Goal: Task Accomplishment & Management: Manage account settings

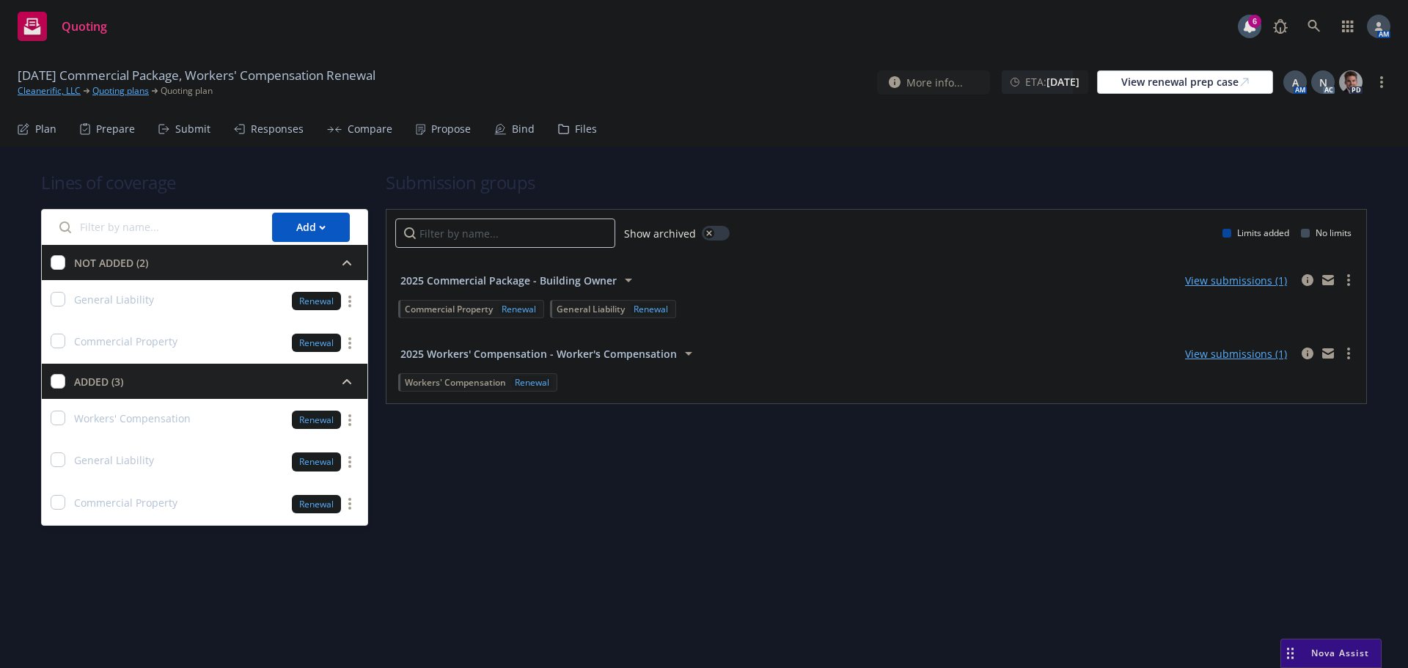
click at [180, 120] on div "Submit" at bounding box center [184, 128] width 52 height 35
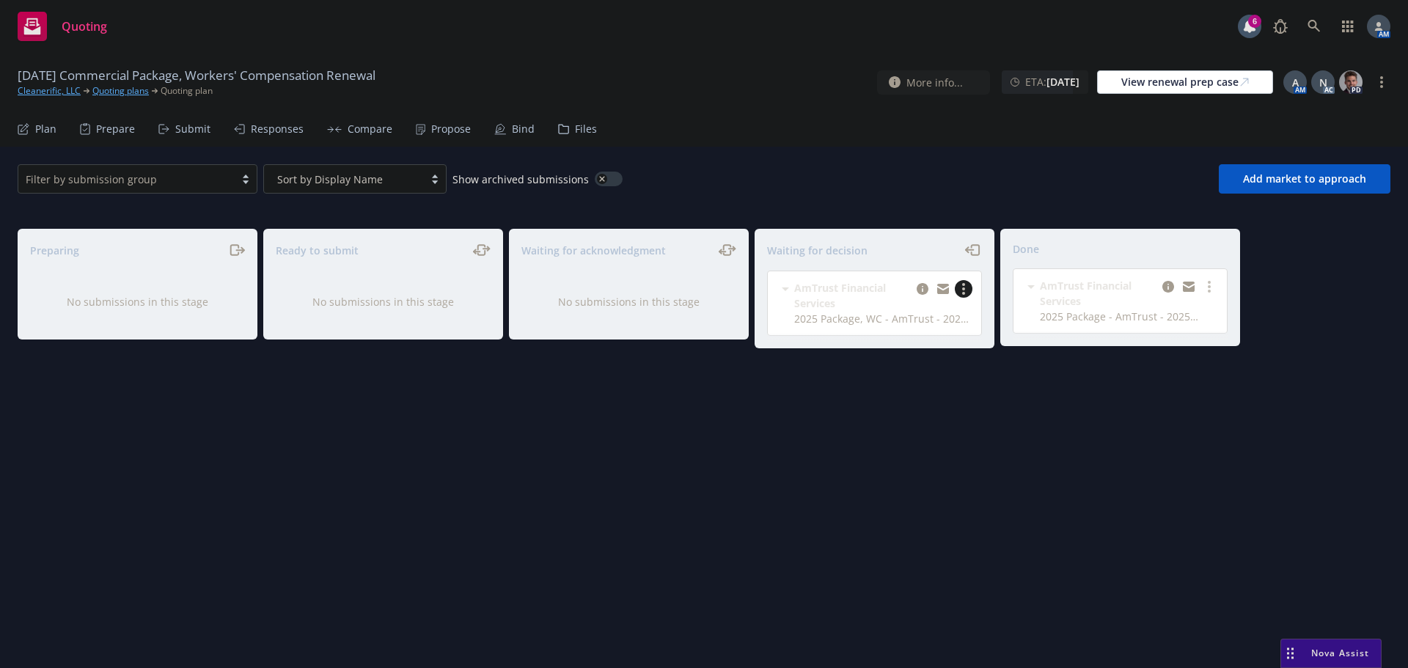
click at [965, 293] on link "more" at bounding box center [964, 289] width 18 height 18
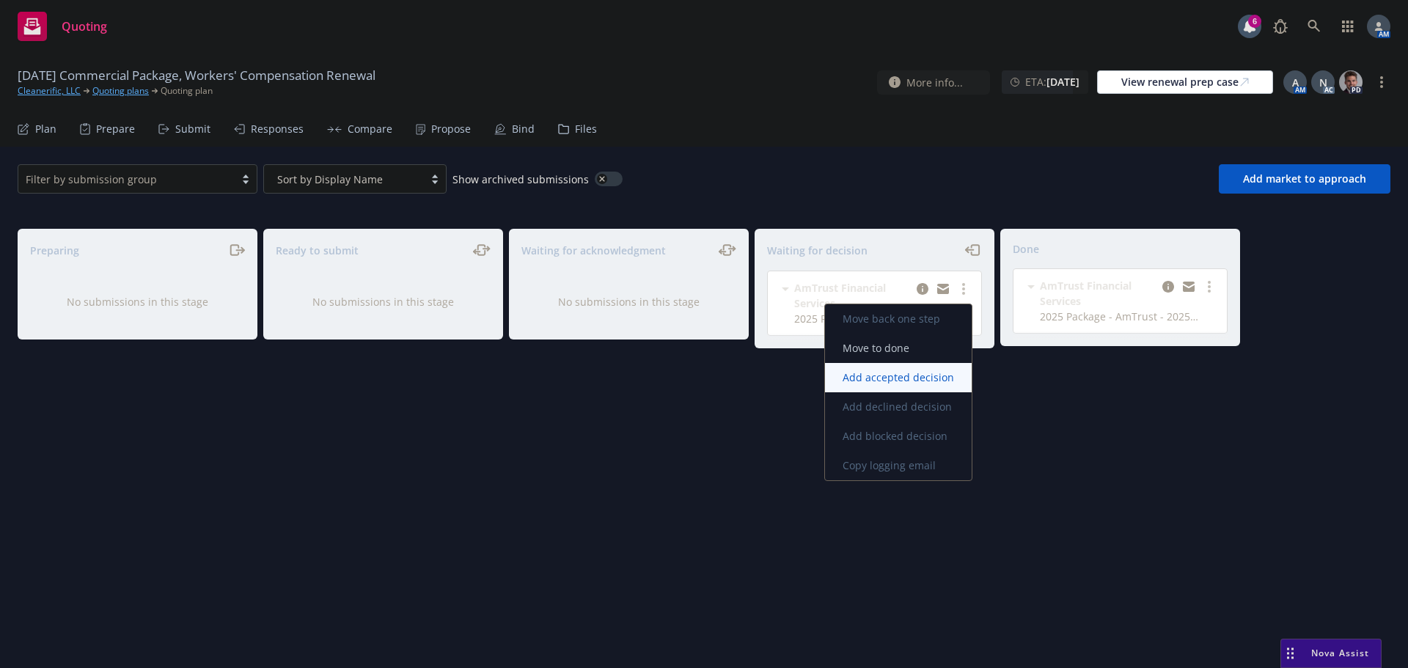
click at [902, 377] on span "Add accepted decision" at bounding box center [898, 377] width 147 height 14
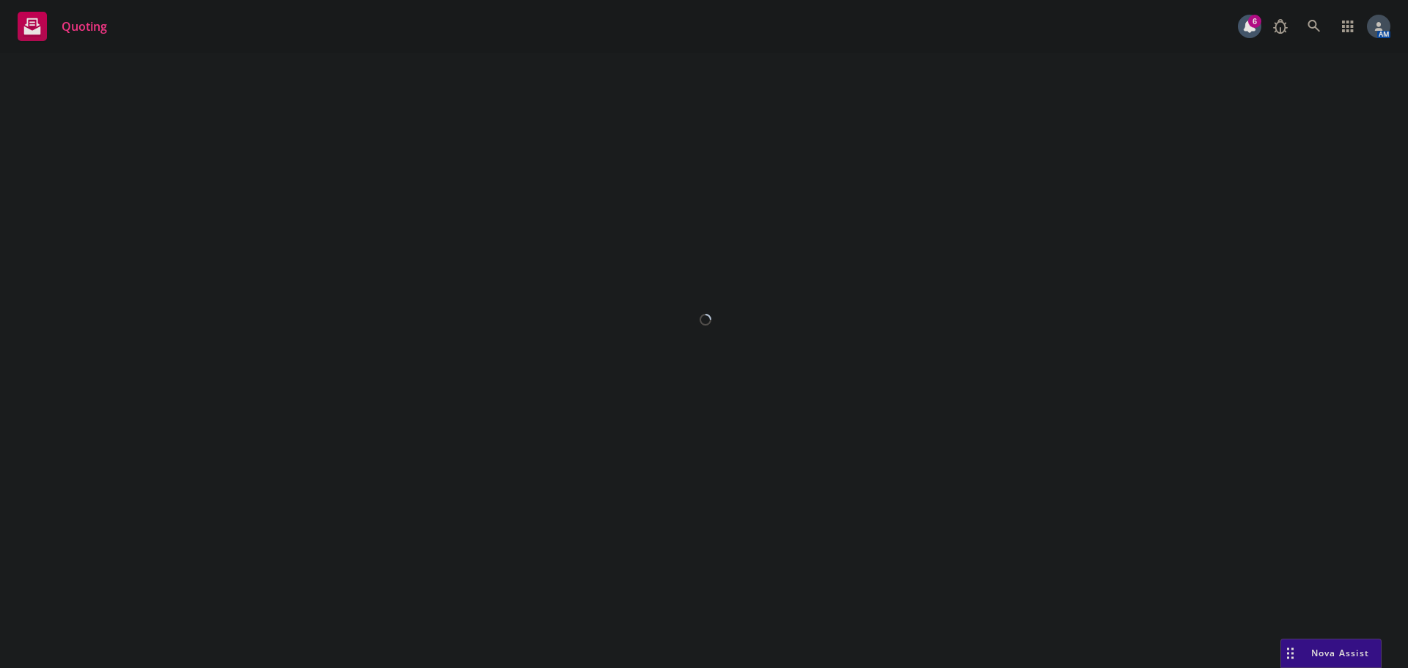
select select "12"
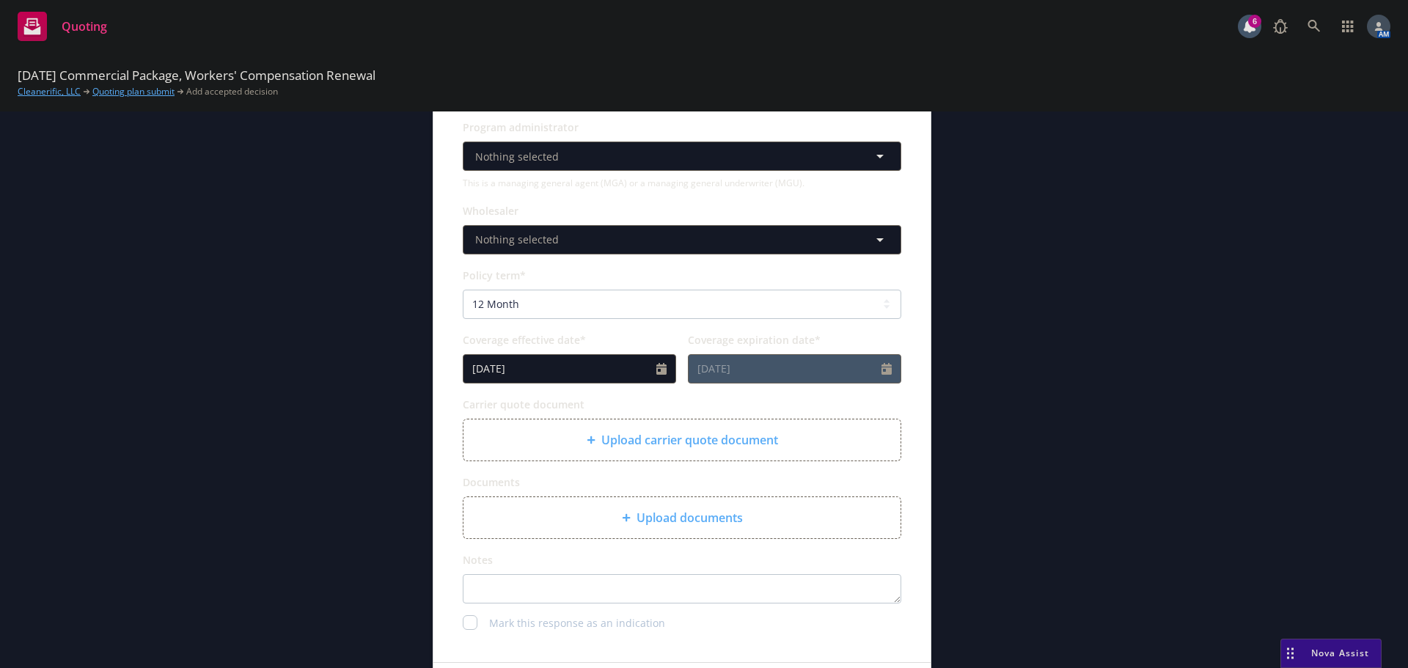
scroll to position [440, 0]
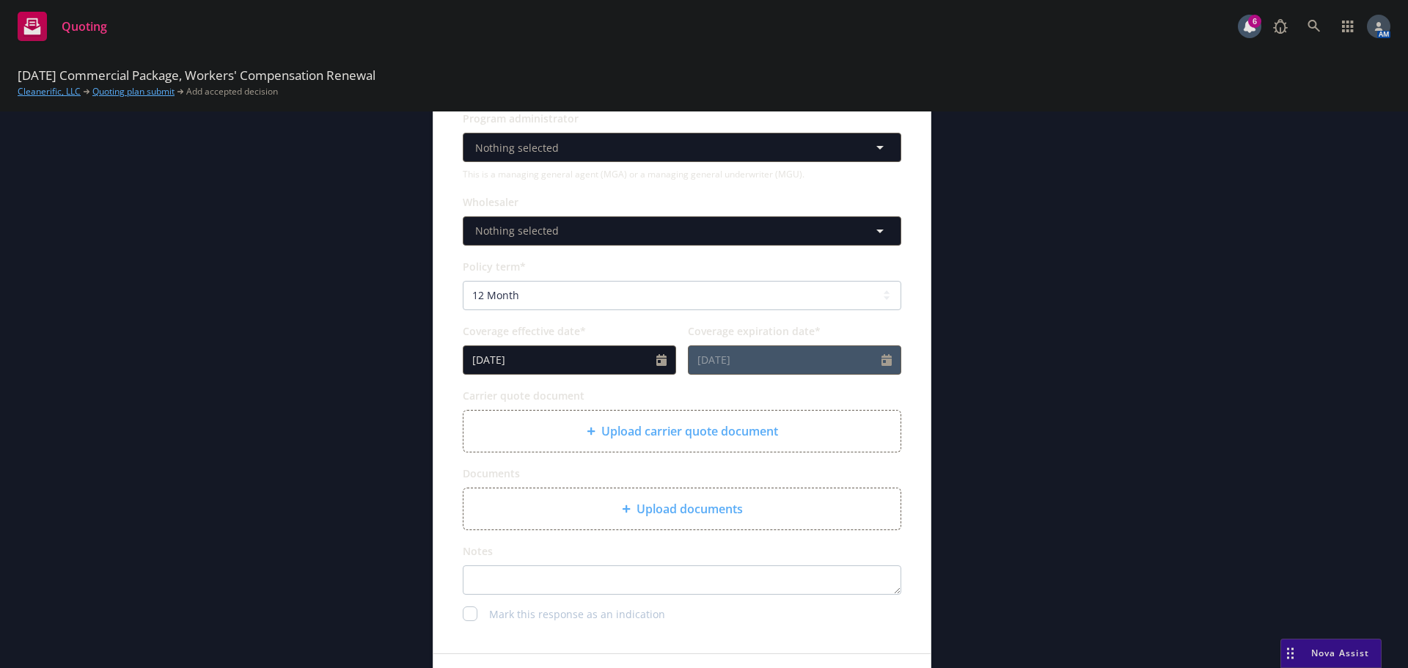
click at [659, 430] on span "Upload carrier quote document" at bounding box center [689, 431] width 177 height 18
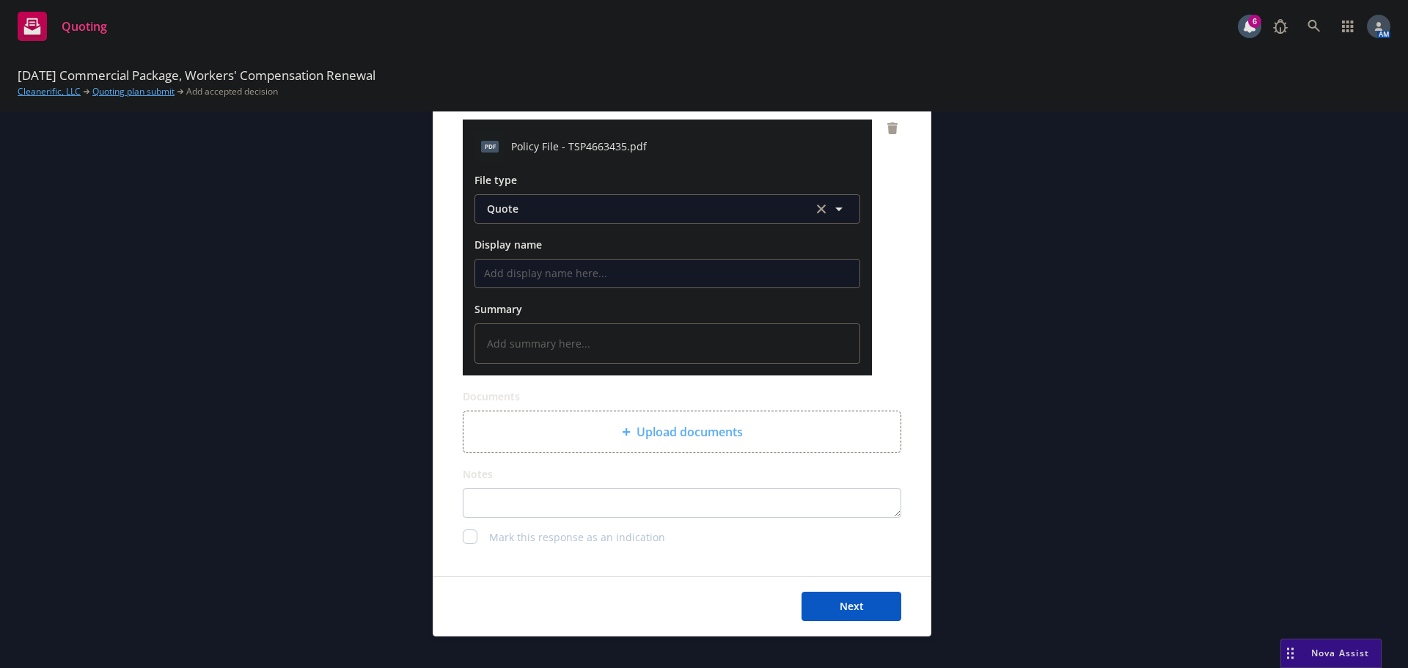
scroll to position [733, 0]
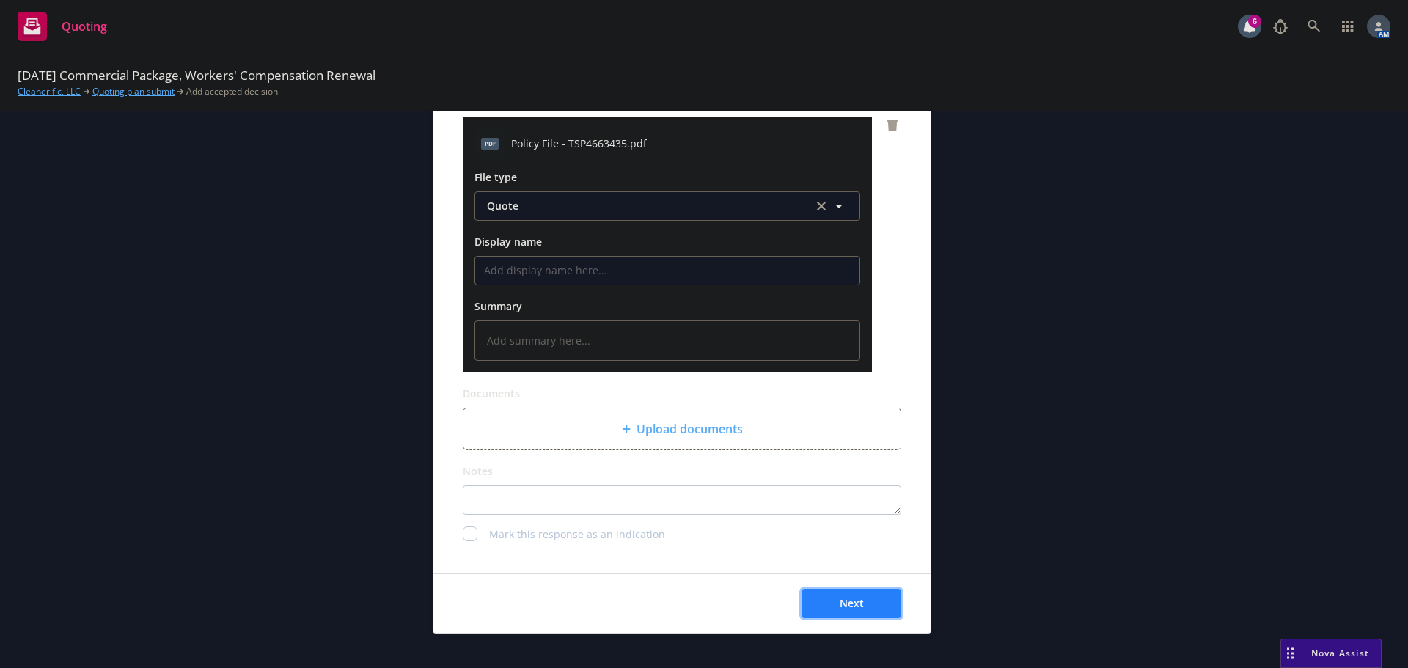
click at [849, 609] on span "Next" at bounding box center [852, 603] width 24 height 14
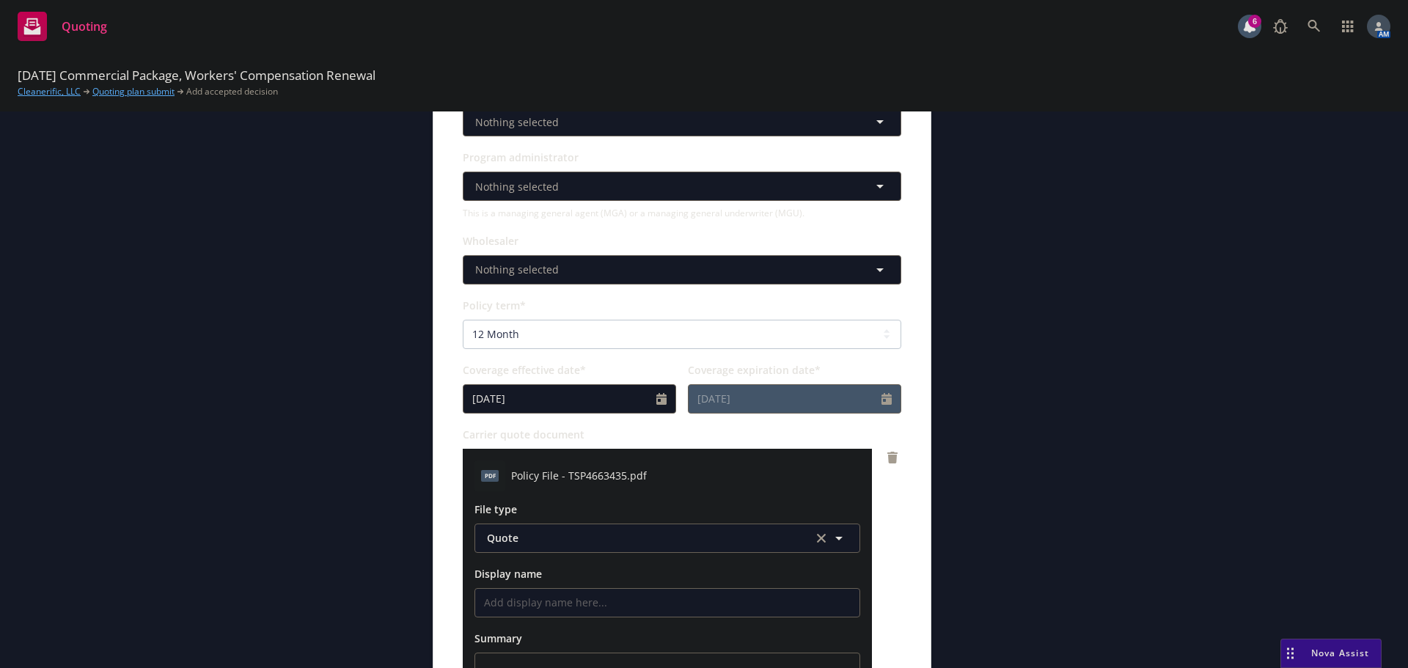
scroll to position [391, 0]
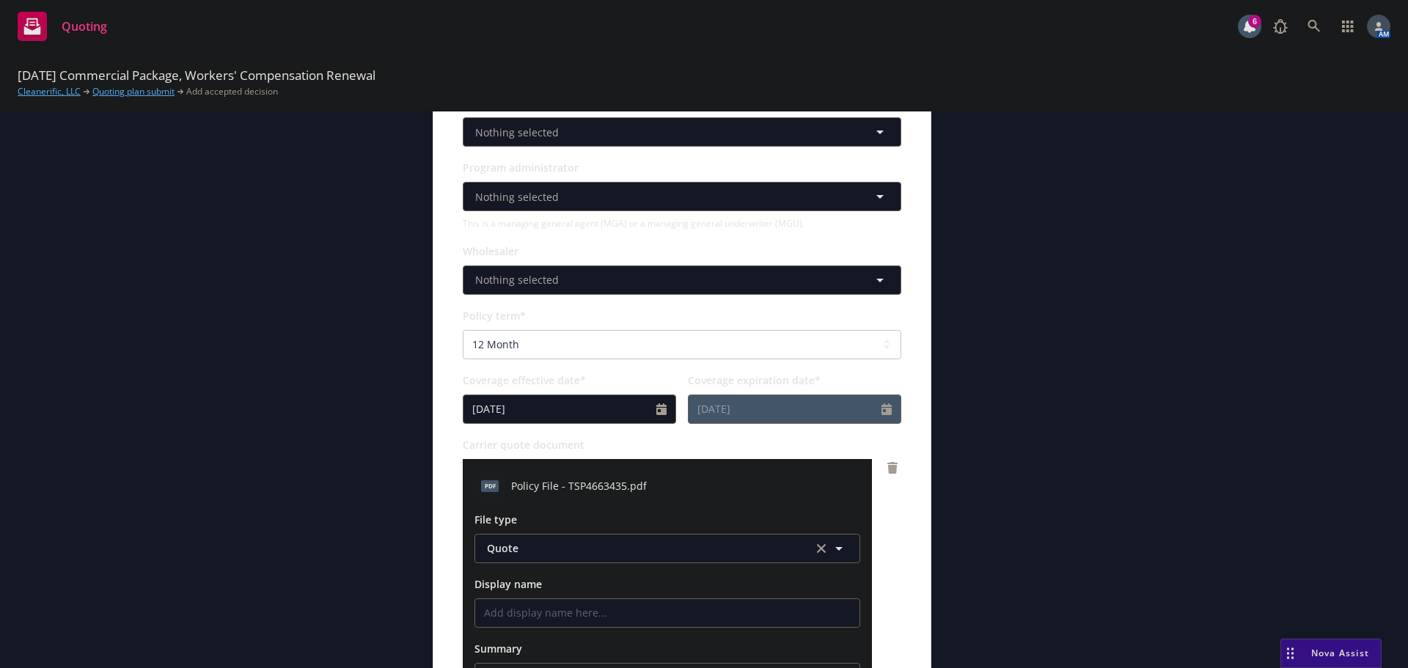
type textarea "x"
click at [597, 540] on button "Quote" at bounding box center [667, 548] width 386 height 29
type textarea "x"
type input "p"
type textarea "x"
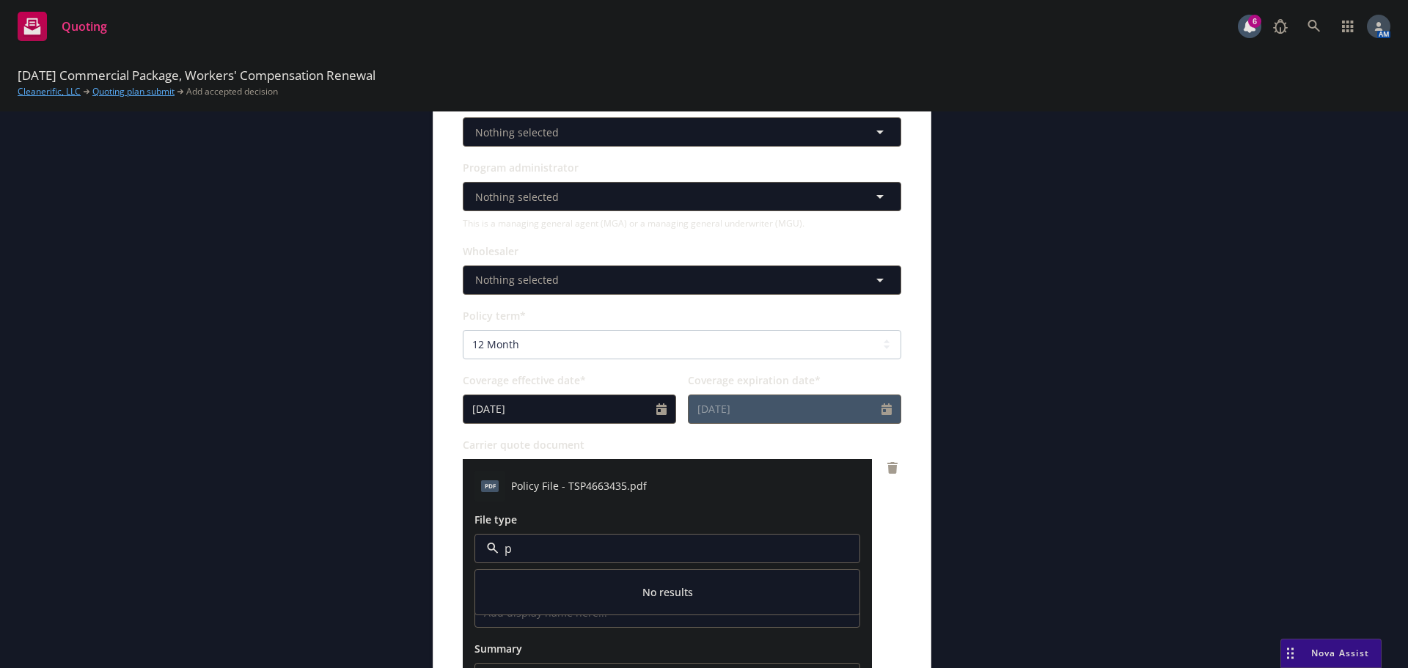
type input "po"
type textarea "x"
type input "poli"
type textarea "x"
type input "poli"
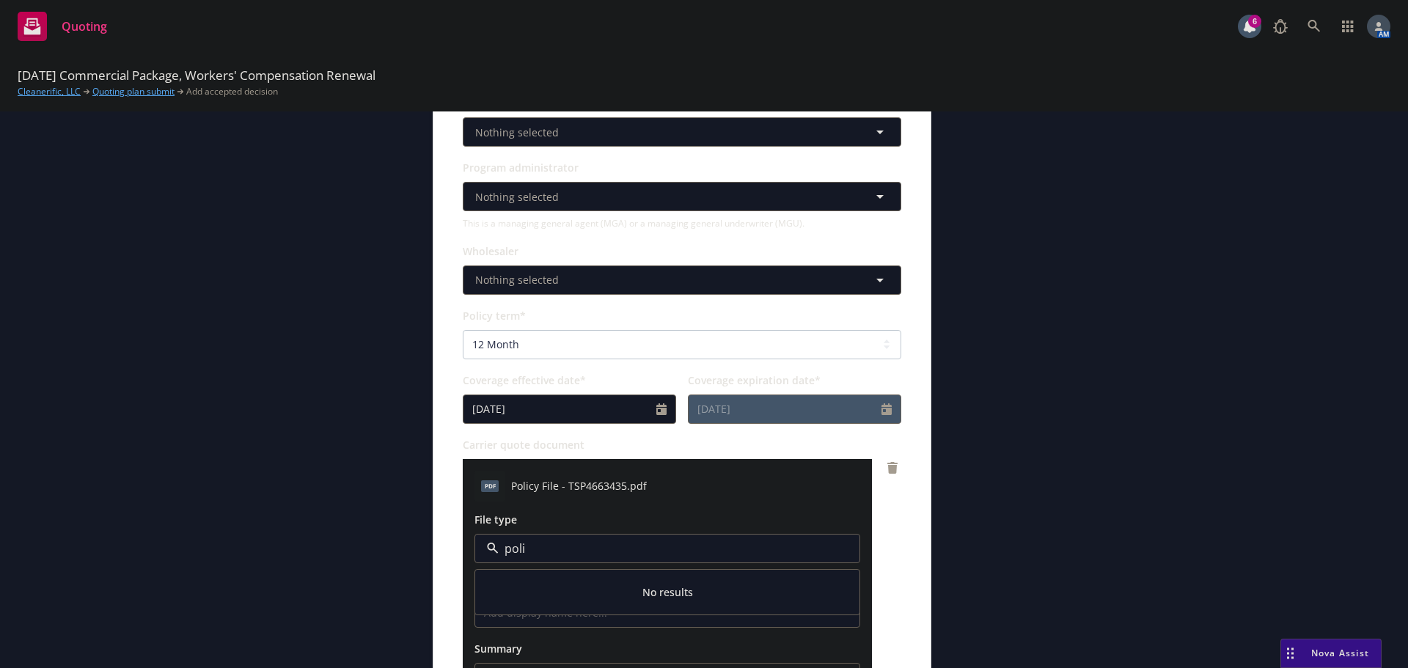
click at [913, 537] on div "Display name AmTrust Financial Services Quote expiration date* 09/19/2025 The q…" at bounding box center [681, 372] width 497 height 1030
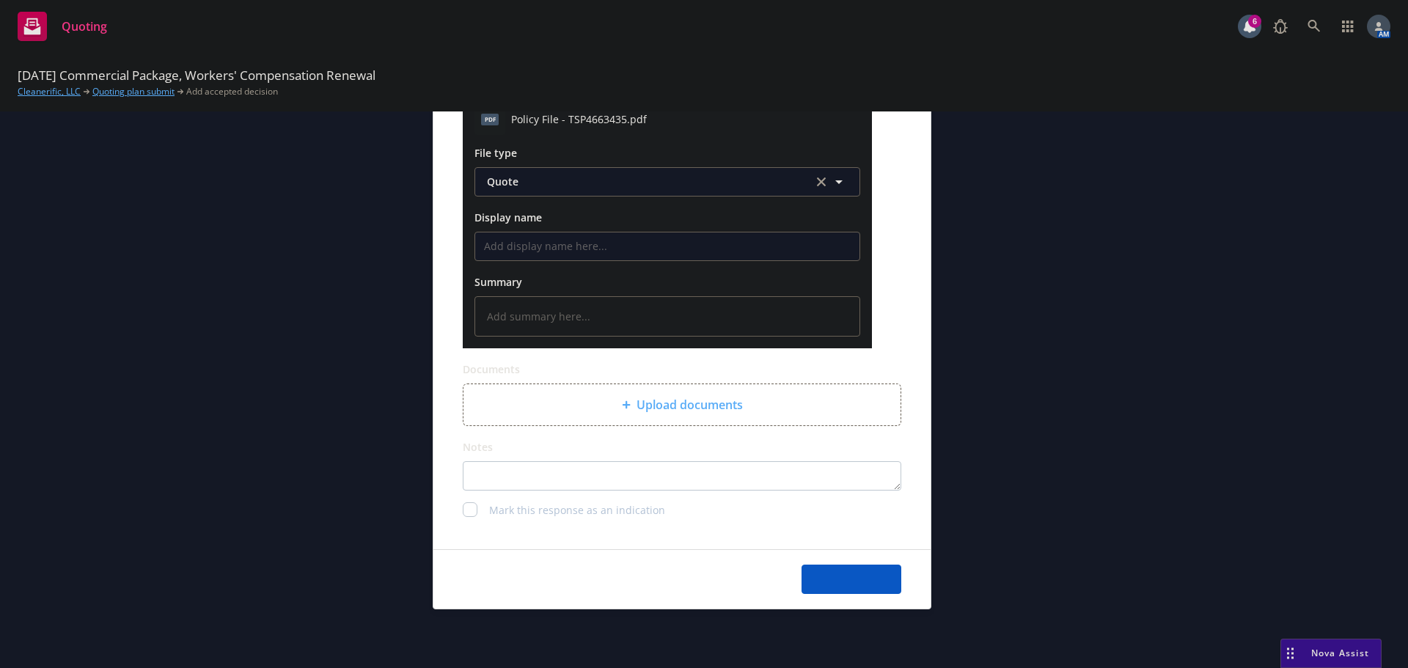
type textarea "x"
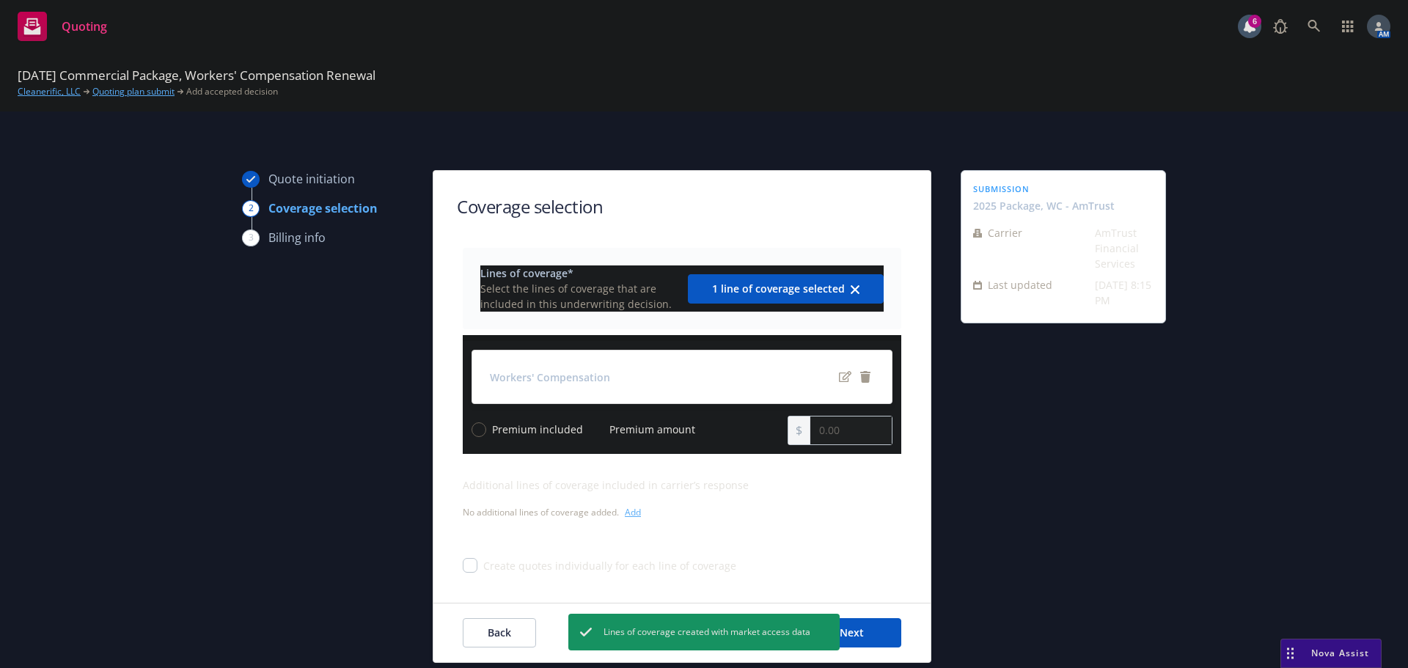
drag, startPoint x: 584, startPoint y: 427, endPoint x: 598, endPoint y: 477, distance: 52.7
click at [589, 427] on input "Premium amount" at bounding box center [596, 429] width 15 height 15
radio input "true"
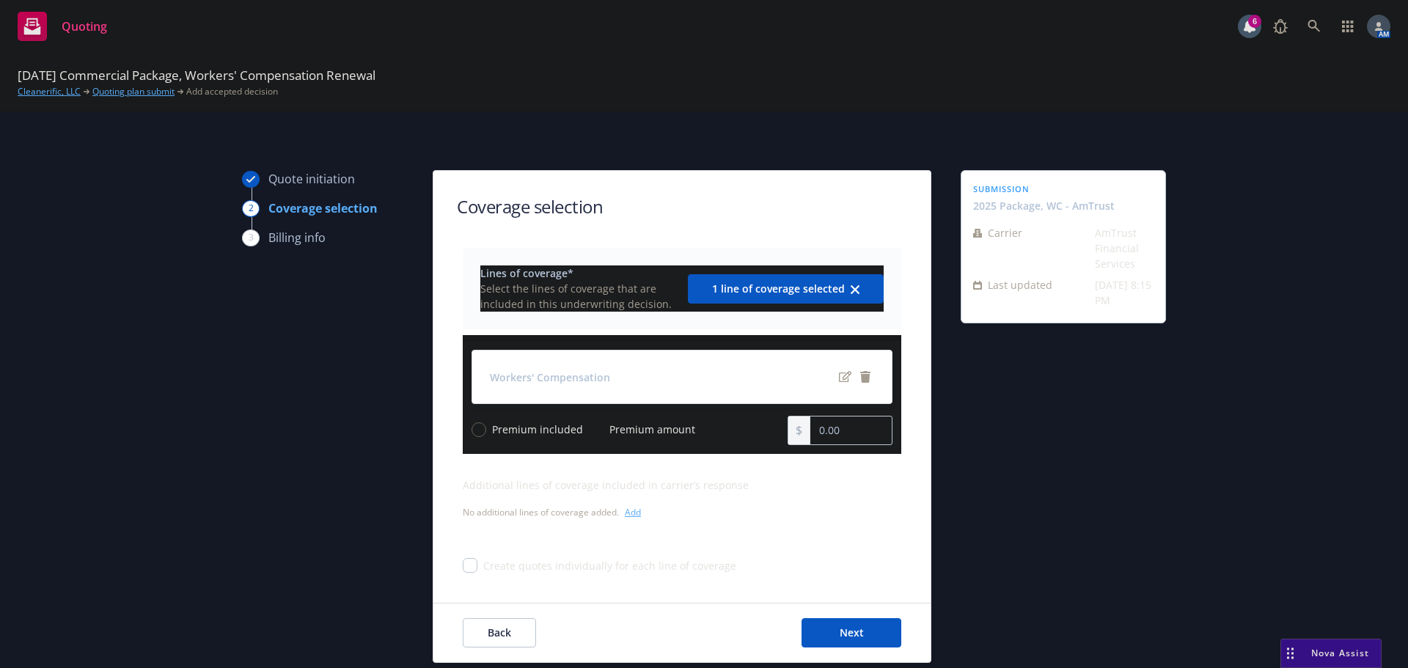
click at [593, 422] on div "Premium amount" at bounding box center [642, 429] width 106 height 15
click at [593, 422] on input "Premium amount" at bounding box center [596, 429] width 15 height 15
drag, startPoint x: 840, startPoint y: 436, endPoint x: 770, endPoint y: 431, distance: 69.8
click at [770, 431] on div "Premium included Premium amount 0.00" at bounding box center [682, 430] width 421 height 29
type input "14,979.00"
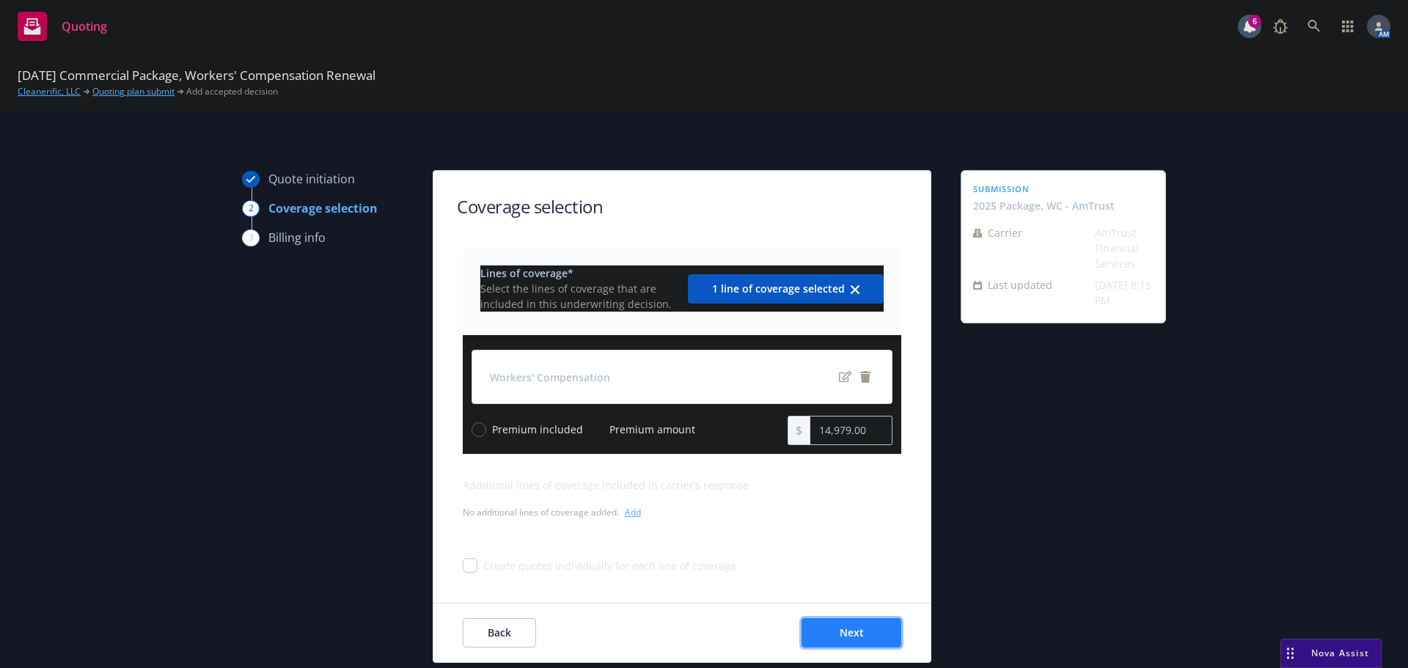
click at [878, 631] on button "Next" at bounding box center [851, 632] width 100 height 29
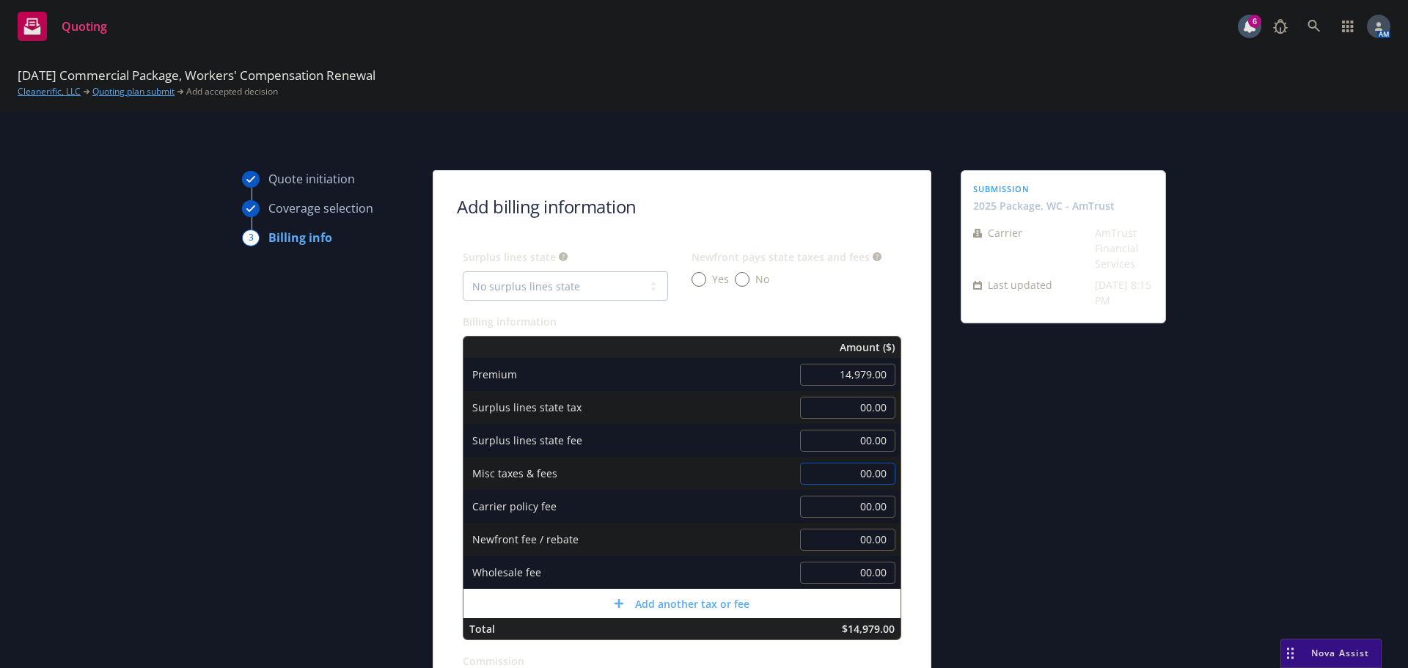
click at [842, 469] on input "00.00" at bounding box center [847, 474] width 95 height 22
type input "754.00"
click at [1040, 404] on div "submission 2025 Package, WC - AmTrust Carrier AmTrust Financial Services Last u…" at bounding box center [1063, 544] width 205 height 749
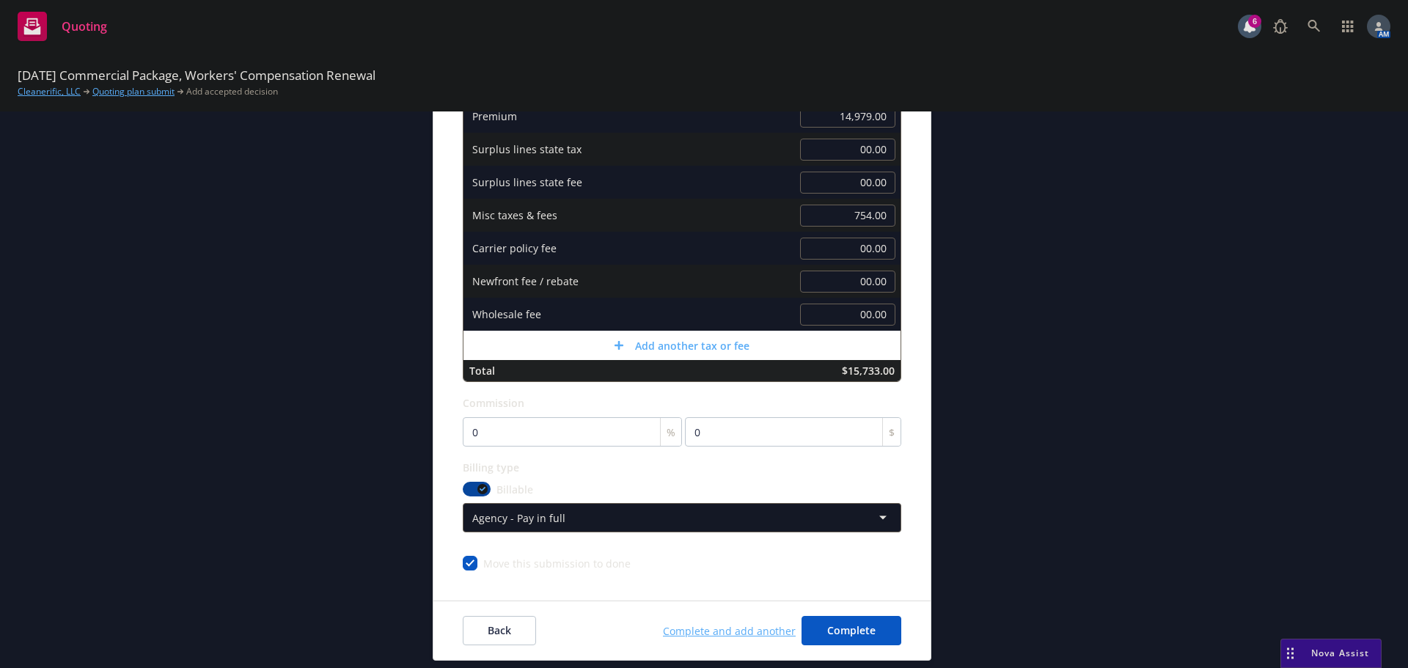
scroll to position [293, 0]
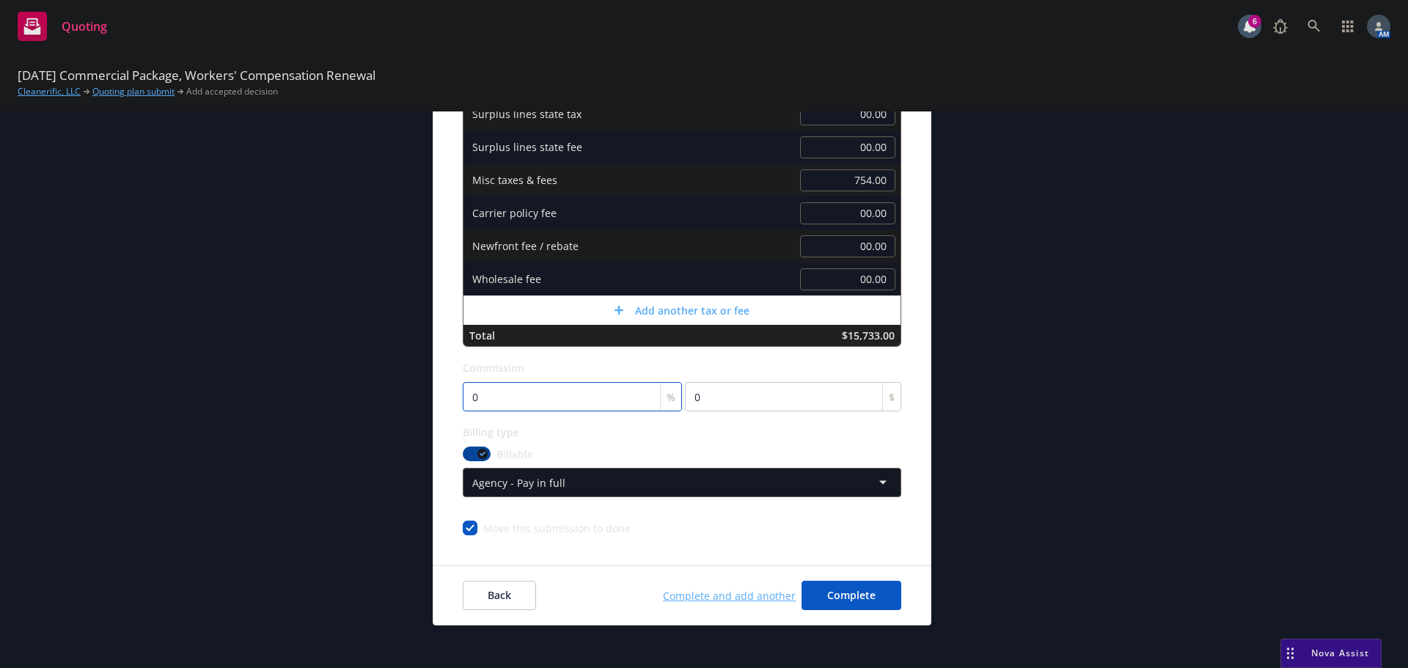
click at [485, 394] on input "0" at bounding box center [572, 396] width 219 height 29
type input "1"
type input "149.79"
type input "10"
type input "1497.9"
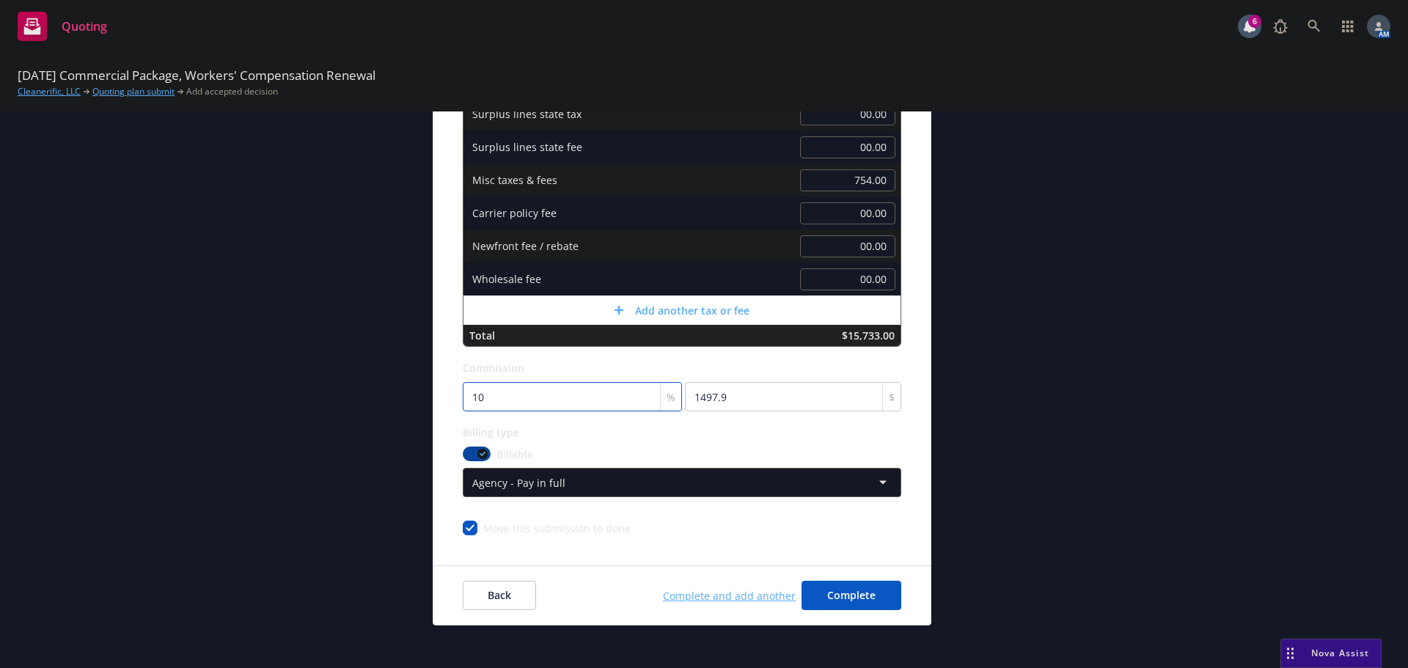
type input "10"
click at [598, 477] on html "Quoting 6 AM 09/01/25 Commercial Package, Workers' Compensation Renewal Cleaner…" at bounding box center [704, 334] width 1408 height 668
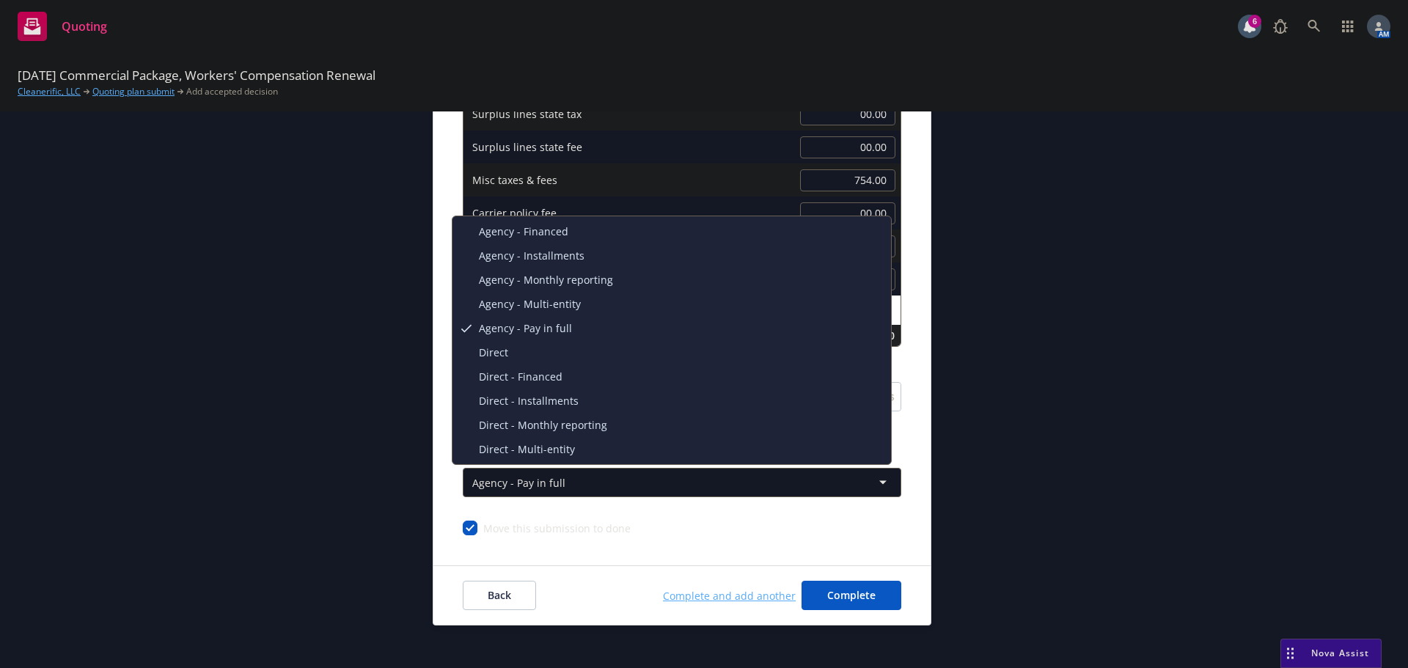
select select "DIRECT"
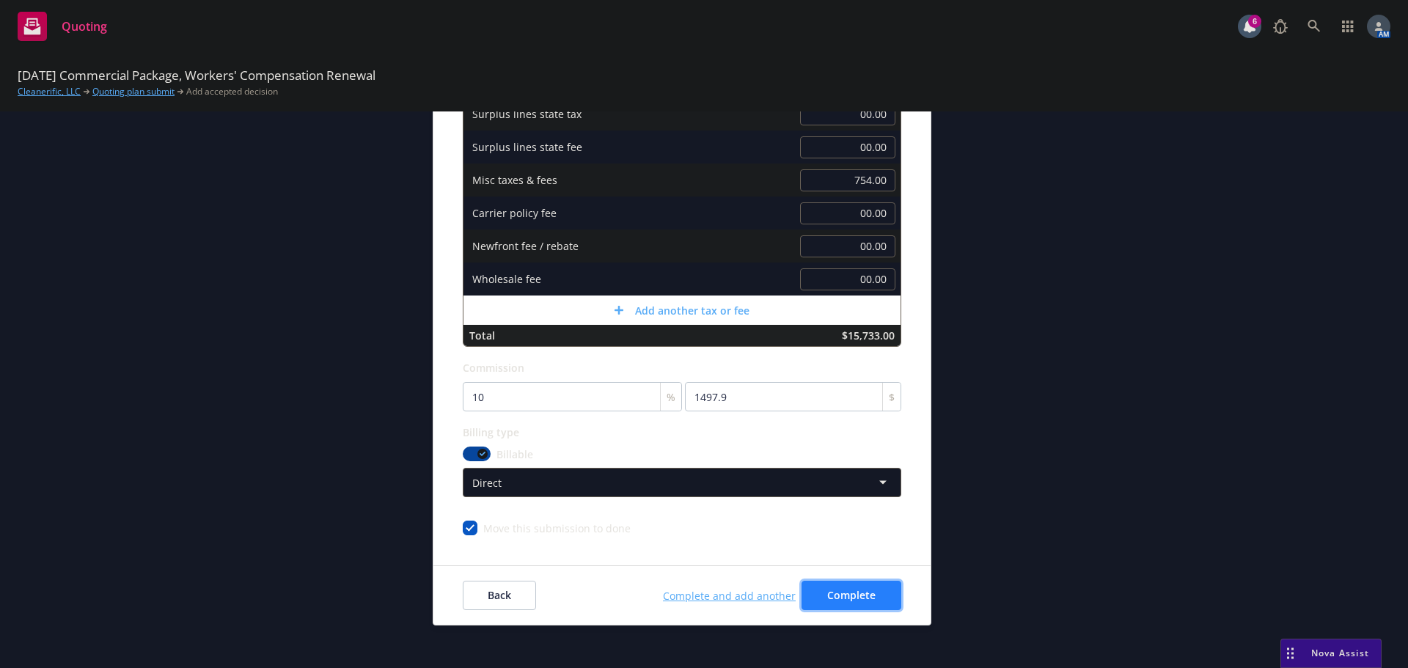
click at [838, 595] on span "Complete" at bounding box center [851, 595] width 48 height 14
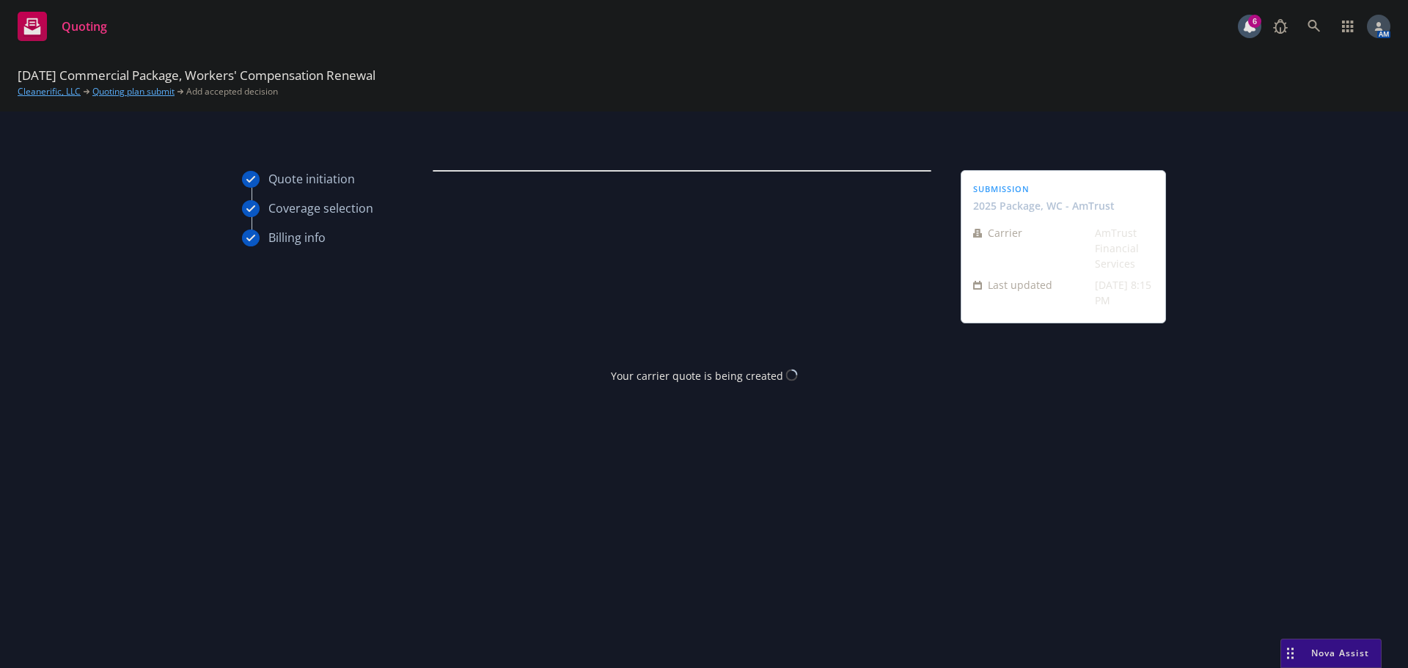
scroll to position [0, 0]
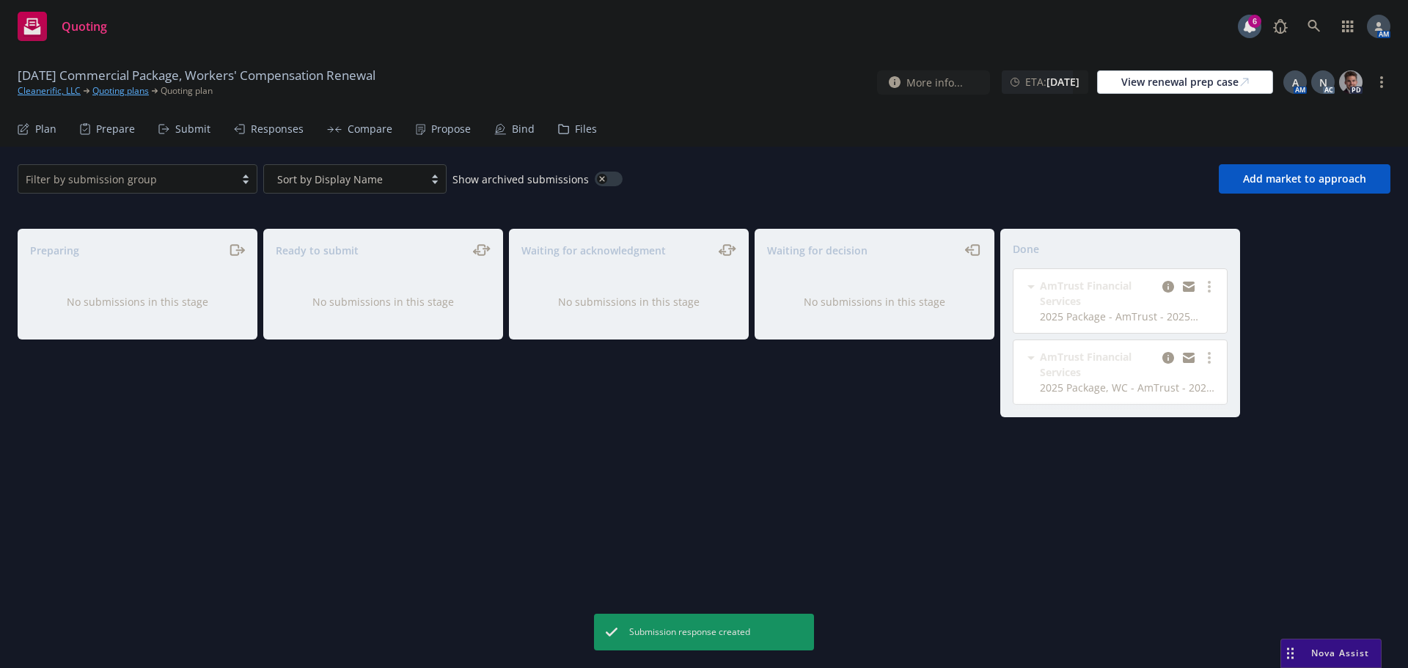
click at [431, 130] on div "Propose" at bounding box center [451, 129] width 40 height 12
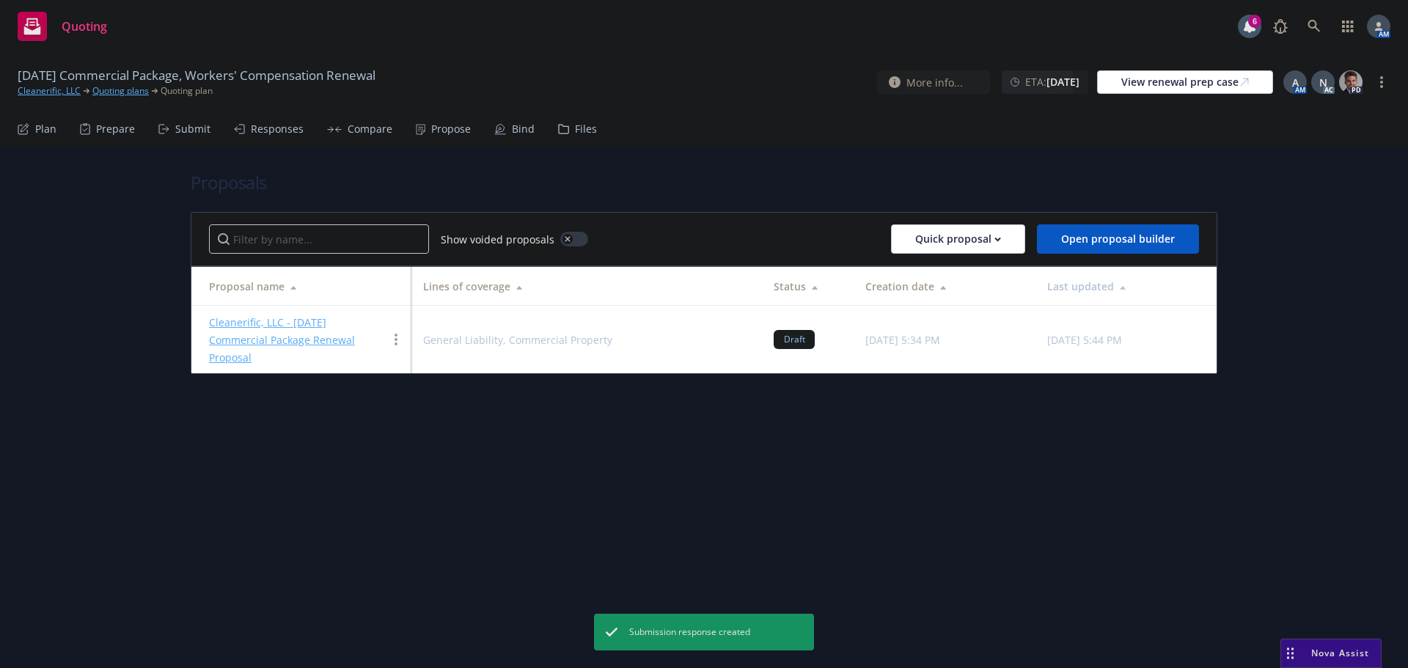
click at [298, 323] on link "Cleanerific, LLC - 9/1/2025 Commercial Package Renewal Proposal" at bounding box center [282, 339] width 146 height 49
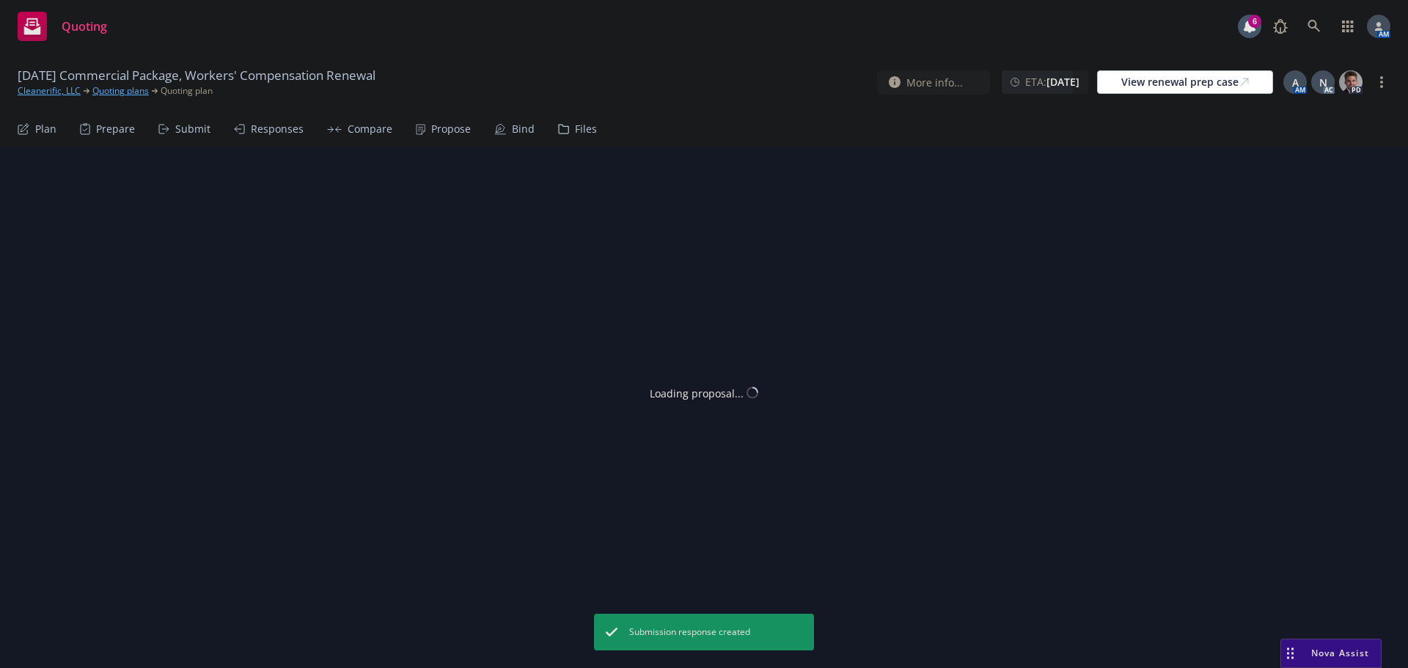
type textarea "x"
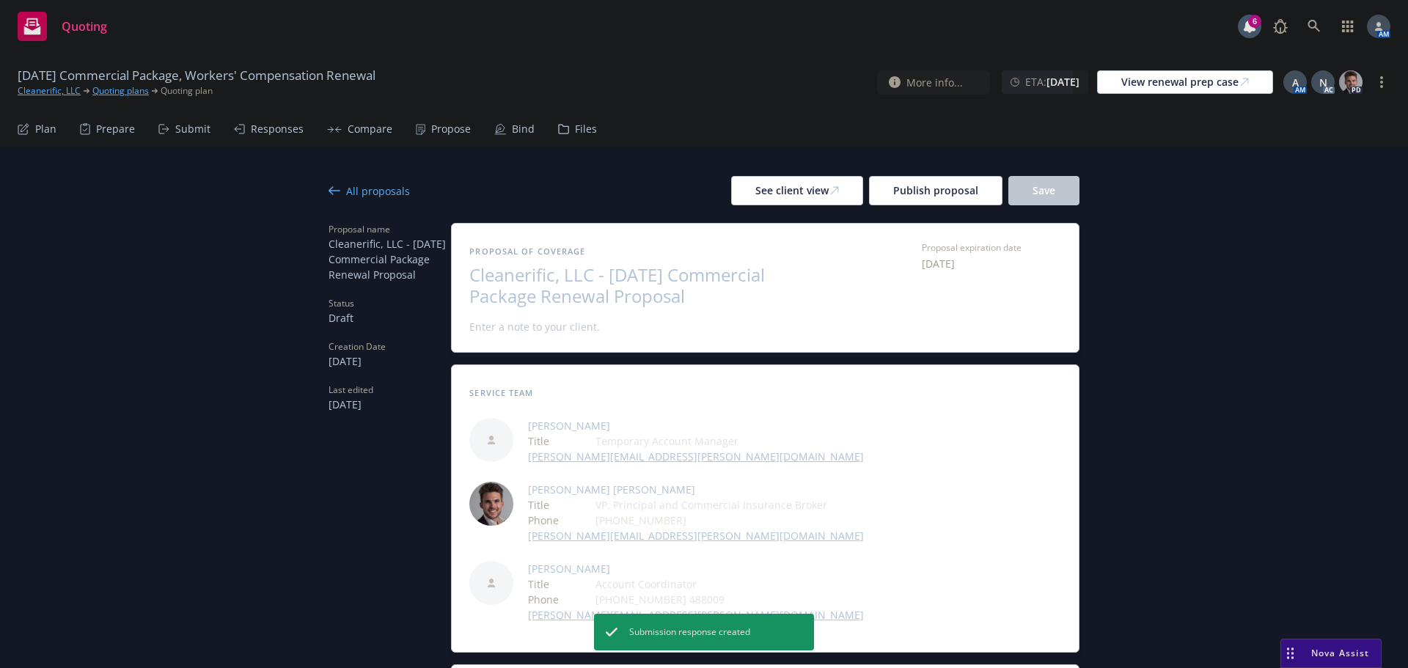
click at [534, 294] on span "Cleanerific, LLC - 9/1/2025 Commercial Package Renewal Proposal" at bounding box center [648, 286] width 359 height 43
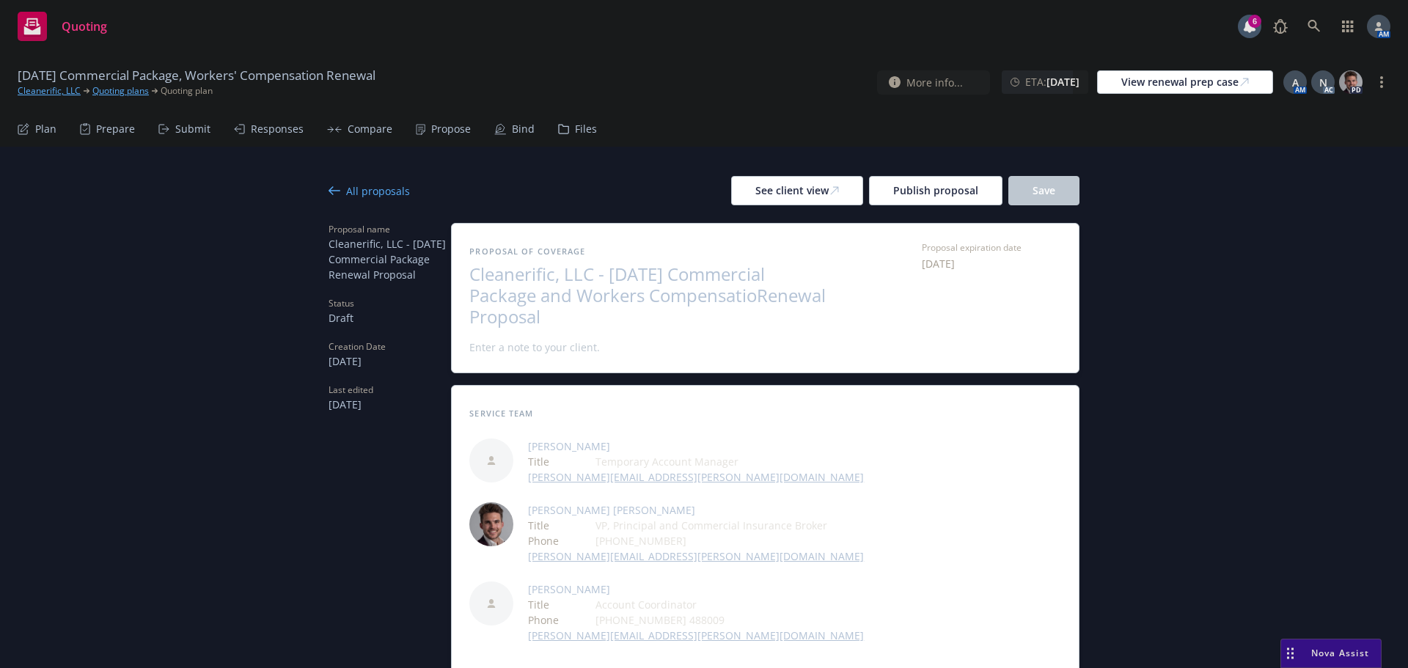
scroll to position [1, 0]
drag, startPoint x: 1343, startPoint y: 406, endPoint x: 1225, endPoint y: 313, distance: 149.9
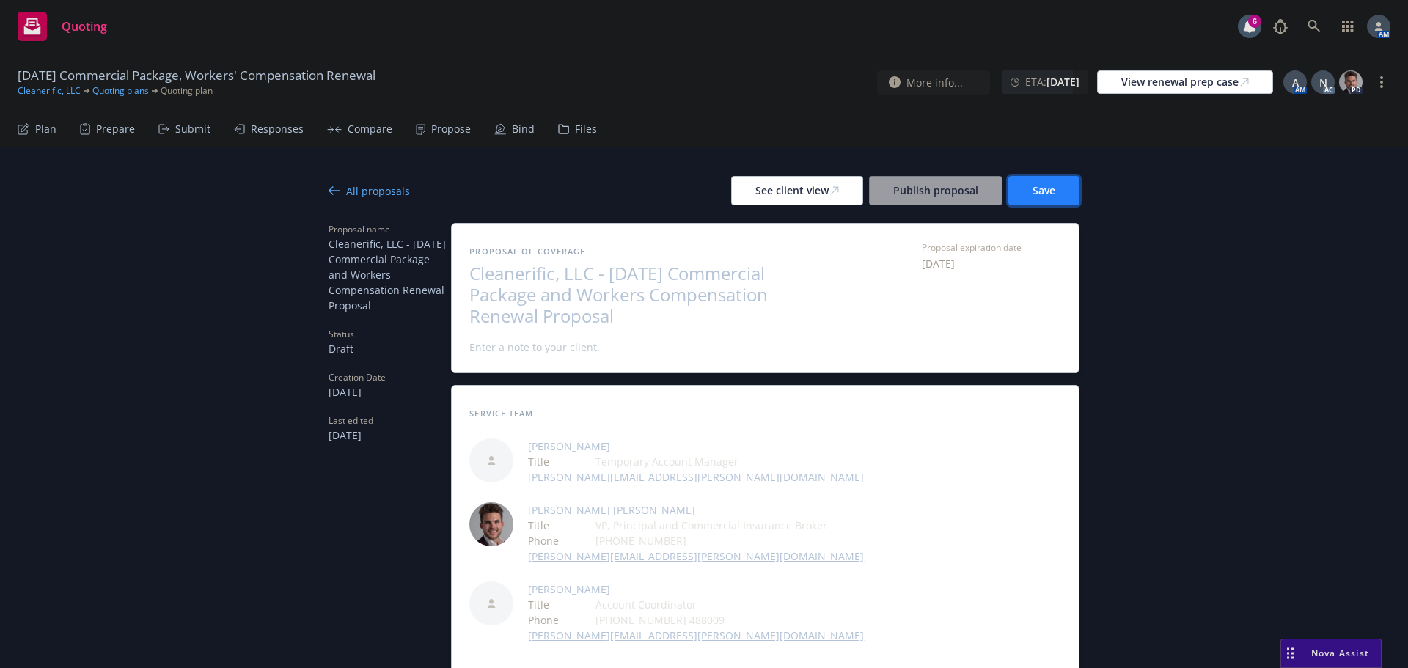
click at [1054, 192] on button "Save" at bounding box center [1043, 190] width 71 height 29
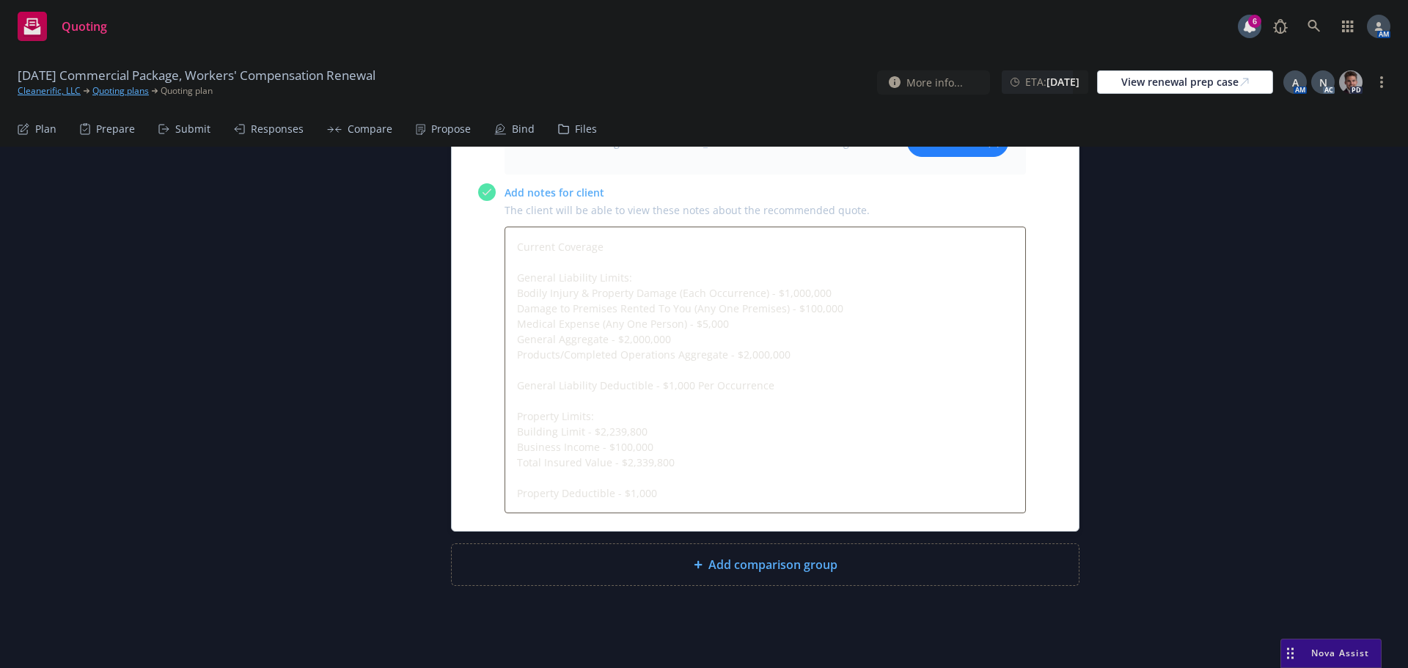
scroll to position [1698, 0]
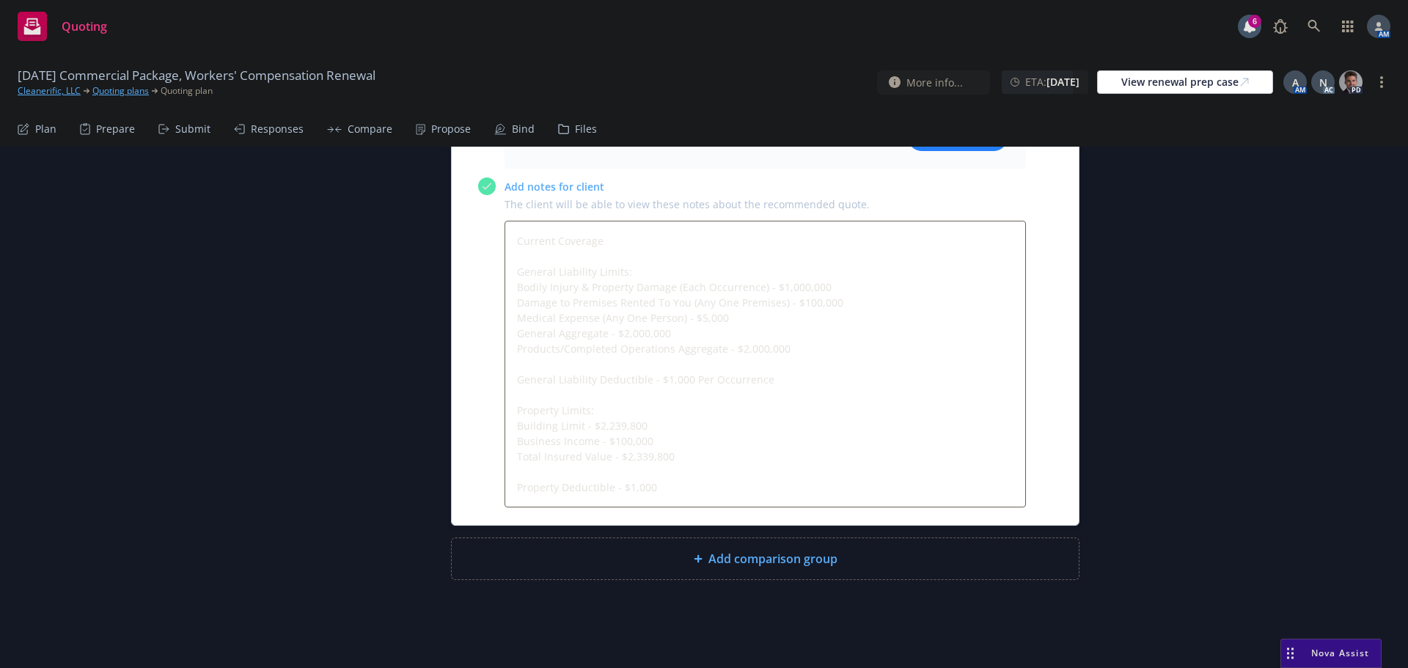
click at [771, 561] on span "Add comparison group" at bounding box center [772, 559] width 129 height 18
type textarea "x"
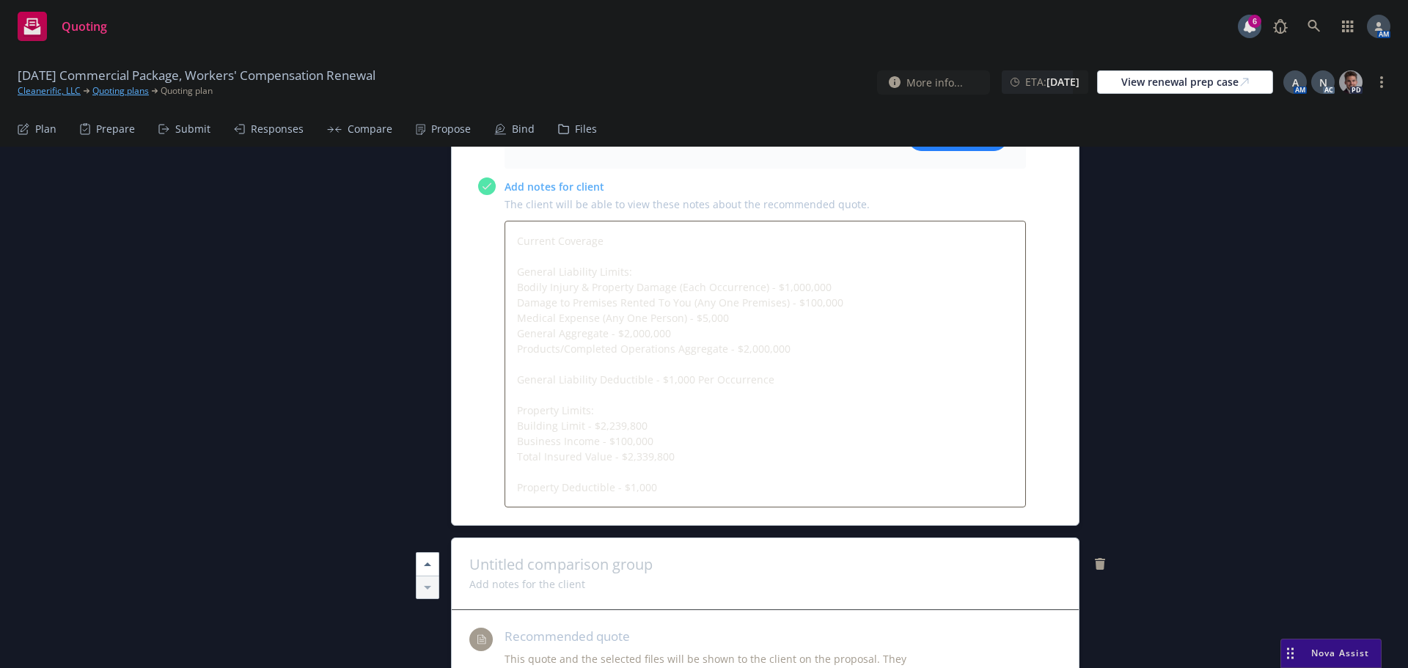
click at [628, 557] on span at bounding box center [765, 565] width 592 height 18
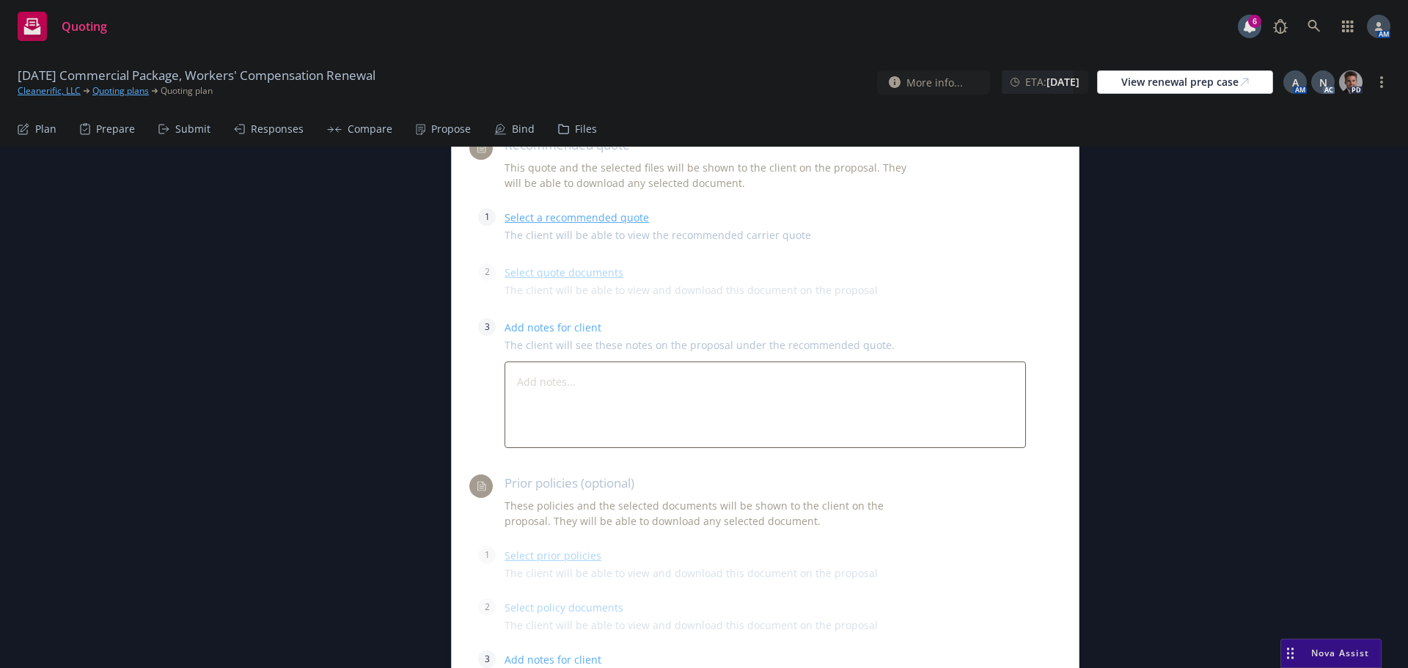
scroll to position [2212, 0]
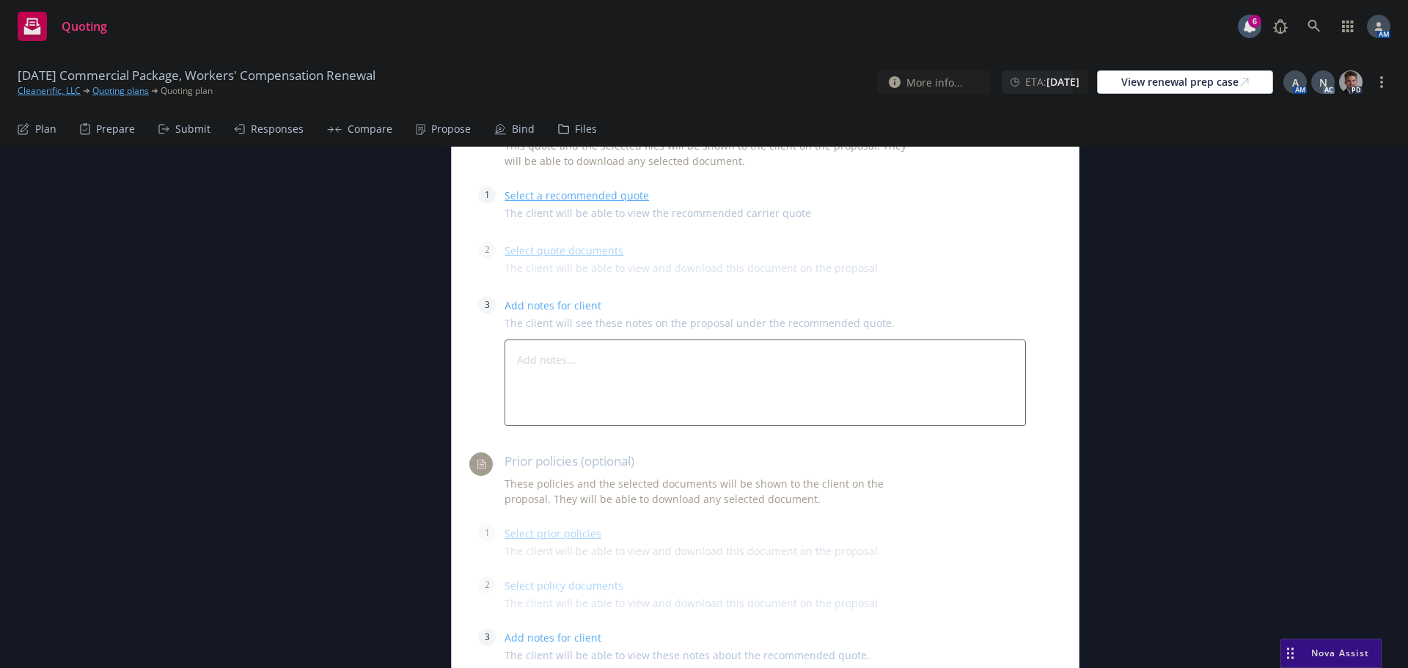
click at [577, 186] on div "Select a recommended quote The client will be able to view the recommended carr…" at bounding box center [765, 207] width 521 height 43
click at [572, 191] on link "Select a recommended quote" at bounding box center [577, 195] width 144 height 14
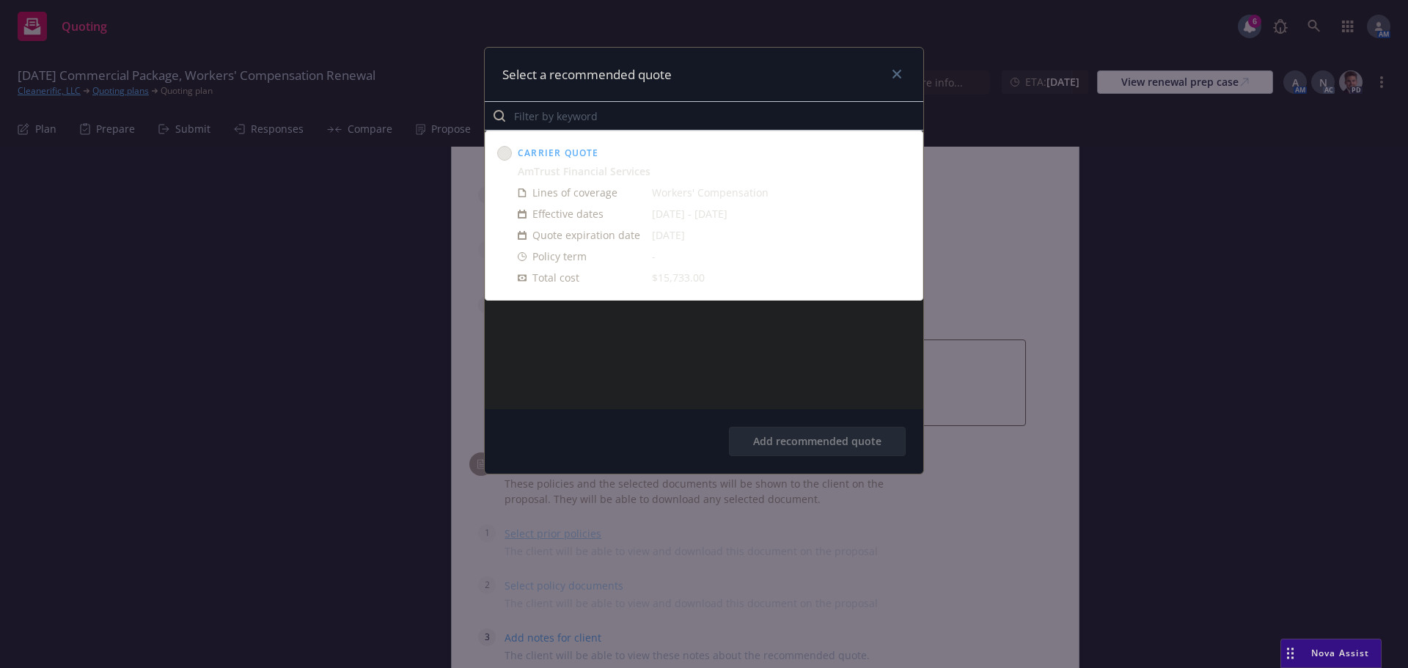
click at [505, 150] on circle at bounding box center [505, 154] width 14 height 14
click at [849, 443] on button "Add recommended quote" at bounding box center [817, 441] width 177 height 29
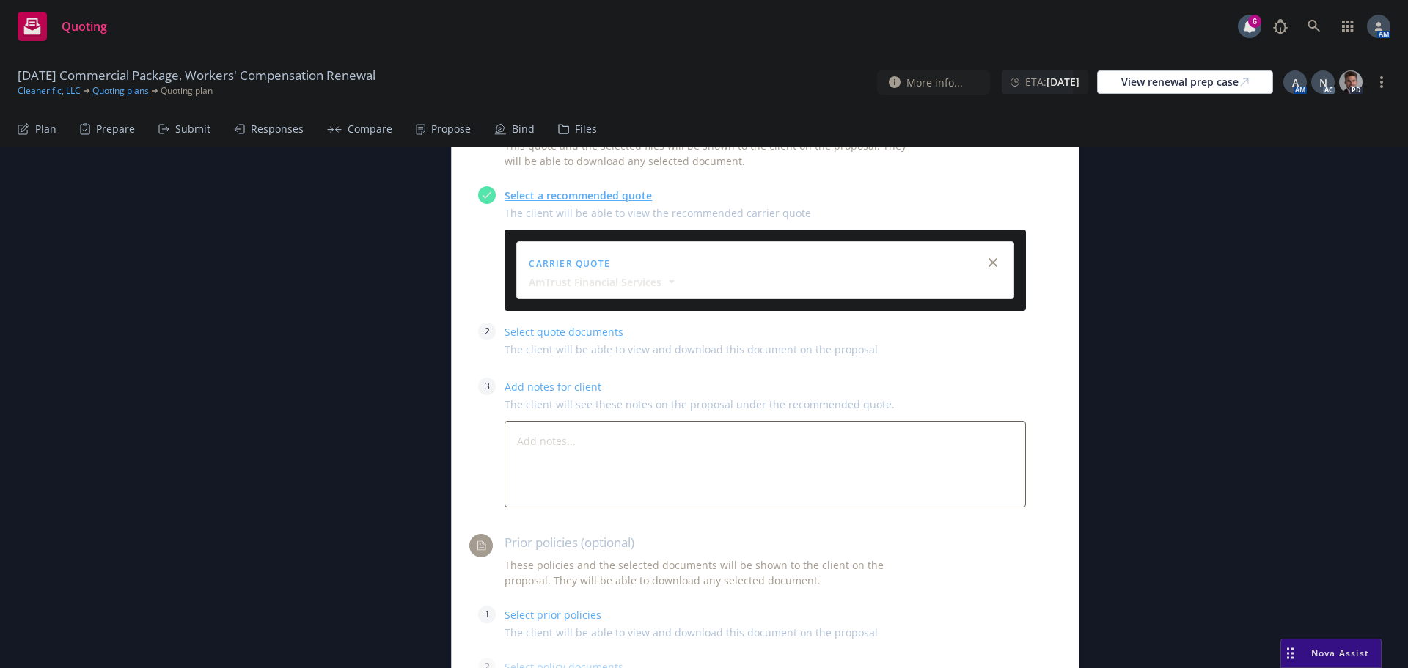
click at [569, 327] on link "Select quote documents" at bounding box center [564, 332] width 119 height 14
type textarea "x"
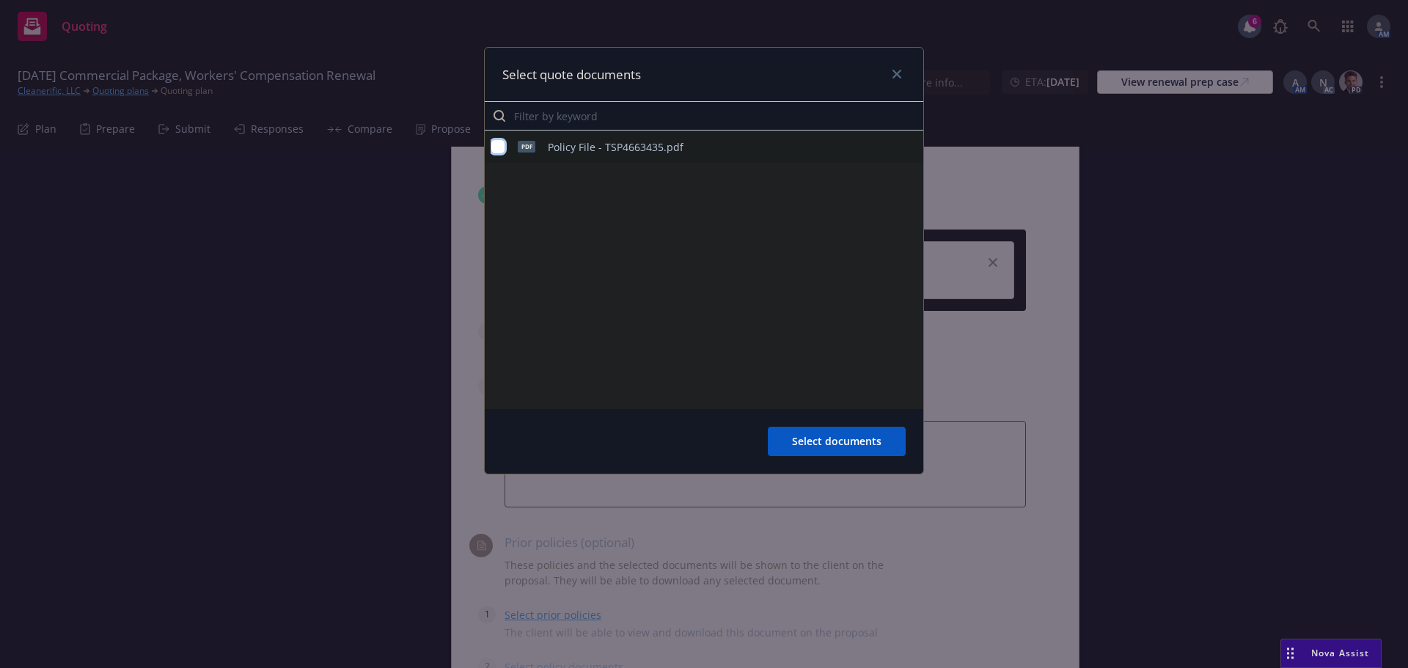
click at [496, 150] on input "checkbox" at bounding box center [498, 146] width 15 height 15
checkbox input "true"
click at [830, 447] on span "Select documents" at bounding box center [836, 441] width 89 height 14
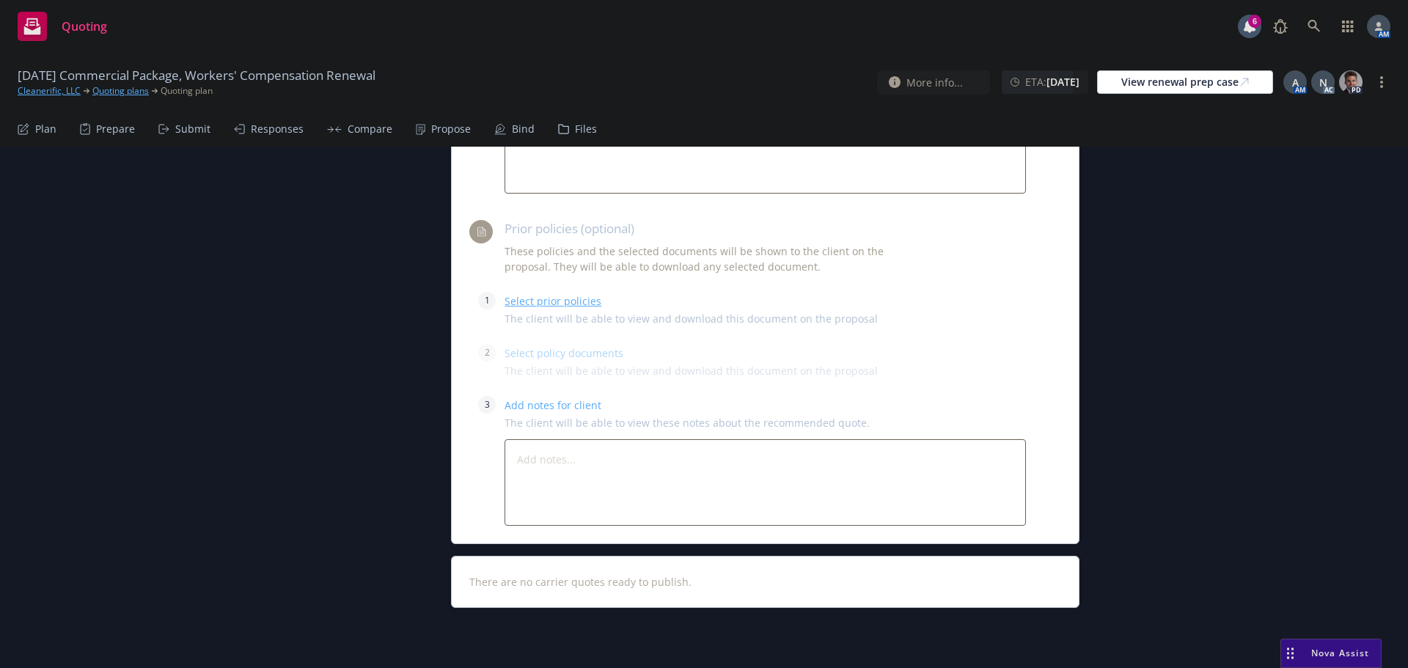
scroll to position [2578, 0]
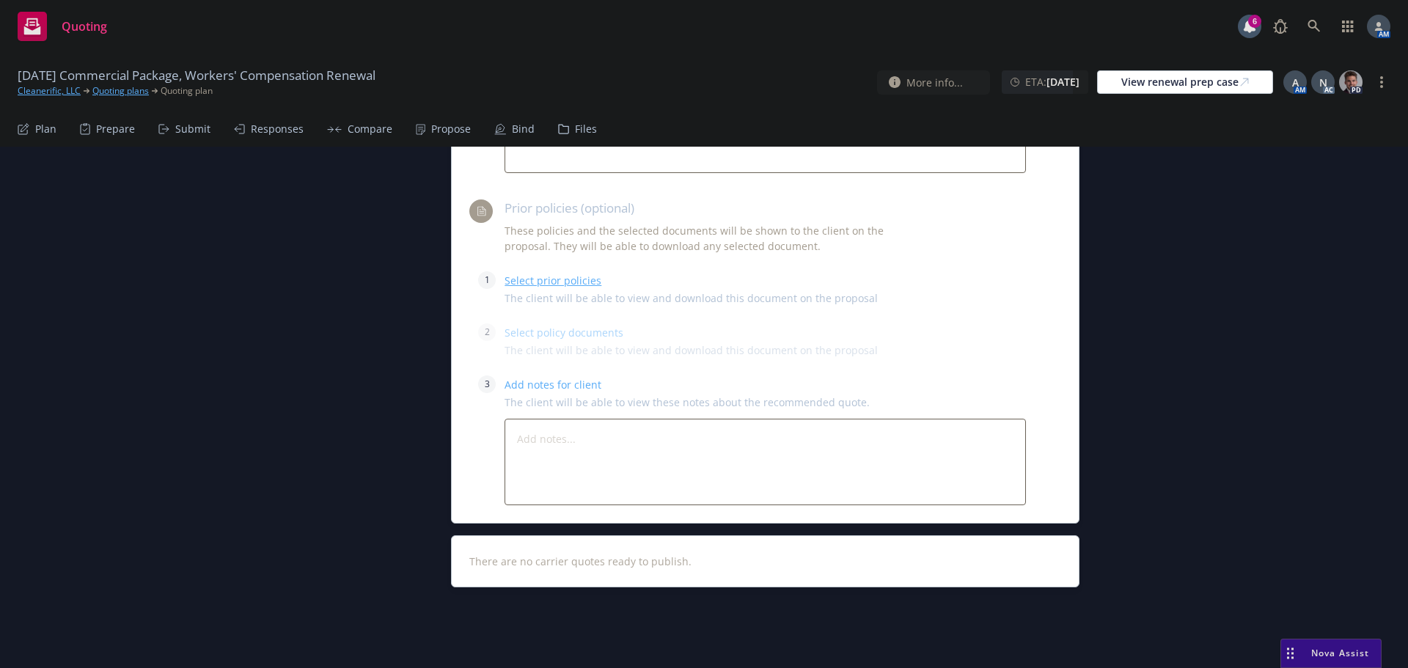
click at [544, 282] on link "Select prior policies" at bounding box center [553, 281] width 97 height 14
type textarea "x"
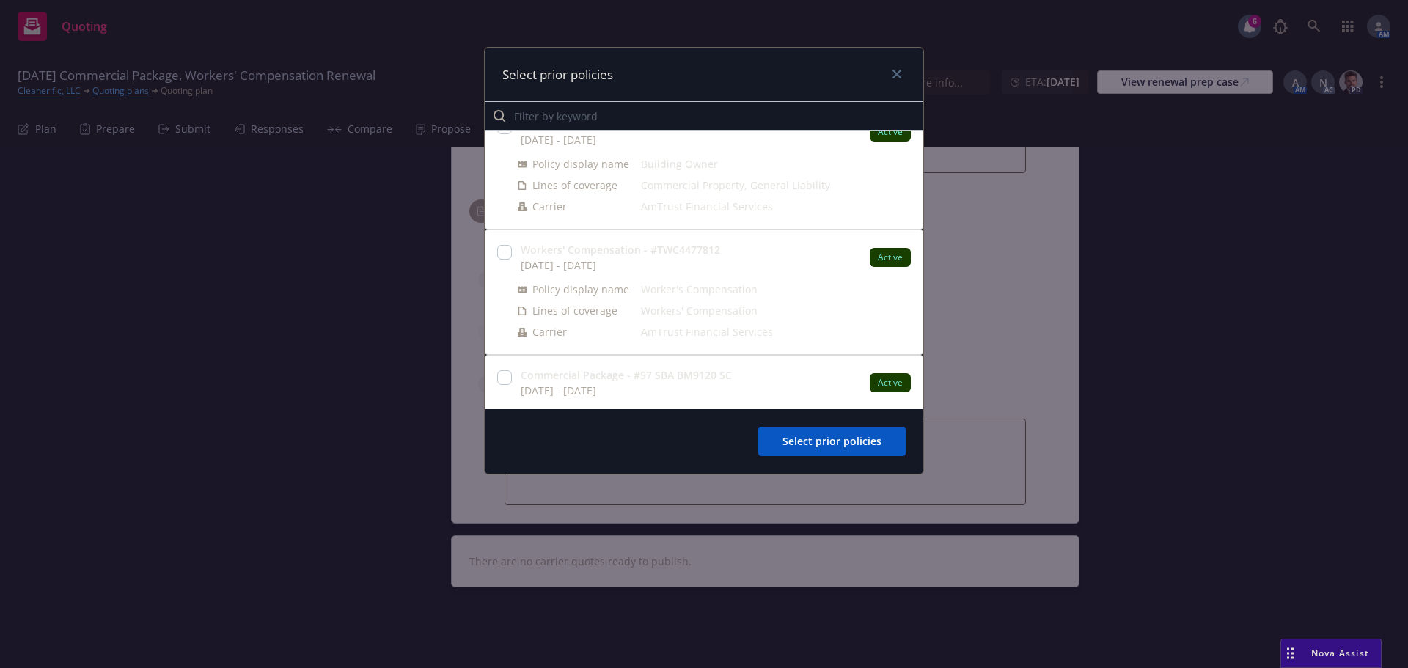
scroll to position [73, 0]
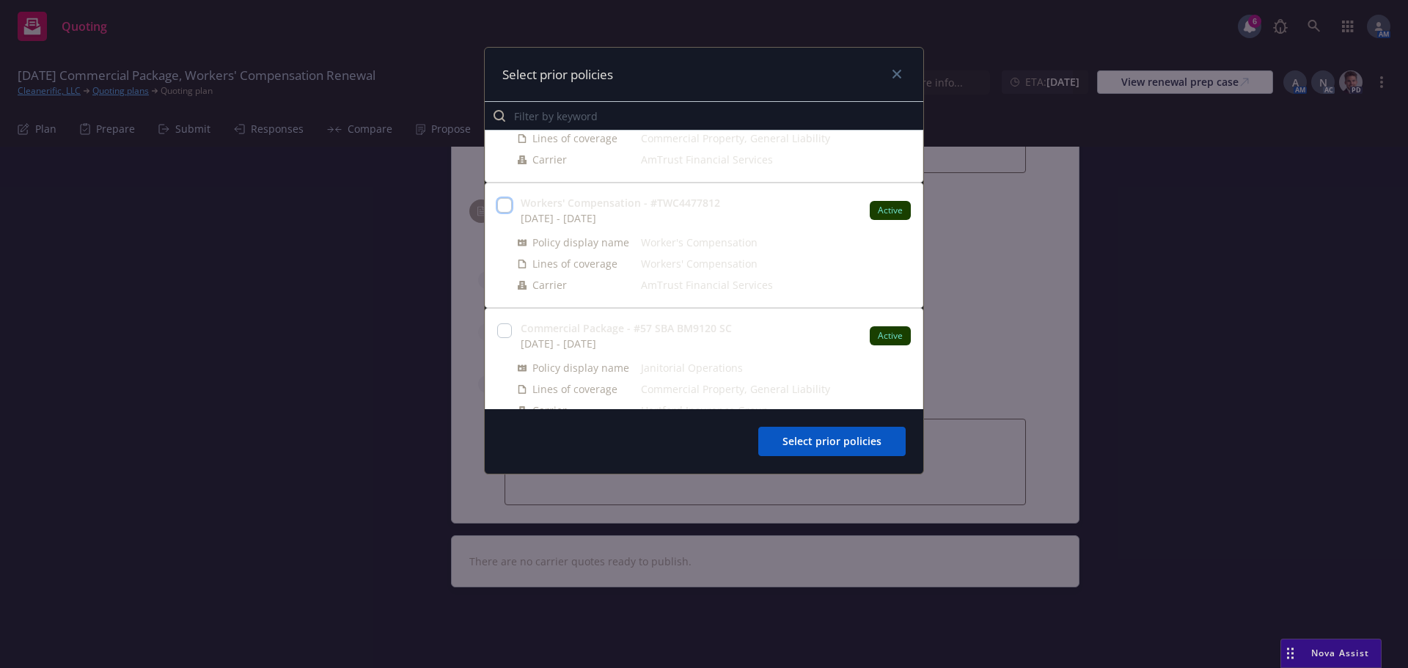
click at [509, 205] on input "checkbox" at bounding box center [504, 205] width 15 height 15
checkbox input "true"
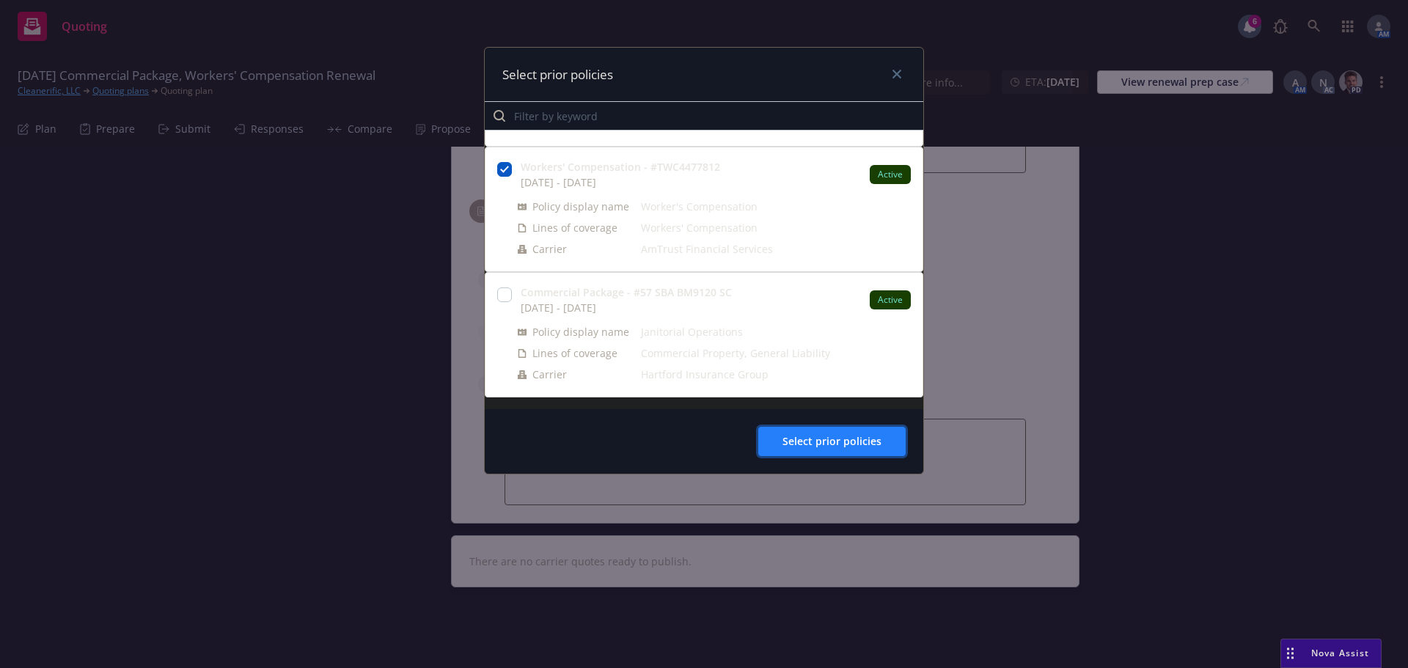
click at [832, 441] on span "Select prior policies" at bounding box center [831, 441] width 99 height 14
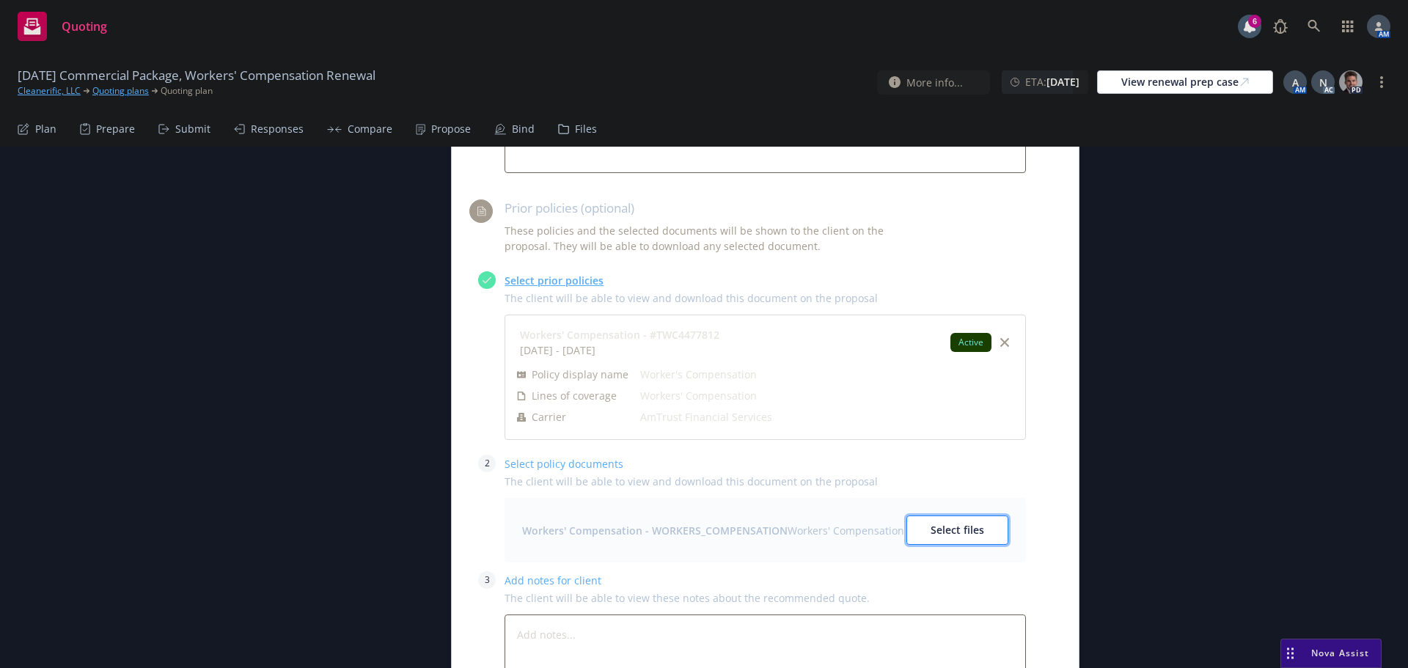
click at [967, 526] on span "Select files" at bounding box center [958, 530] width 54 height 14
type textarea "x"
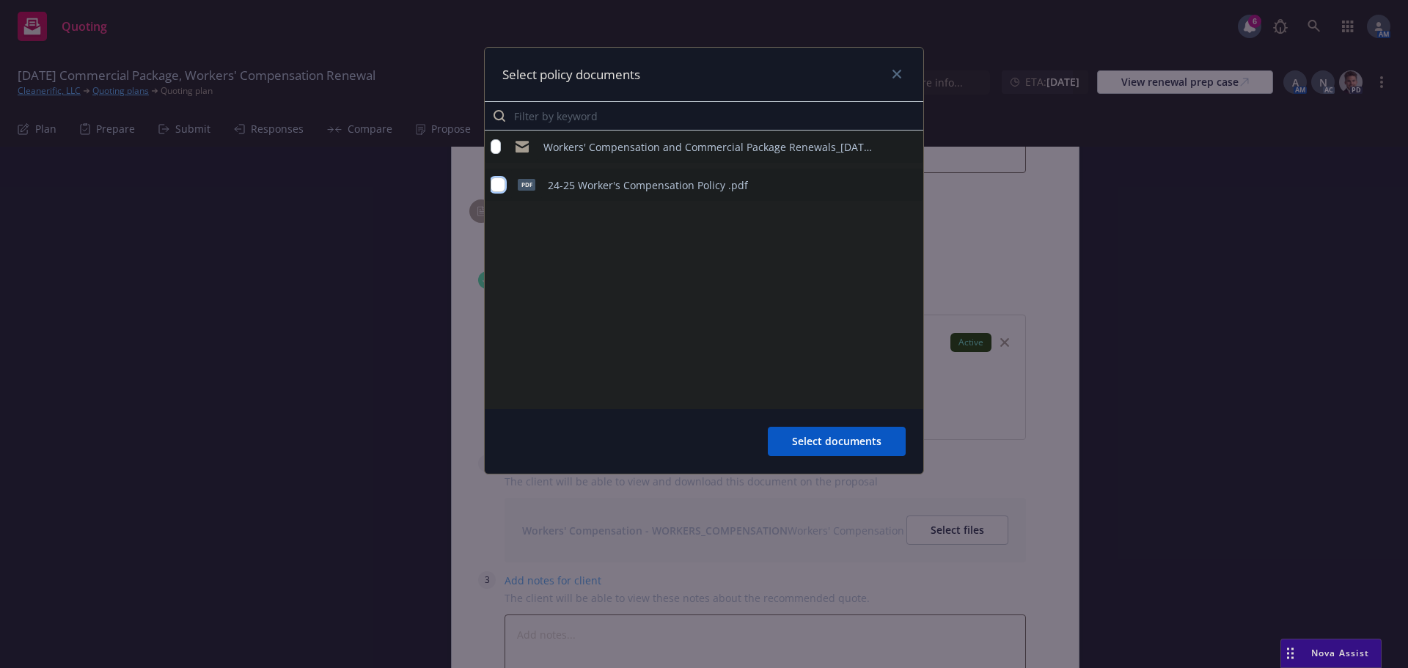
click at [494, 186] on input "checkbox" at bounding box center [498, 184] width 15 height 15
checkbox input "true"
drag, startPoint x: 818, startPoint y: 437, endPoint x: 829, endPoint y: 437, distance: 10.3
click at [819, 438] on span "Select documents" at bounding box center [836, 441] width 89 height 14
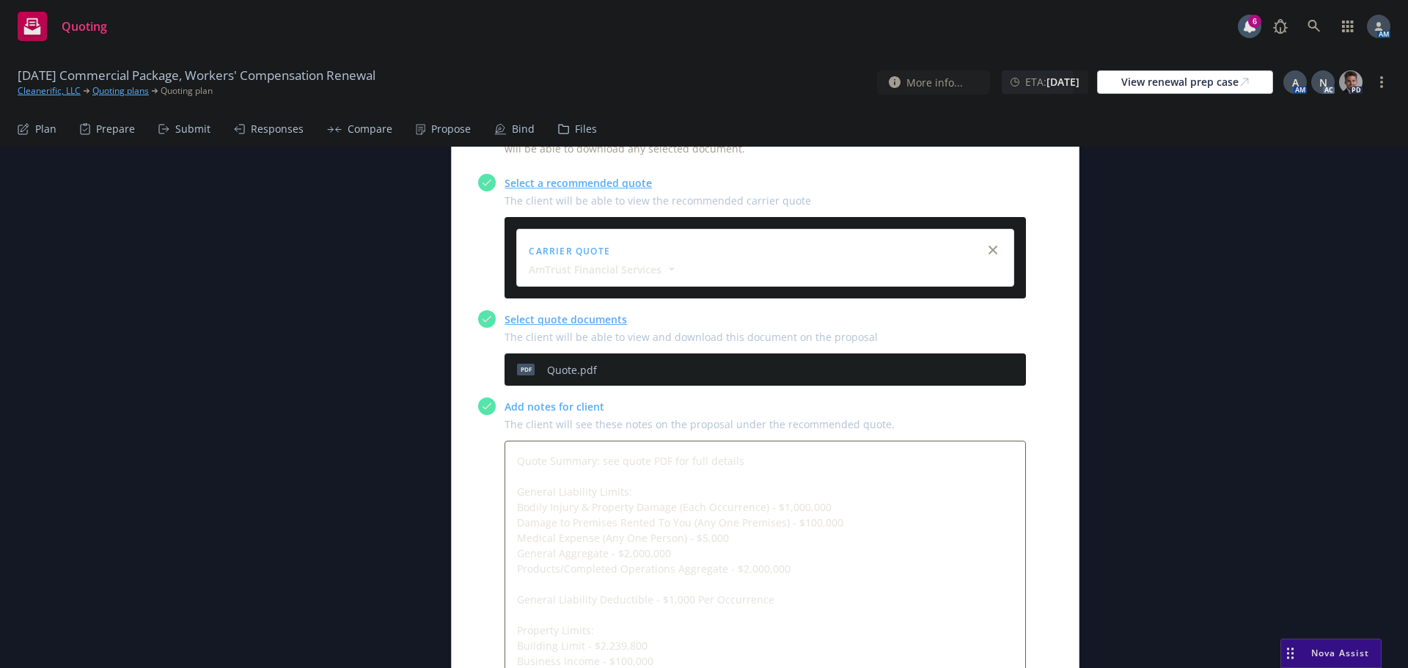
scroll to position [655, 0]
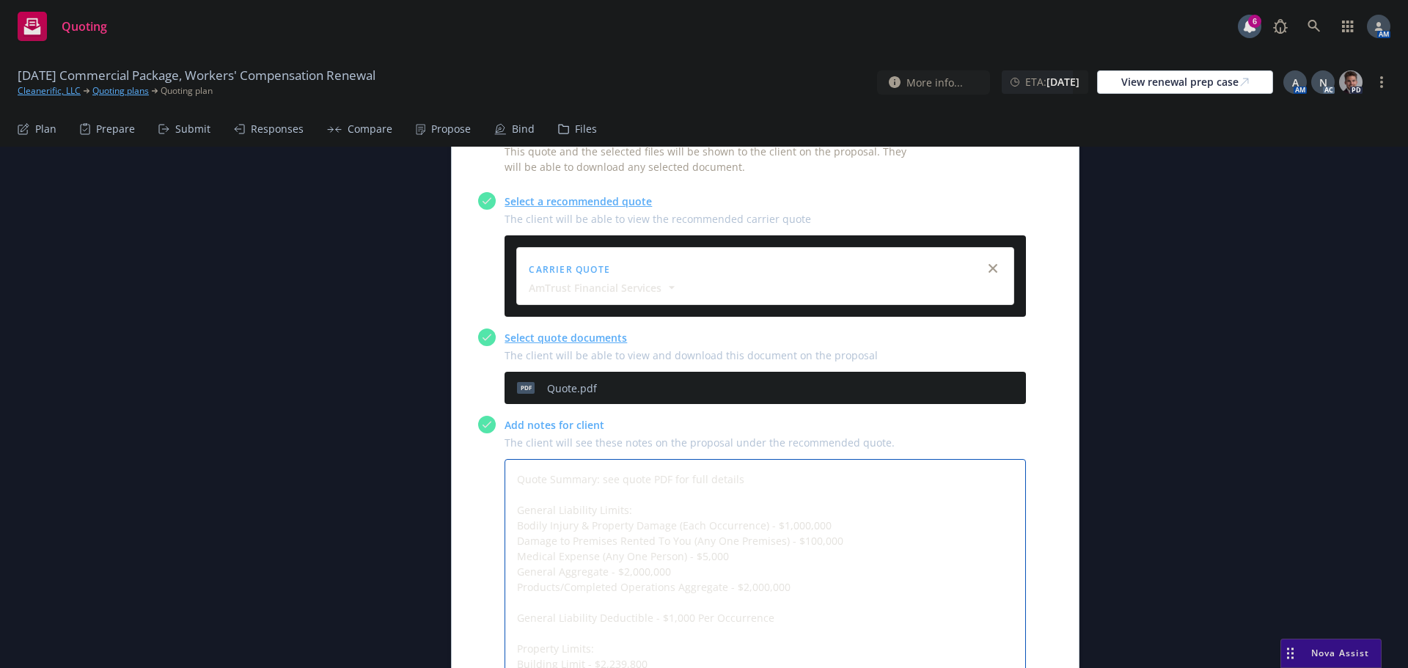
drag, startPoint x: 479, startPoint y: 483, endPoint x: 435, endPoint y: 482, distance: 44.0
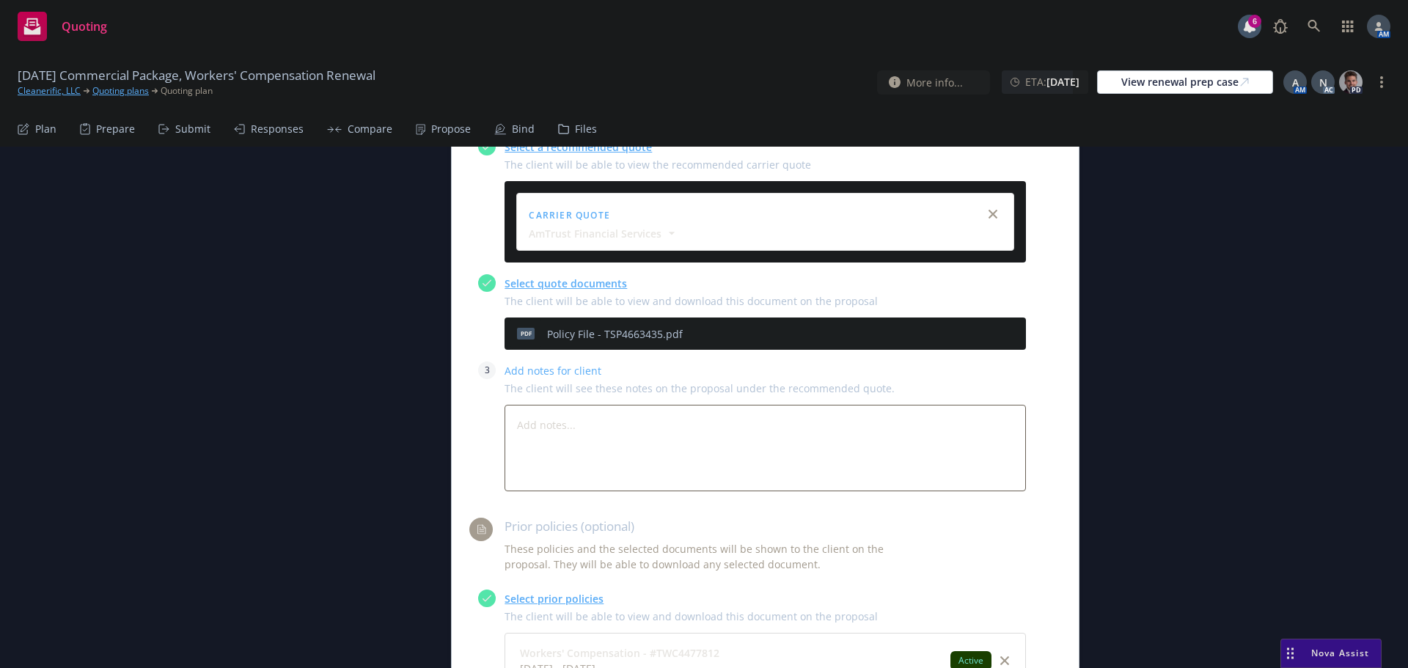
scroll to position [2268, 0]
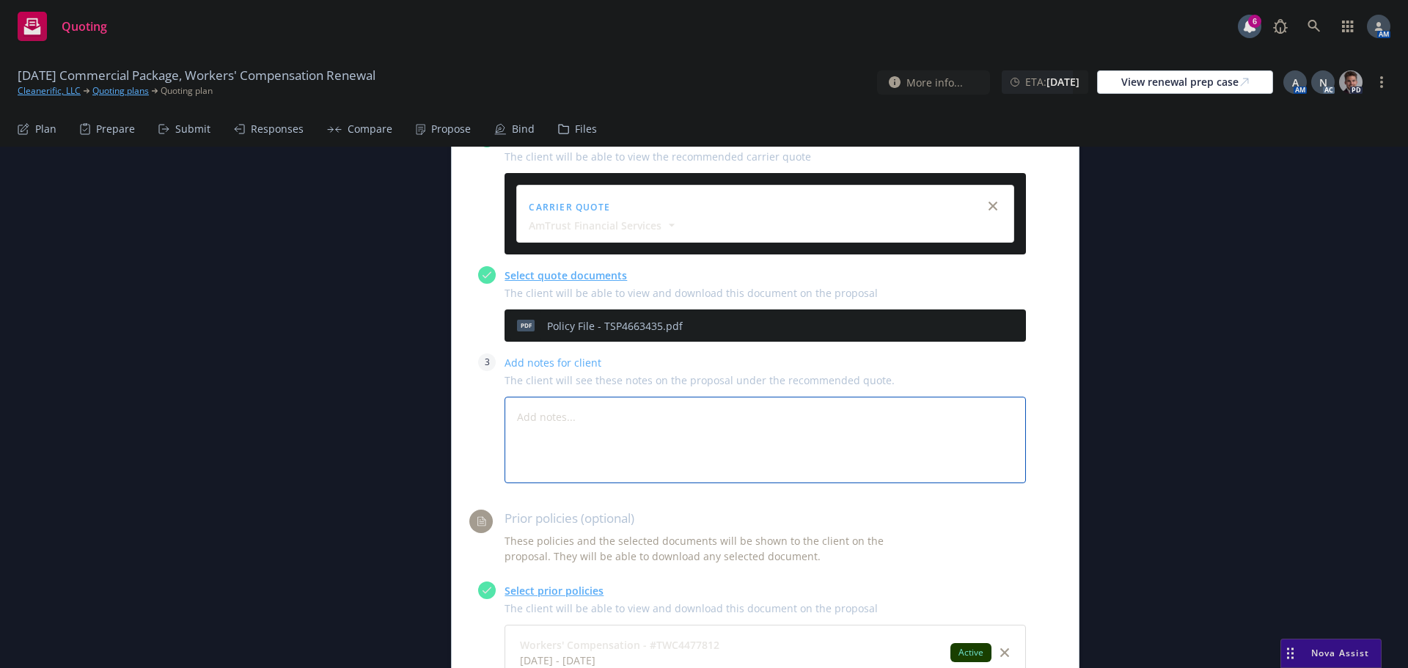
click at [583, 436] on textarea at bounding box center [765, 440] width 521 height 87
paste textarea "Quote Summary: see quote PDF for full details"
type textarea "x"
type textarea "Quote Summary: see quote PDF for full details"
click at [773, 428] on textarea "Quote Summary: see quote PDF for full details" at bounding box center [765, 440] width 521 height 87
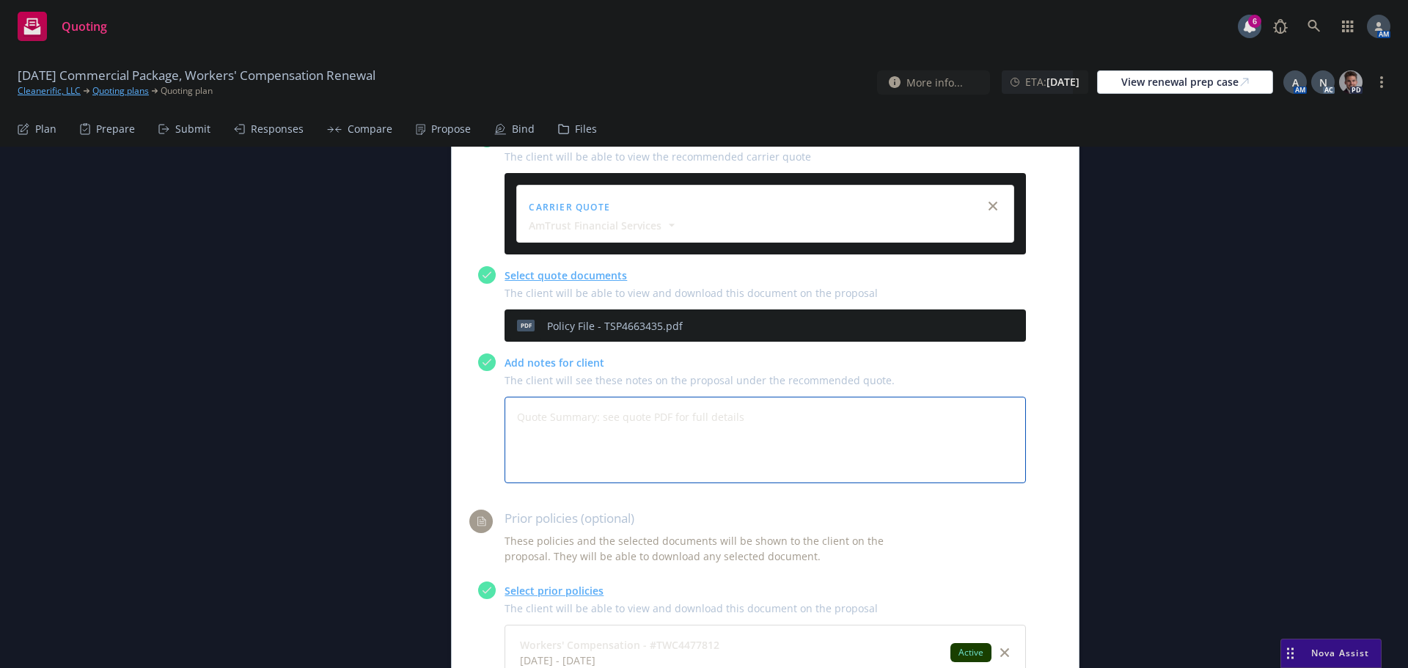
type textarea "x"
type textarea "Quote Summary: see quote PDF for full details"
type textarea "x"
type textarea "Quote Summary: see quote PDF for full details"
type textarea "x"
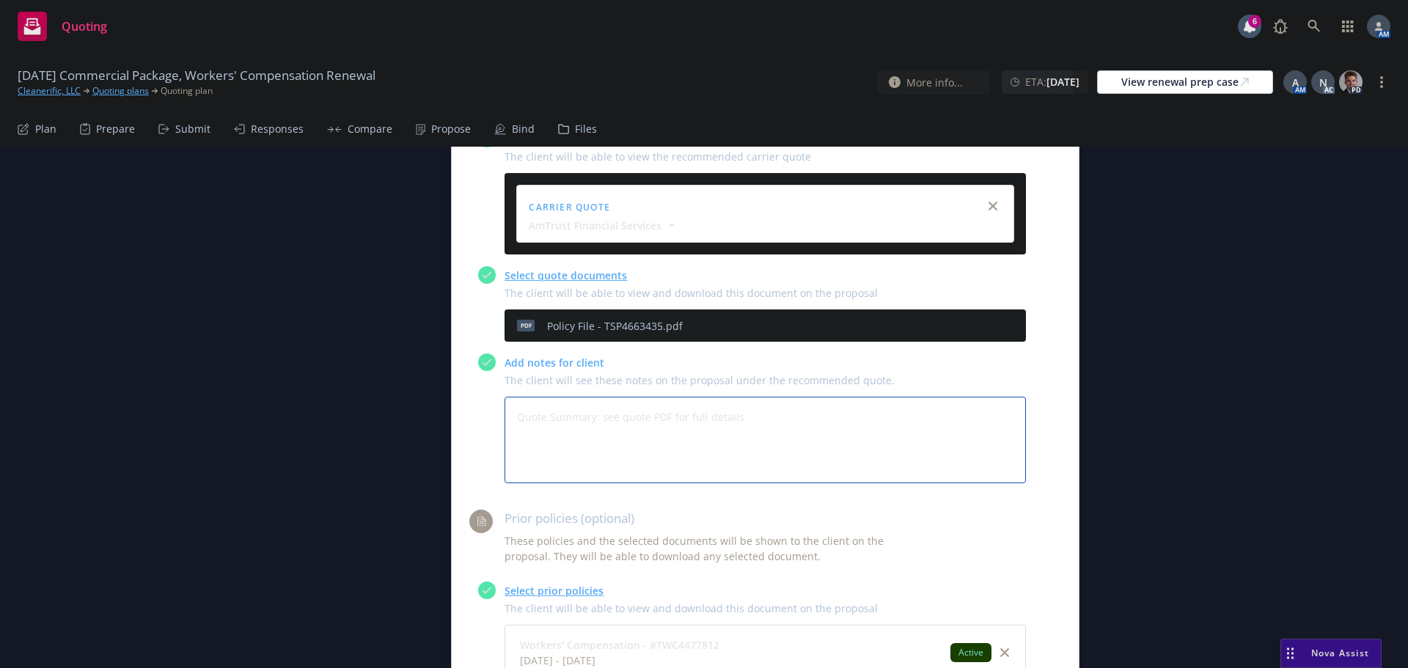
type textarea "Quote Summary: see quote PDF for full details L"
type textarea "x"
type textarea "Quote Summary: see quote PDF for full details Li"
type textarea "x"
type textarea "Quote Summary: see quote PDF for full details Lim"
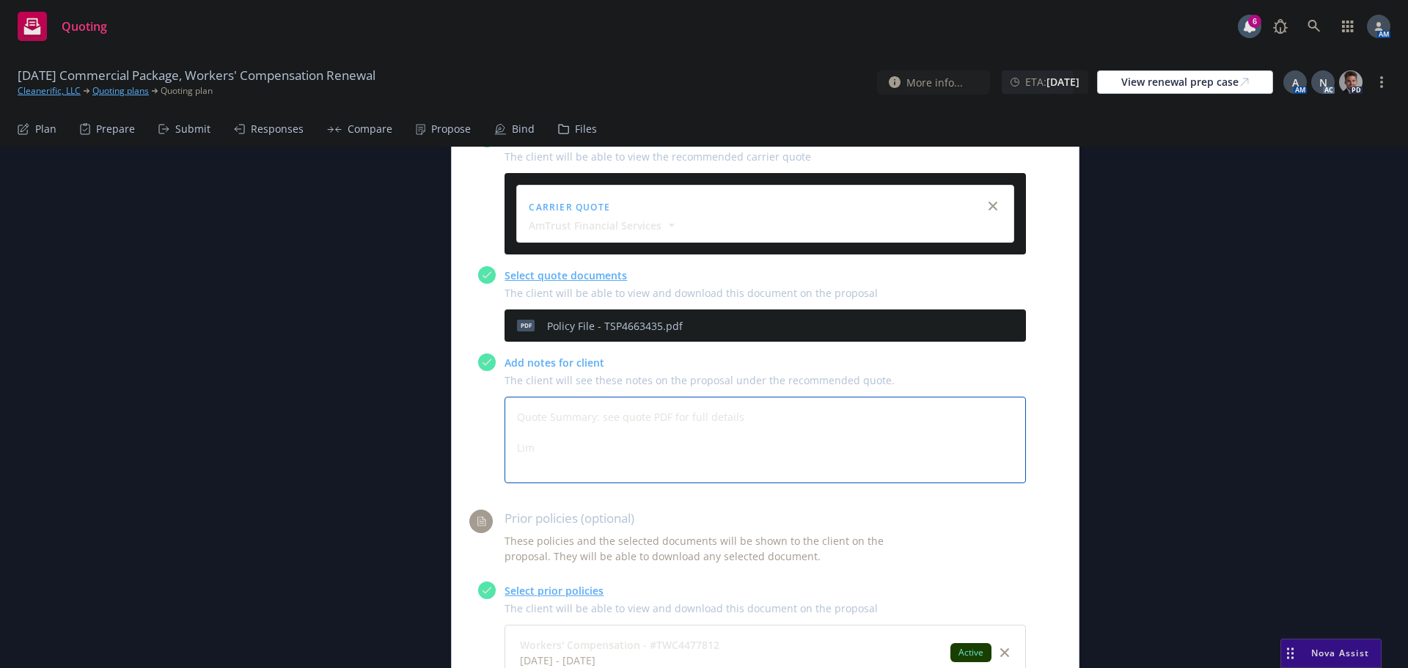
type textarea "x"
type textarea "Quote Summary: see quote PDF for full details Limi"
type textarea "x"
type textarea "Quote Summary: see quote PDF for full details Limit"
type textarea "x"
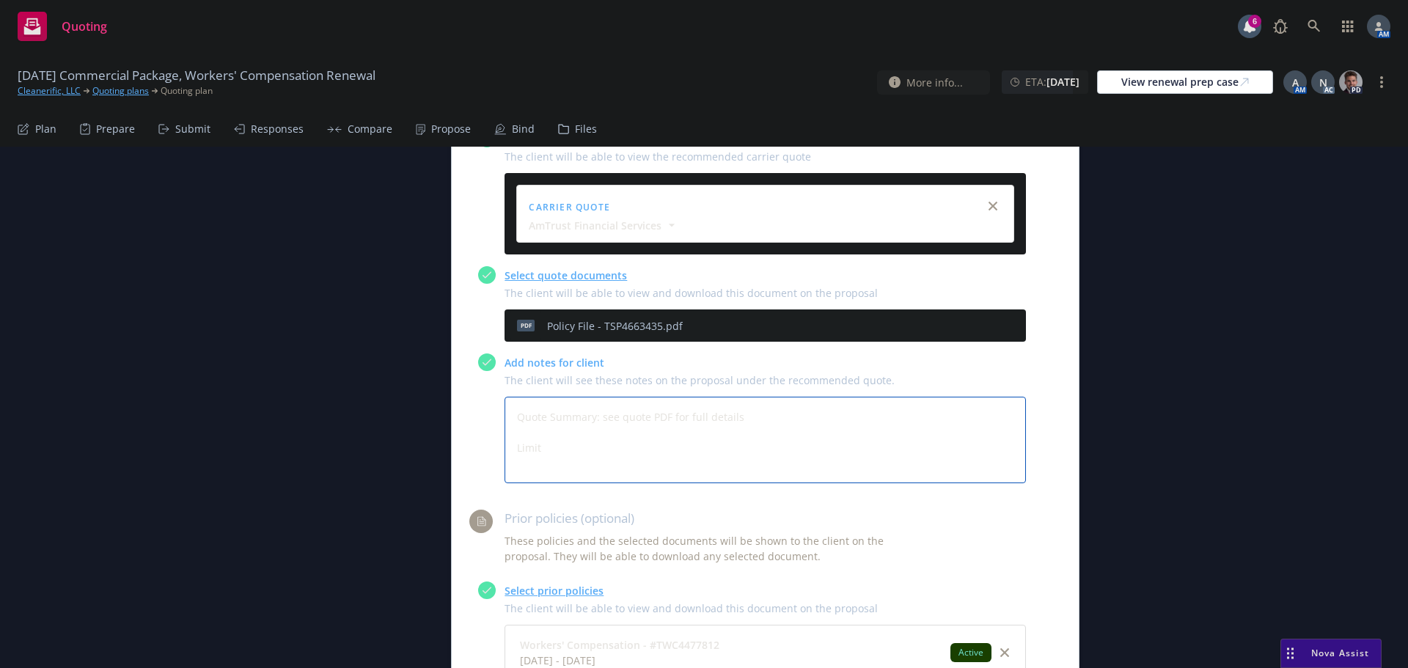
type textarea "Quote Summary: see quote PDF for full details Limits"
type textarea "x"
type textarea "Quote Summary: see quote PDF for full details Limits:"
type textarea "x"
type textarea "Quote Summary: see quote PDF for full details Limits:"
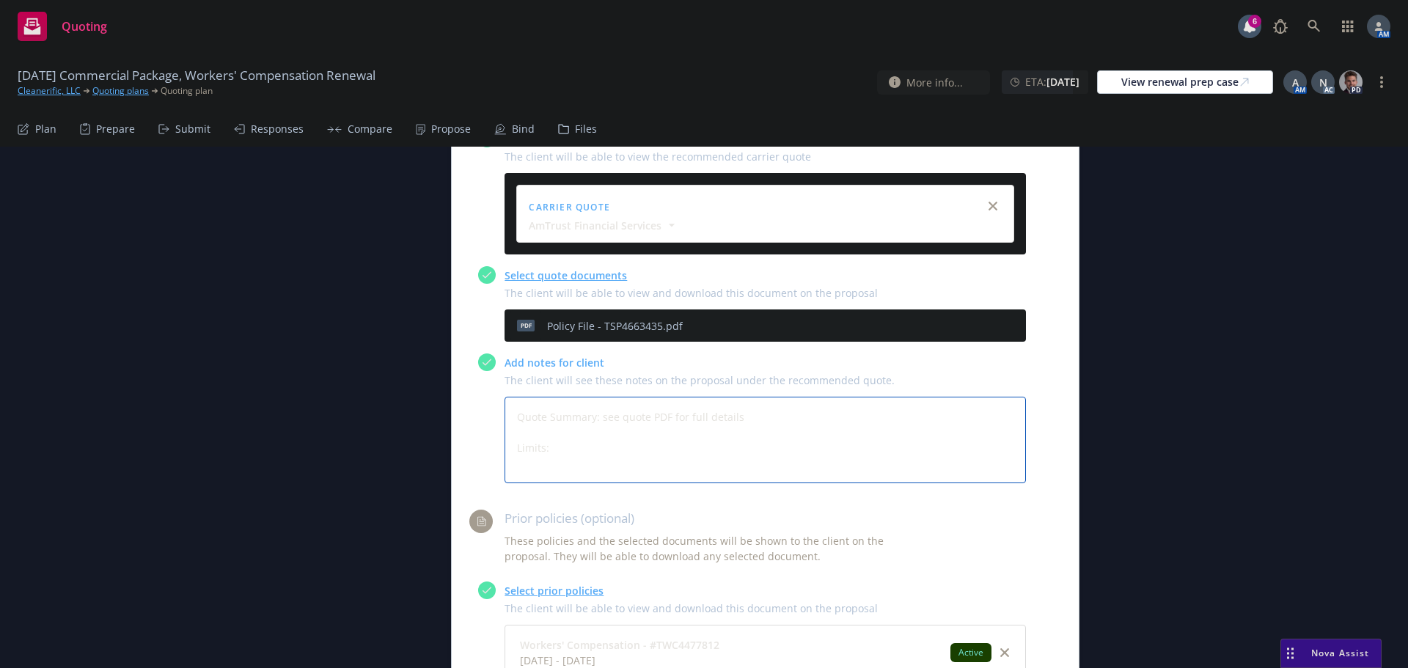
type textarea "x"
type textarea "Quote Summary: see quote PDF for full details Limits: E"
type textarea "x"
type textarea "Quote Summary: see quote PDF for full details Limits: Em"
type textarea "x"
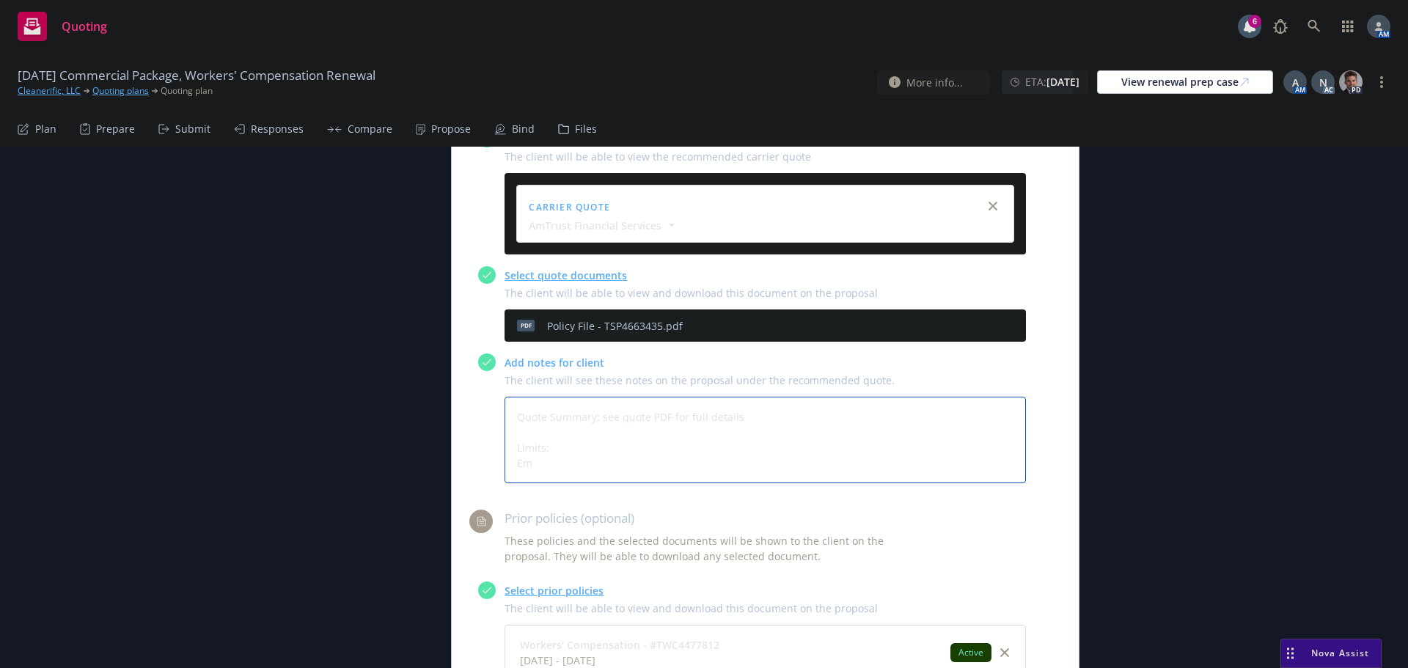
type textarea "Quote Summary: see quote PDF for full details Limits: Eml"
type textarea "x"
type textarea "Quote Summary: see quote PDF for full details Limits: Emlo"
type textarea "x"
type textarea "Quote Summary: see quote PDF for full details Limits: Eml"
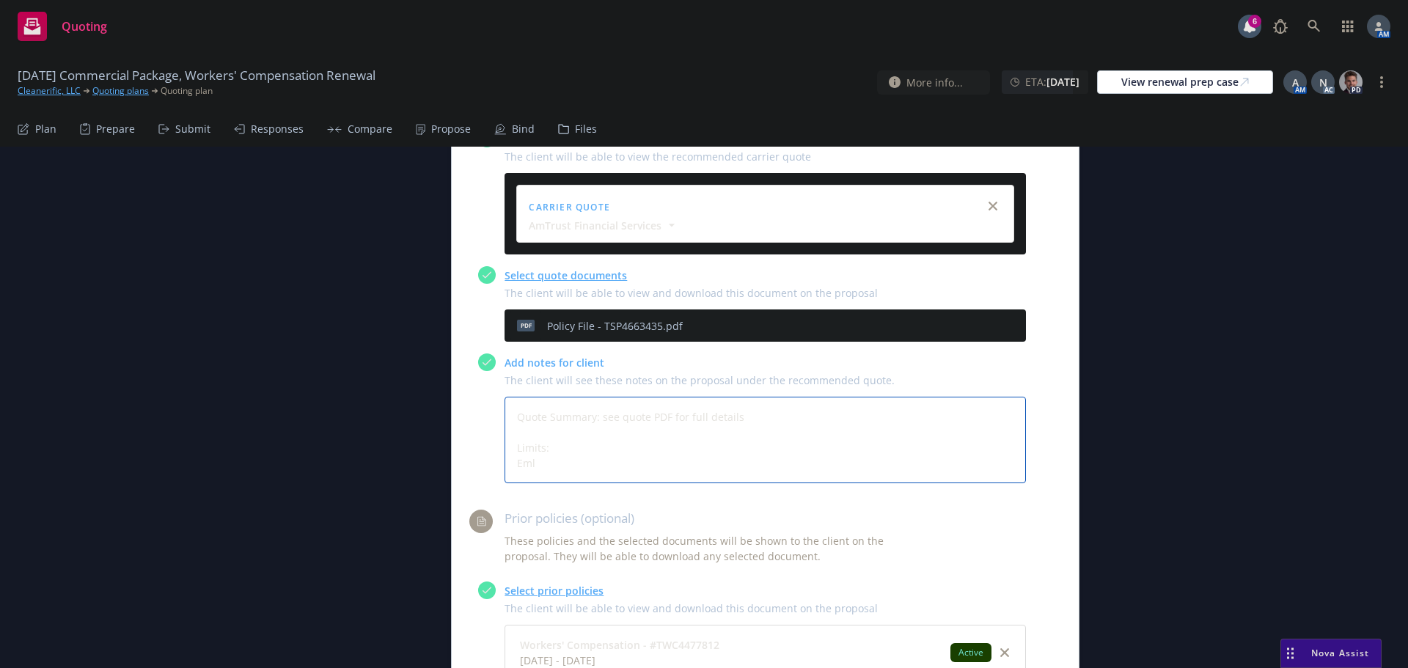
type textarea "x"
type textarea "Quote Summary: see quote PDF for full details Limits: Em"
type textarea "x"
type textarea "Quote Summary: see quote PDF for full details Limits: E"
type textarea "x"
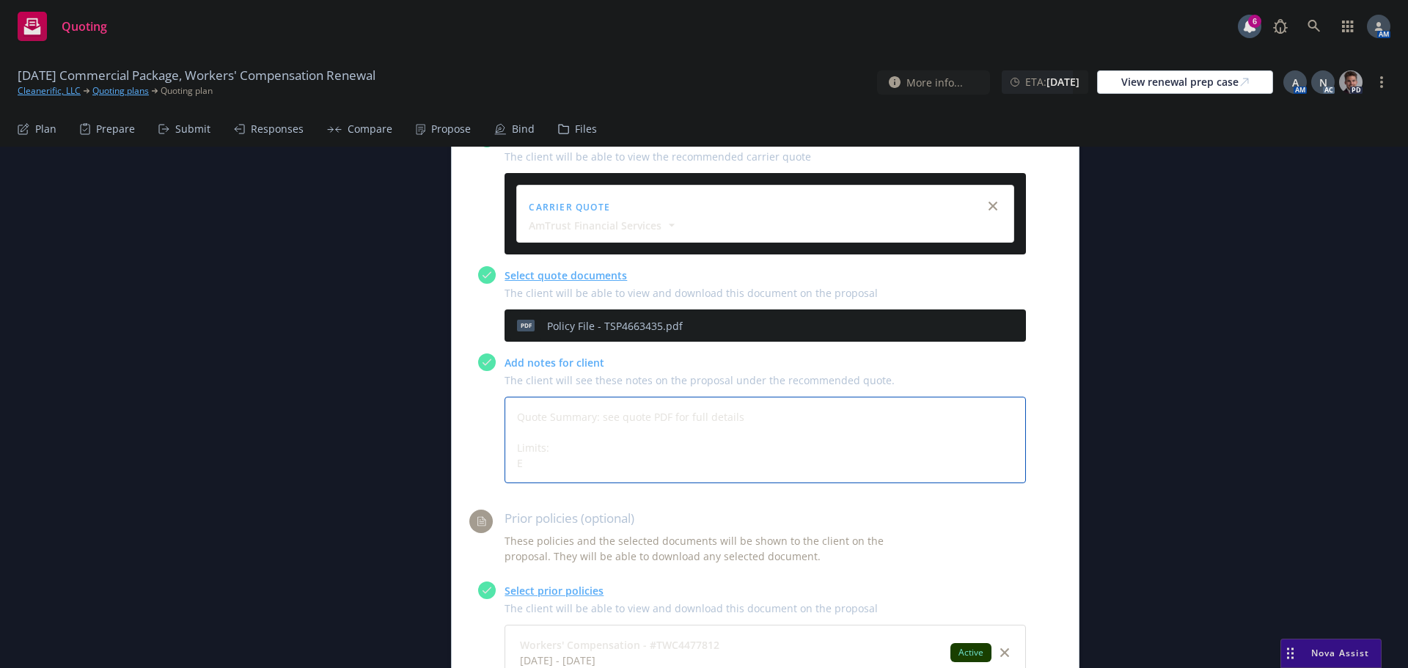
type textarea "Quote Summary: see quote PDF for full details Limits:"
type textarea "x"
type textarea "Quote Summary: see quote PDF for full details ELimits:"
type textarea "x"
type textarea "Quote Summary: see quote PDF for full details EmLimits:"
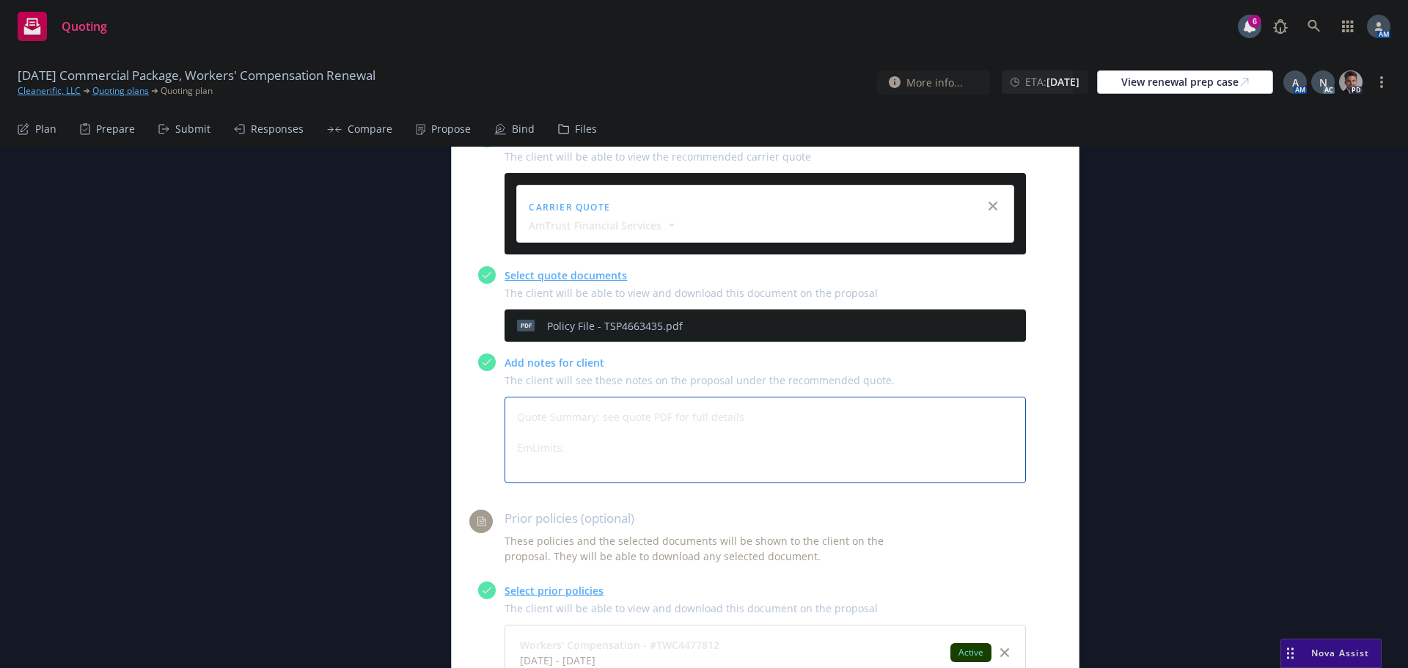
type textarea "x"
type textarea "Quote Summary: see quote PDF for full details EmlLimits:"
type textarea "x"
type textarea "Quote Summary: see quote PDF for full details EmLimits:"
type textarea "x"
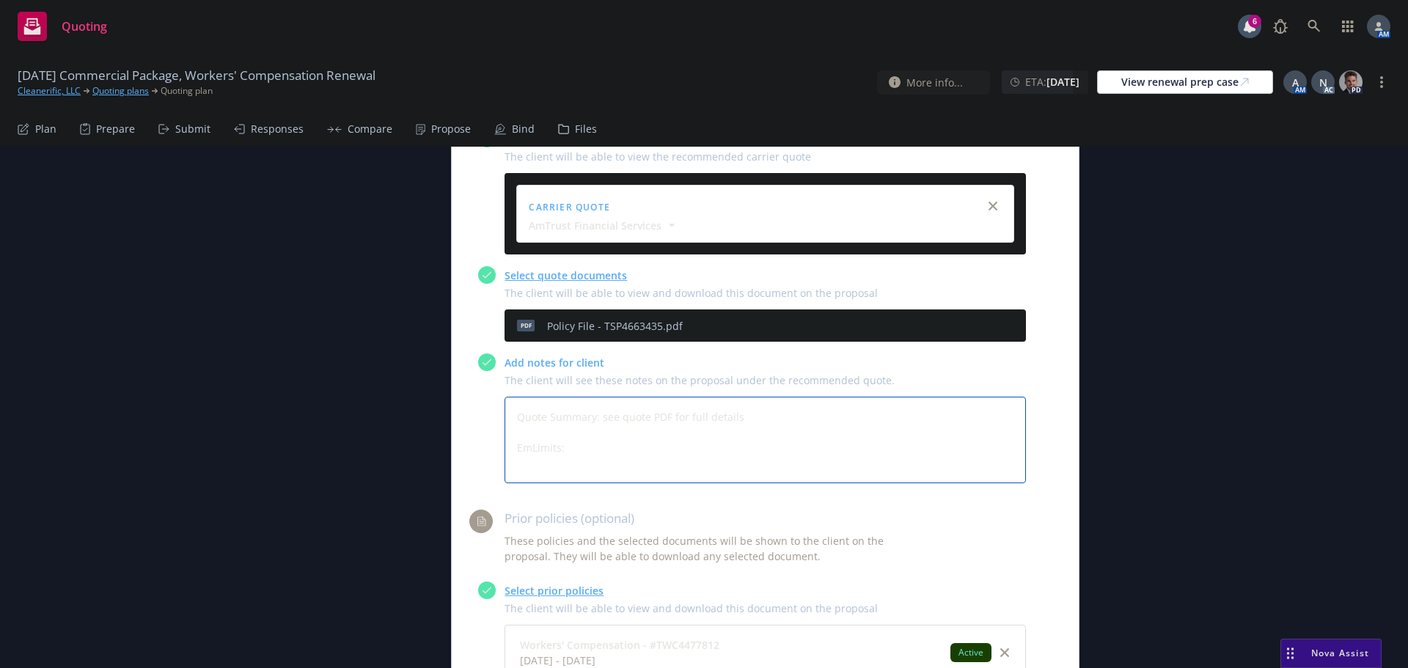
type textarea "Quote Summary: see quote PDF for full details EmpLimits:"
type textarea "x"
type textarea "Quote Summary: see quote PDF for full details EmplLimits:"
type textarea "x"
type textarea "Quote Summary: see quote PDF for full details EmploLimits:"
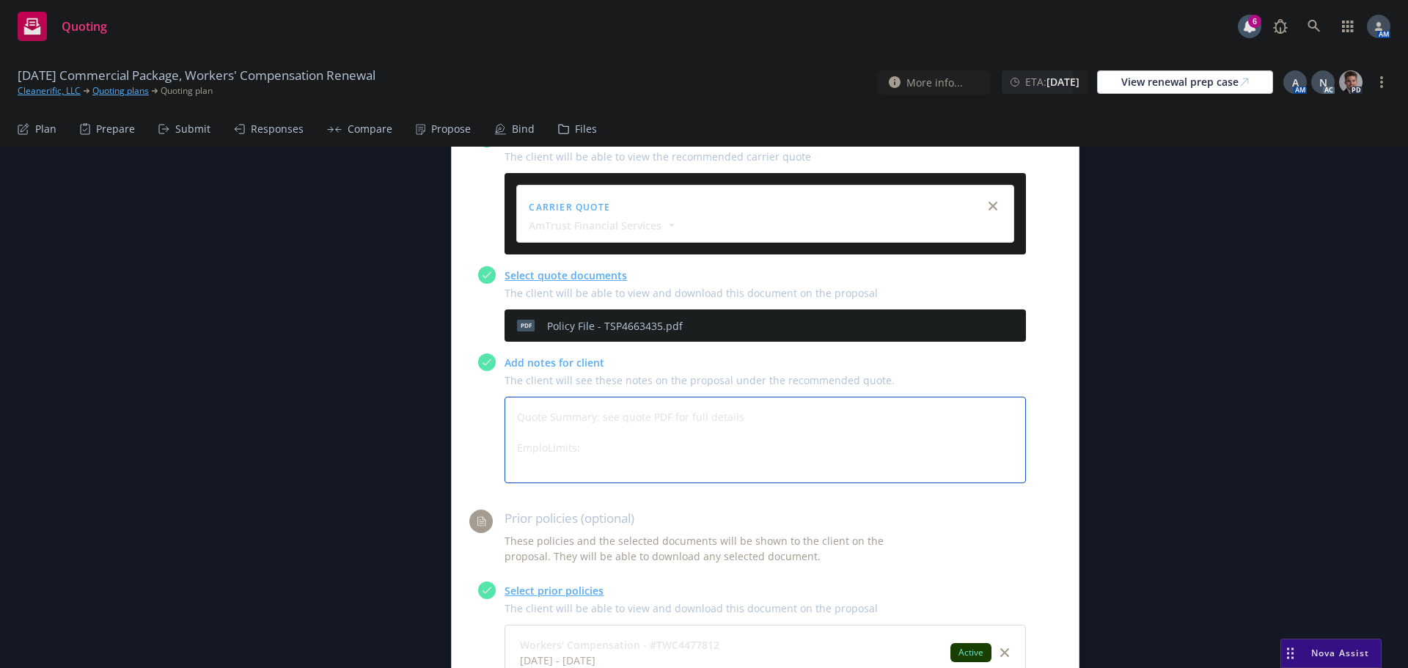
type textarea "x"
type textarea "Quote Summary: see quote PDF for full details EmployeLimits:"
type textarea "x"
type textarea "Quote Summary: see quote PDF for full details EmployerLimits:"
type textarea "x"
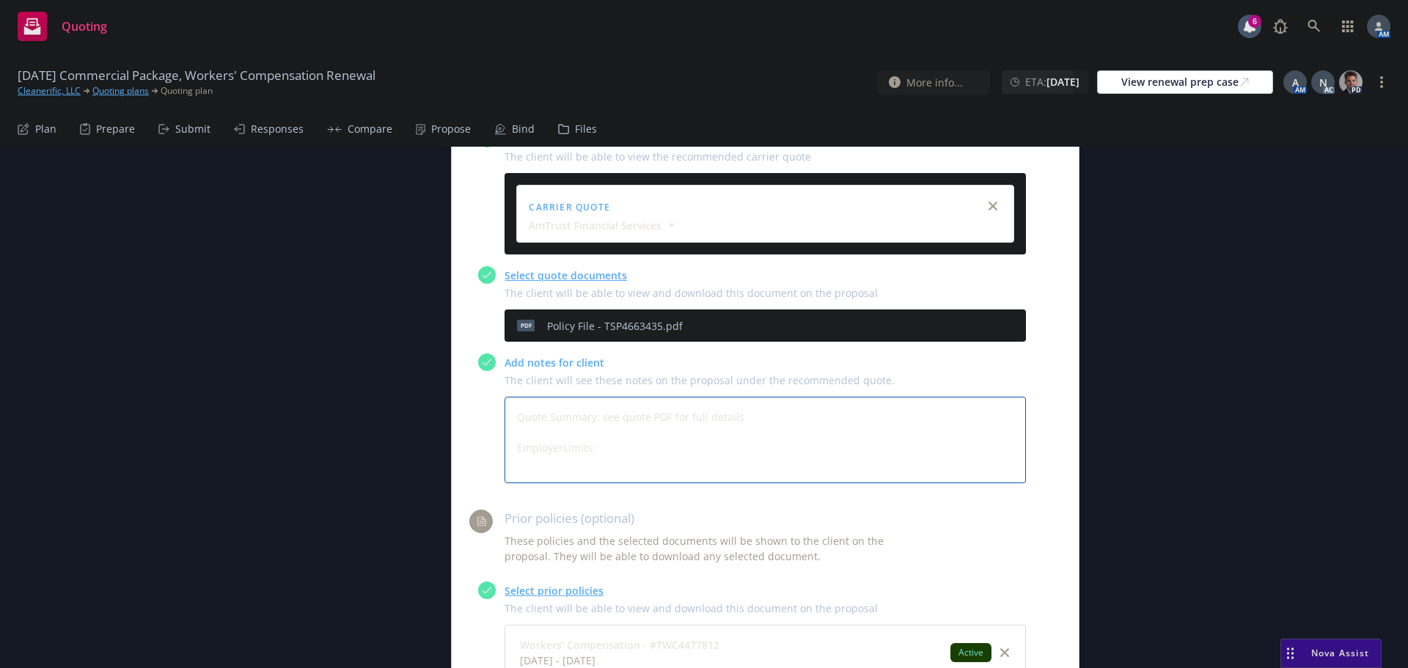
type textarea "Quote Summary: see quote PDF for full details EmployersLimits:"
type textarea "x"
type textarea "Quote Summary: see quote PDF for full details Employers Limits:"
type textarea "x"
type textarea "Quote Summary: see quote PDF for full details Employers LLimits:"
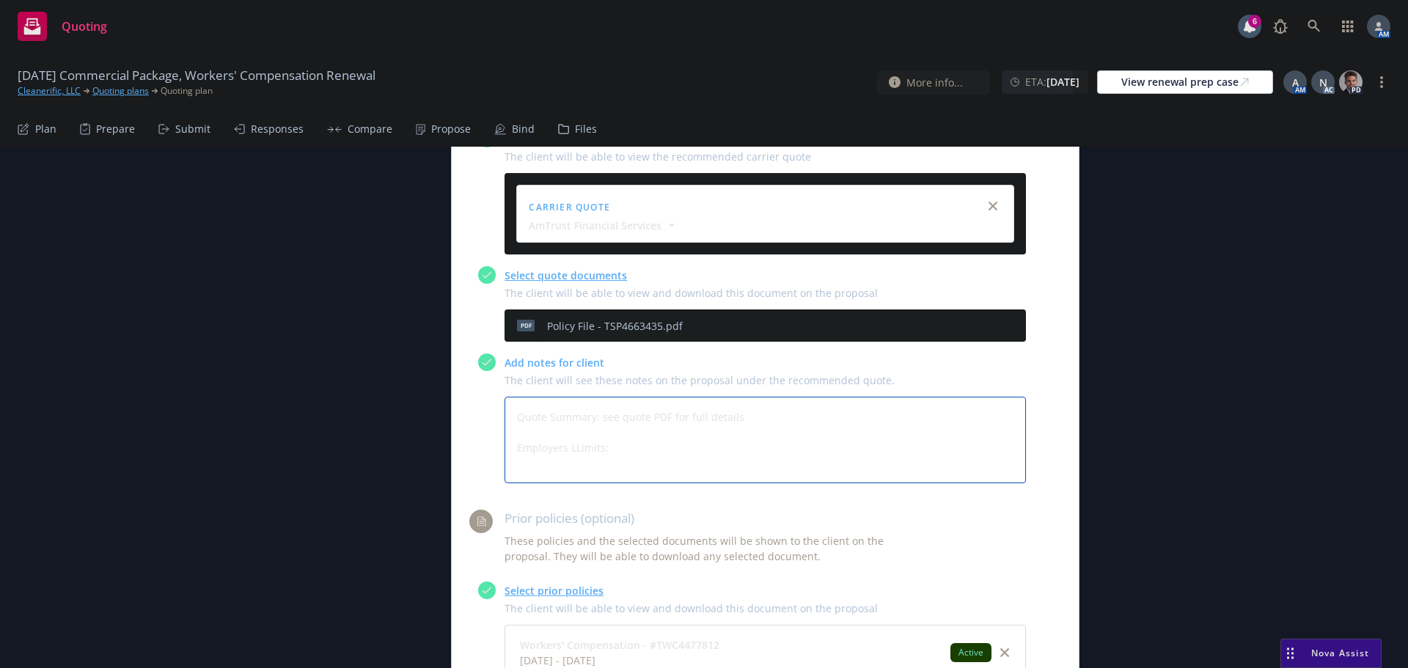
type textarea "x"
type textarea "Quote Summary: see quote PDF for full details Employers LiLimits:"
type textarea "x"
type textarea "Quote Summary: see quote PDF for full details Employers LiaLimits:"
type textarea "x"
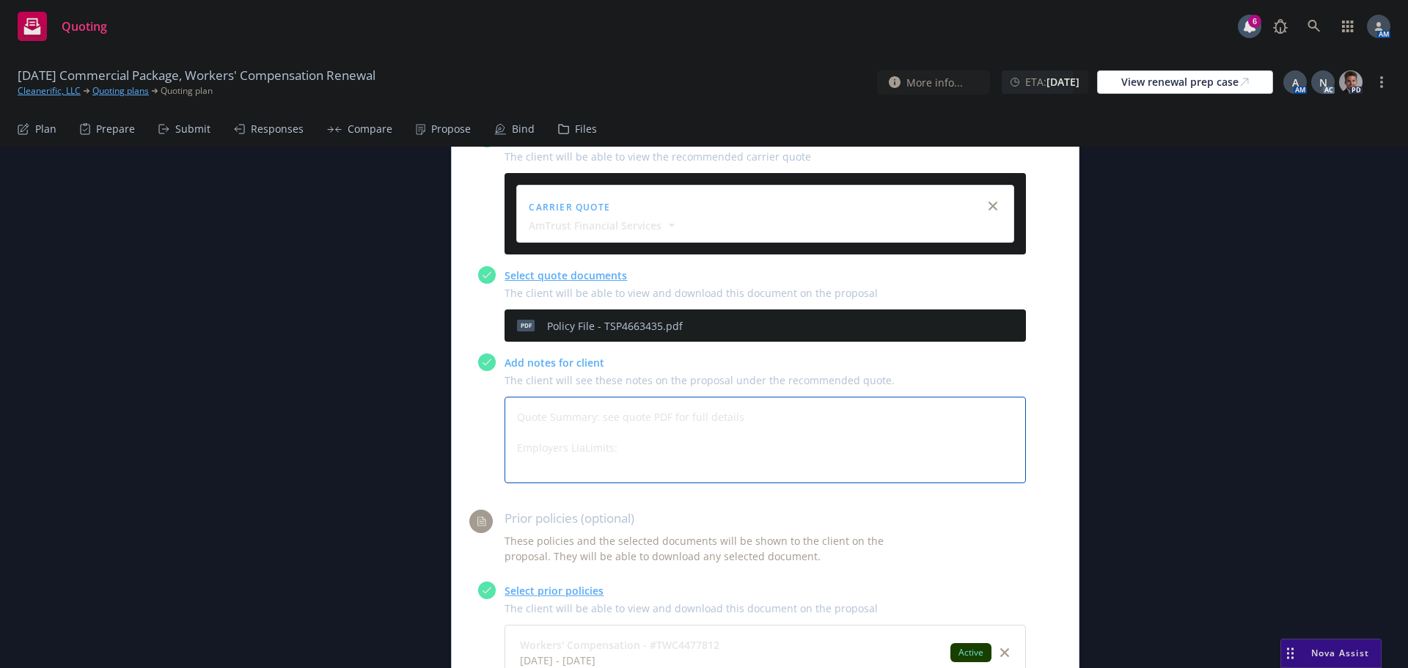
type textarea "Quote Summary: see quote PDF for full details Employers LiabLimits:"
type textarea "x"
type textarea "Quote Summary: see quote PDF for full details Employers LiabiLimits:"
type textarea "x"
type textarea "Quote Summary: see quote PDF for full details Employers LiabilLimits:"
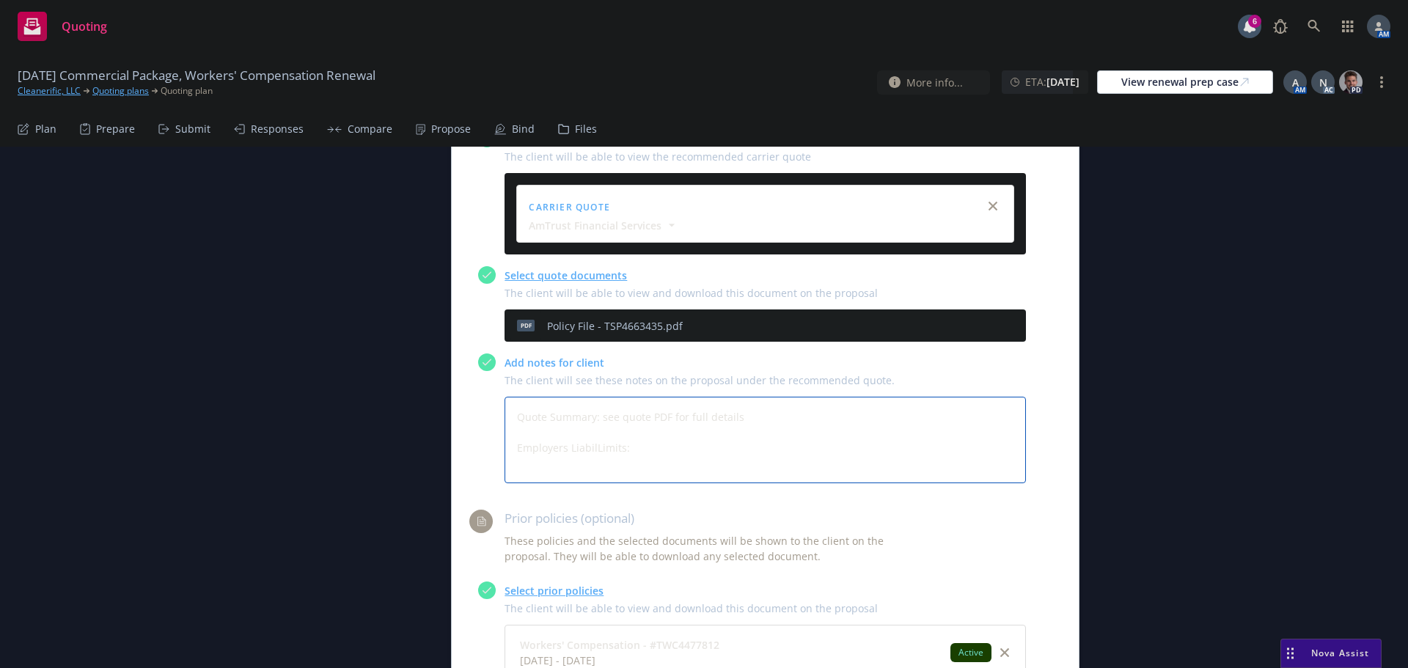
type textarea "x"
type textarea "Quote Summary: see quote PDF for full details Employers LiabilitLimits:"
type textarea "x"
type textarea "Quote Summary: see quote PDF for full details Employers LiabilityLimits:"
type textarea "x"
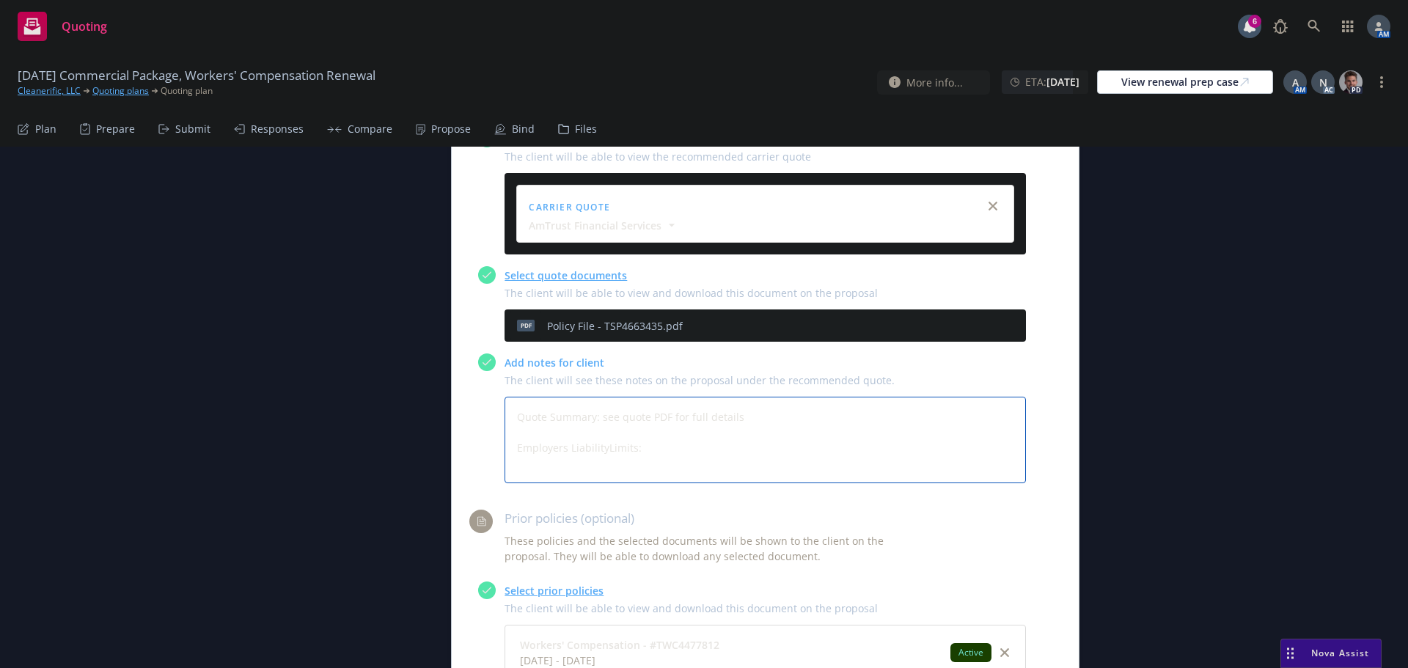
type textarea "Quote Summary: see quote PDF for full details Employers Liability Limits:"
type textarea "x"
type textarea "Quote Summary: see quote PDF for full details Employers Liability Limits: B"
type textarea "x"
type textarea "Quote Summary: see quote PDF for full details Employers Liability Limits: Bo"
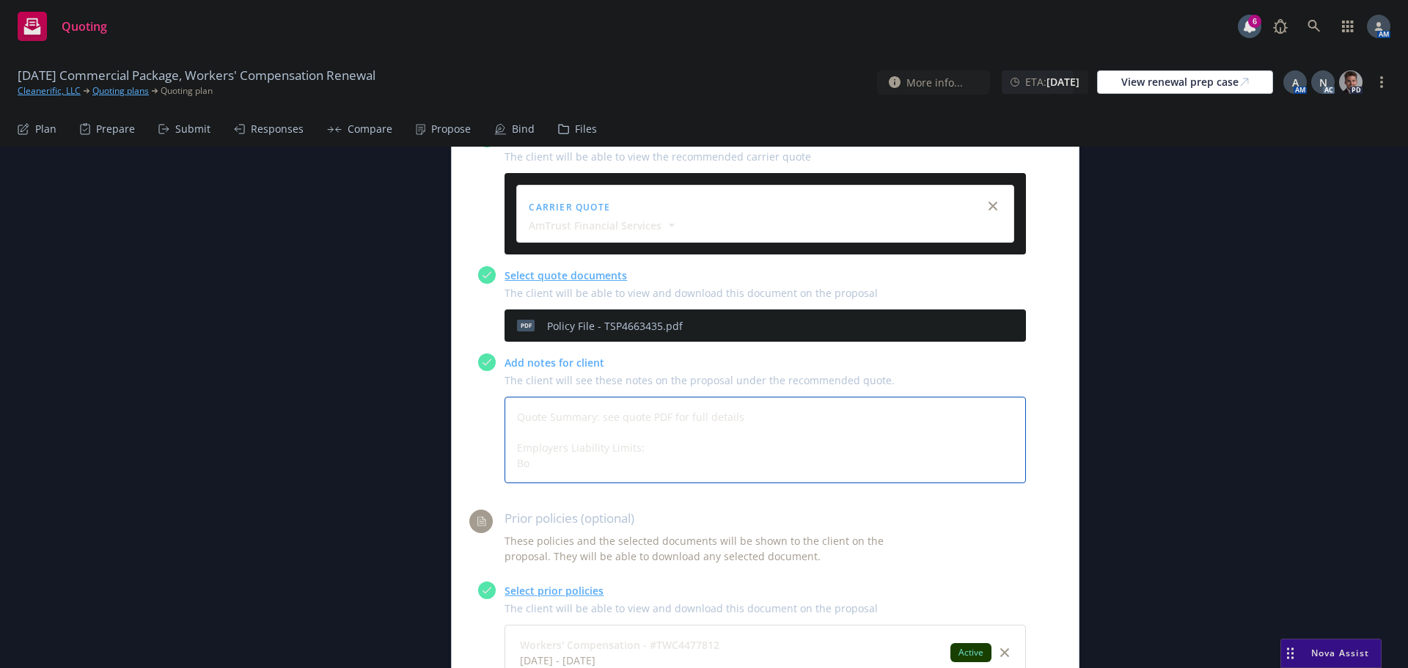
type textarea "x"
type textarea "Quote Summary: see quote PDF for full details Employers Liability Limits: Bod"
type textarea "x"
type textarea "Quote Summary: see quote PDF for full details Employers Liability Limits: Bodi"
type textarea "x"
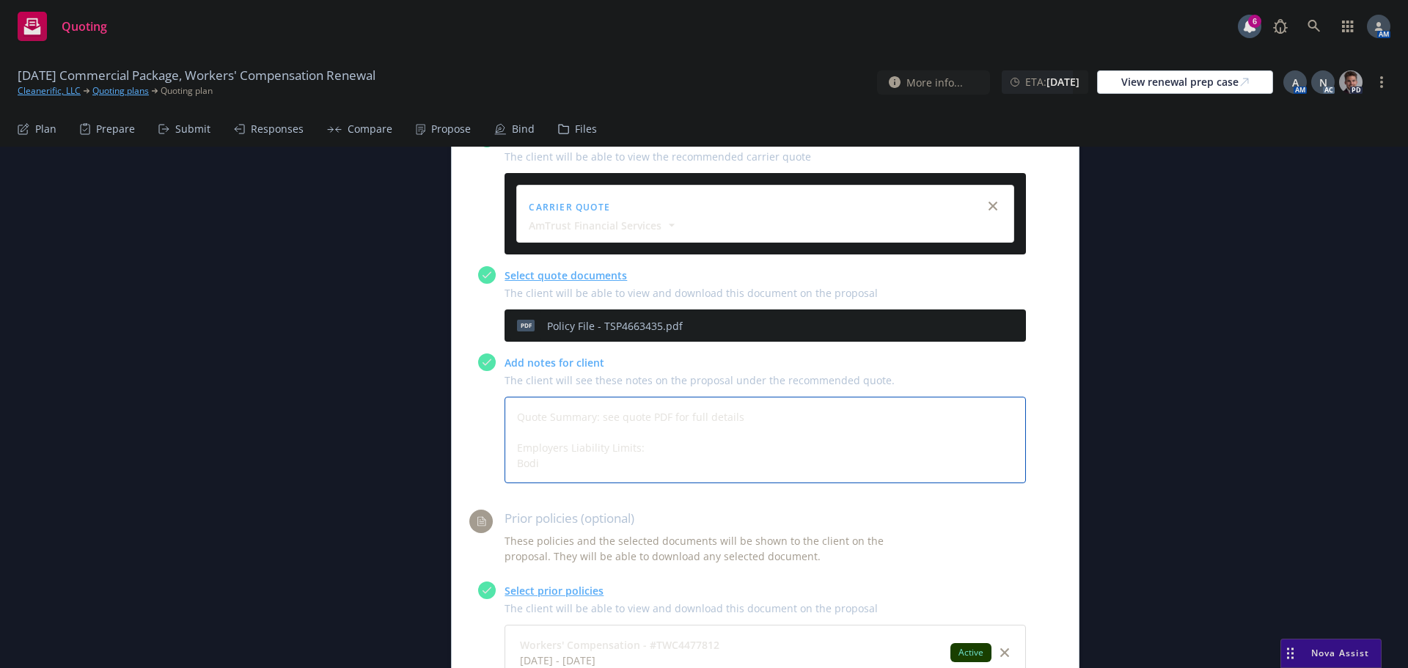
type textarea "Quote Summary: see quote PDF for full details Employers Liability Limits: Bodil"
type textarea "x"
type textarea "Quote Summary: see quote PDF for full details Employers Liability Limits: Bodili"
type textarea "x"
type textarea "Quote Summary: see quote PDF for full details Employers Liability Limits: Bodil"
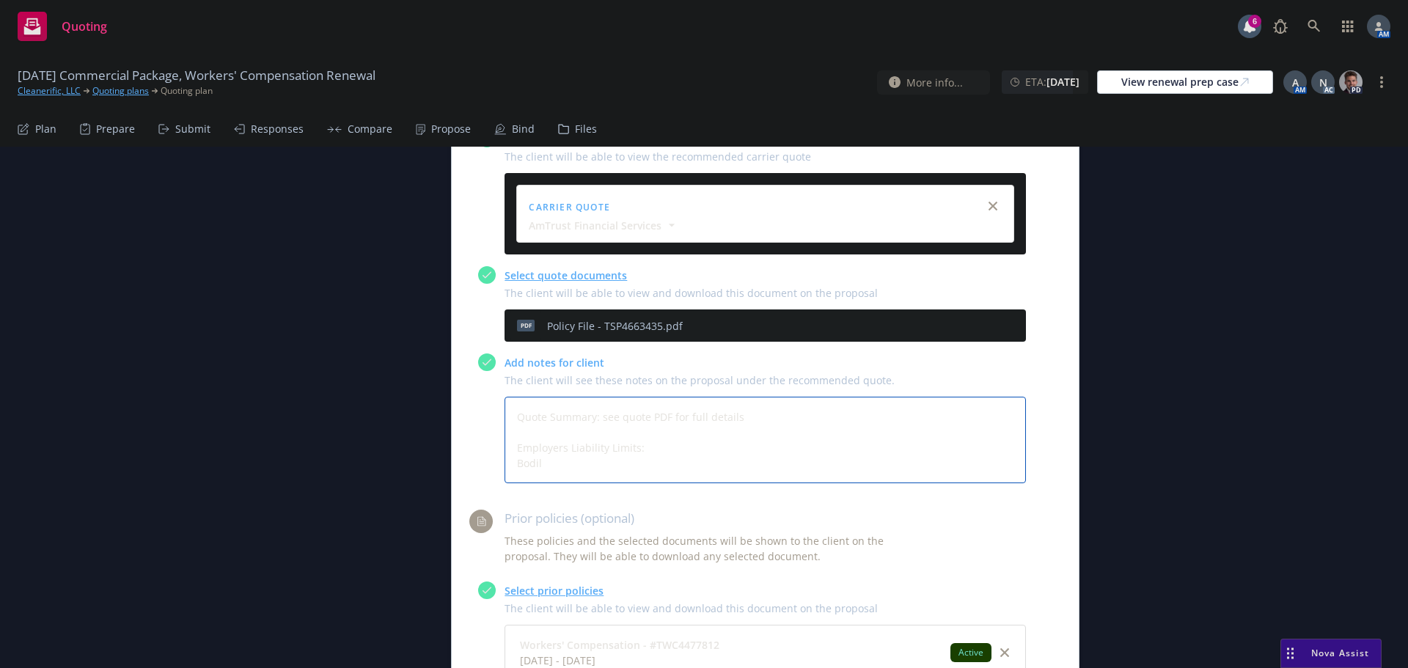
type textarea "x"
type textarea "Quote Summary: see quote PDF for full details Employers Liability Limits: Bodily"
type textarea "x"
type textarea "Quote Summary: see quote PDF for full details Employers Liability Limits: Bodily"
type textarea "x"
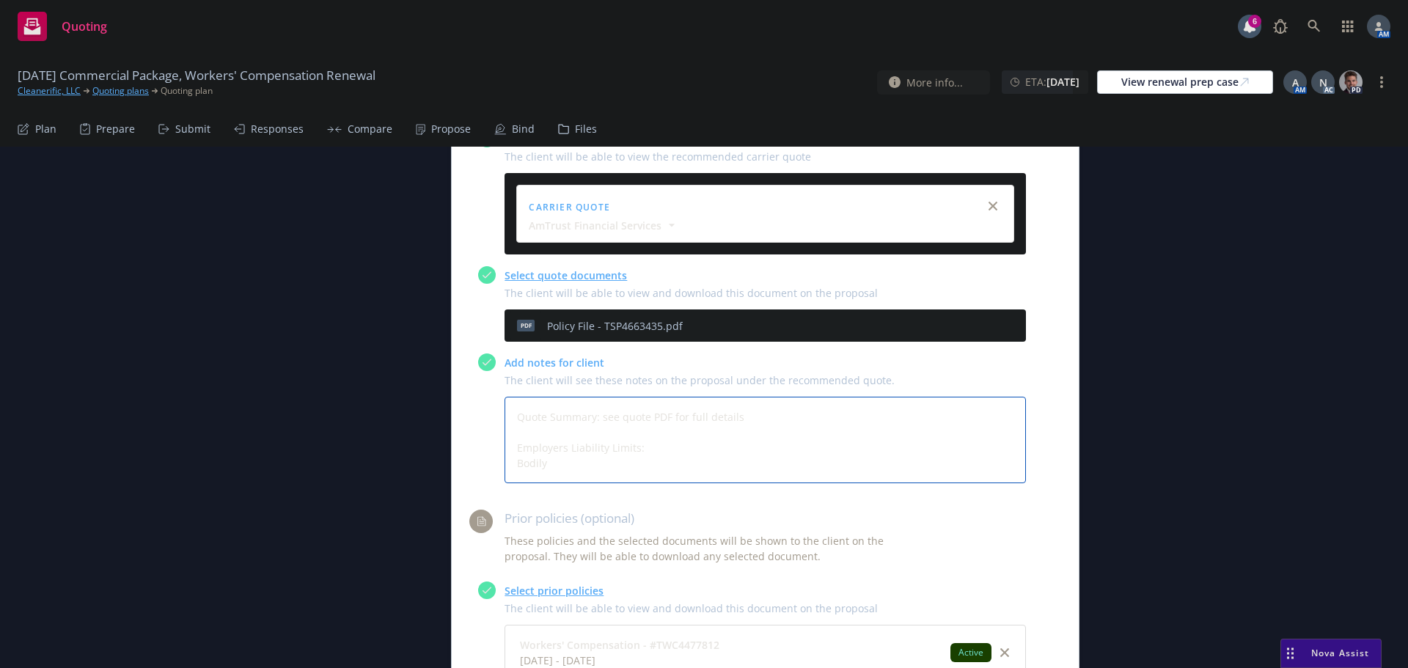
type textarea "Quote Summary: see quote PDF for full details Employers Liability Limits: Bodil…"
type textarea "x"
type textarea "Quote Summary: see quote PDF for full details Employers Liability Limits: Bodil…"
type textarea "x"
type textarea "Quote Summary: see quote PDF for full details Employers Liability Limits: Bodil…"
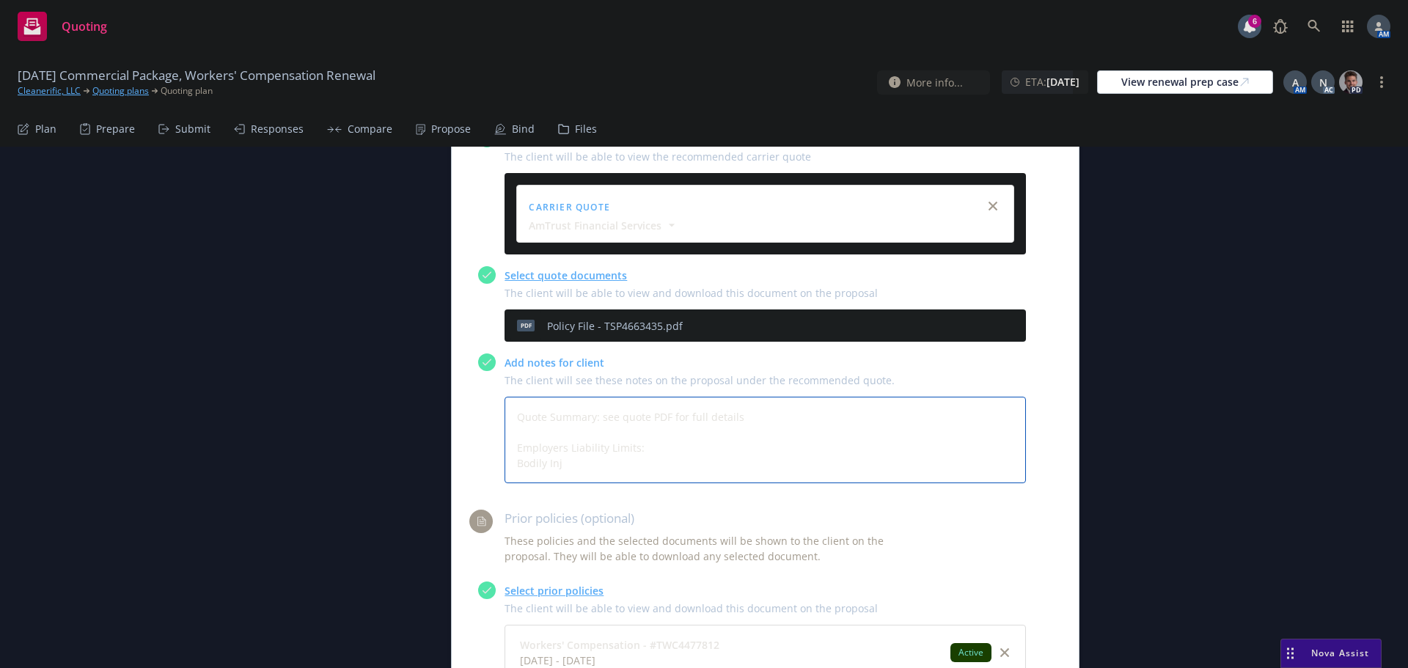
type textarea "x"
type textarea "Quote Summary: see quote PDF for full details Employers Liability Limits: Bodil…"
type textarea "x"
type textarea "Quote Summary: see quote PDF for full details Employers Liability Limits: Bodil…"
type textarea "x"
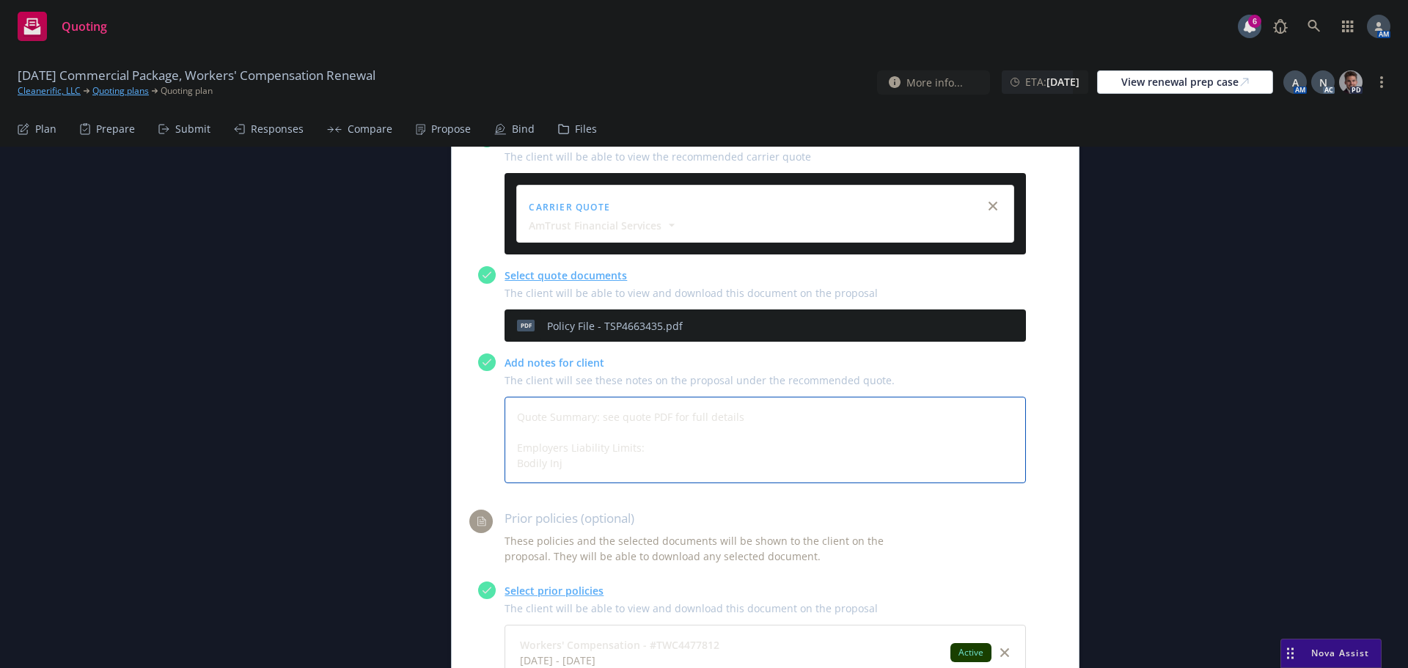
type textarea "Quote Summary: see quote PDF for full details Employers Liability Limits: Bodil…"
type textarea "x"
type textarea "Quote Summary: see quote PDF for full details Employers Liability Limits: Bodil…"
type textarea "x"
type textarea "Quote Summary: see quote PDF for full details Employers Liability Limits: Bodil…"
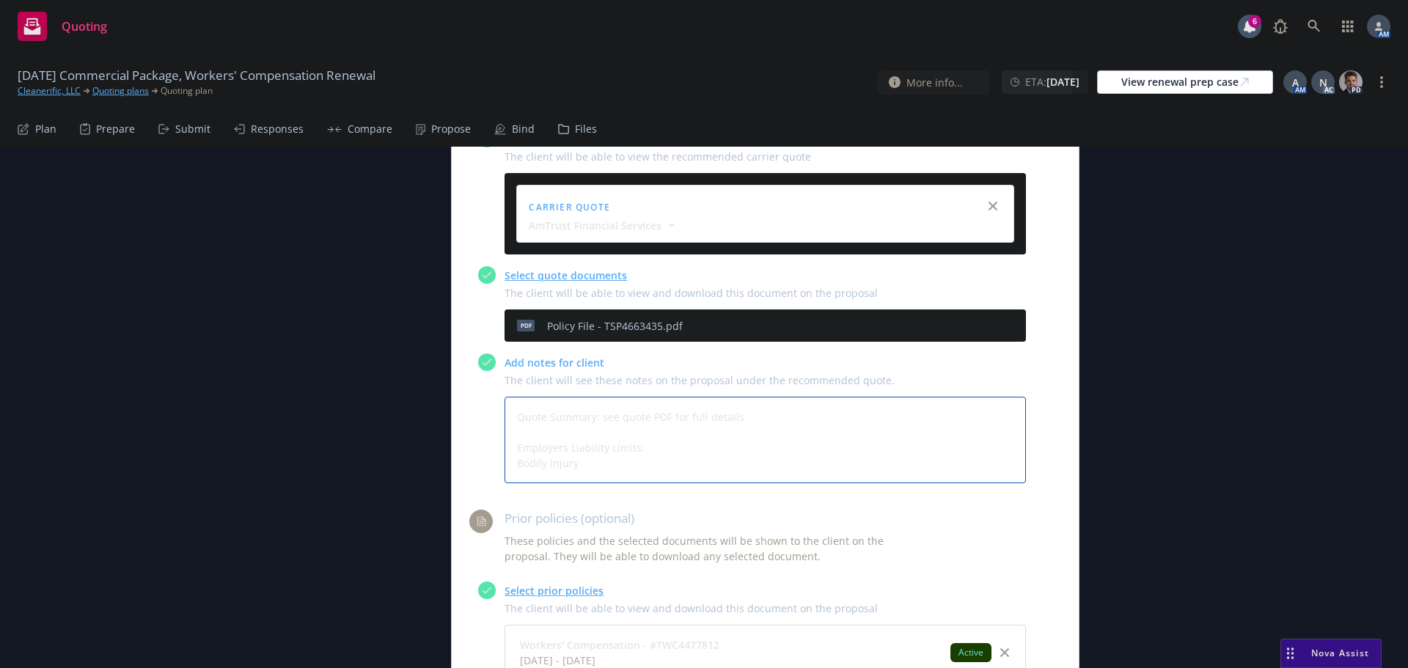
type textarea "x"
type textarea "Quote Summary: see quote PDF for full details Employers Liability Limits: Bodil…"
type textarea "x"
type textarea "Quote Summary: see quote PDF for full details Employers Liability Limits: Bodil…"
type textarea "x"
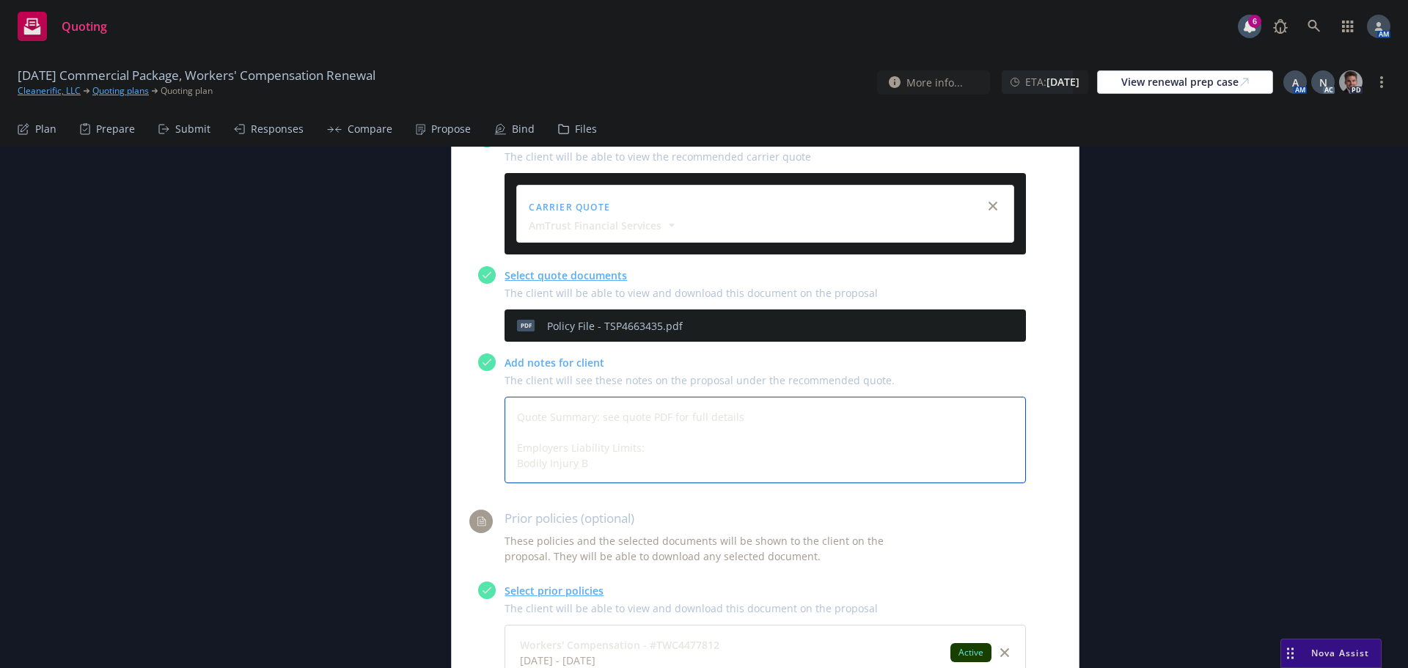
type textarea "Quote Summary: see quote PDF for full details Employers Liability Limits: Bodil…"
type textarea "x"
type textarea "Quote Summary: see quote PDF for full details Employers Liability Limits: Bodil…"
type textarea "x"
type textarea "Quote Summary: see quote PDF for full details Employers Liability Limits: Bodil…"
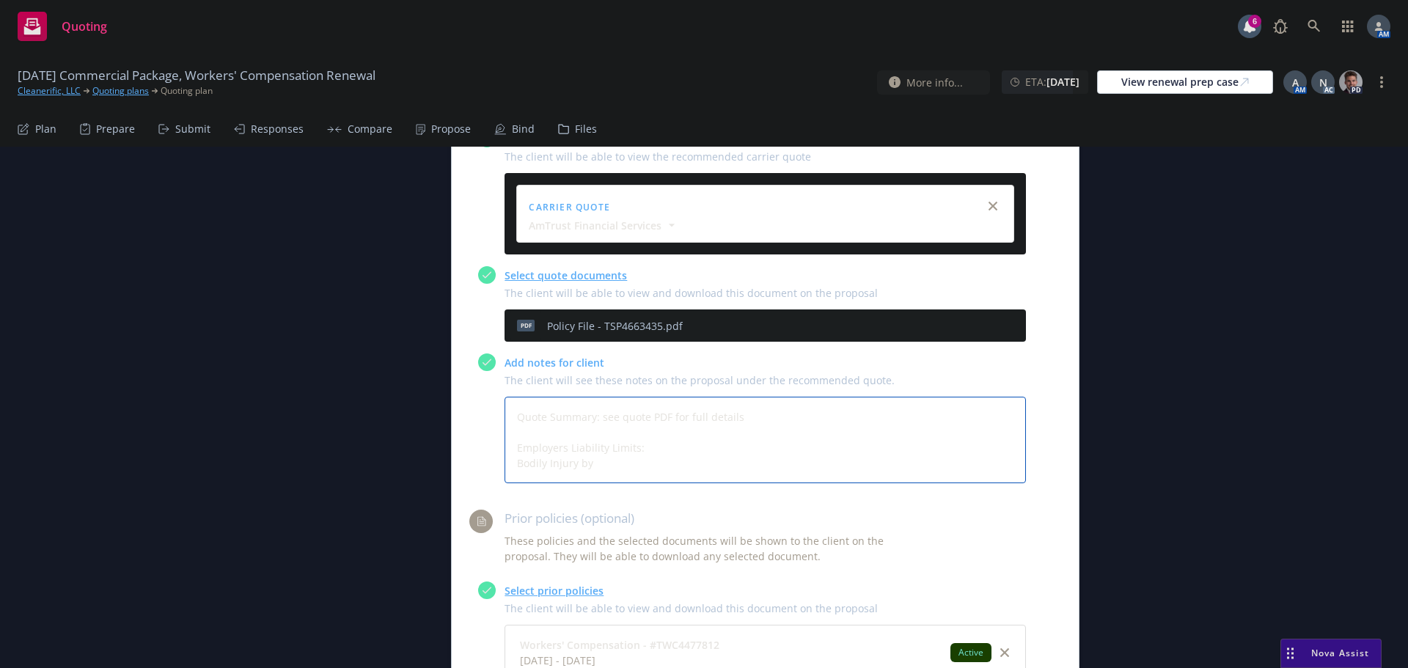
type textarea "x"
type textarea "Quote Summary: see quote PDF for full details Employers Liability Limits: Bodil…"
type textarea "x"
type textarea "Quote Summary: see quote PDF for full details Employers Liability Limits: Bodil…"
type textarea "x"
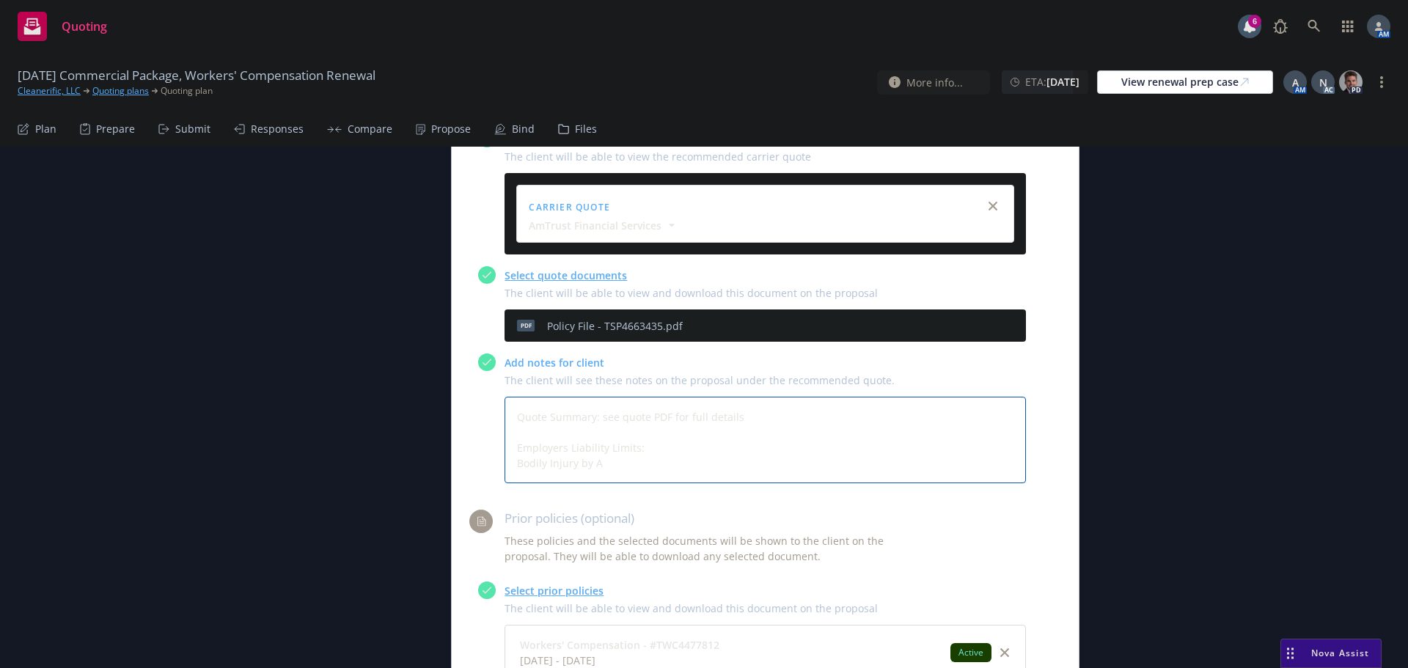
type textarea "Quote Summary: see quote PDF for full details Employers Liability Limits: Bodil…"
type textarea "x"
type textarea "Quote Summary: see quote PDF for full details Employers Liability Limits: Bodil…"
type textarea "x"
type textarea "Quote Summary: see quote PDF for full details Employers Liability Limits: Bodil…"
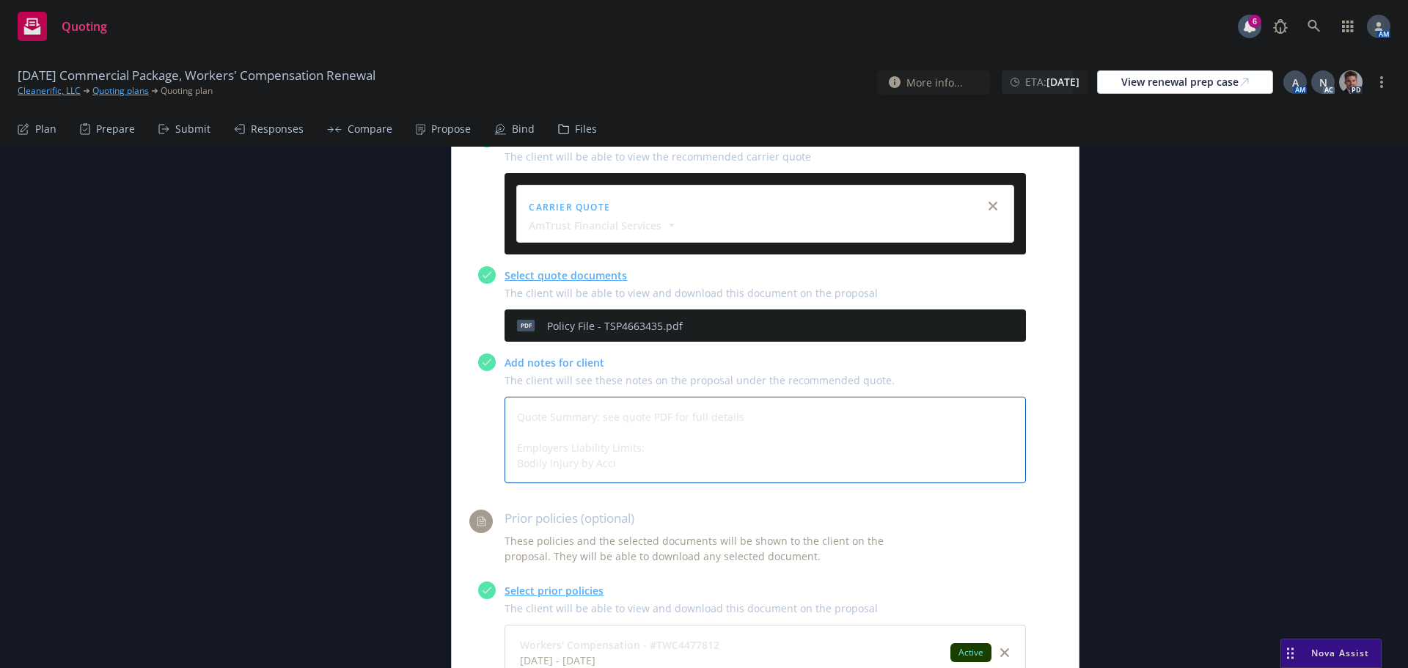
type textarea "x"
type textarea "Quote Summary: see quote PDF for full details Employers Liability Limits: Bodil…"
type textarea "x"
type textarea "Quote Summary: see quote PDF for full details Employers Liability Limits: Bodil…"
type textarea "x"
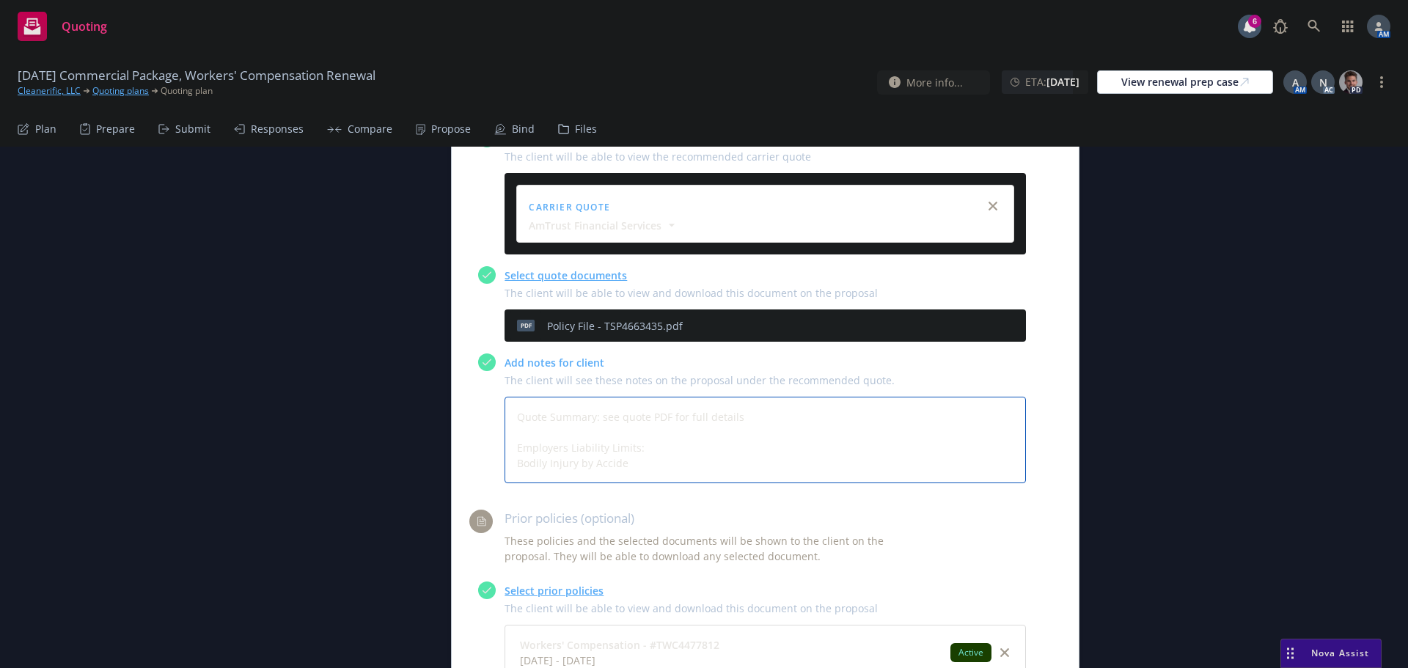
type textarea "Quote Summary: see quote PDF for full details Employers Liability Limits: Bodil…"
type textarea "x"
type textarea "Quote Summary: see quote PDF for full details Employers Liability Limits: Bodil…"
type textarea "x"
type textarea "Quote Summary: see quote PDF for full details Employers Liability Limits: Bodil…"
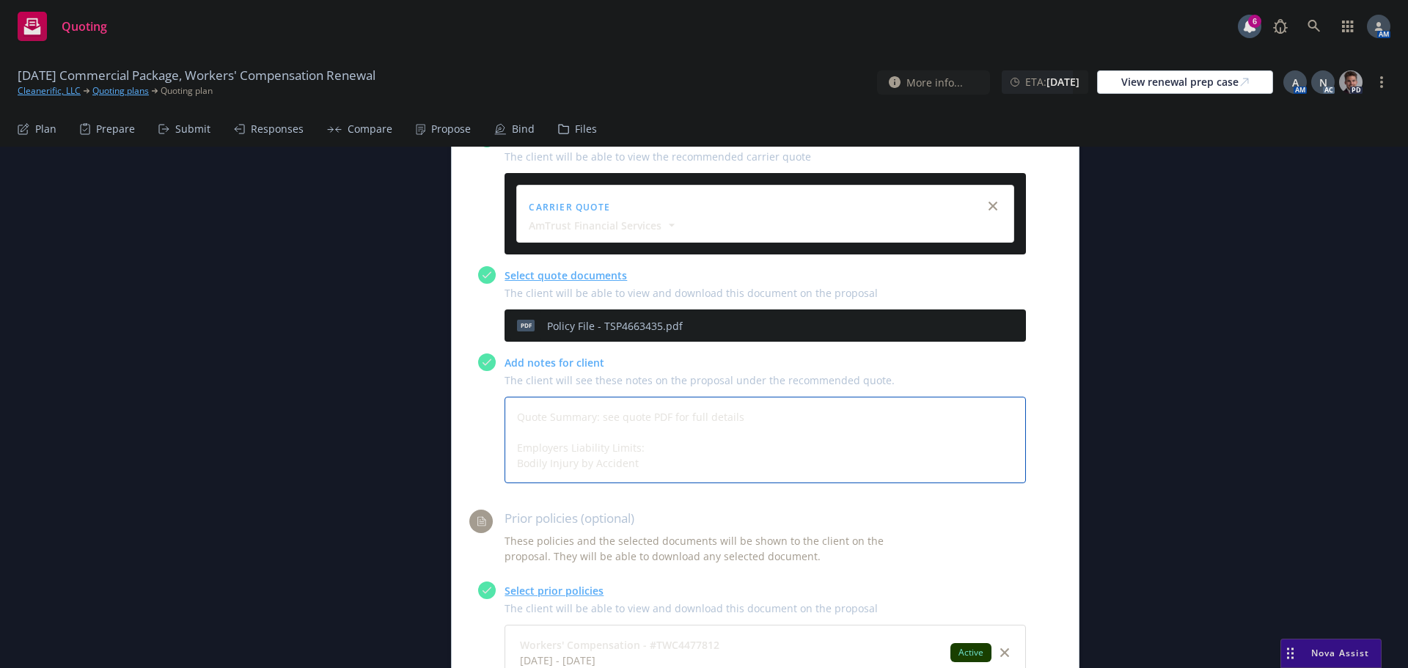
type textarea "x"
type textarea "Quote Summary: see quote PDF for full details Employers Liability Limits: Bodil…"
type textarea "x"
type textarea "Quote Summary: see quote PDF for full details Employers Liability Limits: Bodil…"
type textarea "x"
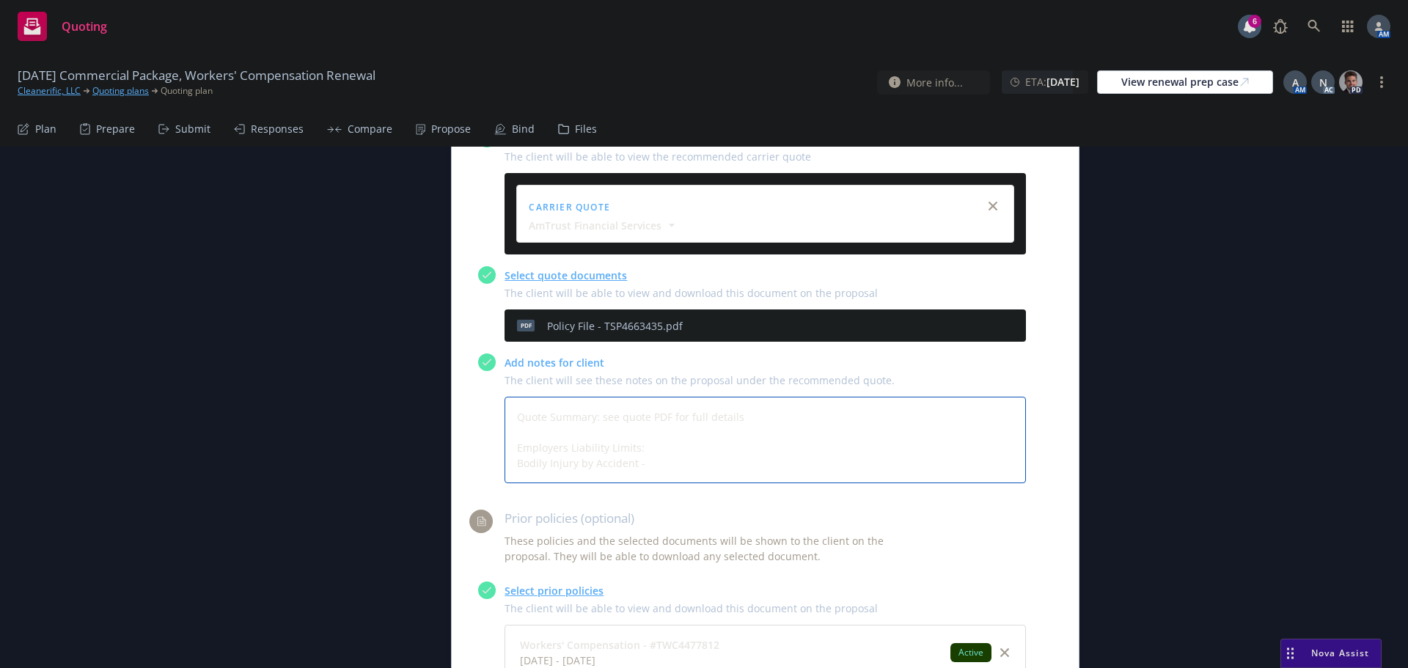
type textarea "Quote Summary: see quote PDF for full details Employers Liability Limits: Bodil…"
type textarea "x"
type textarea "Quote Summary: see quote PDF for full details Employers Liability Limits: Bodil…"
type textarea "x"
type textarea "Quote Summary: see quote PDF for full details Employers Liability Limits: Bodil…"
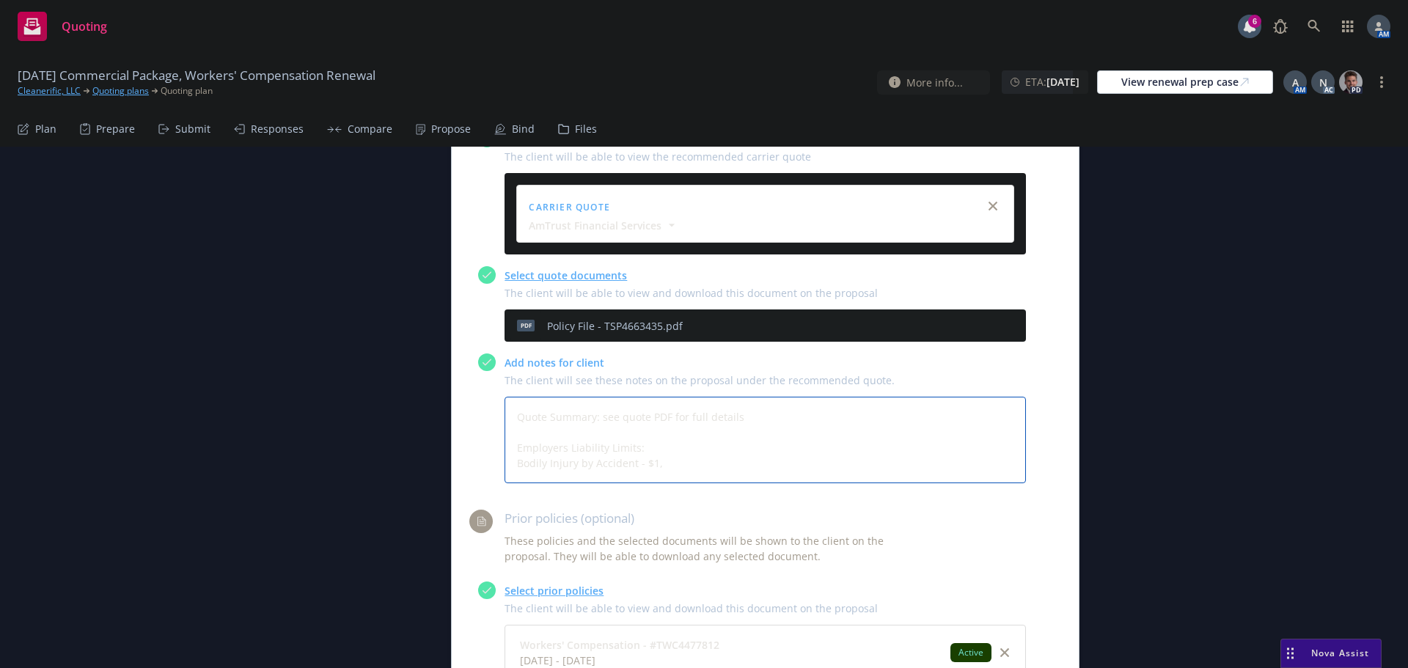
type textarea "x"
type textarea "Quote Summary: see quote PDF for full details Employers Liability Limits: Bodil…"
type textarea "x"
type textarea "Quote Summary: see quote PDF for full details Employers Liability Limits: Bodil…"
type textarea "x"
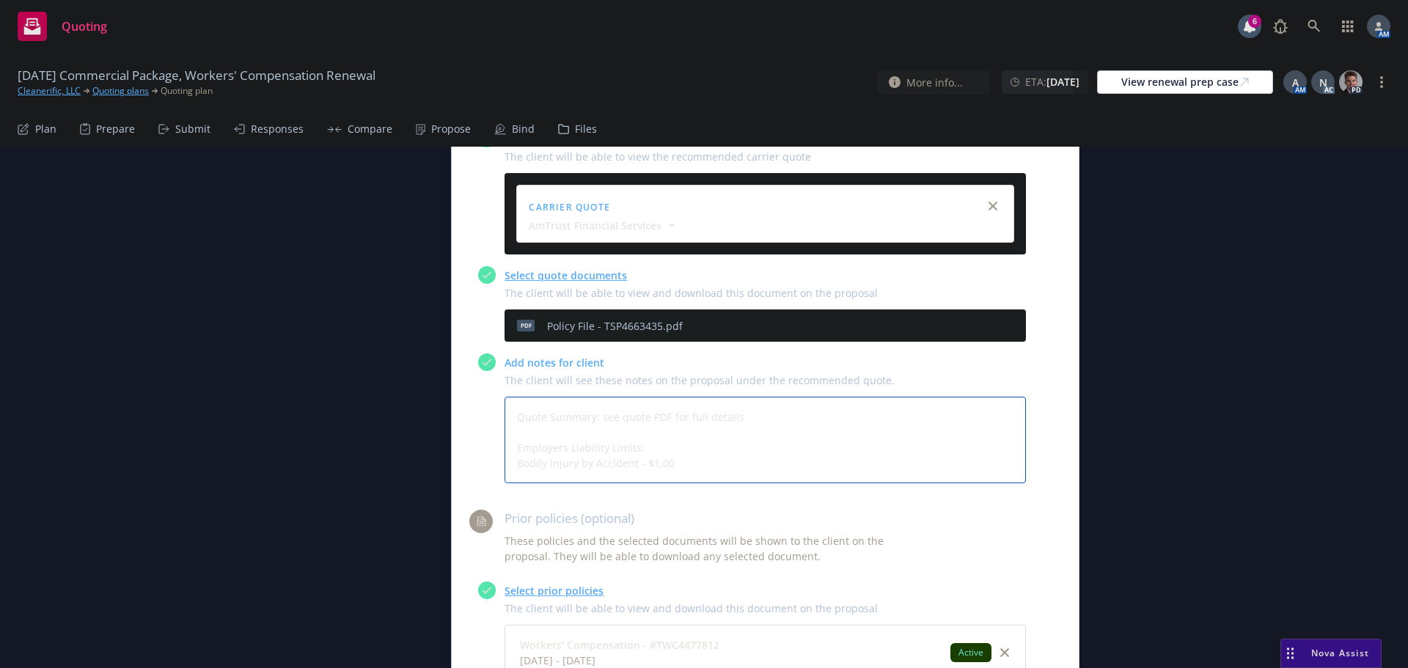
type textarea "Quote Summary: see quote PDF for full details Employers Liability Limits: Bodil…"
type textarea "x"
type textarea "Quote Summary: see quote PDF for full details Employers Liability Limits: Bodil…"
type textarea "x"
type textarea "Quote Summary: see quote PDF for full details Employers Liability Limits: Bodil…"
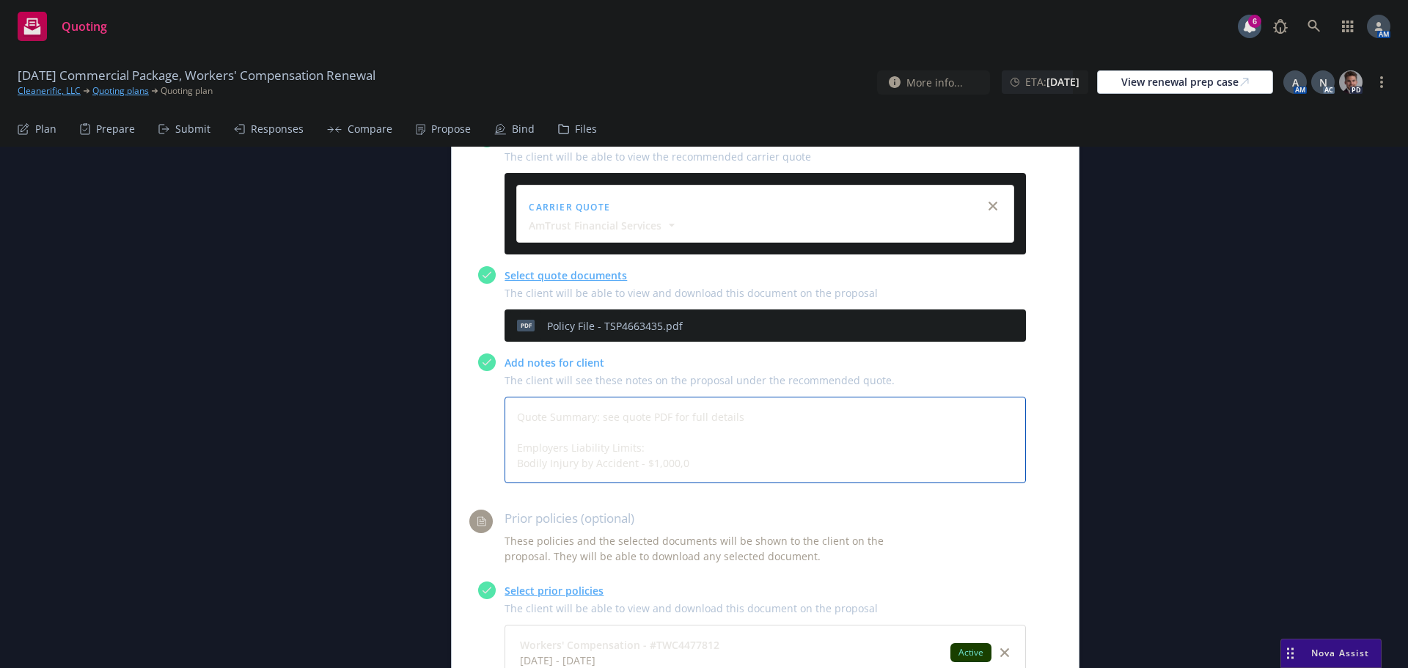
type textarea "x"
type textarea "Quote Summary: see quote PDF for full details Employers Liability Limits: Bodil…"
type textarea "x"
type textarea "Quote Summary: see quote PDF for full details Employers Liability Limits: Bodil…"
type textarea "x"
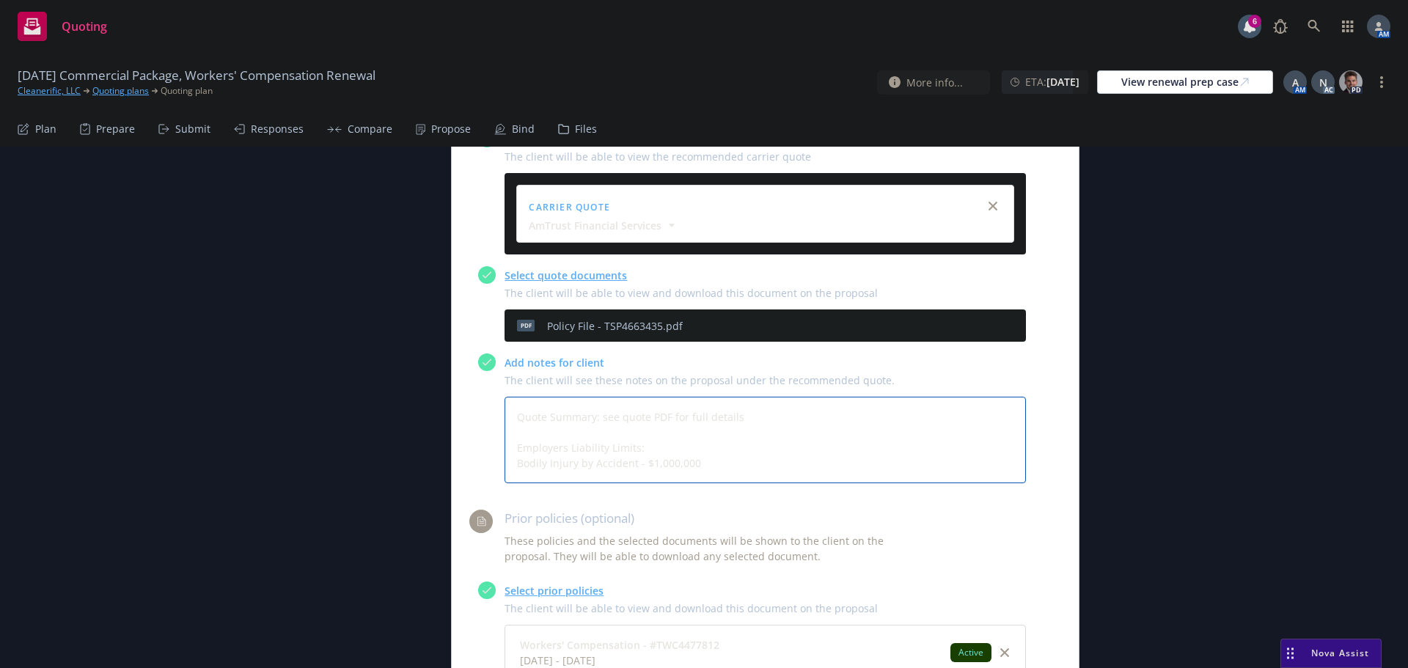
type textarea "Quote Summary: see quote PDF for full details Employers Liability Limits: Bodil…"
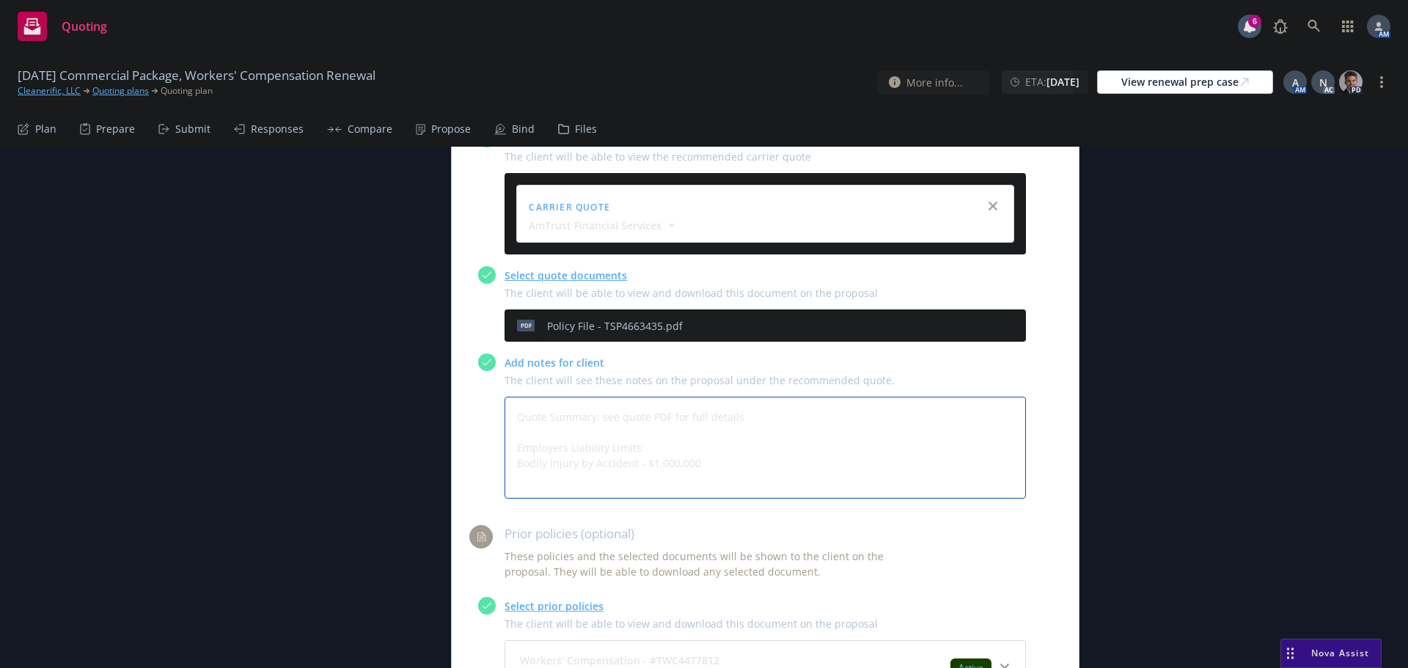
drag, startPoint x: 511, startPoint y: 465, endPoint x: 686, endPoint y: 464, distance: 174.5
click at [697, 471] on textarea "Quote Summary: see quote PDF for full details Employers Liability Limits: Bodil…" at bounding box center [765, 448] width 521 height 102
click at [616, 480] on textarea "Quote Summary: see quote PDF for full details Employers Liability Limits: Bodil…" at bounding box center [765, 448] width 521 height 102
paste textarea "Bodily Injury by Accident - $1,000,000"
type textarea "x"
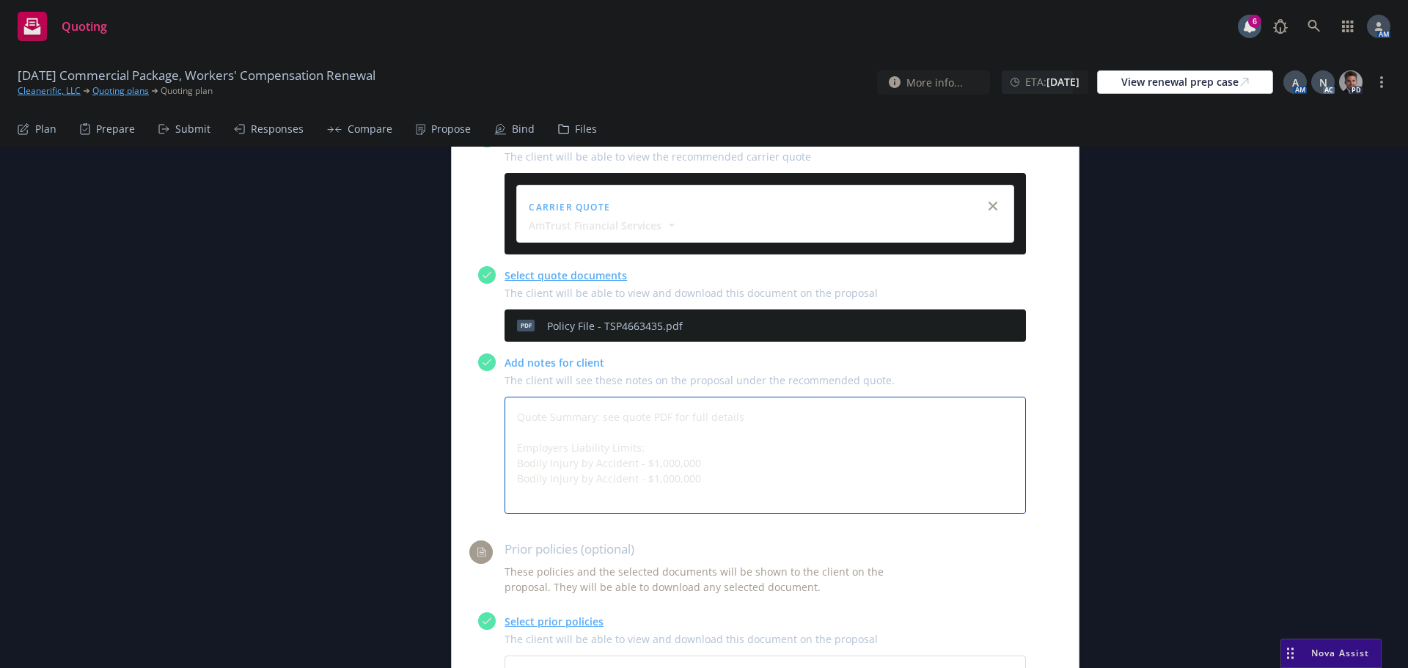
paste textarea "Bodily Injury by Accident - $1,000,000"
click at [602, 479] on textarea "Quote Summary: see quote PDF for full details Employers Liability Limits: Bodil…" at bounding box center [765, 455] width 521 height 117
click at [608, 495] on textarea "Quote Summary: see quote PDF for full details Employers Liability Limits: Bodil…" at bounding box center [765, 455] width 521 height 117
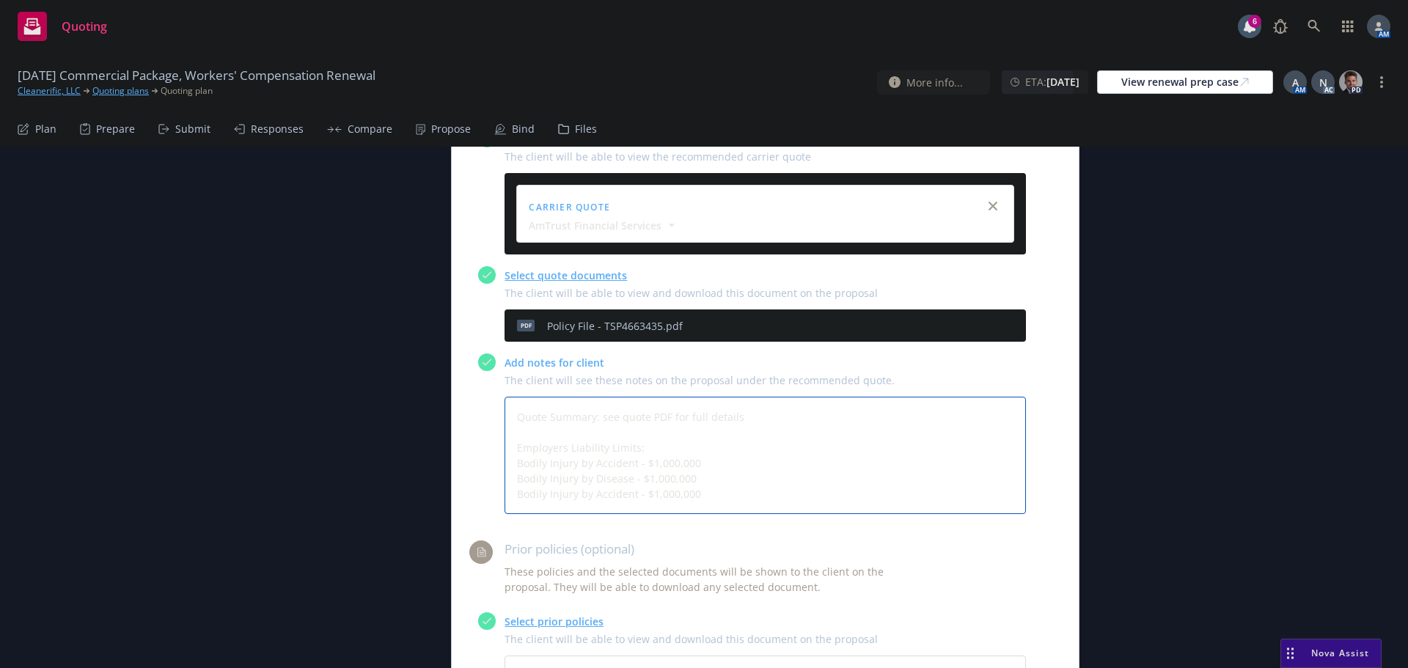
click at [608, 495] on textarea "Quote Summary: see quote PDF for full details Employers Liability Limits: Bodil…" at bounding box center [765, 455] width 521 height 117
click at [627, 496] on textarea "Quote Summary: see quote PDF for full details Employers Liability Limits: Bodil…" at bounding box center [765, 455] width 521 height 117
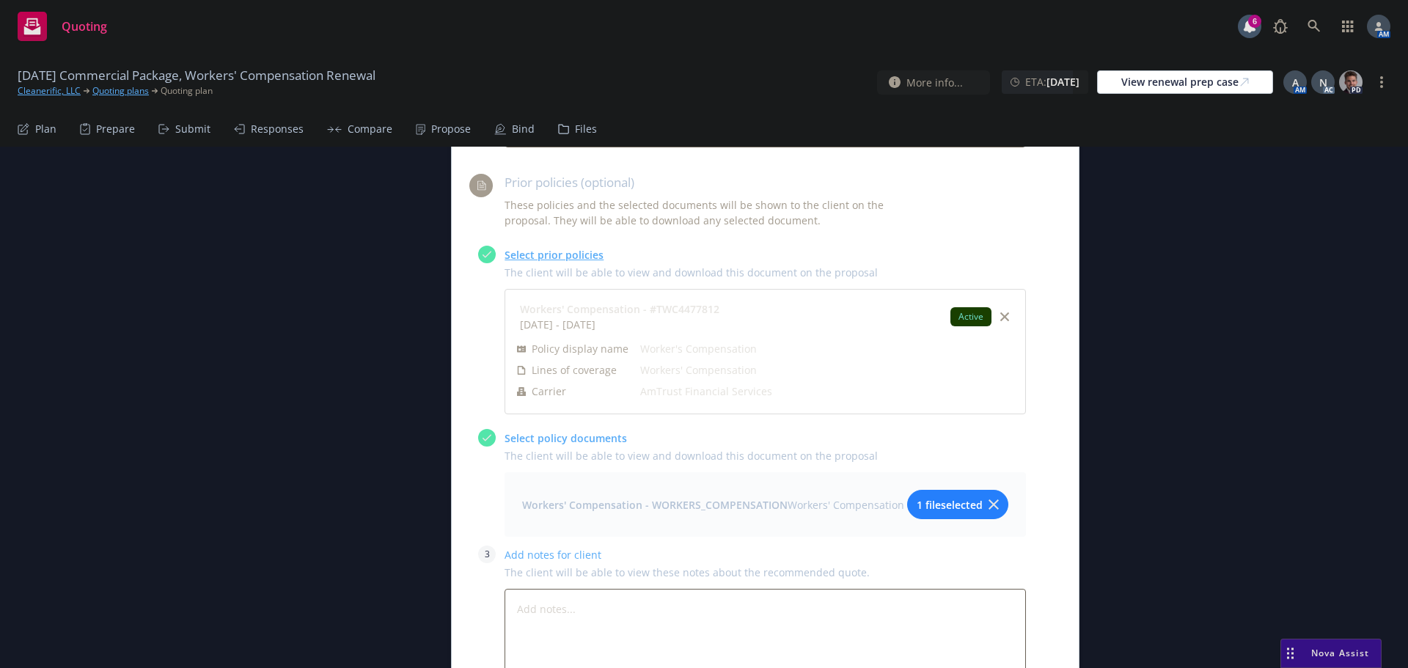
scroll to position [2781, 0]
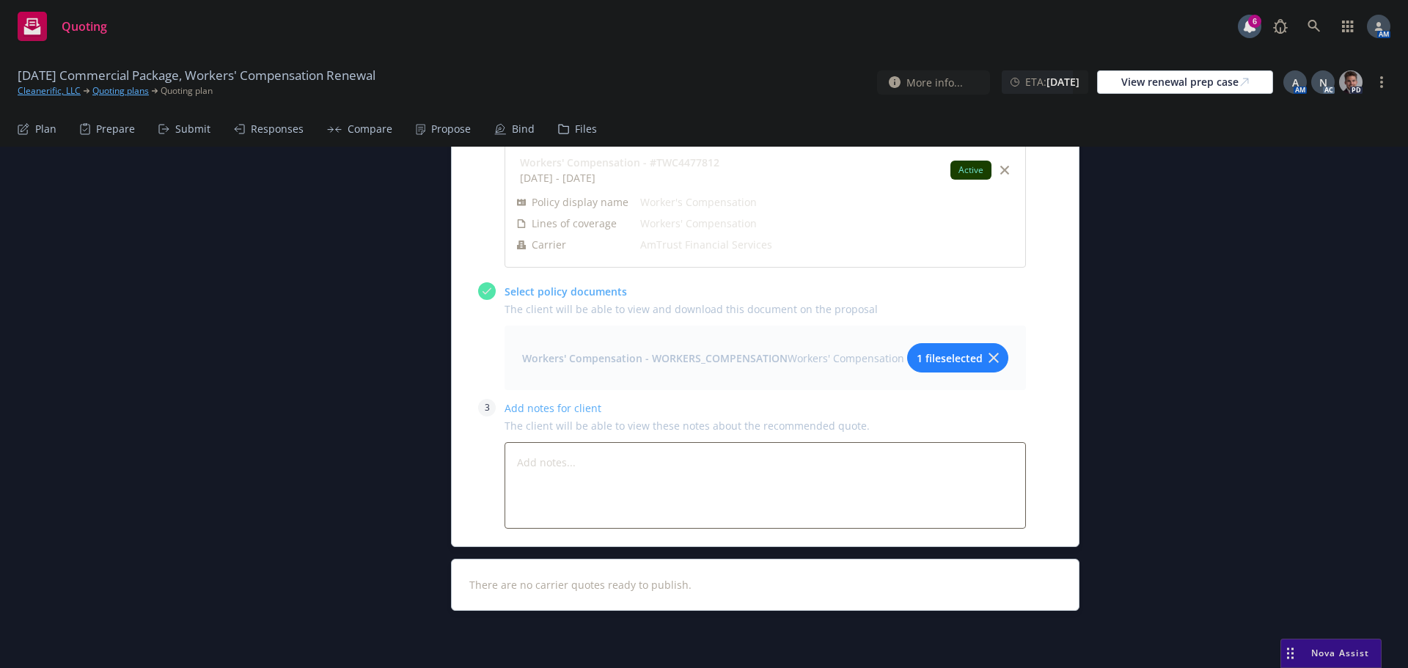
click at [944, 360] on span "1 file selected" at bounding box center [950, 358] width 66 height 15
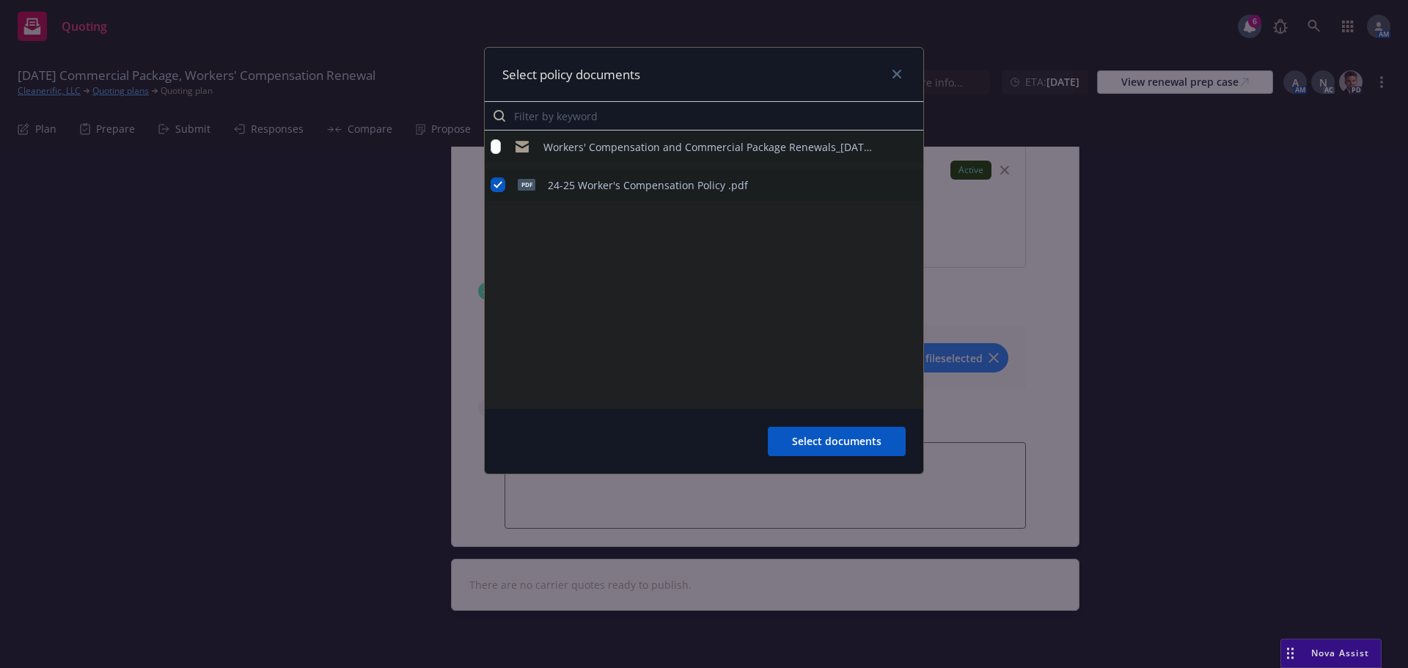
click at [910, 182] on icon "preview file" at bounding box center [909, 185] width 13 height 10
click at [898, 72] on icon "close" at bounding box center [896, 74] width 9 height 9
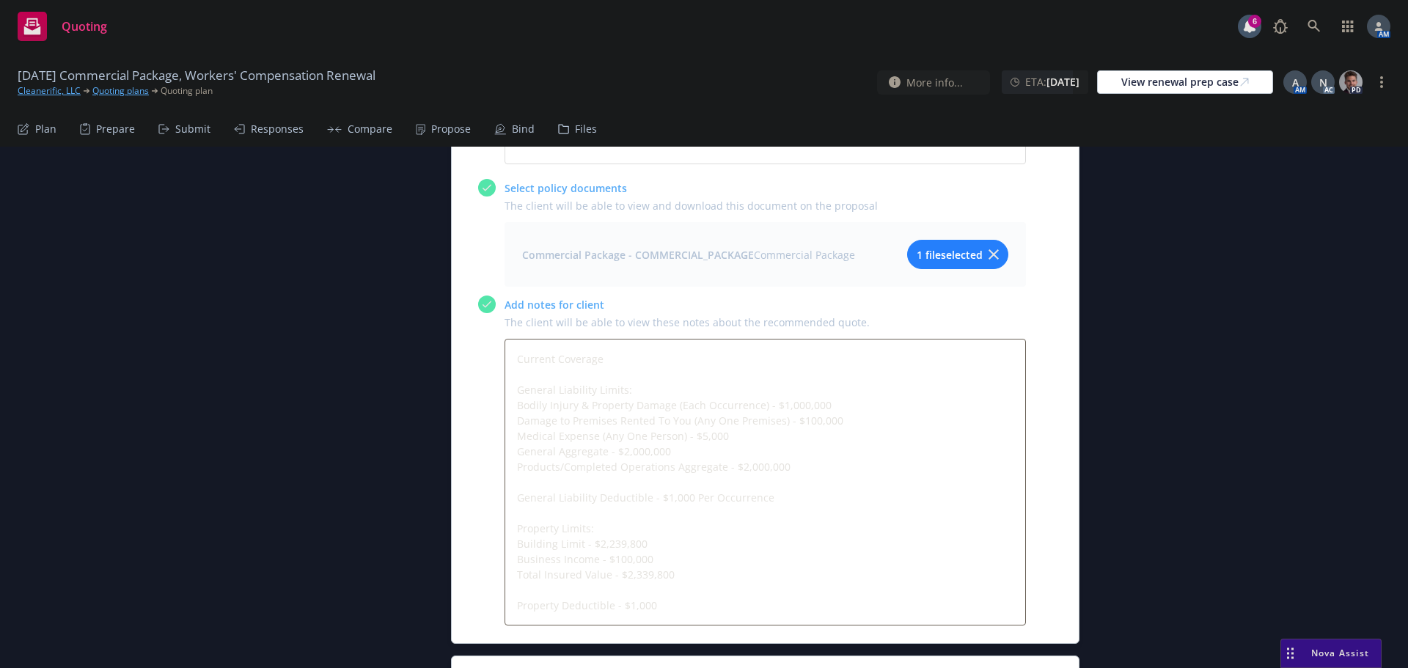
scroll to position [1535, 0]
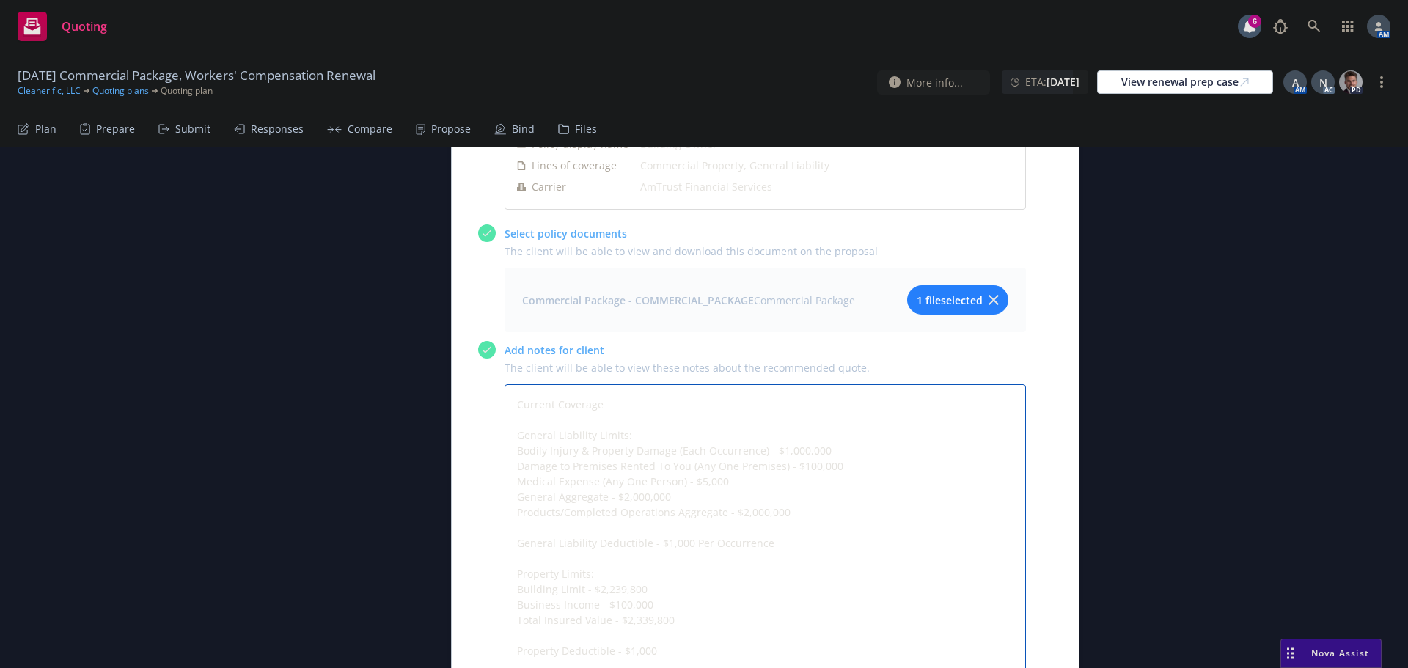
drag, startPoint x: 614, startPoint y: 404, endPoint x: 507, endPoint y: 403, distance: 106.3
click at [507, 403] on textarea "Current Coverage General Liability Limits: Bodily Injury & Property Damage (Eac…" at bounding box center [765, 527] width 521 height 287
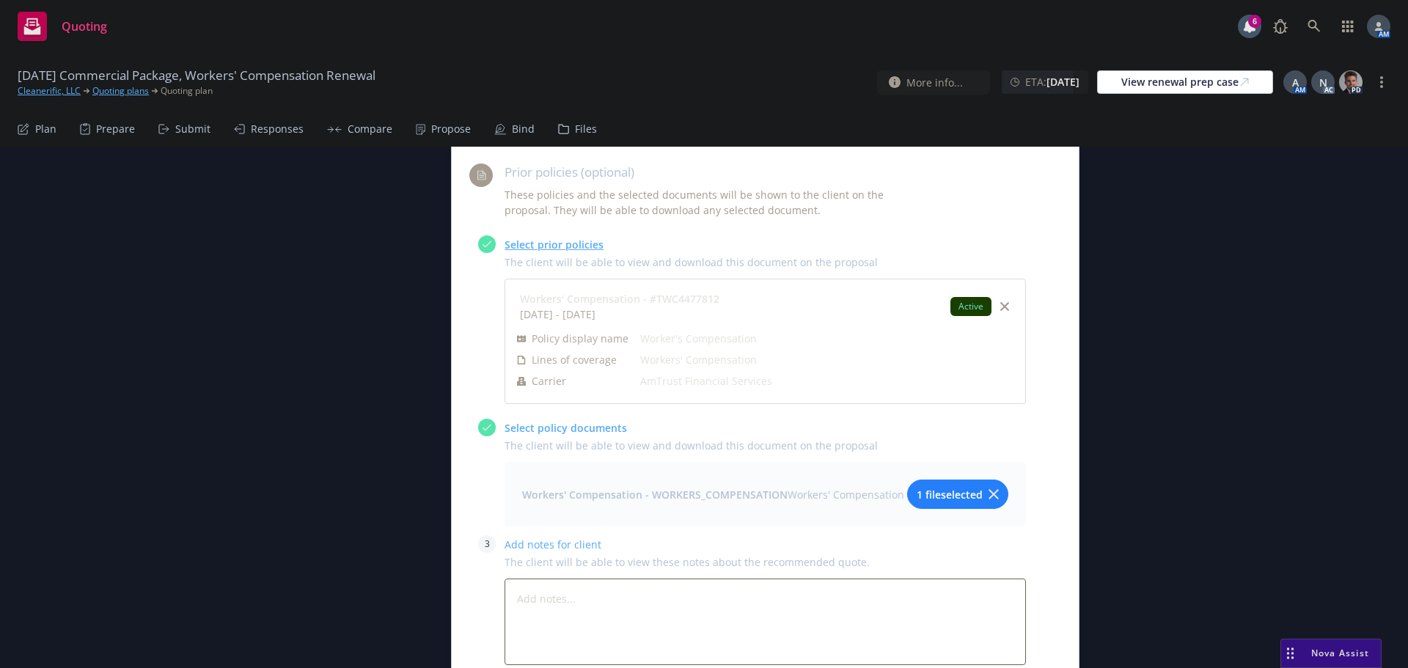
scroll to position [2812, 0]
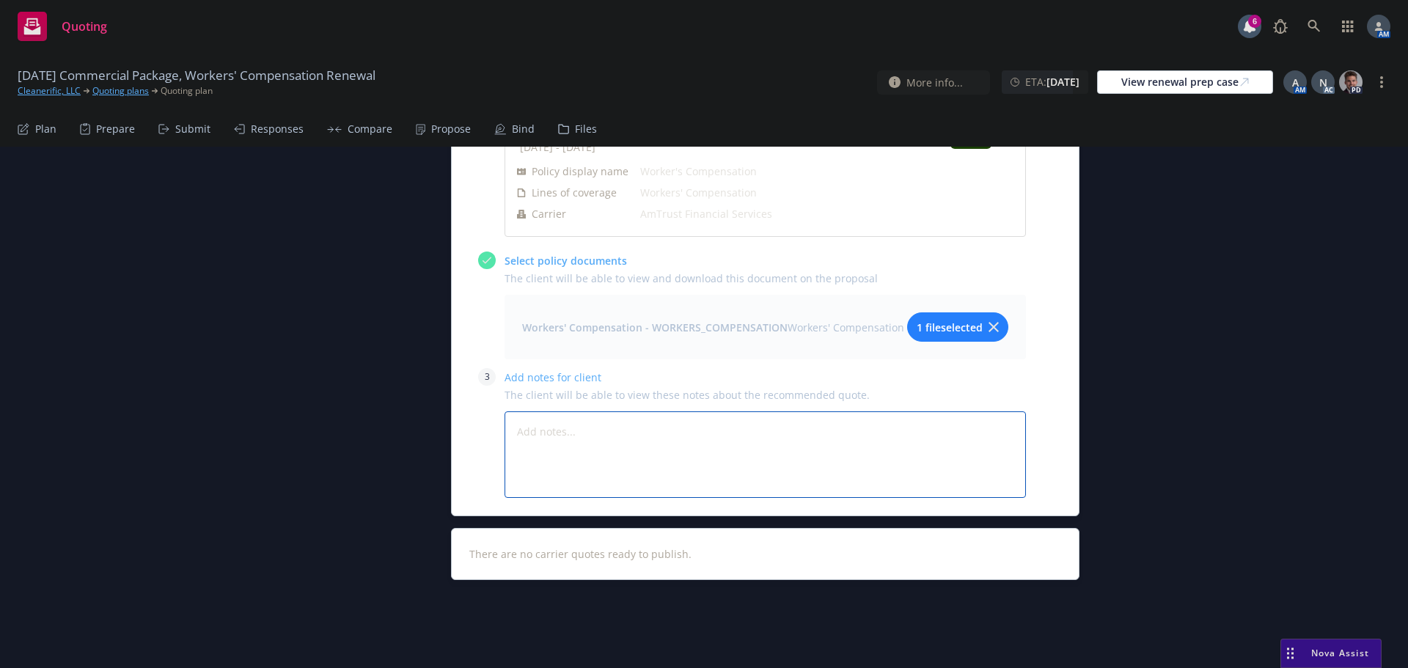
click at [557, 431] on textarea at bounding box center [765, 454] width 521 height 87
paste textarea "Current Coverage"
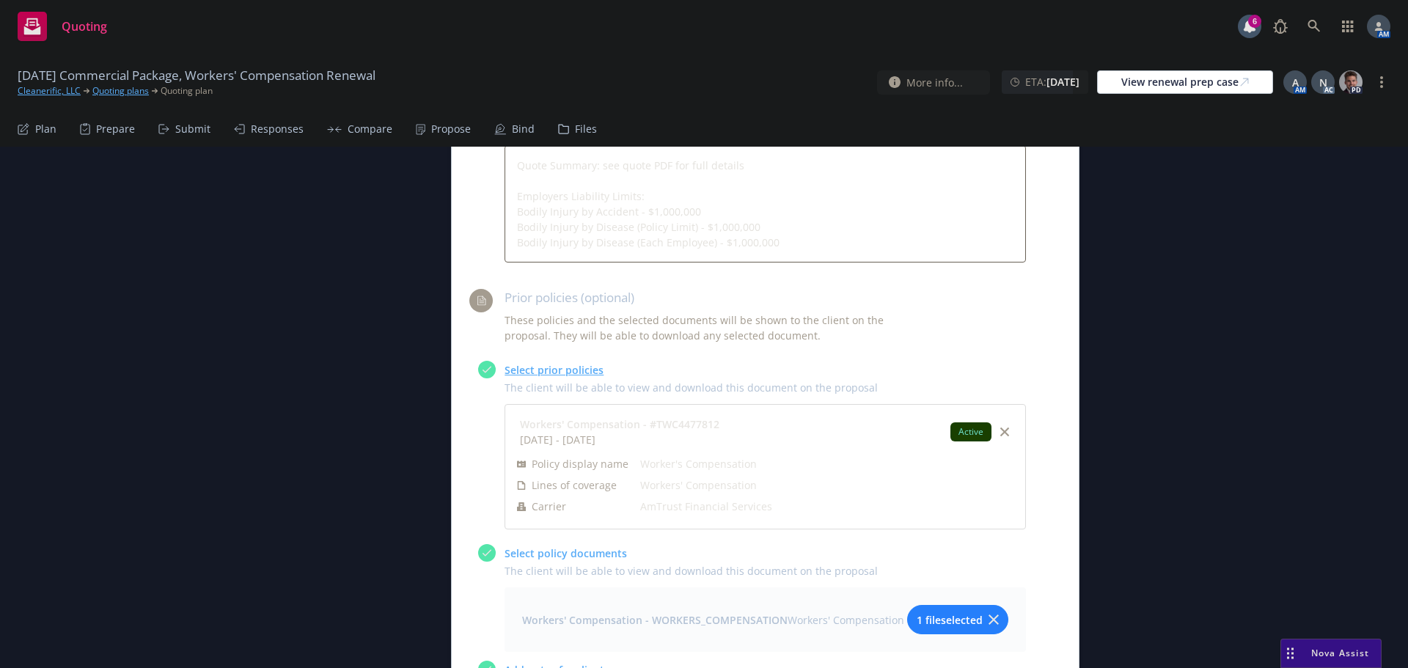
scroll to position [2519, 0]
drag, startPoint x: 579, startPoint y: 208, endPoint x: 495, endPoint y: 192, distance: 85.0
click at [495, 192] on div "Add notes for client The client will see these notes on the proposal under the …" at bounding box center [752, 183] width 548 height 161
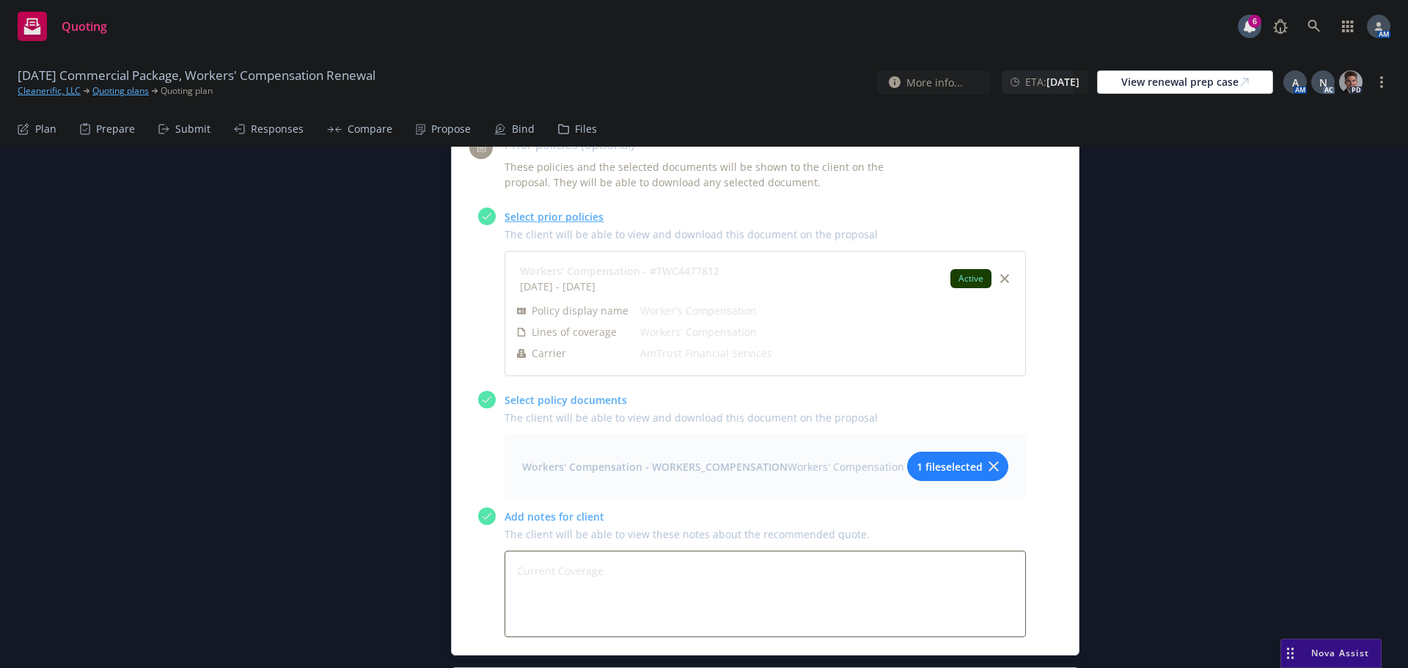
scroll to position [2812, 0]
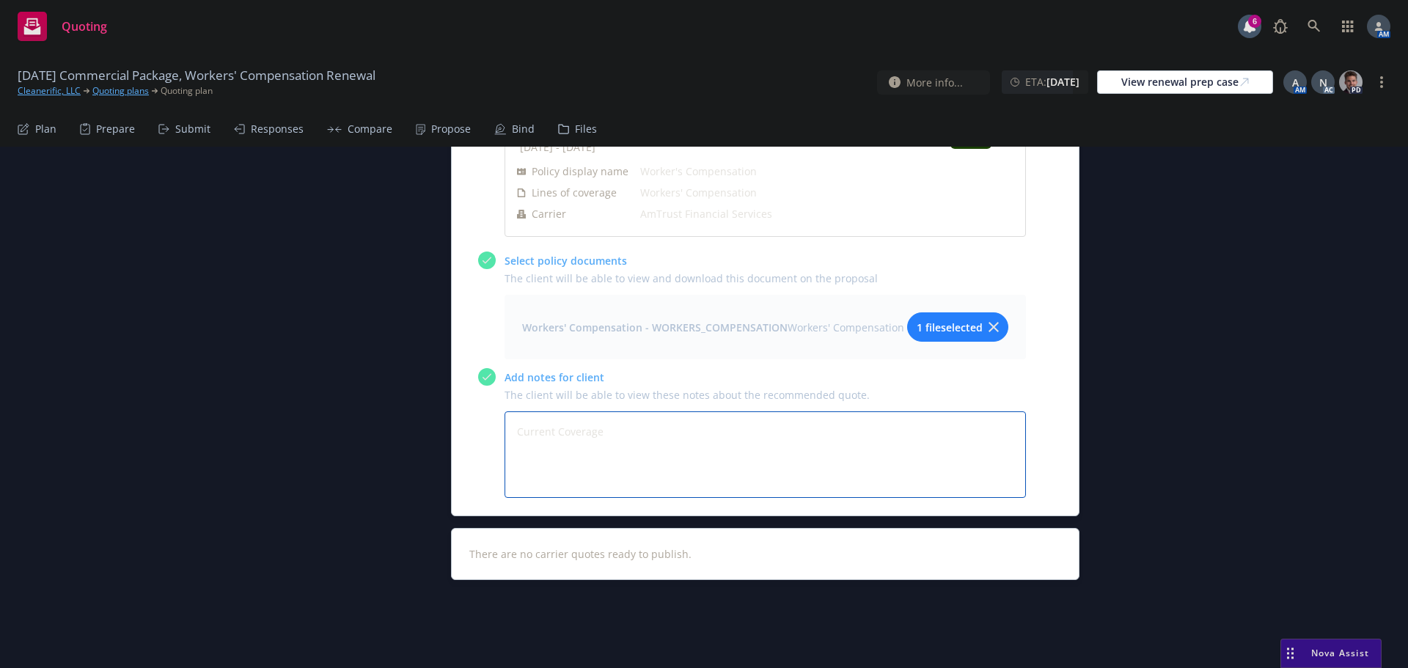
click at [548, 461] on textarea "Current Coverage" at bounding box center [765, 454] width 521 height 87
paste textarea "Employers Liability Limits: Bodily Injury by Accident - $1,000,000 Bodily Injur…"
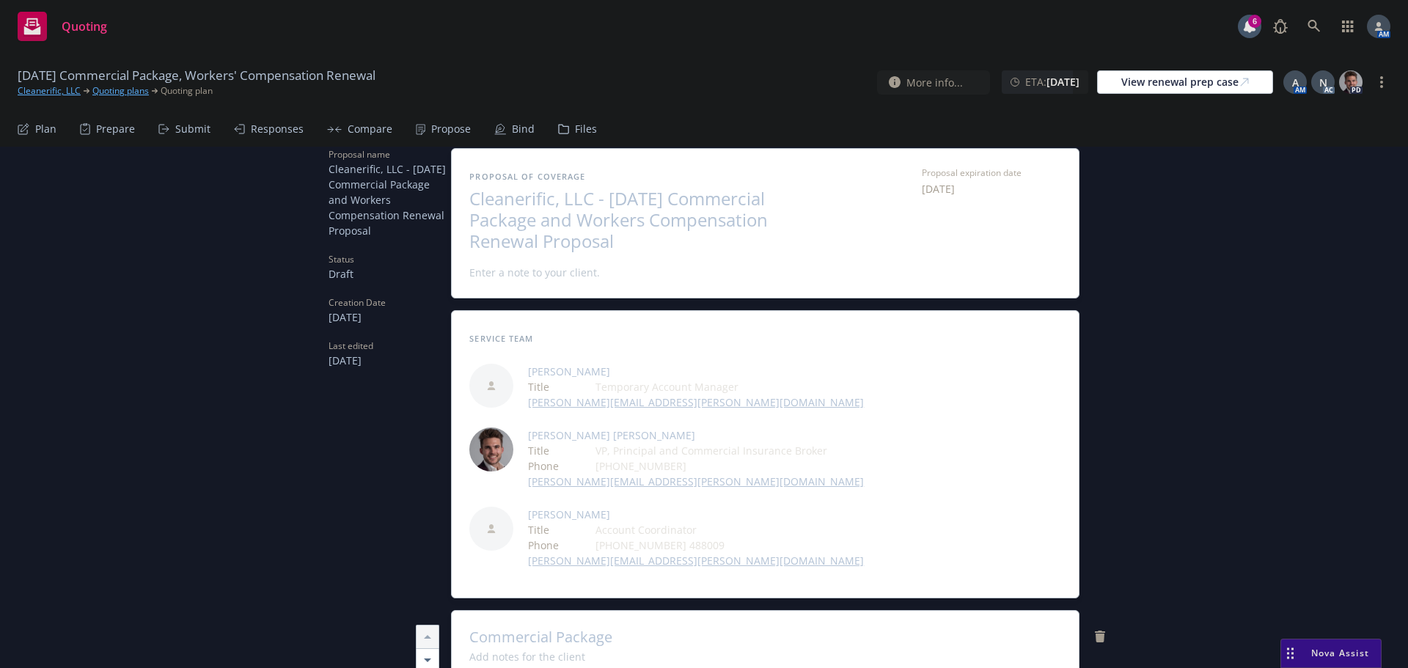
scroll to position [0, 0]
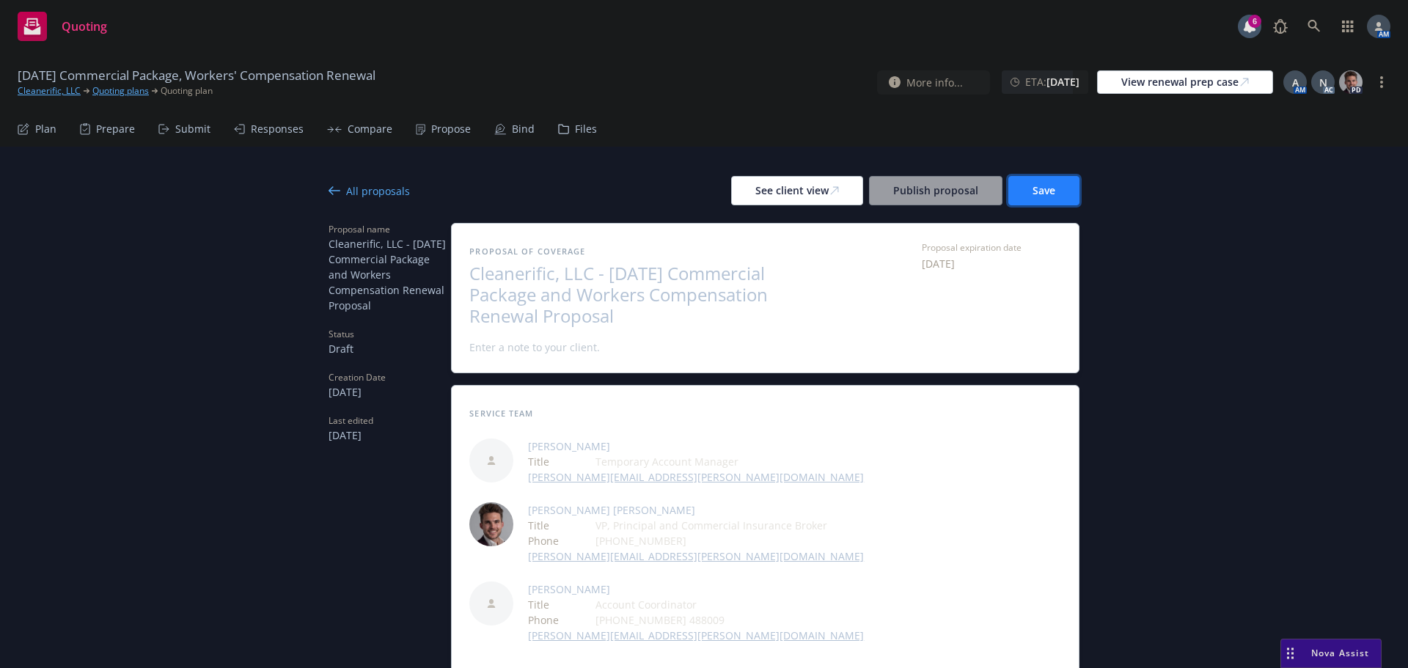
click at [1056, 194] on button "Save" at bounding box center [1043, 190] width 71 height 29
click at [930, 192] on span "Publish proposal" at bounding box center [935, 190] width 85 height 14
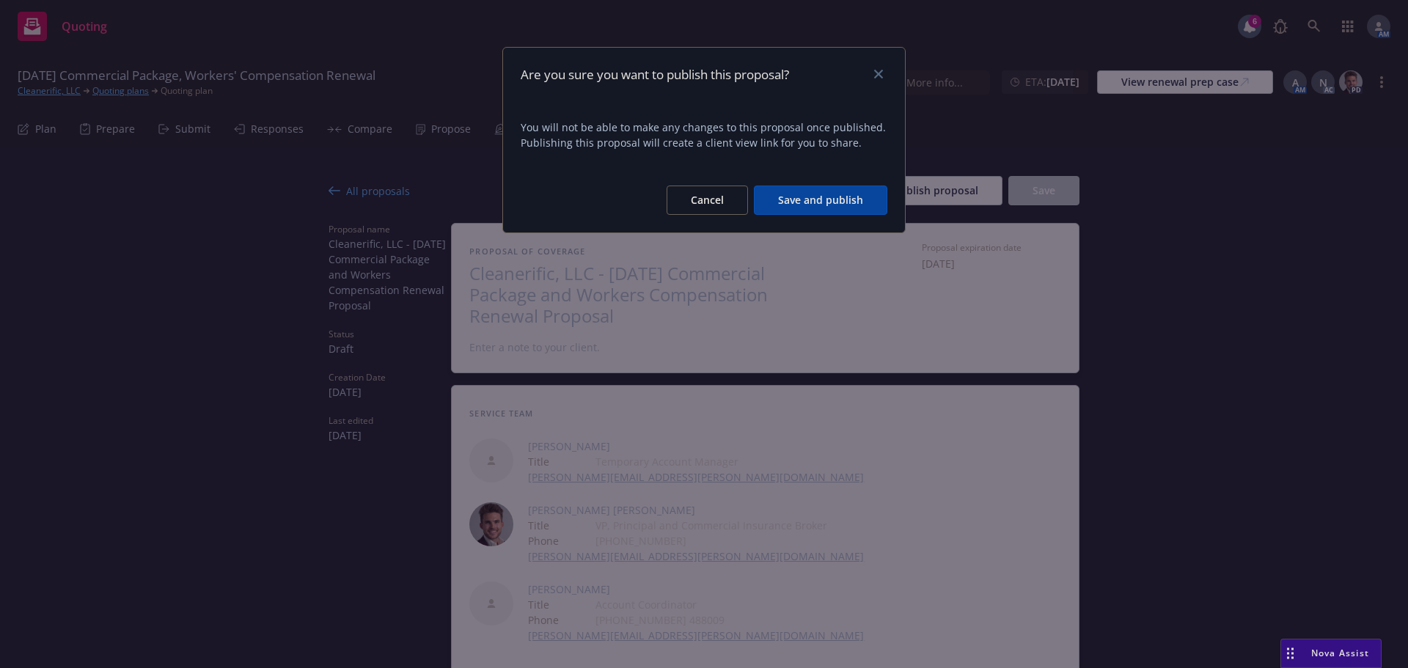
click at [823, 191] on button "Save and publish" at bounding box center [820, 200] width 133 height 29
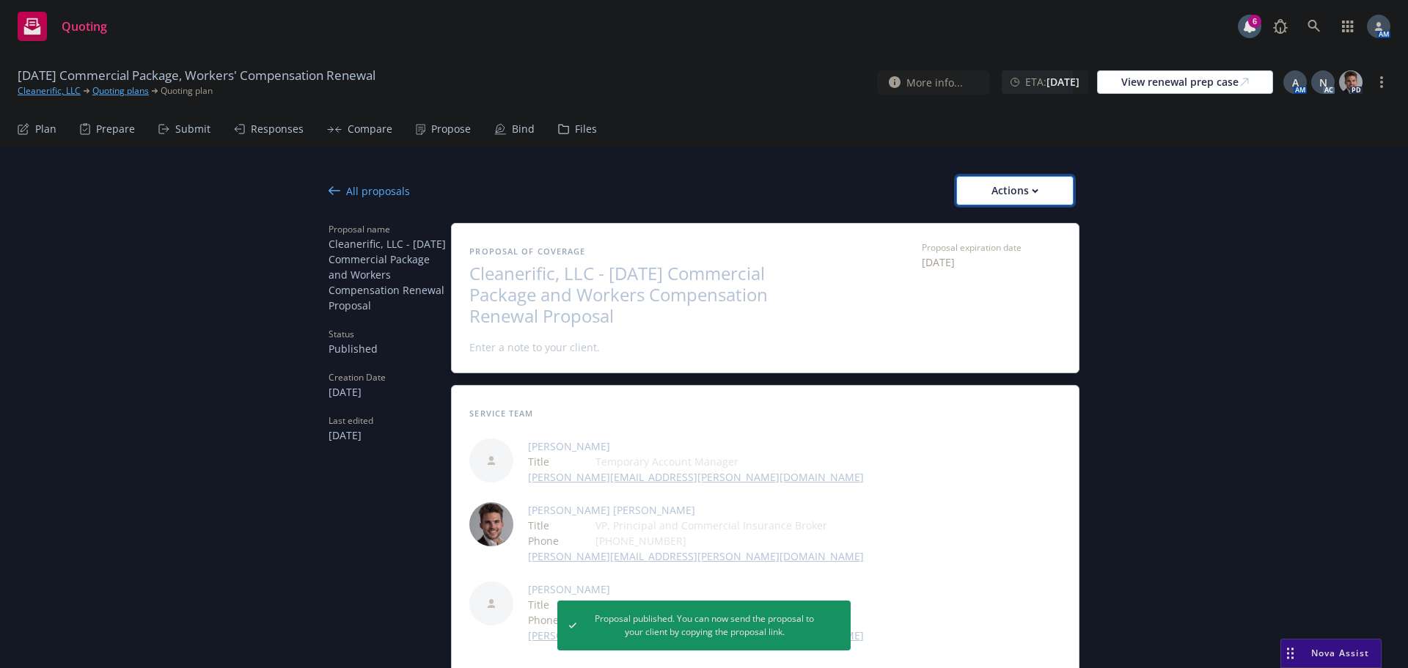
click at [1023, 181] on div "Actions" at bounding box center [1014, 191] width 69 height 28
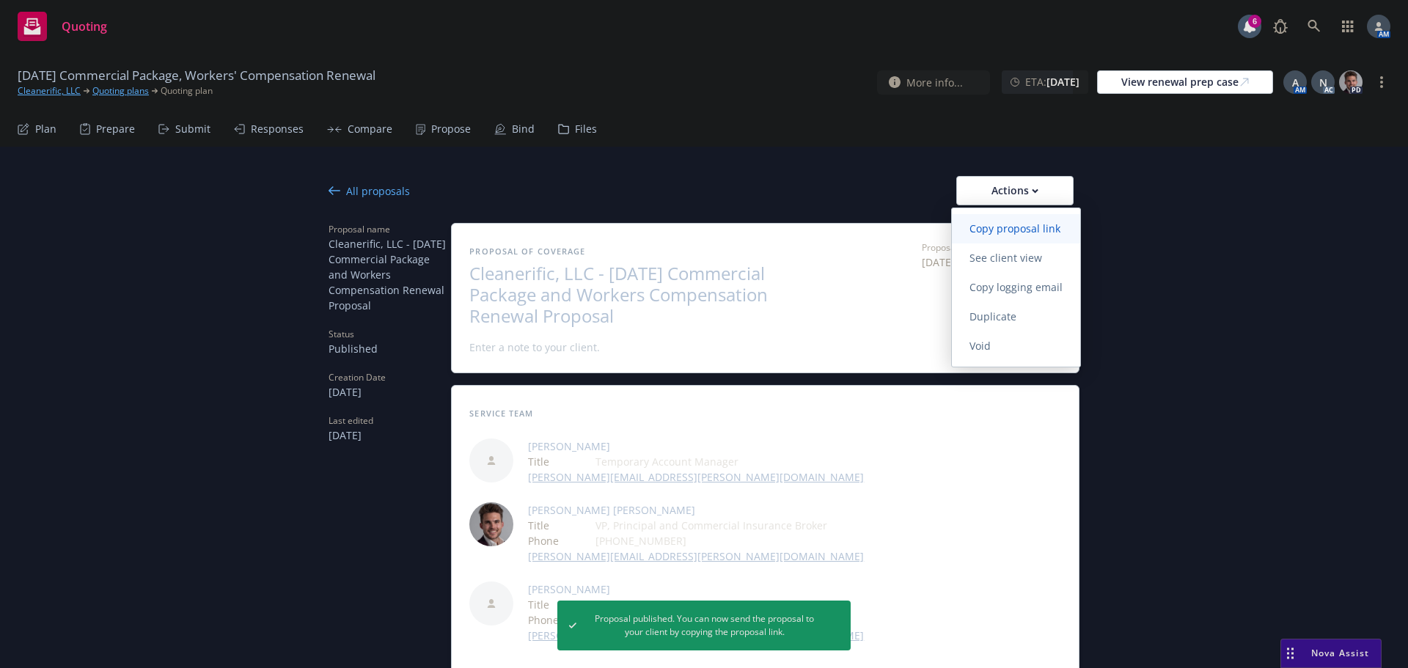
click at [1000, 230] on span "Copy proposal link" at bounding box center [1015, 228] width 126 height 14
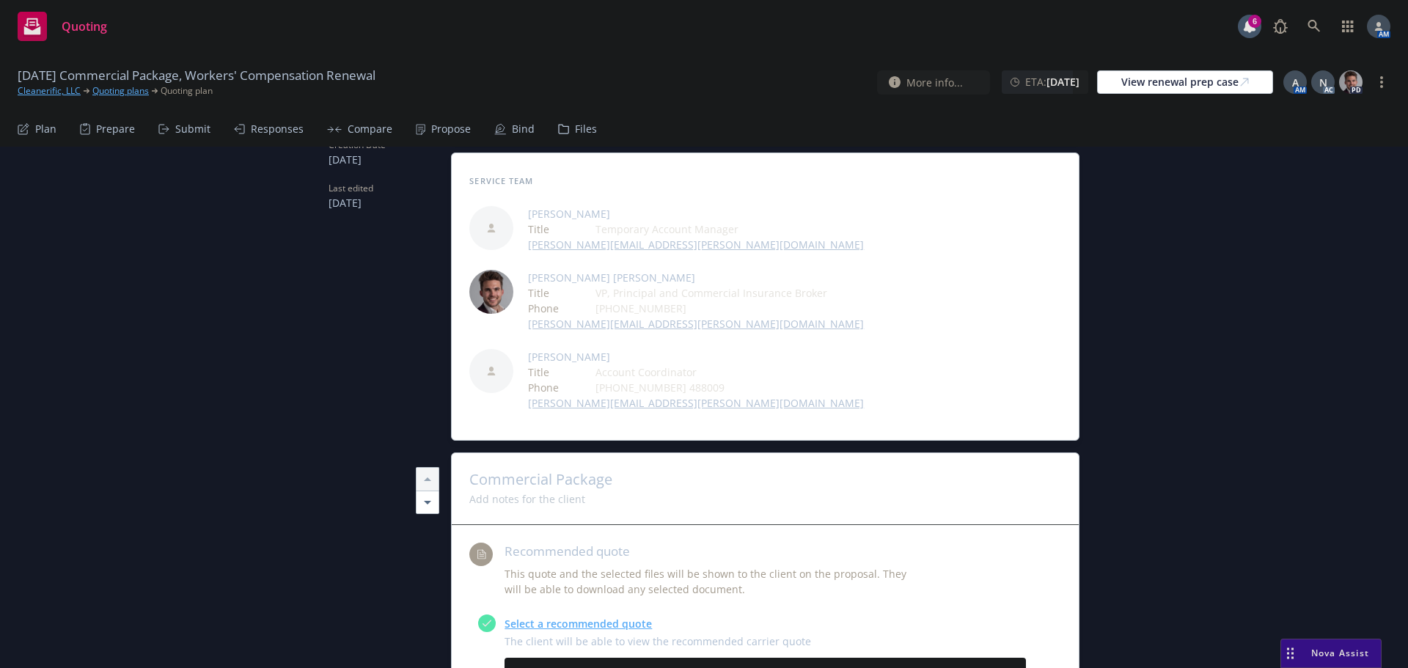
scroll to position [440, 0]
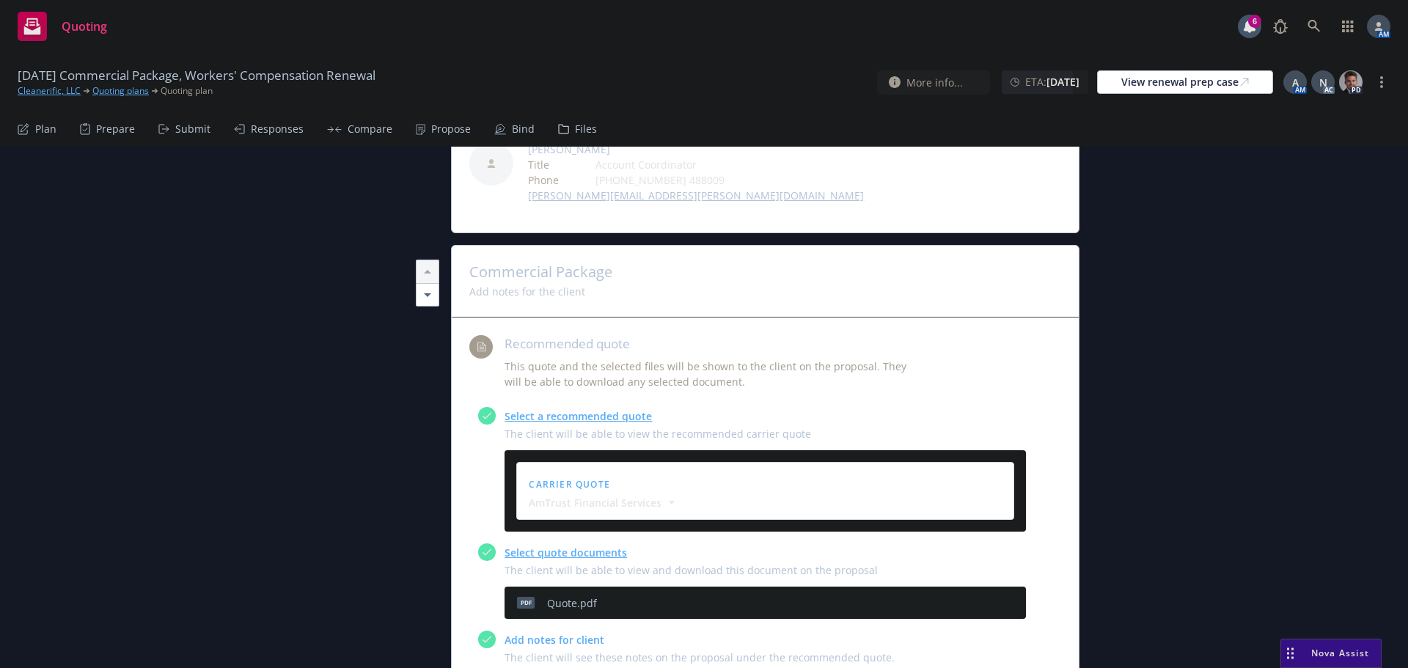
click at [187, 126] on div "Submit" at bounding box center [192, 129] width 35 height 12
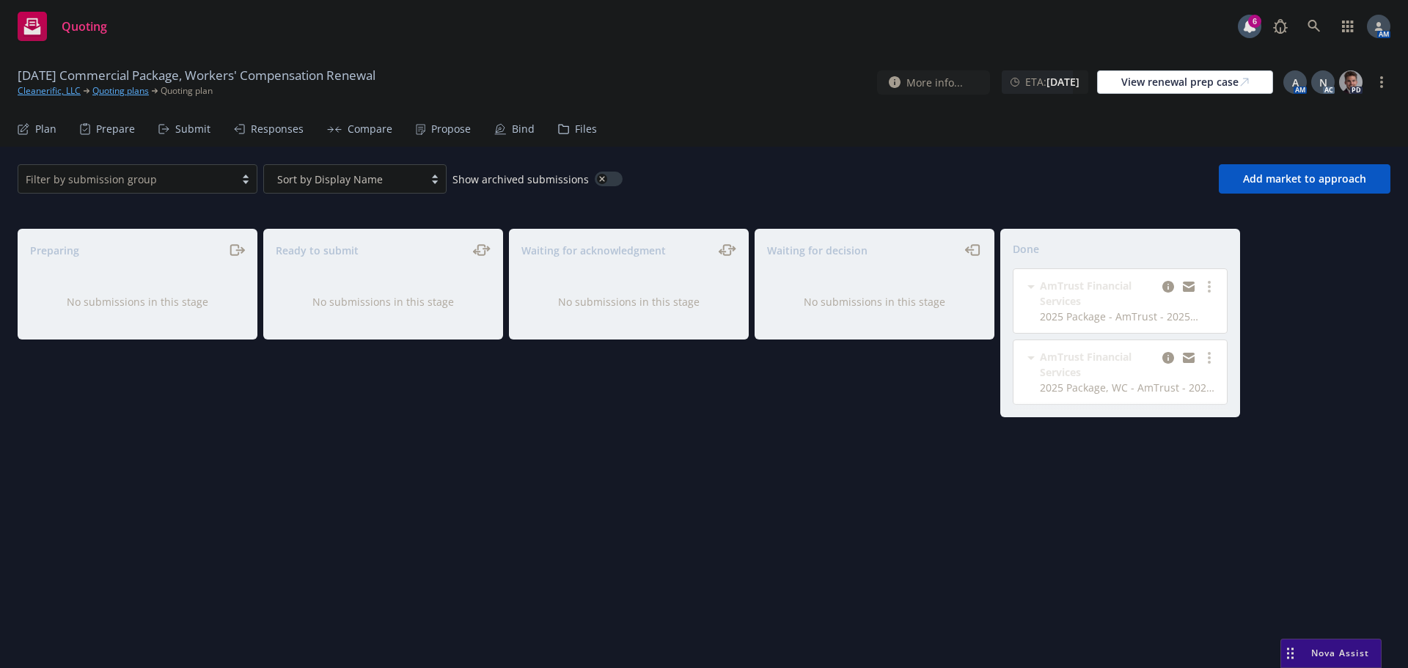
click at [458, 131] on div "Propose" at bounding box center [451, 129] width 40 height 12
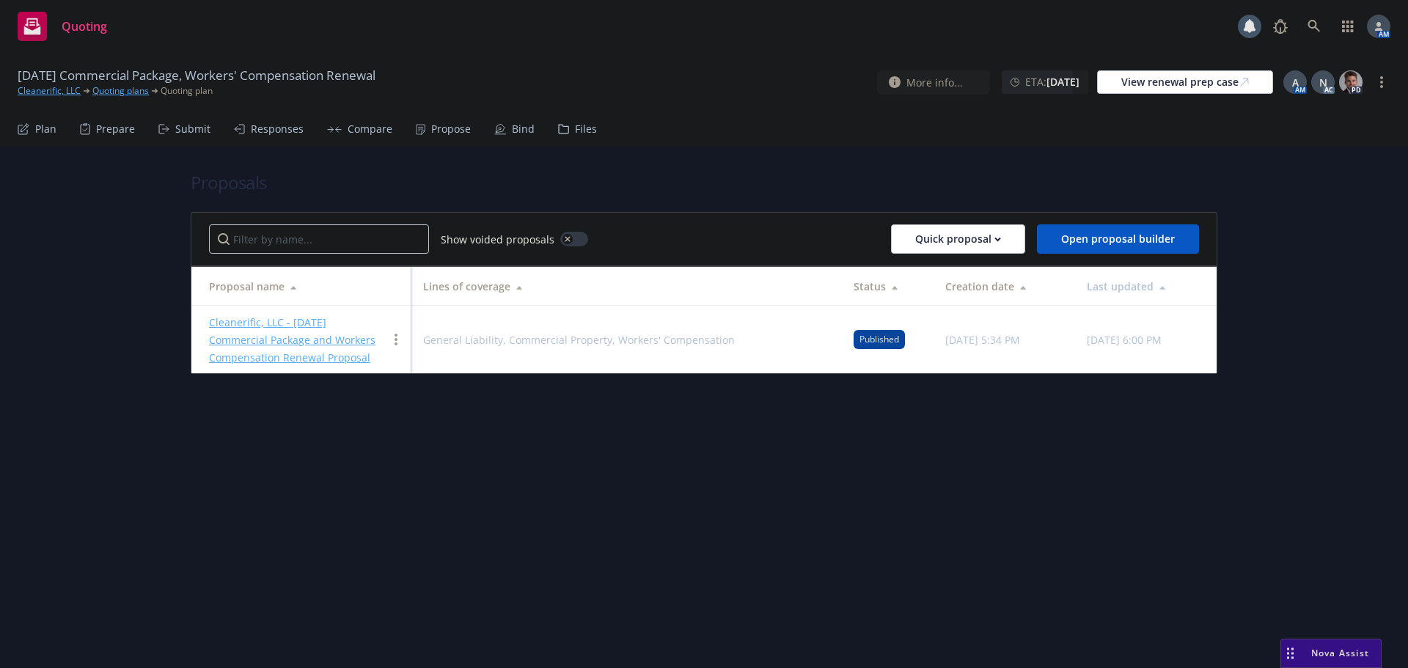
click at [298, 326] on link "Cleanerific, LLC - 9/1/2025 Commercial Package and Workers Compensation Renewal…" at bounding box center [292, 339] width 166 height 49
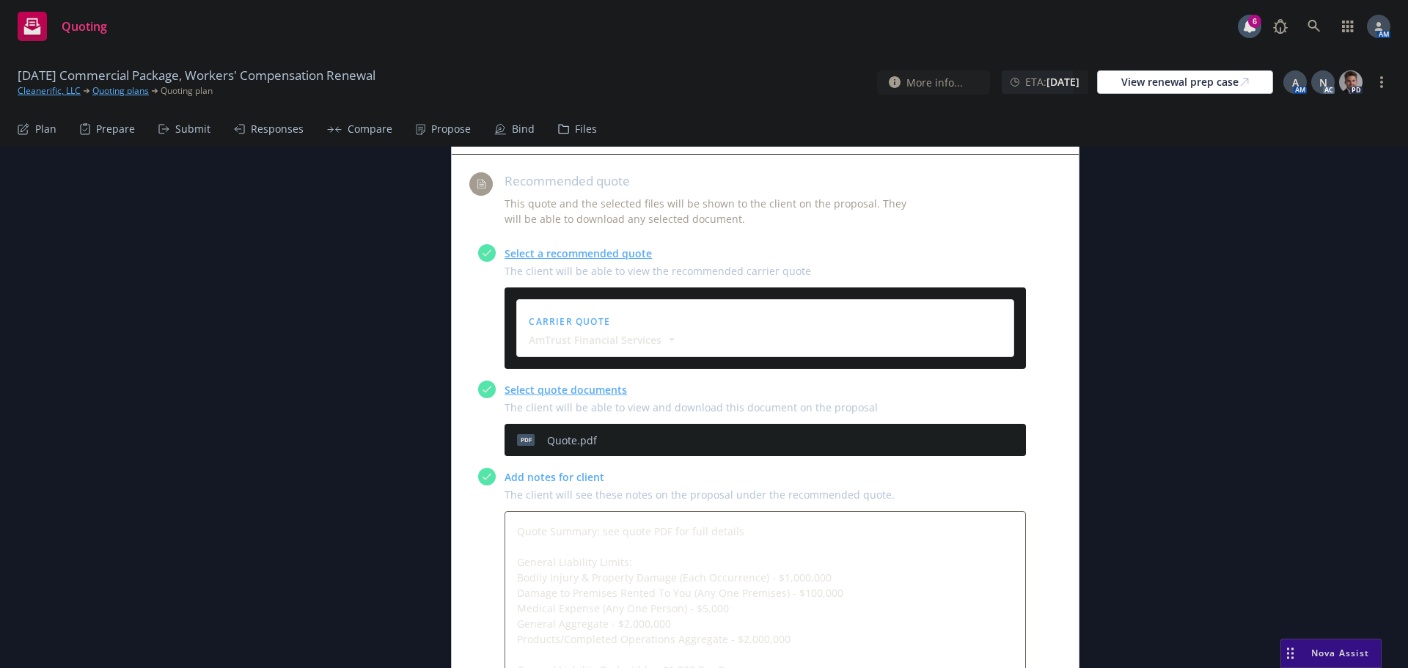
scroll to position [660, 0]
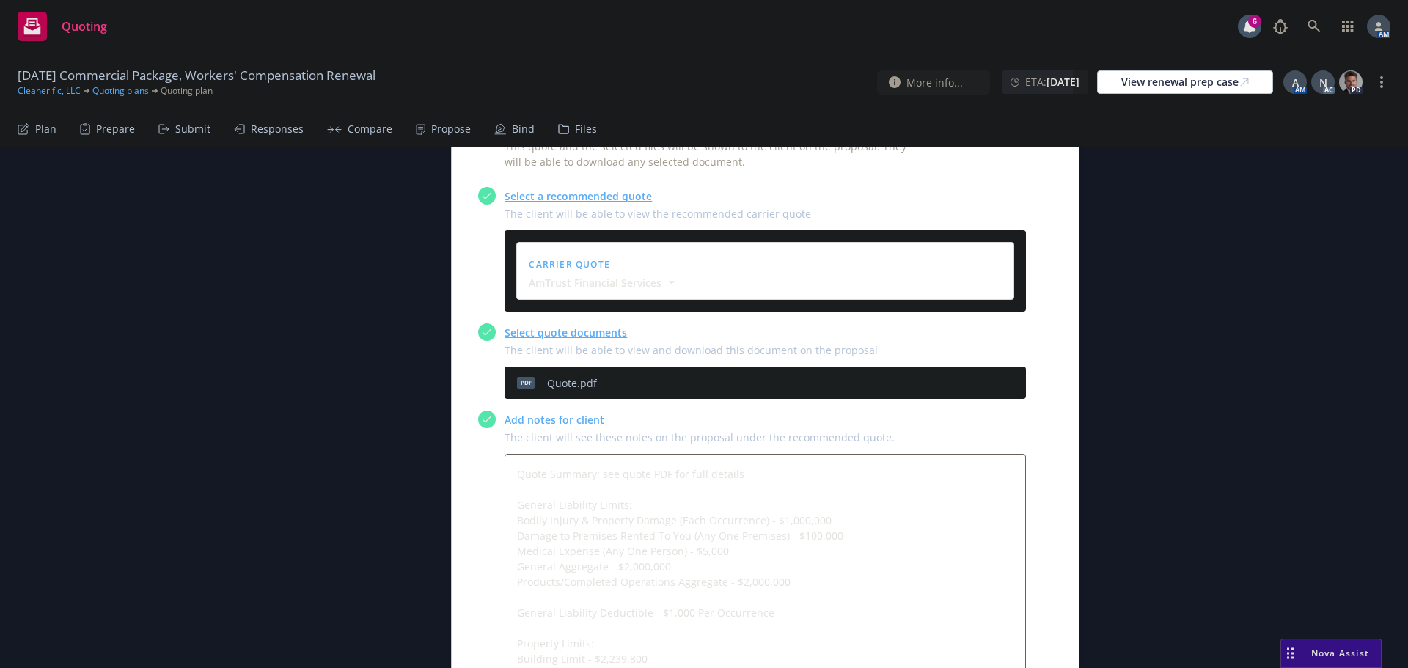
click at [988, 385] on icon "preview file" at bounding box center [988, 383] width 13 height 10
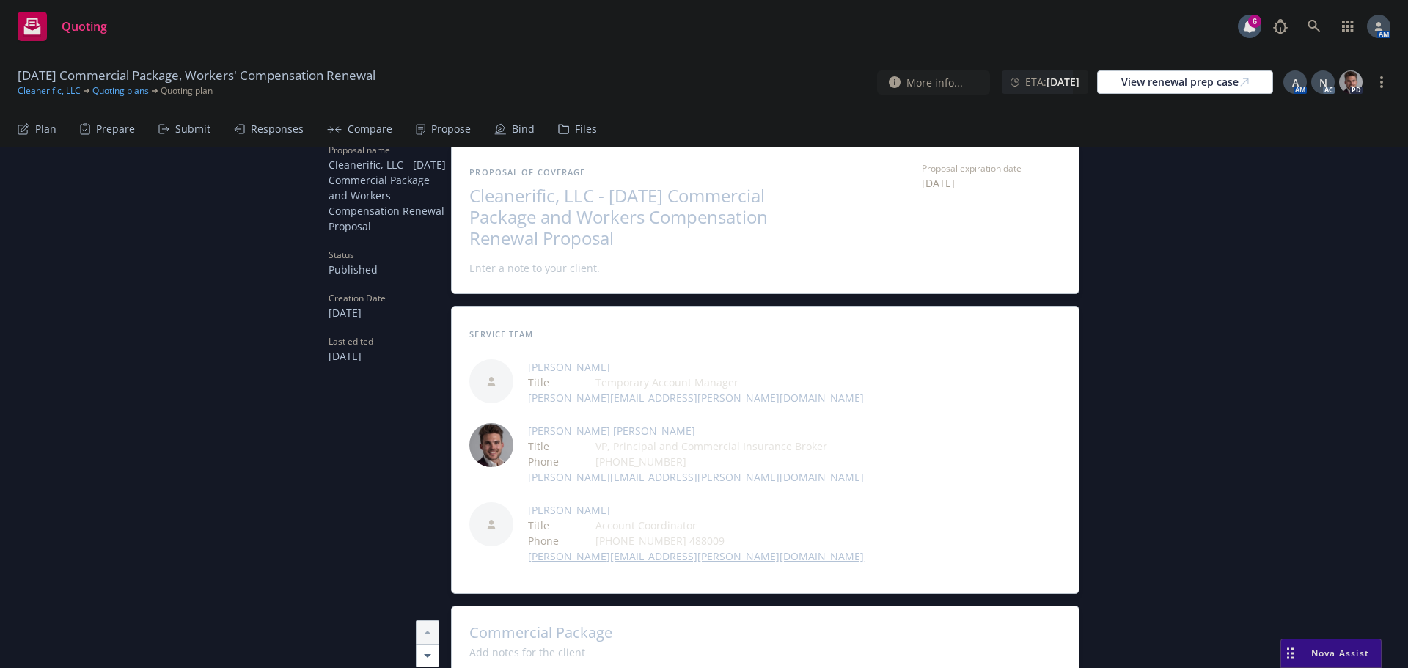
scroll to position [73, 0]
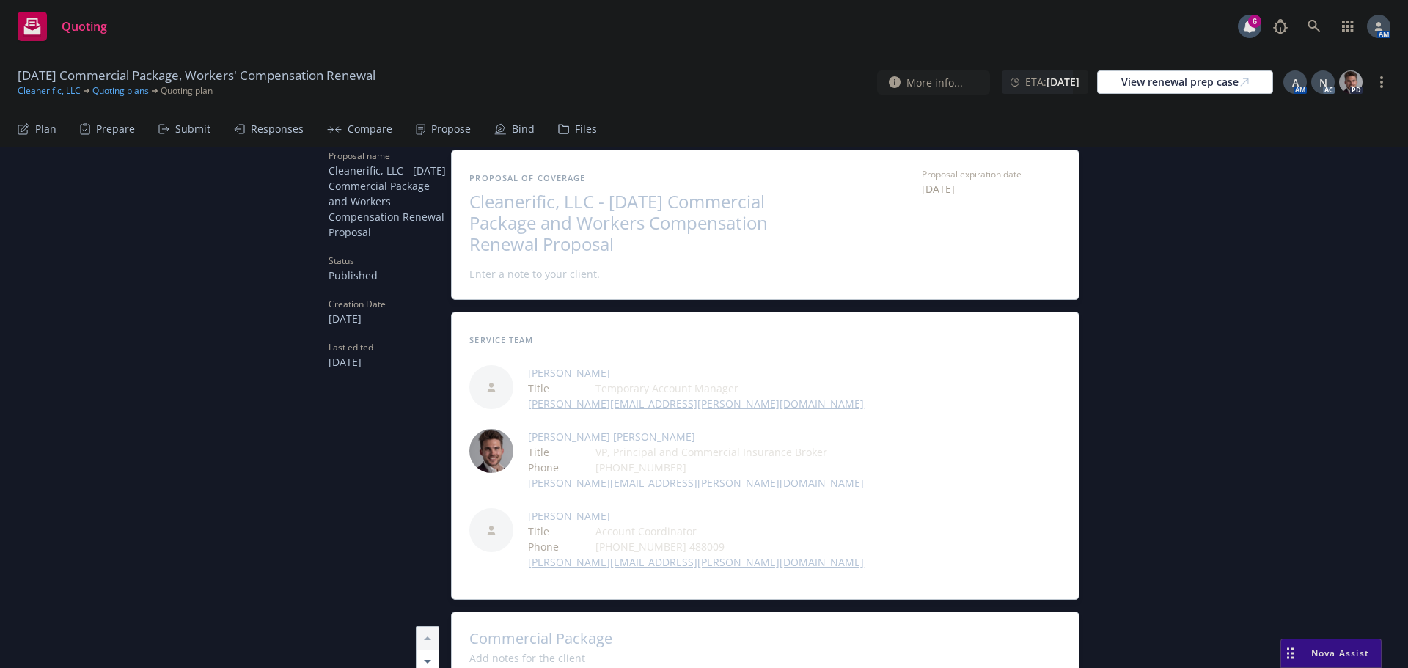
click at [183, 123] on div "Submit" at bounding box center [192, 129] width 35 height 12
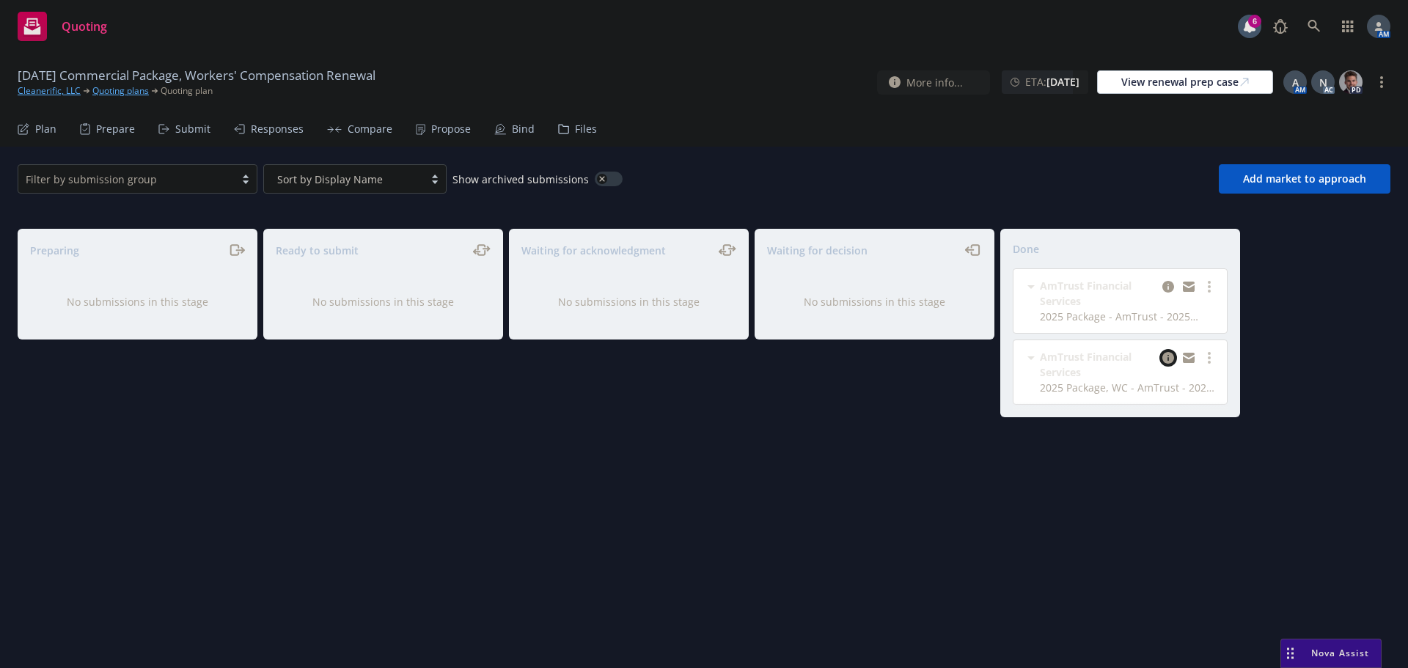
click at [1166, 359] on icon "copy logging email" at bounding box center [1168, 358] width 12 height 12
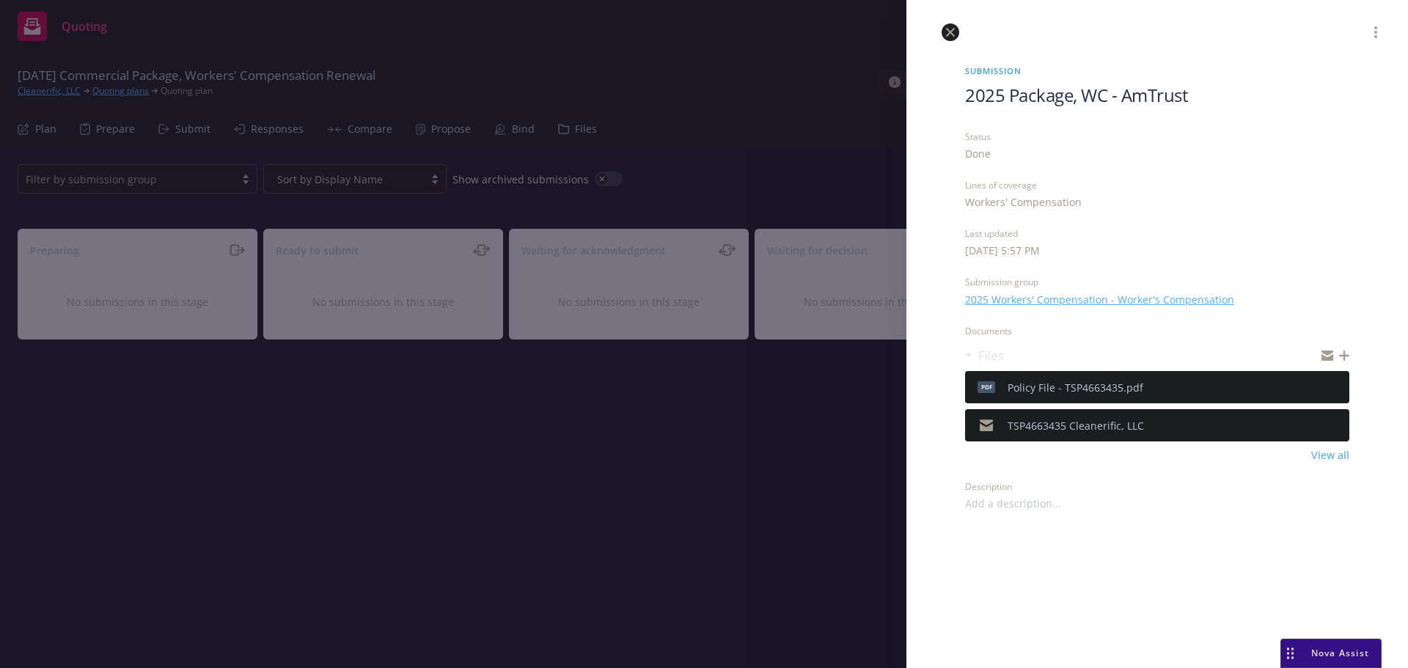
click at [947, 32] on icon "close" at bounding box center [950, 32] width 9 height 9
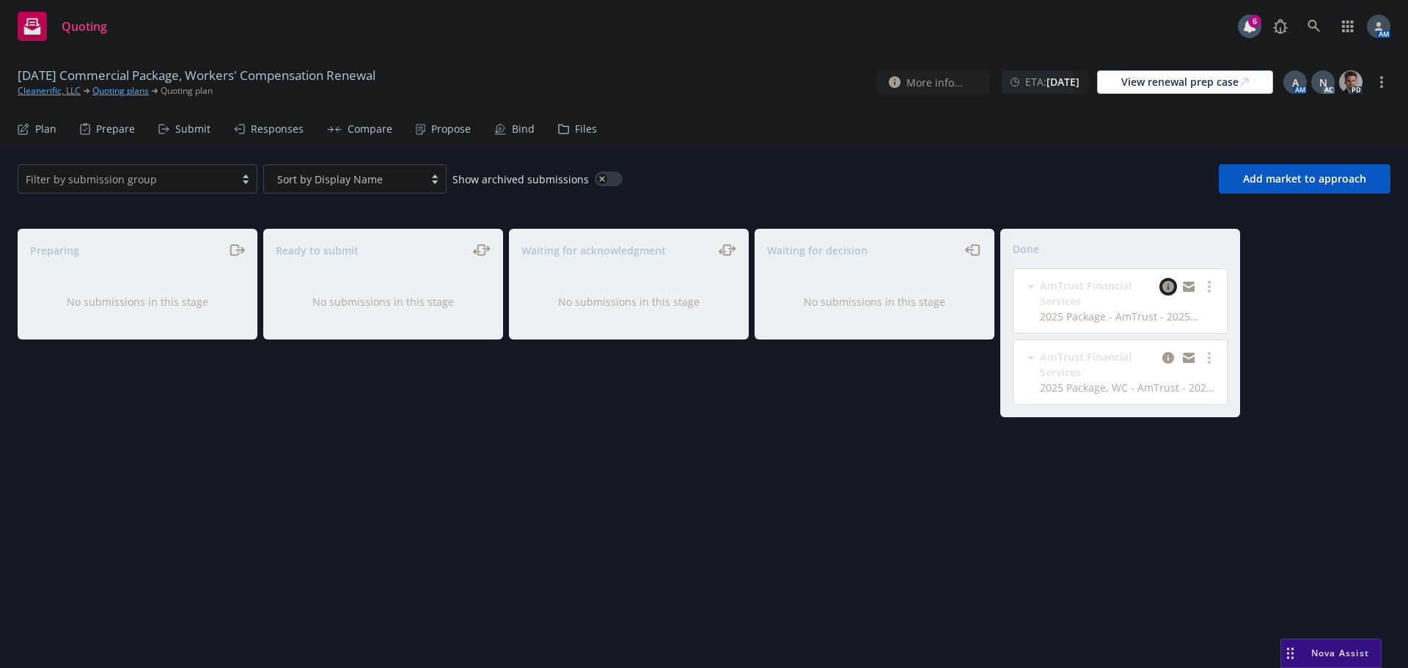
click at [1167, 291] on icon "copy logging email" at bounding box center [1168, 287] width 12 height 12
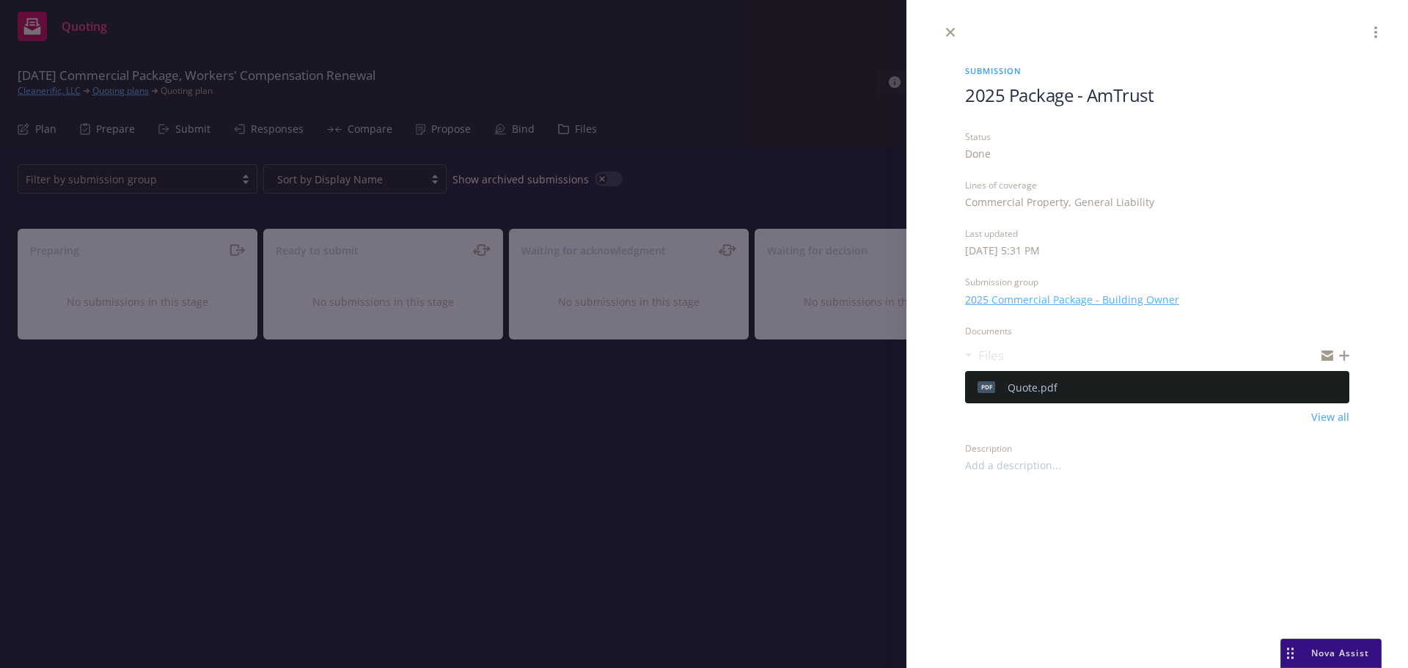
click at [1335, 389] on icon "preview file" at bounding box center [1335, 386] width 13 height 10
click at [948, 32] on icon "close" at bounding box center [950, 32] width 9 height 9
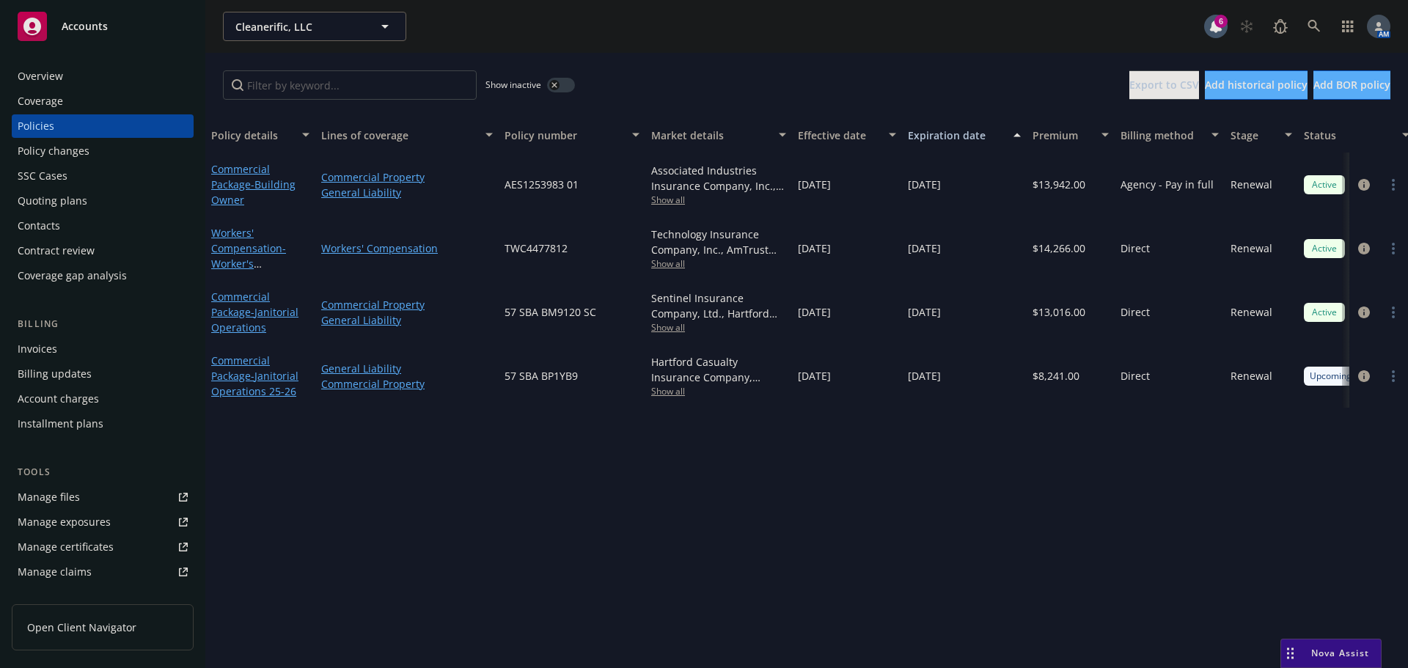
click at [672, 265] on span "Show all" at bounding box center [718, 263] width 135 height 12
click at [886, 55] on div "Show inactive Export to CSV Add historical policy Add BOR policy" at bounding box center [806, 85] width 1203 height 65
click at [1361, 252] on icon "circleInformation" at bounding box center [1364, 249] width 12 height 12
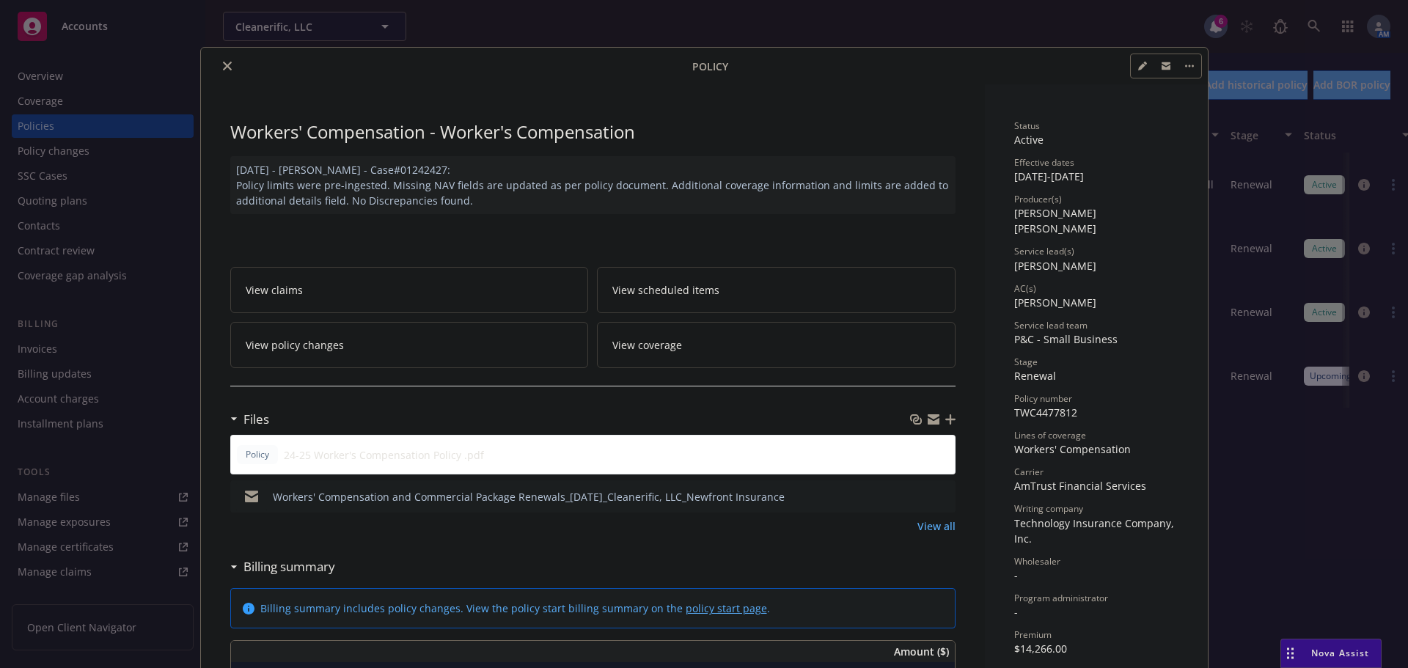
click at [223, 66] on icon "close" at bounding box center [227, 66] width 9 height 9
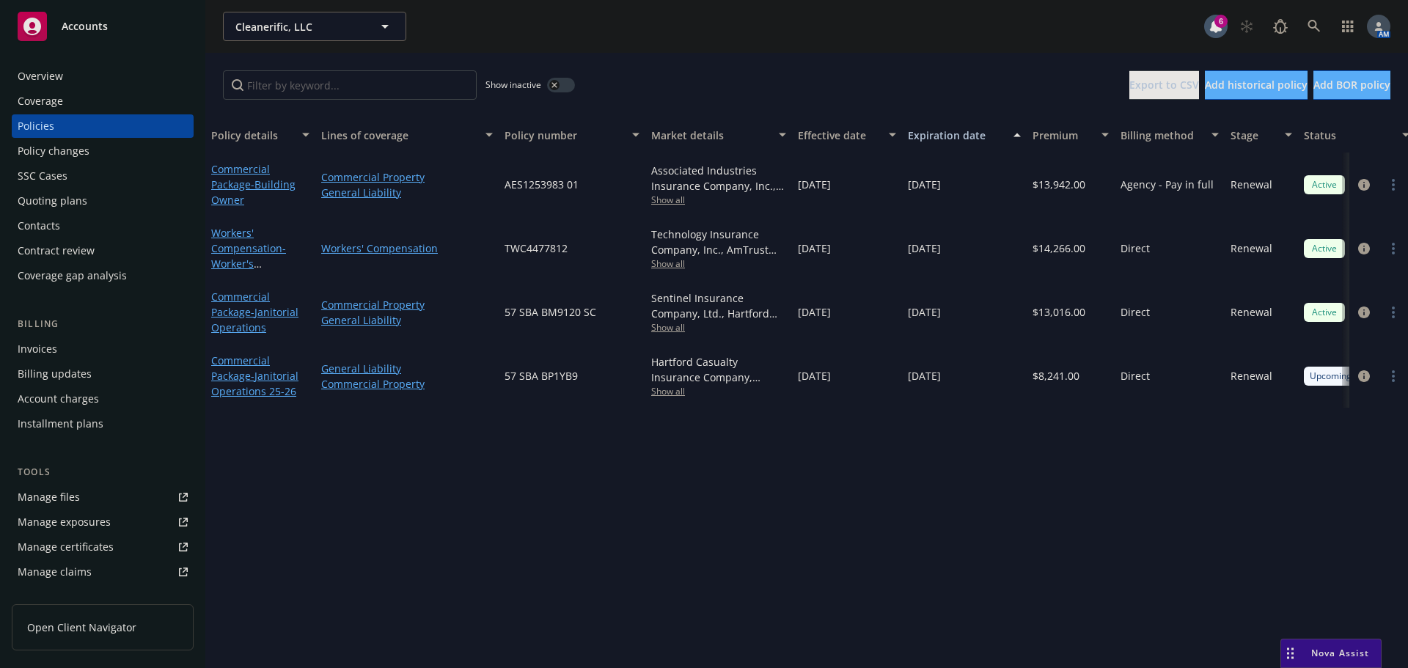
click at [691, 263] on span "Show all" at bounding box center [718, 263] width 135 height 12
click at [770, 76] on div "Show inactive Export to CSV Add historical policy Add BOR policy" at bounding box center [806, 85] width 1203 height 65
click at [675, 328] on span "Show all" at bounding box center [718, 327] width 135 height 12
click at [1021, 482] on div "Policy details Lines of coverage Policy number Market details Effective date Ex…" at bounding box center [806, 392] width 1203 height 551
click at [82, 202] on div "Quoting plans" at bounding box center [53, 200] width 70 height 23
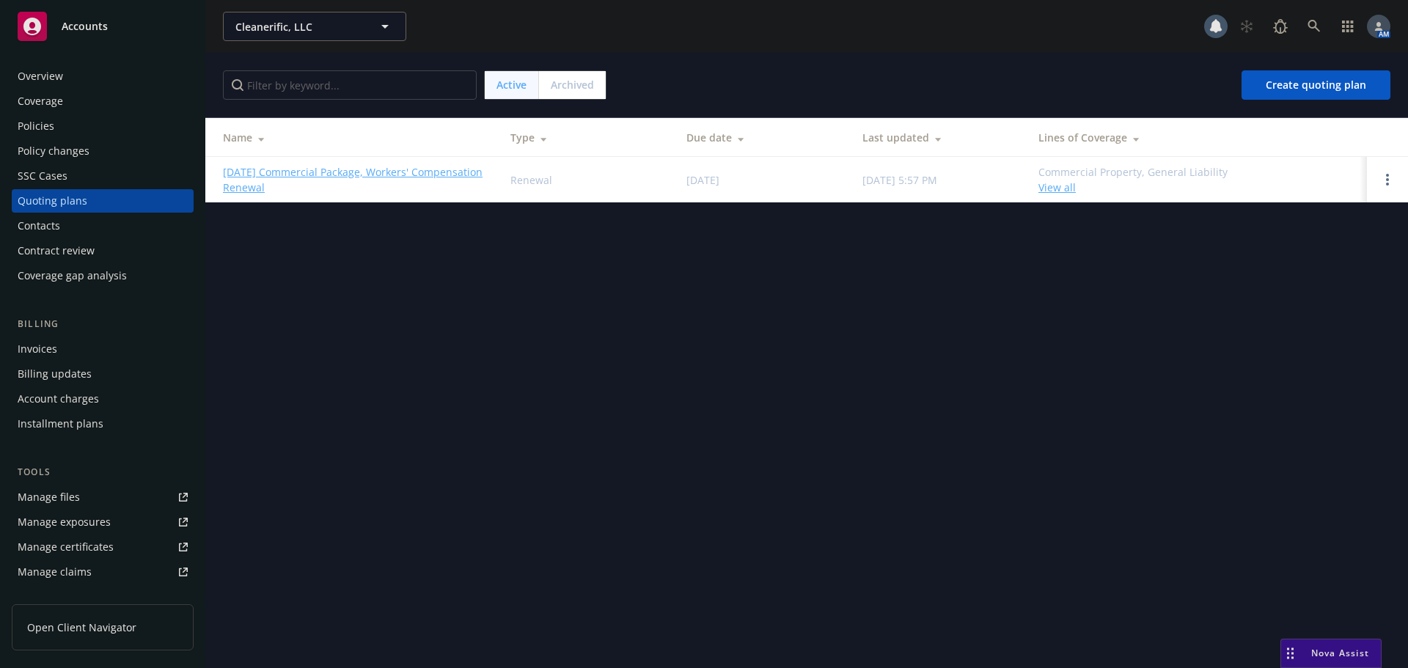
click at [63, 115] on div "Policies" at bounding box center [103, 125] width 170 height 23
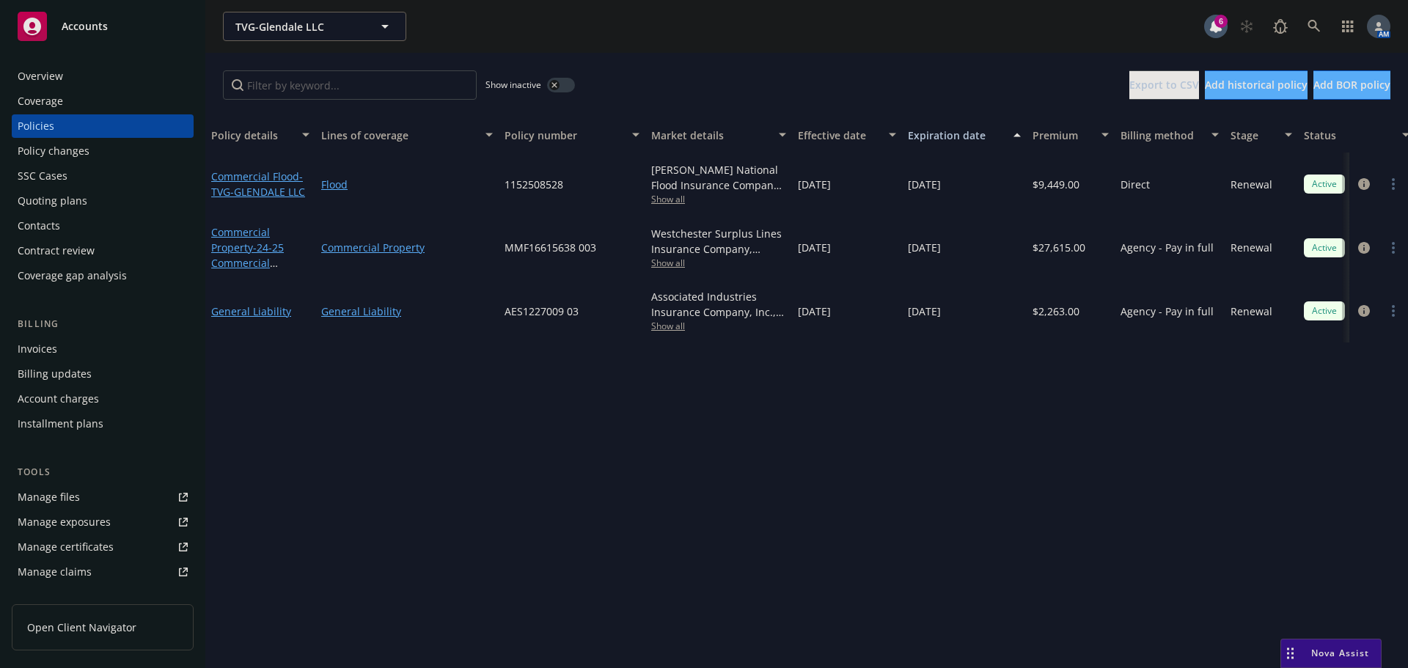
click at [667, 266] on span "Show all" at bounding box center [718, 263] width 135 height 12
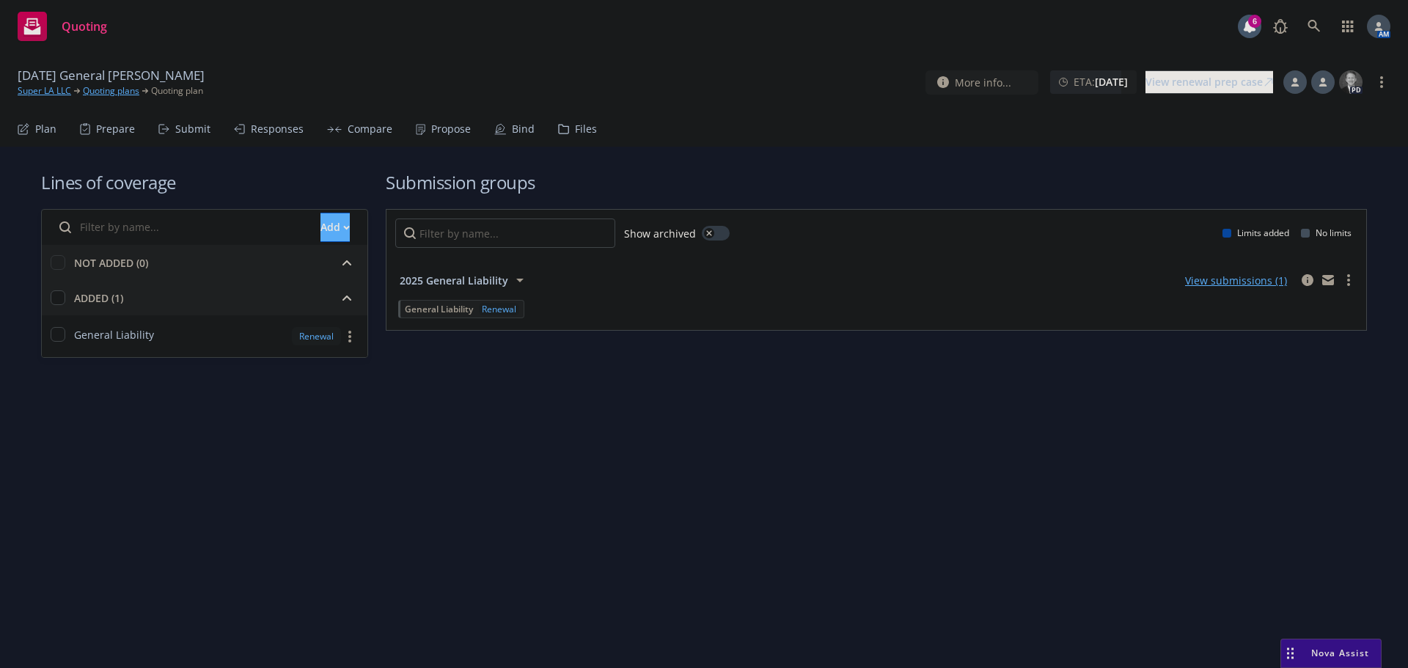
click at [459, 128] on div "Propose" at bounding box center [451, 129] width 40 height 12
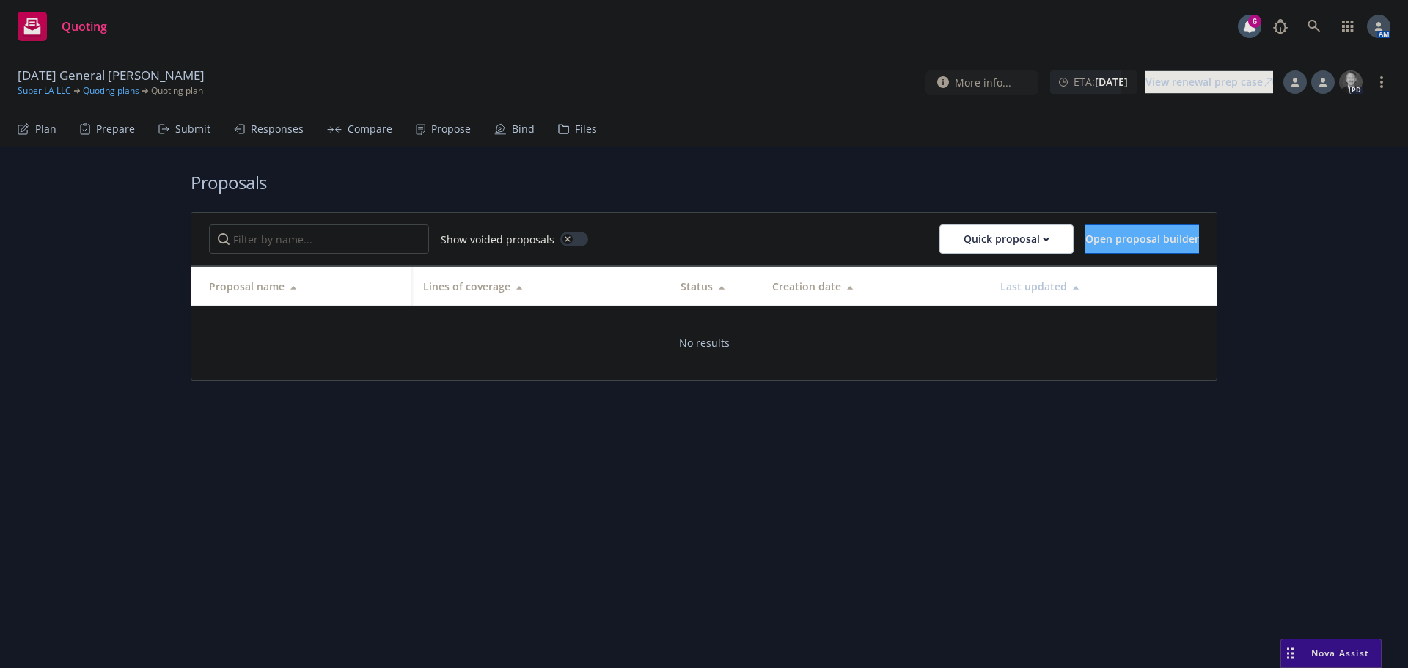
click at [168, 126] on icon at bounding box center [163, 129] width 11 height 10
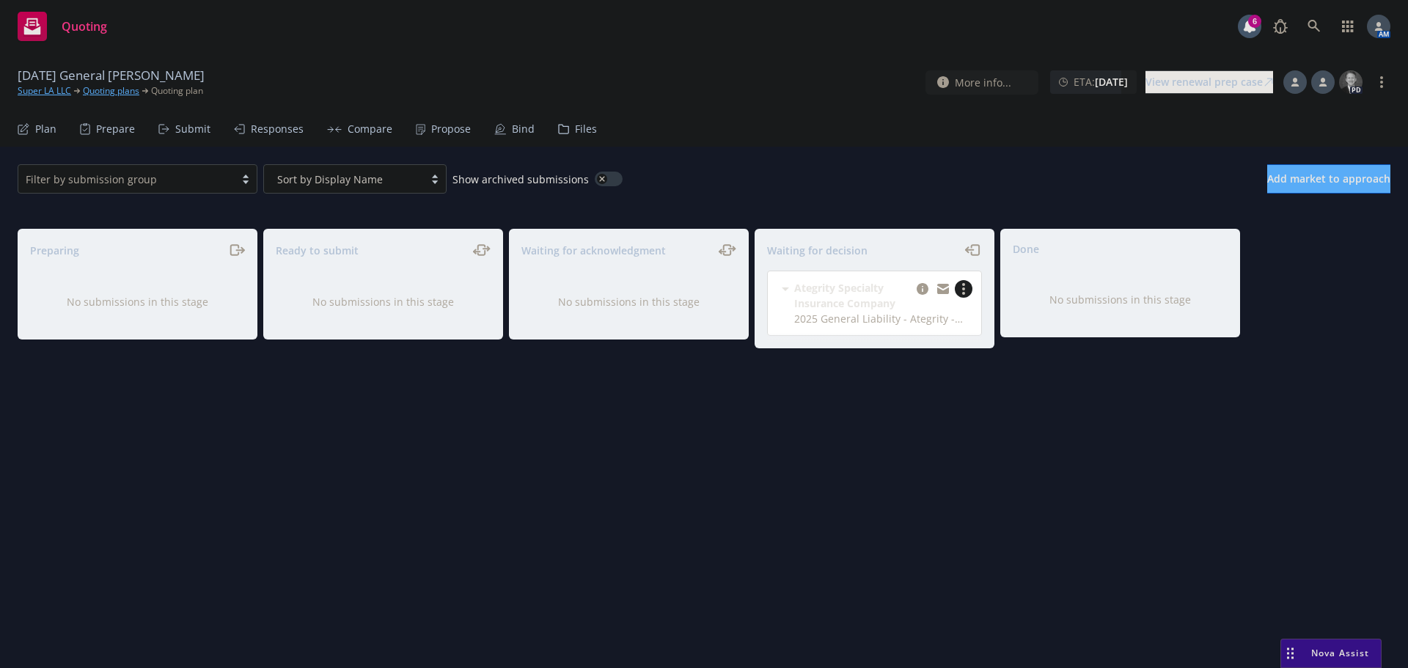
click at [964, 286] on circle "more" at bounding box center [963, 284] width 3 height 3
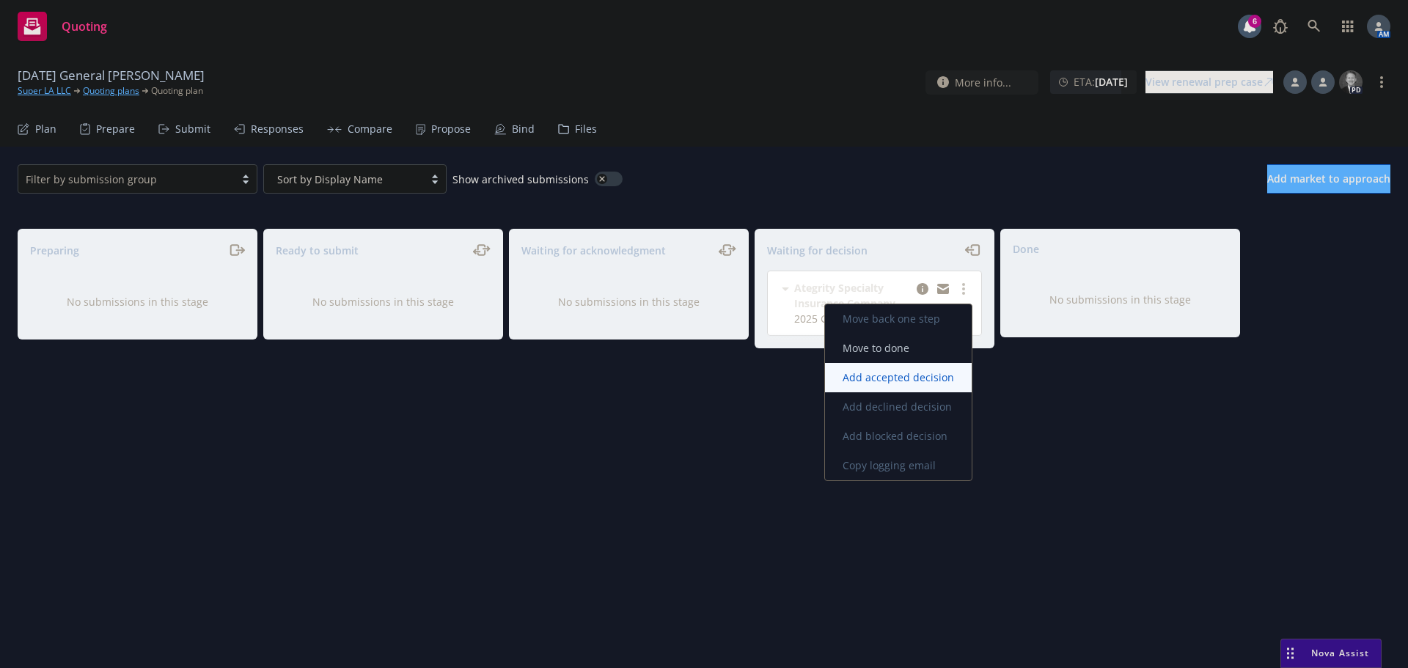
click at [873, 374] on span "Add accepted decision" at bounding box center [898, 377] width 147 height 14
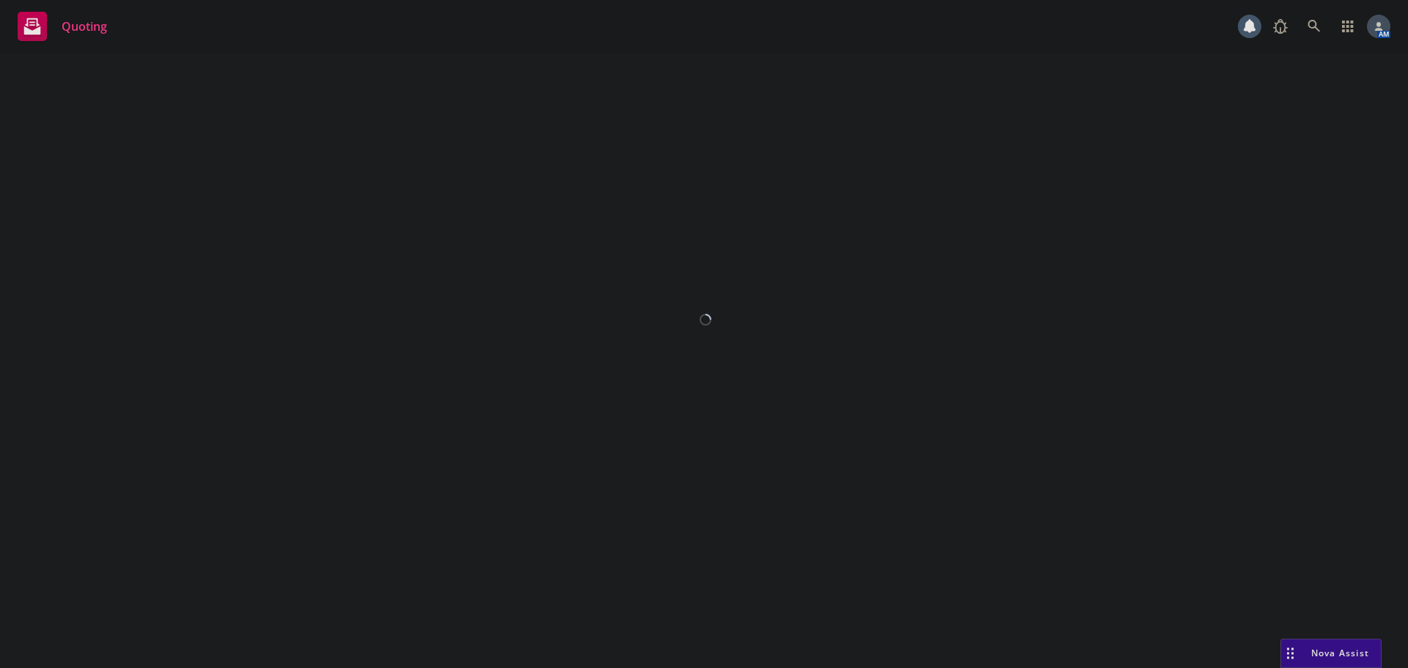
select select "12"
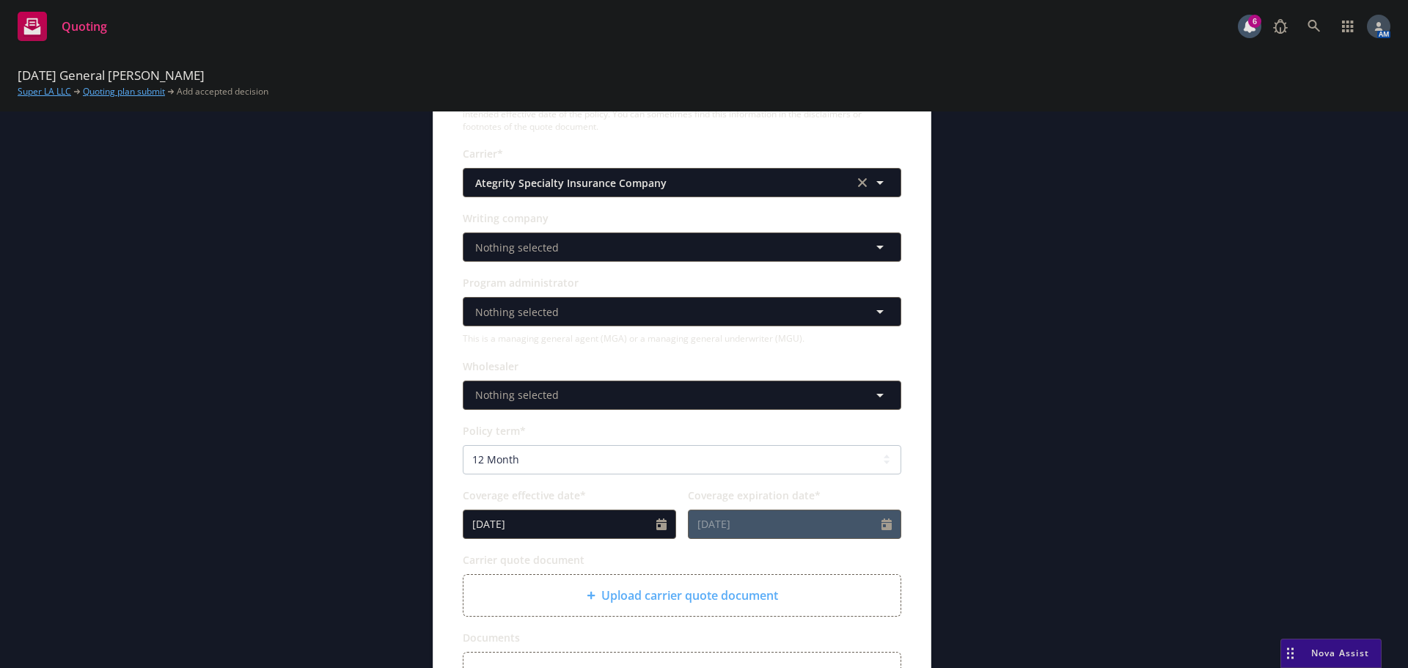
scroll to position [367, 0]
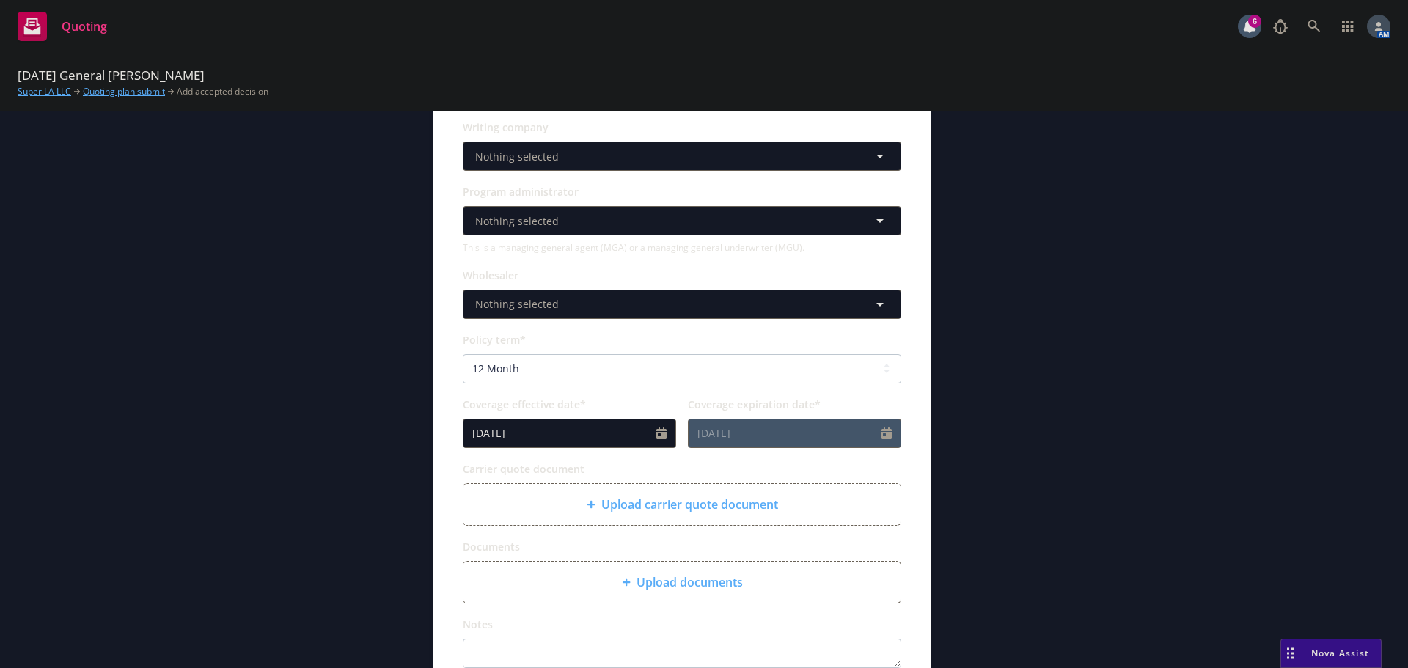
click at [568, 506] on div "Upload carrier quote document" at bounding box center [682, 505] width 414 height 18
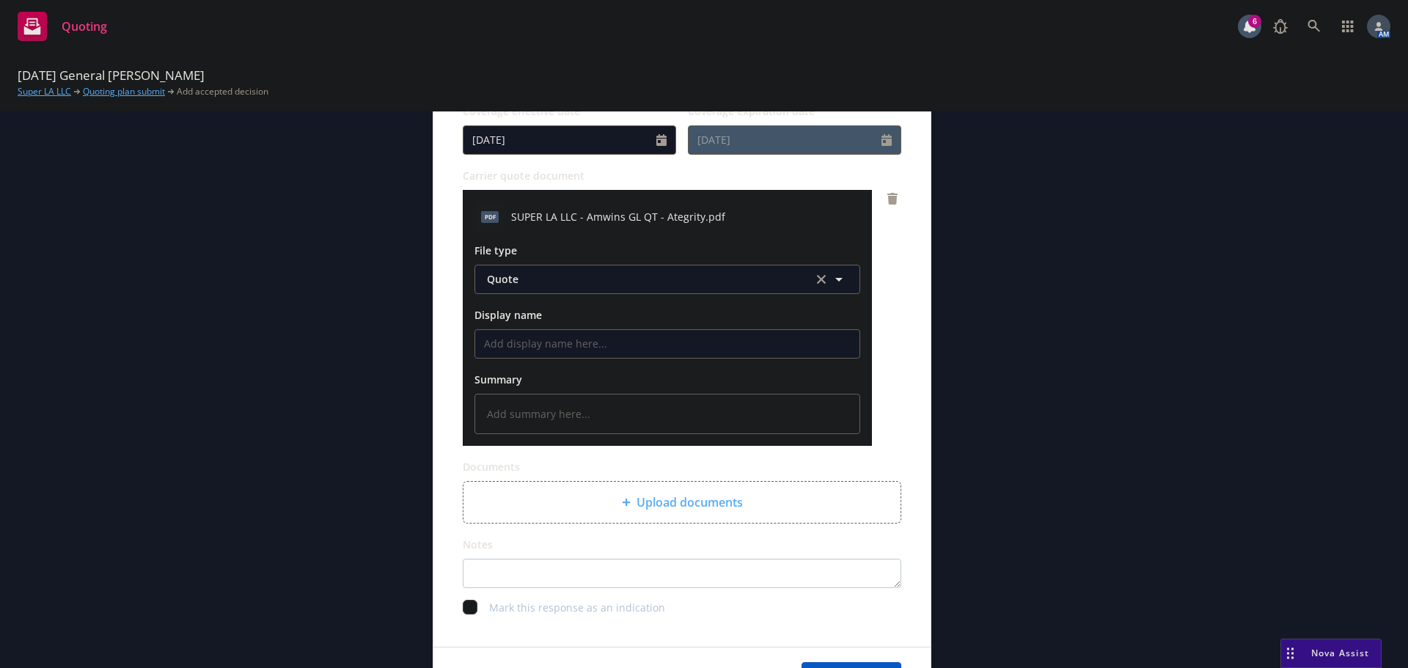
scroll to position [757, 0]
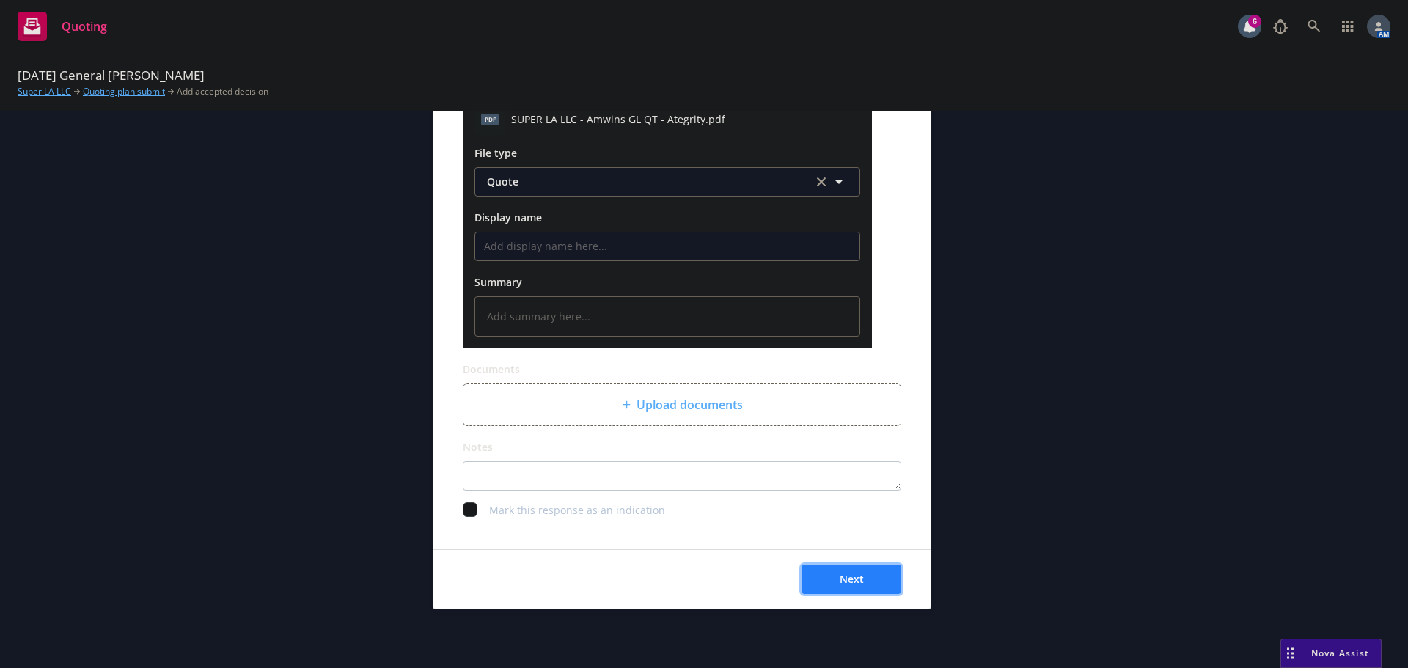
click at [845, 586] on button "Next" at bounding box center [851, 579] width 100 height 29
type textarea "x"
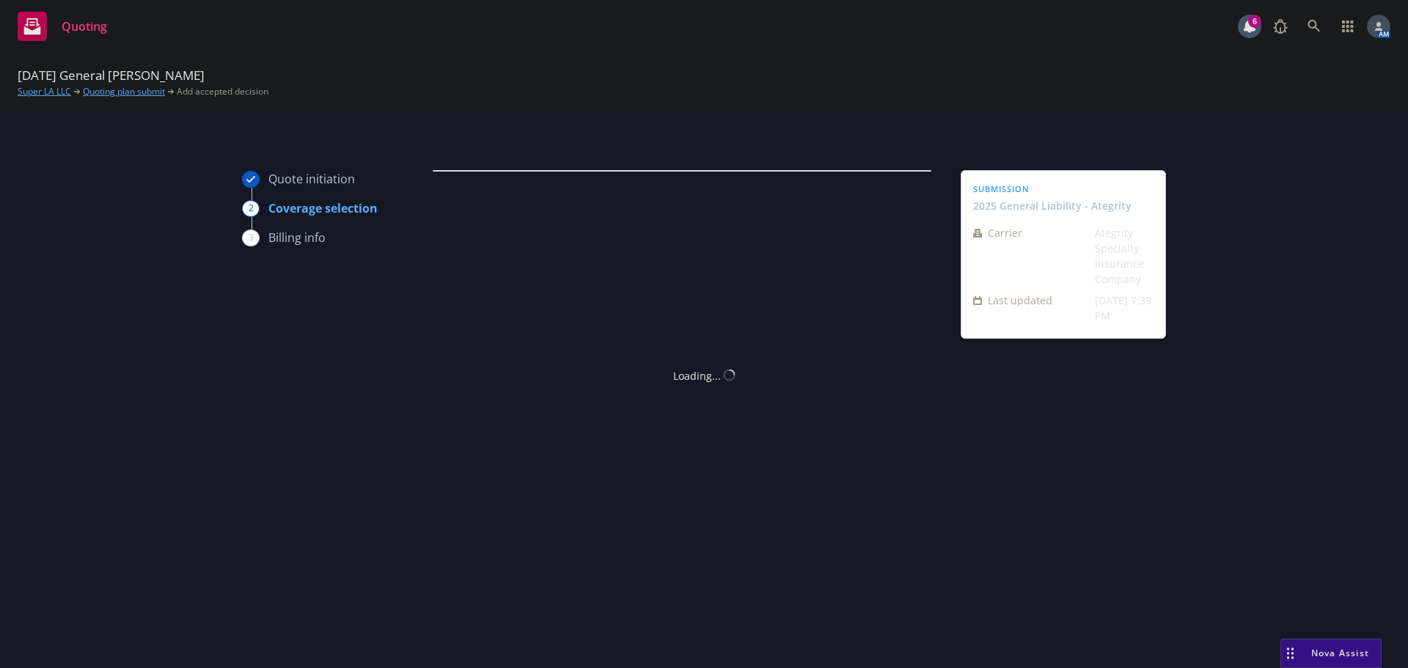
scroll to position [0, 0]
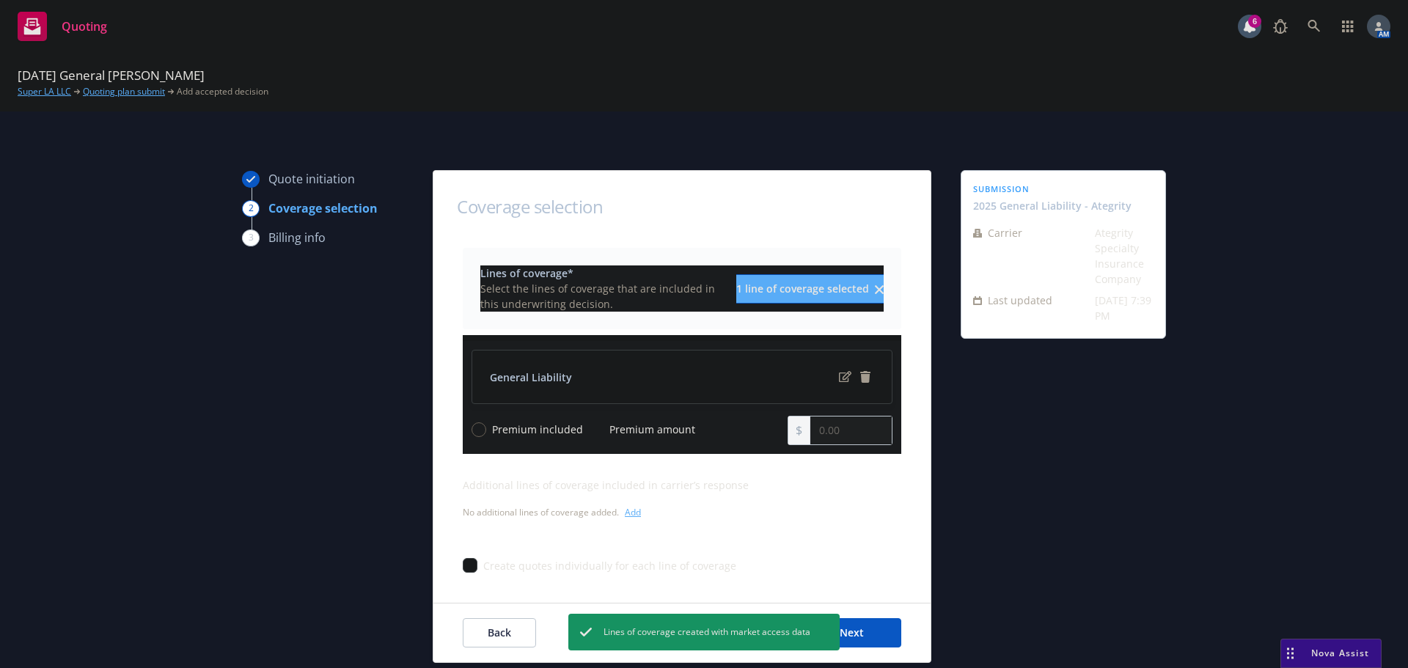
click at [593, 433] on input "Premium amount" at bounding box center [596, 429] width 15 height 15
radio input "true"
drag, startPoint x: 753, startPoint y: 422, endPoint x: 732, endPoint y: 422, distance: 21.3
click at [732, 422] on div "Premium included Premium amount 0.00" at bounding box center [682, 430] width 421 height 29
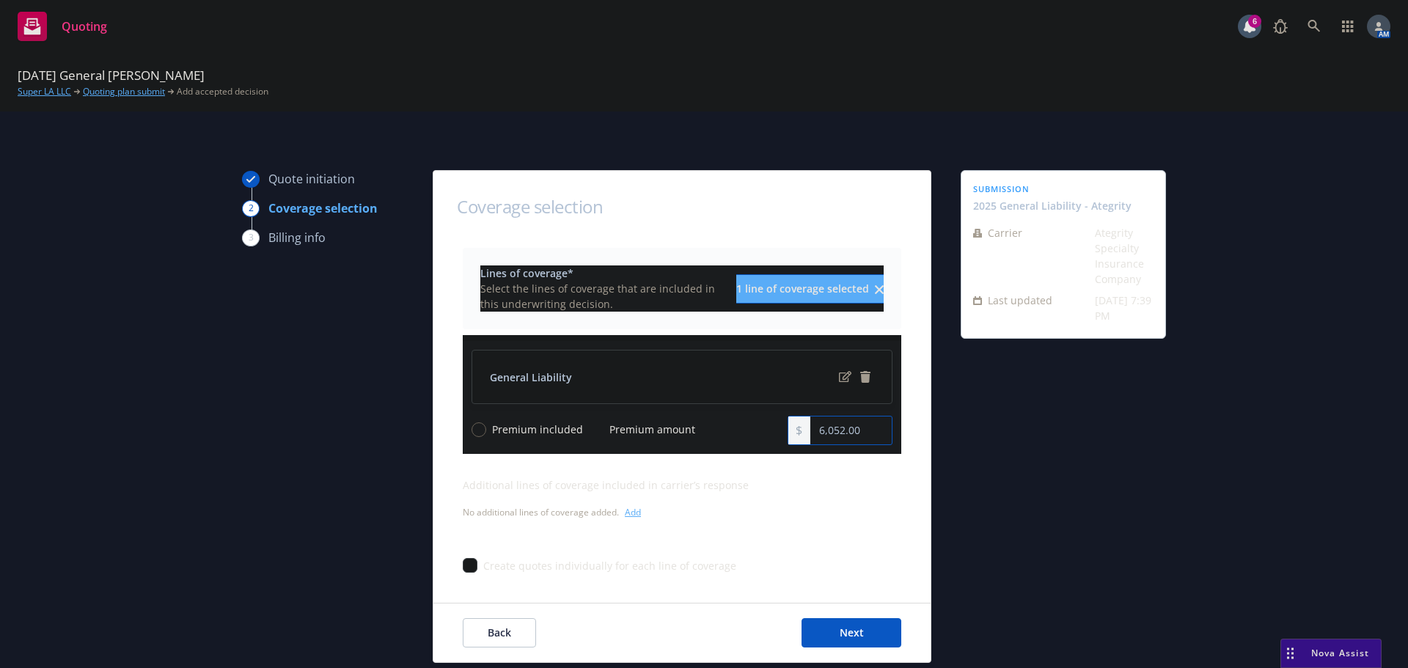
type input "6,052.00"
click at [887, 494] on div "Additional lines of coverage included in carrier’s response No additional lines…" at bounding box center [682, 499] width 439 height 45
click at [865, 636] on button "Next" at bounding box center [851, 632] width 100 height 29
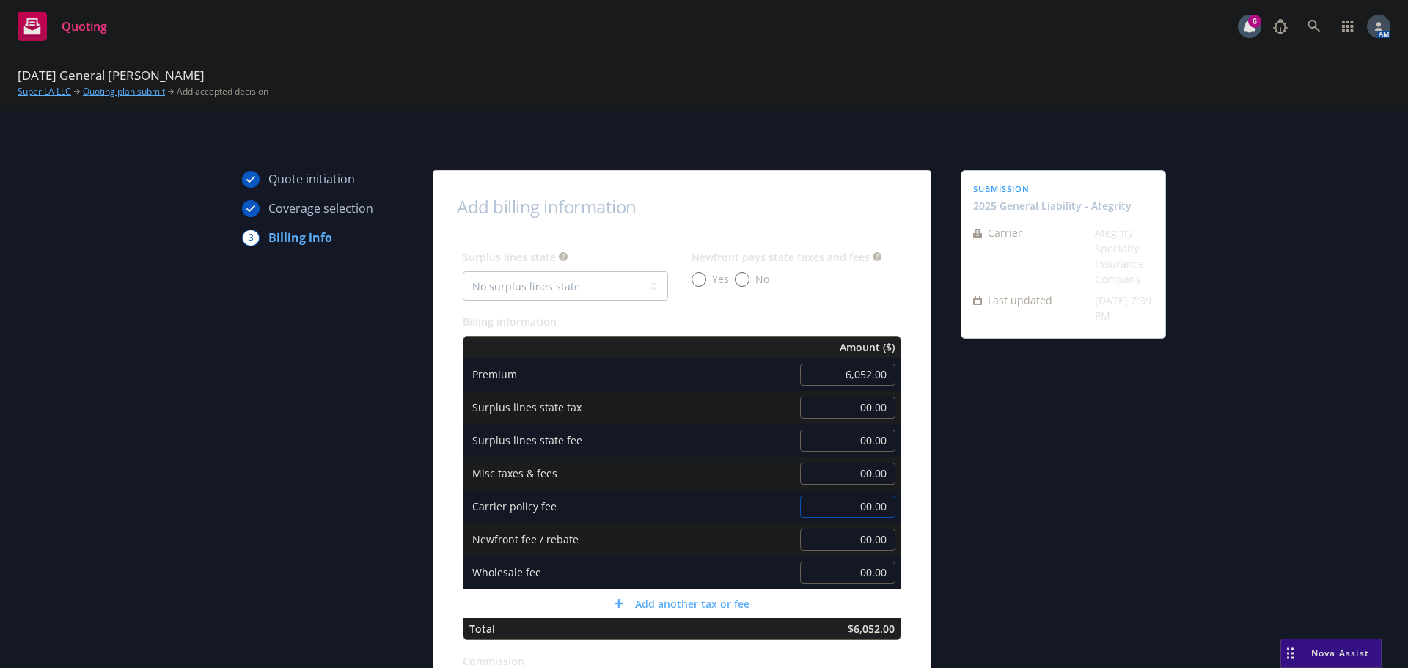
click at [848, 501] on input "00.00" at bounding box center [847, 507] width 95 height 22
type input "150.00"
click at [859, 572] on input "00.00" at bounding box center [847, 573] width 95 height 22
type input "500.00"
click at [920, 554] on div "Quote initiation Coverage selection 3 Billing info Add billing information Surp…" at bounding box center [704, 544] width 1373 height 749
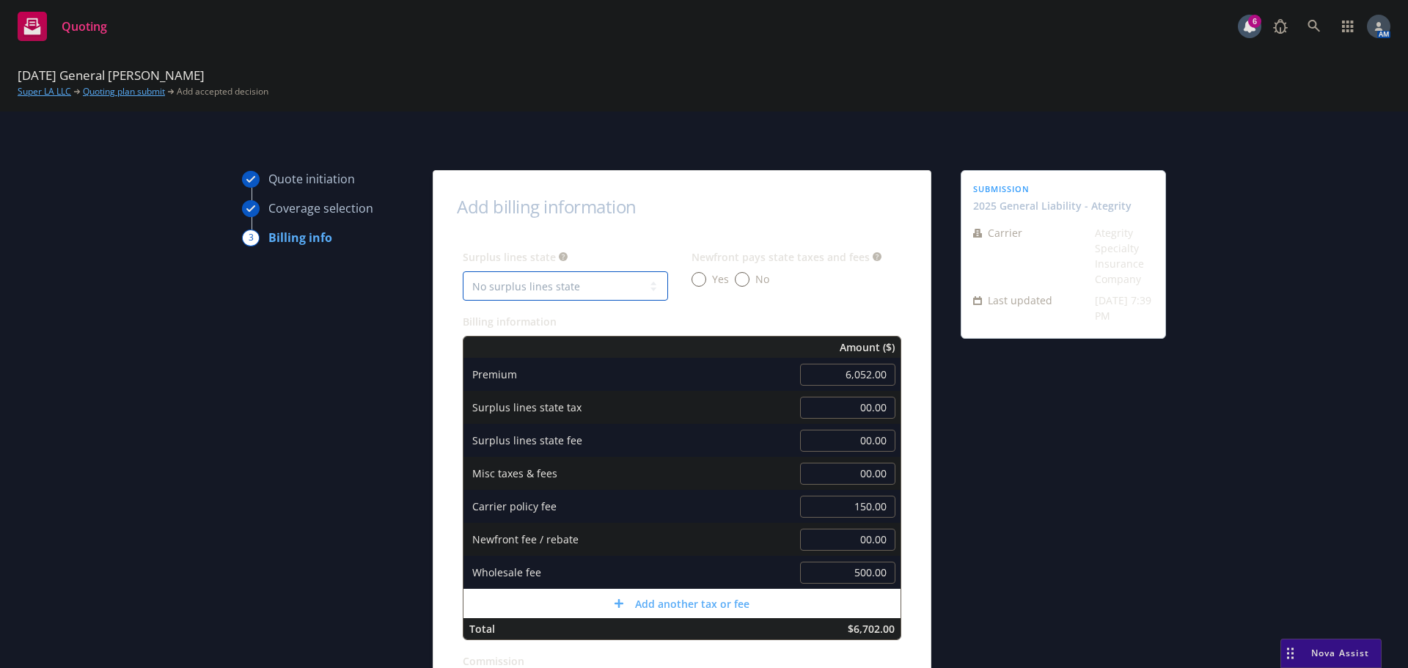
click at [537, 292] on select "No surplus lines state Alaska Alabama Arkansas Arizona California Colorado Conn…" at bounding box center [565, 285] width 205 height 29
select select "CA"
click at [463, 271] on select "No surplus lines state Alaska Alabama Arkansas Arizona California Colorado Conn…" at bounding box center [565, 285] width 205 height 29
type input "186.06"
type input "11.16"
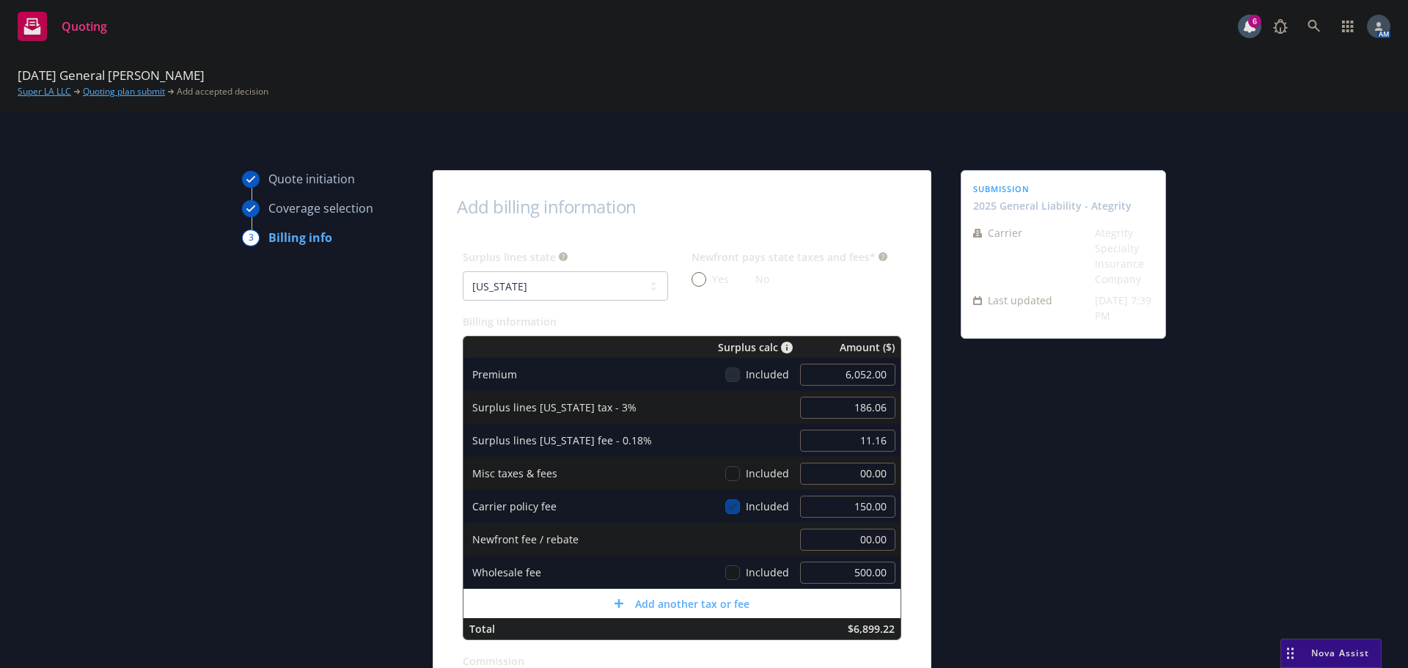
click at [735, 280] on input "No" at bounding box center [742, 279] width 15 height 15
radio input "true"
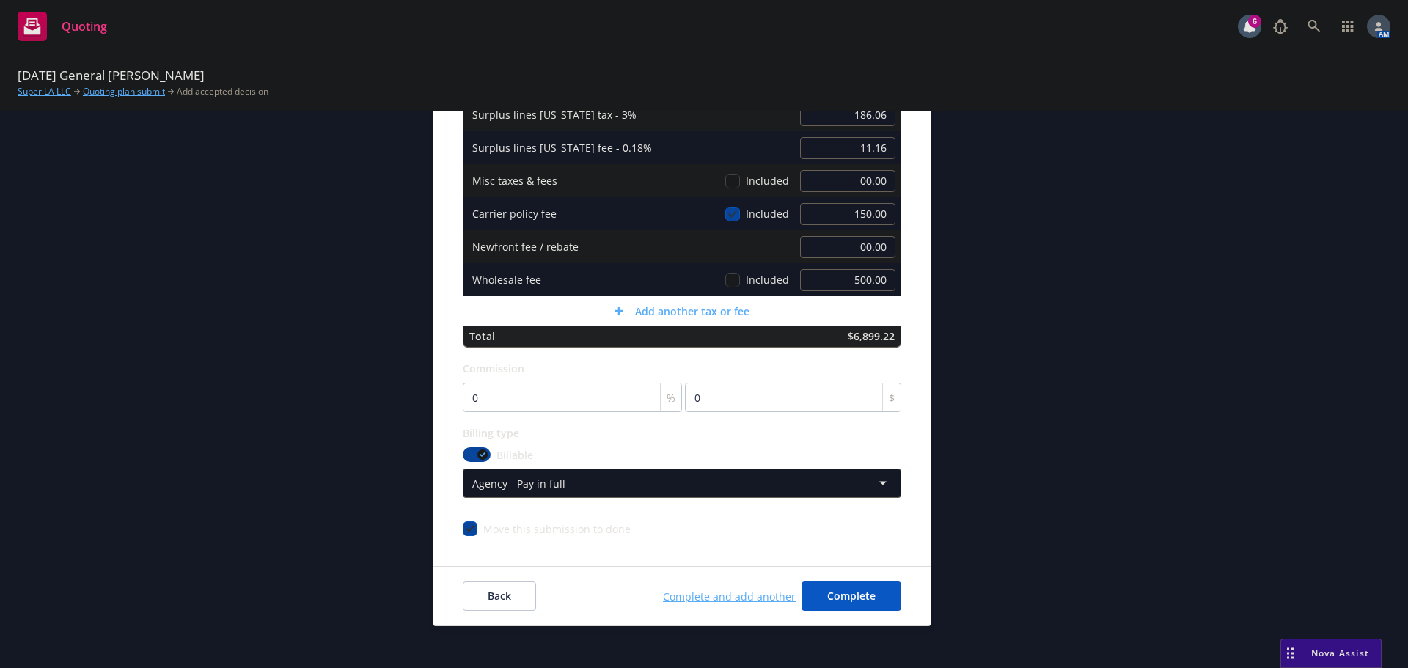
scroll to position [293, 0]
click at [494, 403] on input "0" at bounding box center [572, 396] width 219 height 29
type input "1"
type input "60.52"
type input "12"
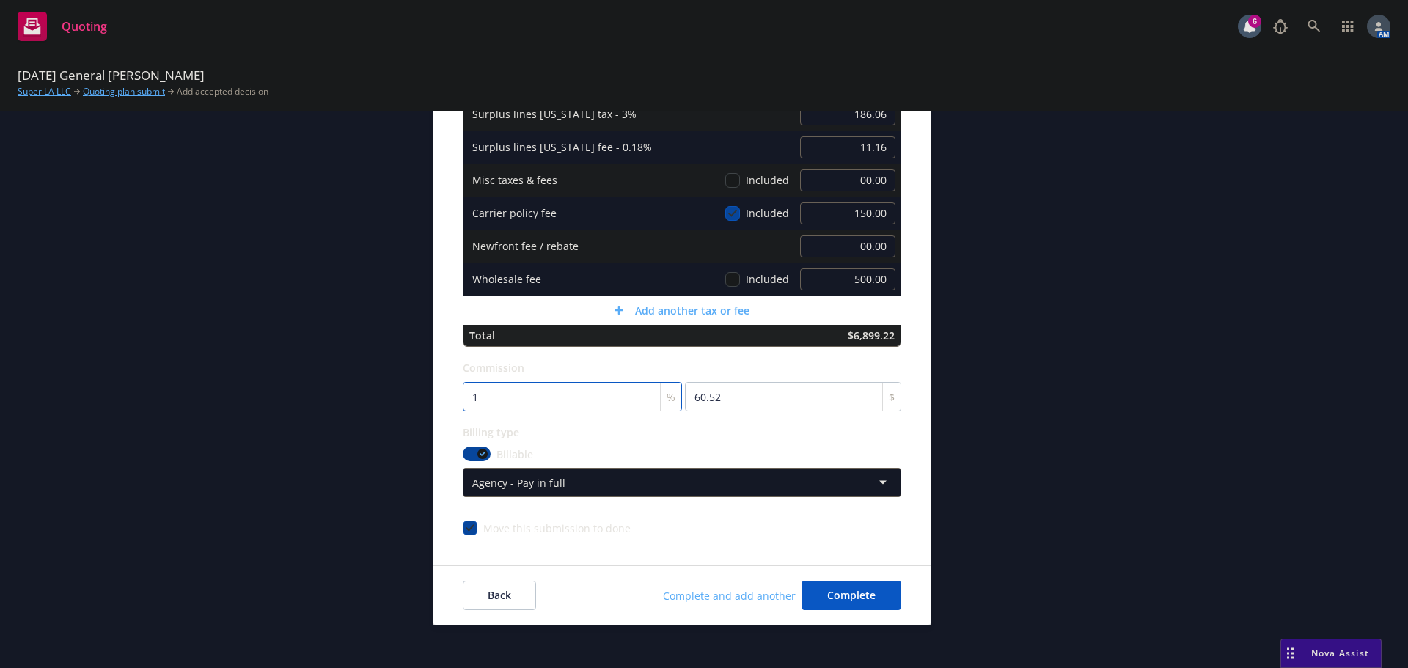
type input "726.24"
type input "12.5"
type input "756.5"
type input "12.5"
click at [1092, 321] on div "submission 2025 General Liability - Ategrity Carrier Ategrity Specialty Insuran…" at bounding box center [1063, 251] width 205 height 749
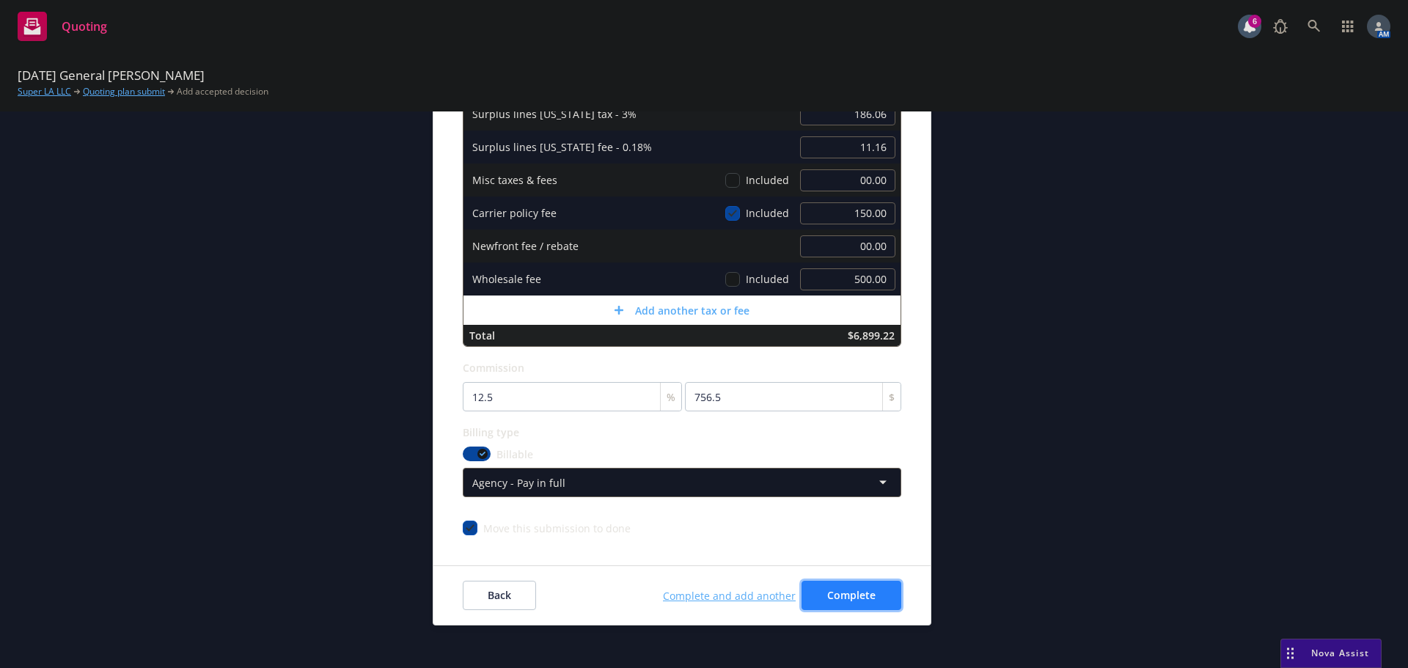
click at [857, 598] on span "Complete" at bounding box center [851, 595] width 48 height 14
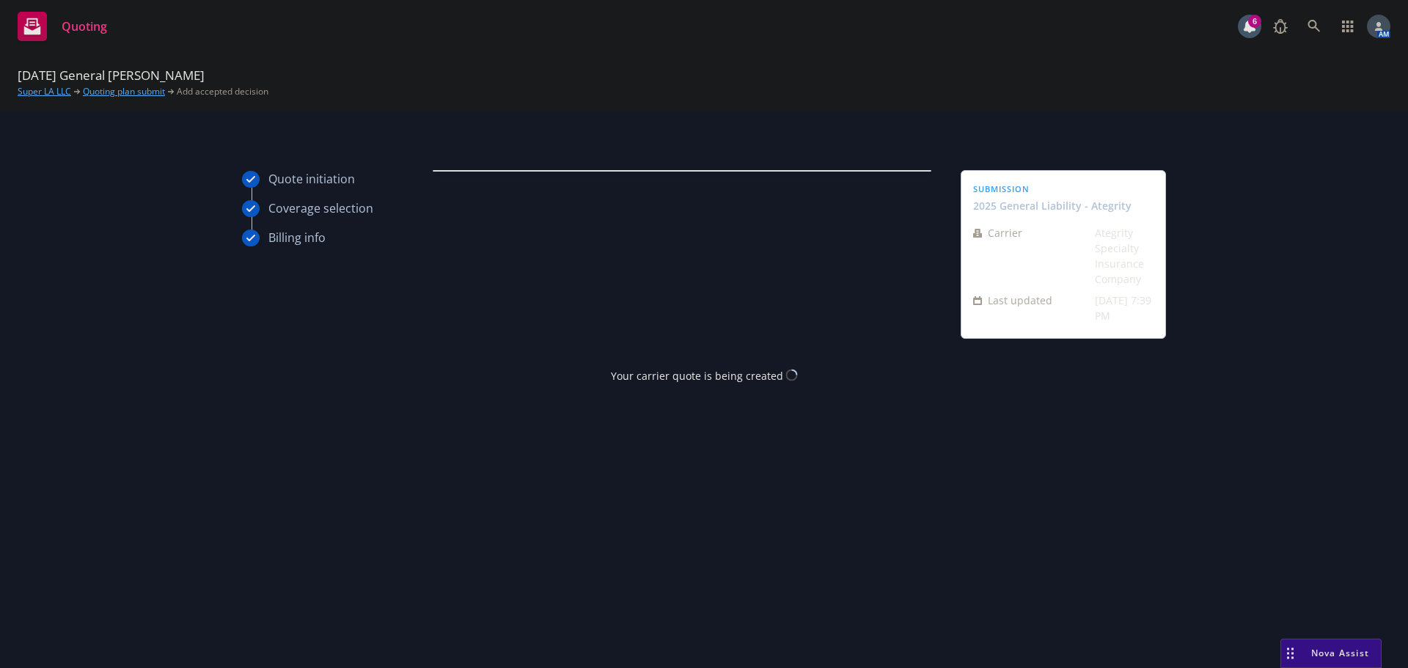
scroll to position [0, 0]
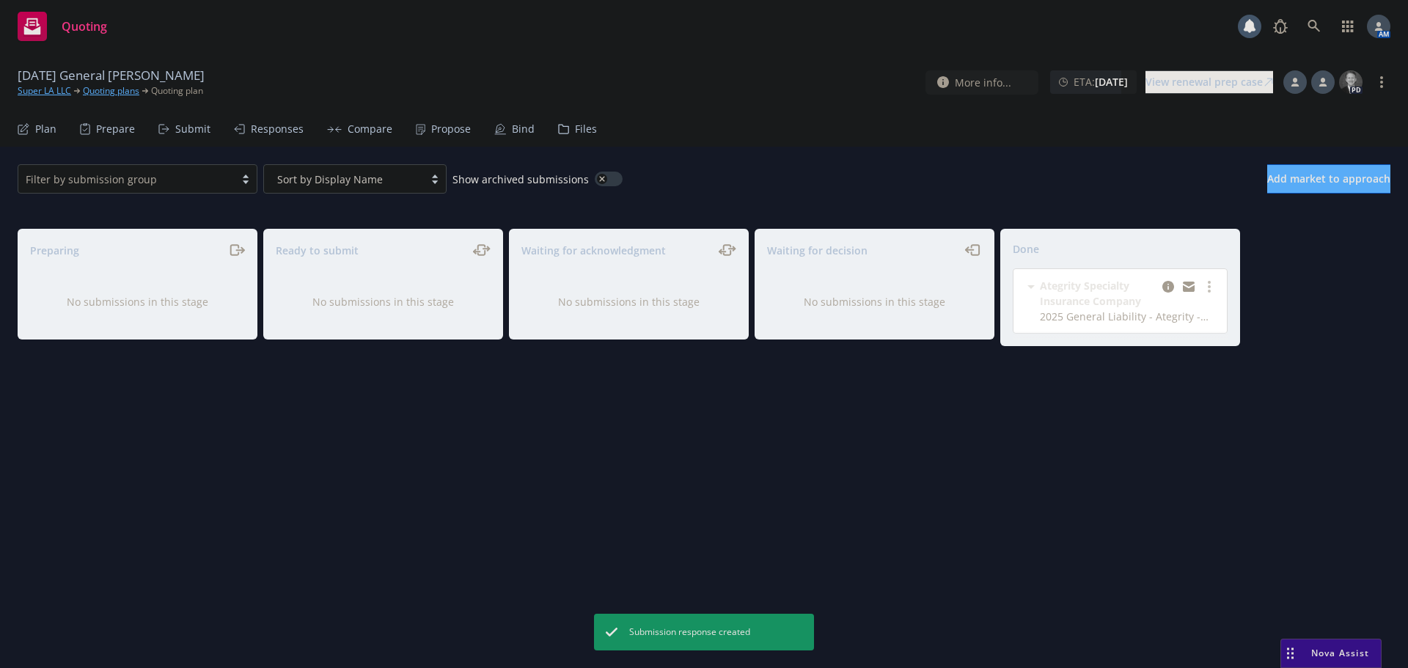
click at [431, 126] on div "Propose" at bounding box center [451, 129] width 40 height 12
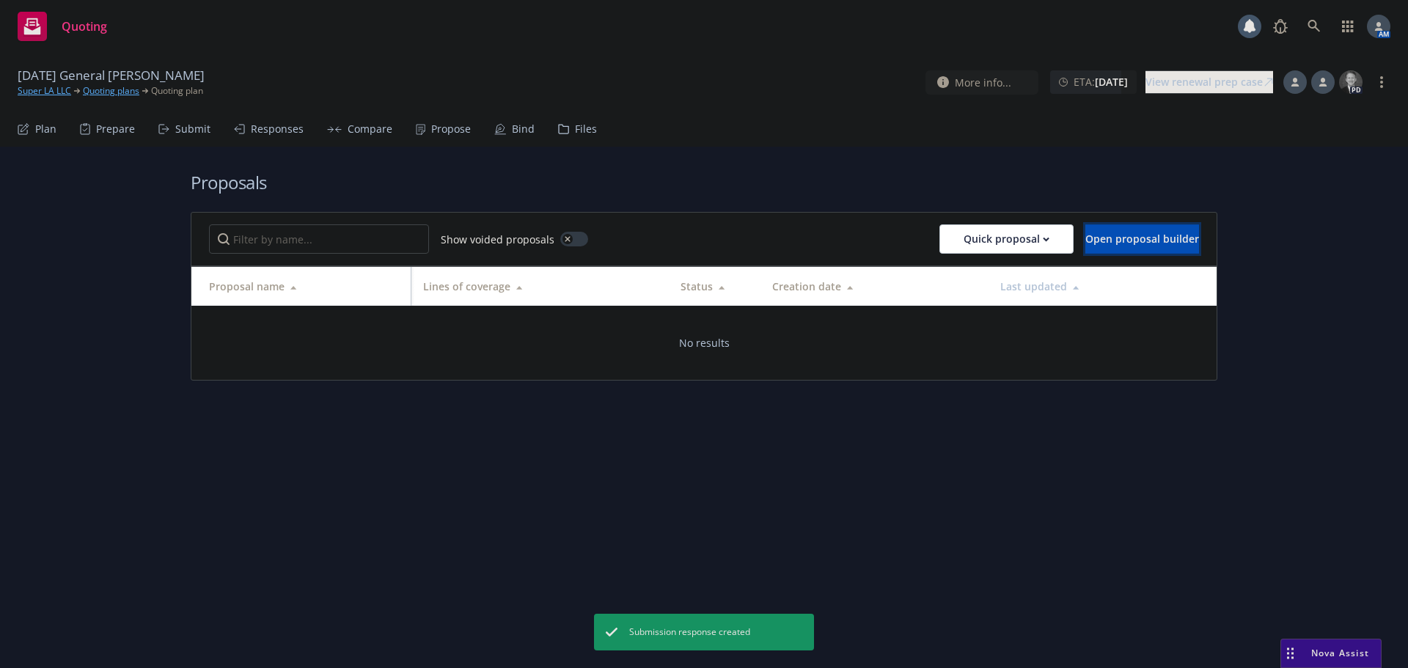
click at [1118, 234] on span "Open proposal builder" at bounding box center [1142, 239] width 114 height 14
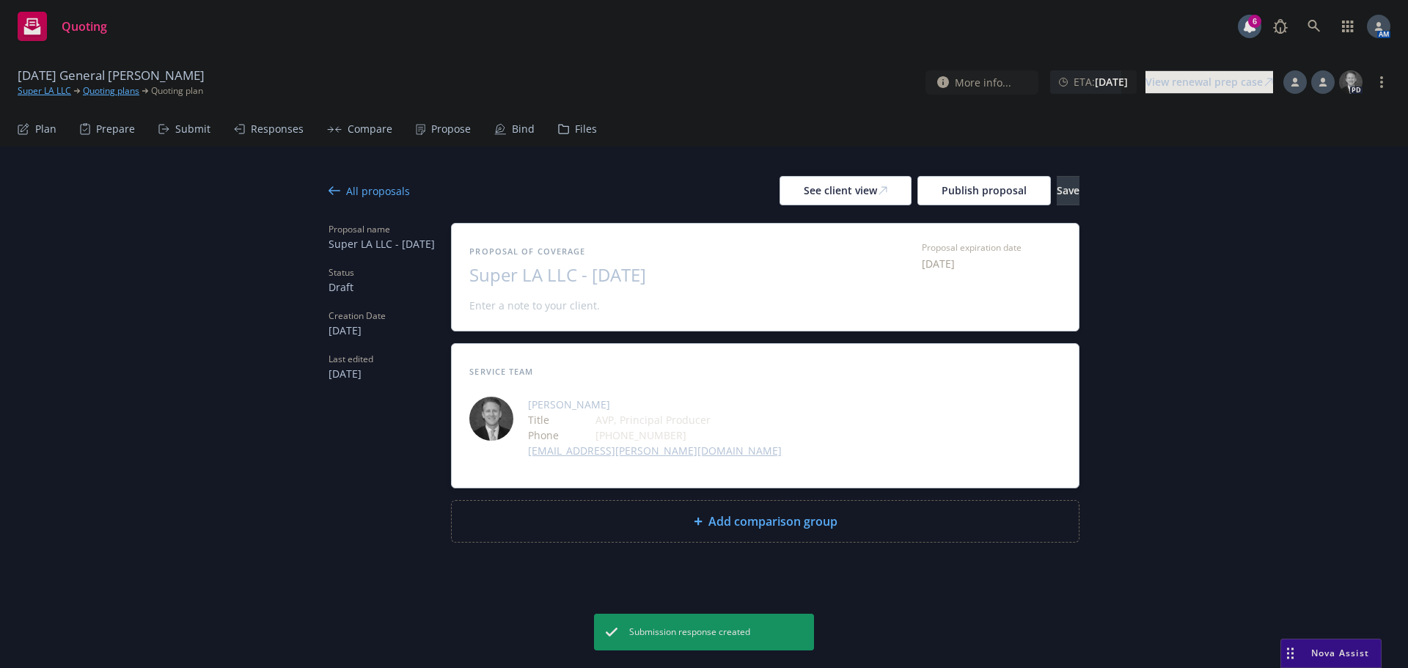
click at [650, 271] on span "Super LA LLC - August 2025" at bounding box center [648, 275] width 359 height 21
drag, startPoint x: 652, startPoint y: 271, endPoint x: 596, endPoint y: 282, distance: 56.7
click at [596, 282] on span "Super LA LLC - August 2025" at bounding box center [648, 275] width 359 height 21
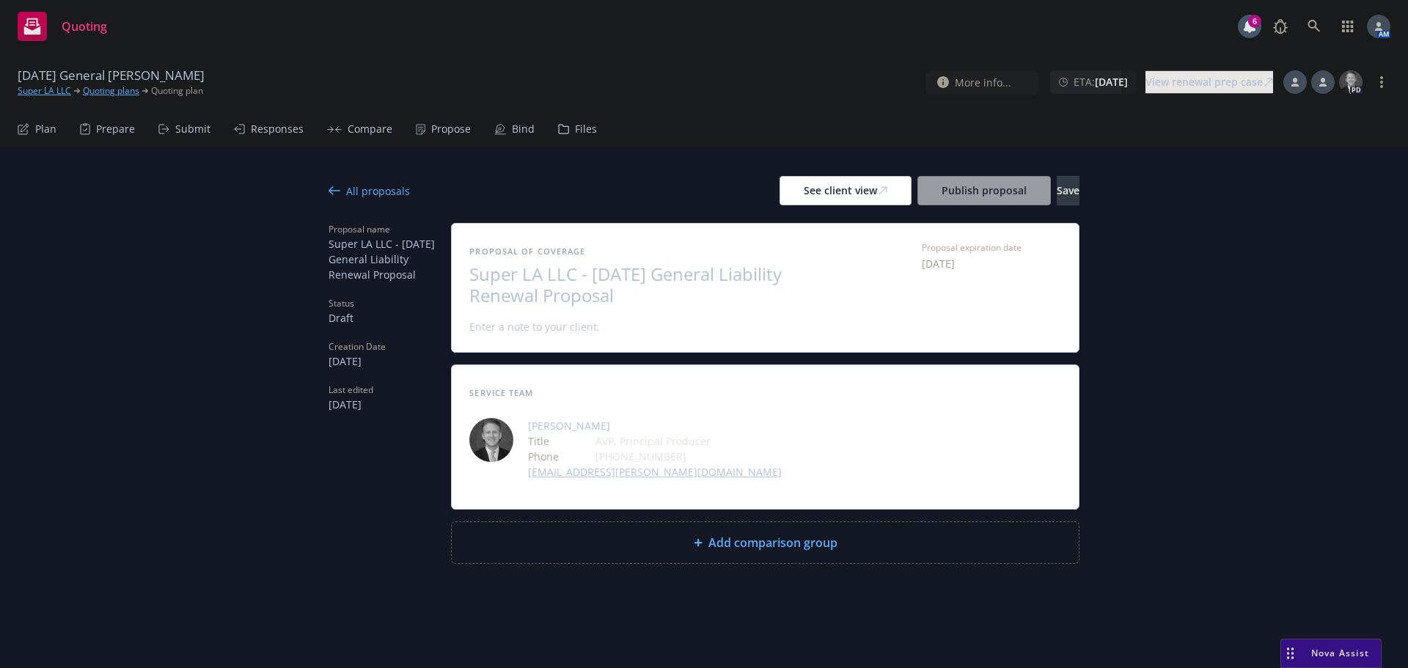
click at [810, 537] on span "Add comparison group" at bounding box center [772, 543] width 129 height 18
type textarea "x"
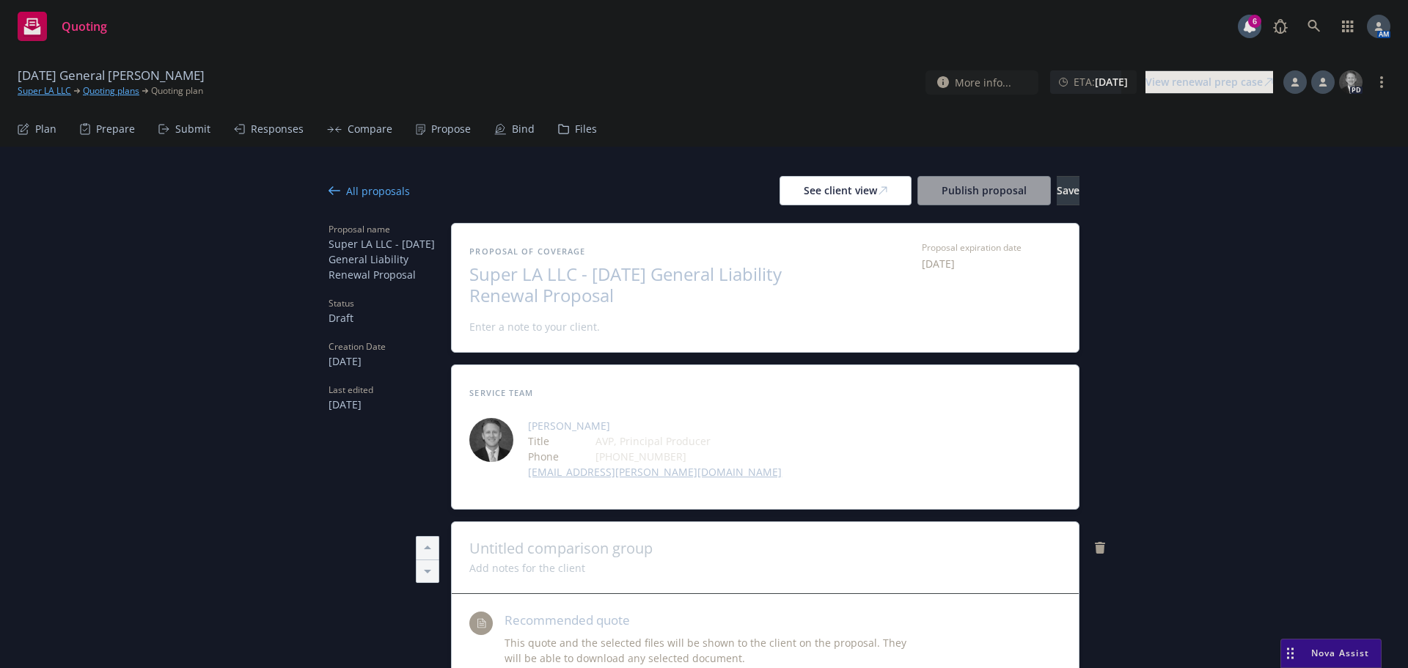
click at [641, 550] on span at bounding box center [765, 549] width 592 height 18
type textarea "x"
click at [1326, 81] on icon at bounding box center [1322, 82] width 9 height 9
click at [1244, 167] on select "Select a customer service associate... Nolan Ross" at bounding box center [1204, 172] width 233 height 29
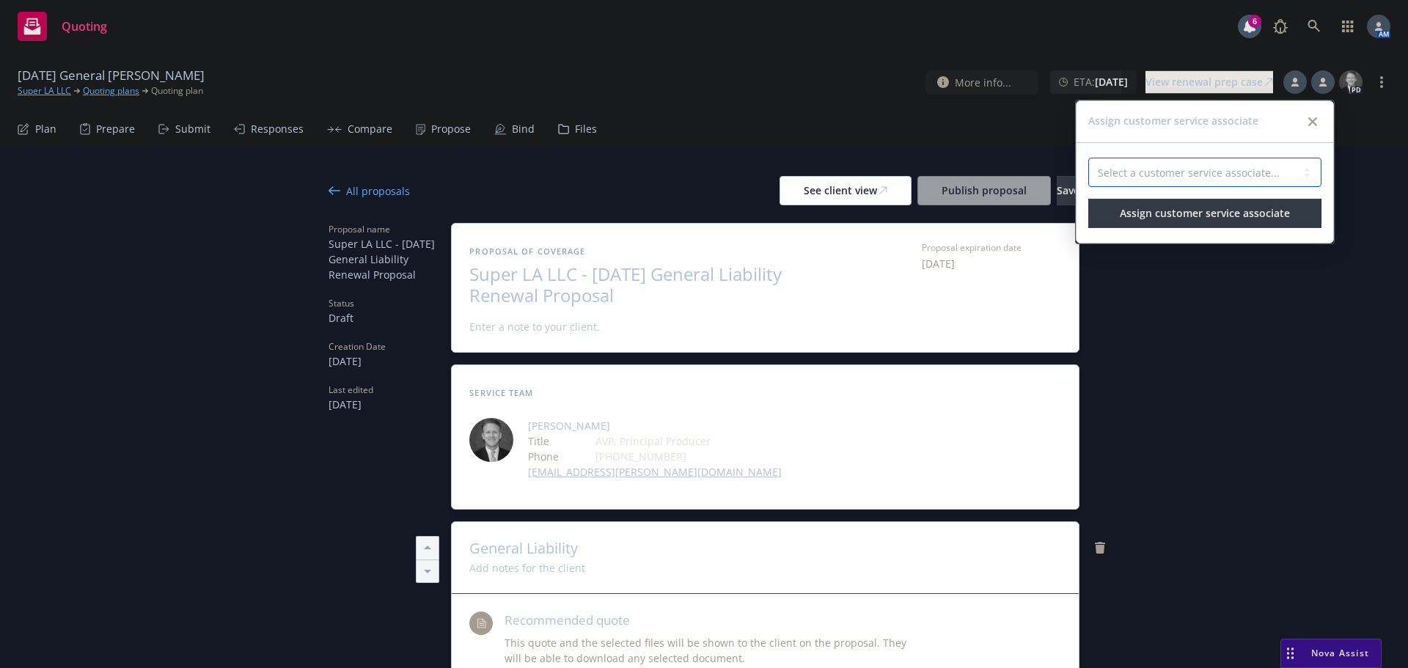
select select "5ab5b449-ab40-4581-b005-0f42b3745322"
click at [1088, 158] on select "Select a customer service associate... Nolan Ross" at bounding box center [1204, 172] width 233 height 29
click at [1202, 218] on span "Assign customer service associate" at bounding box center [1205, 213] width 170 height 14
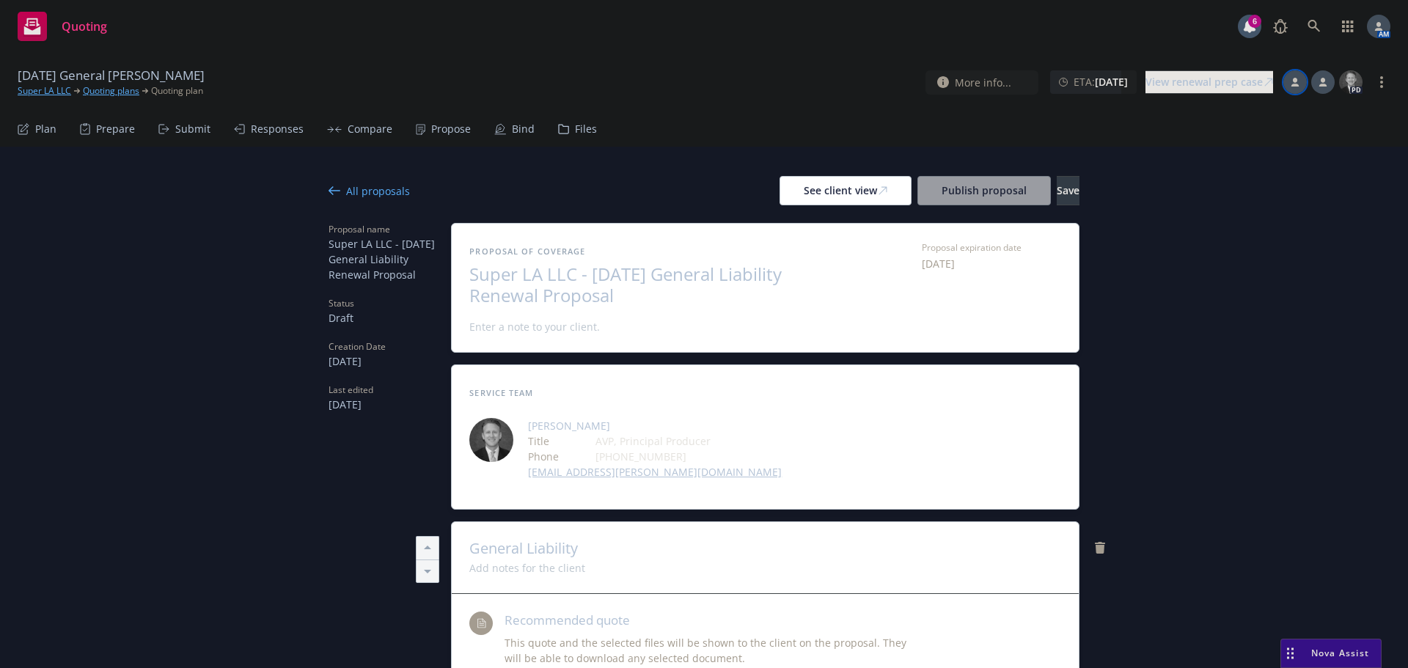
click at [1296, 84] on icon at bounding box center [1295, 85] width 8 height 3
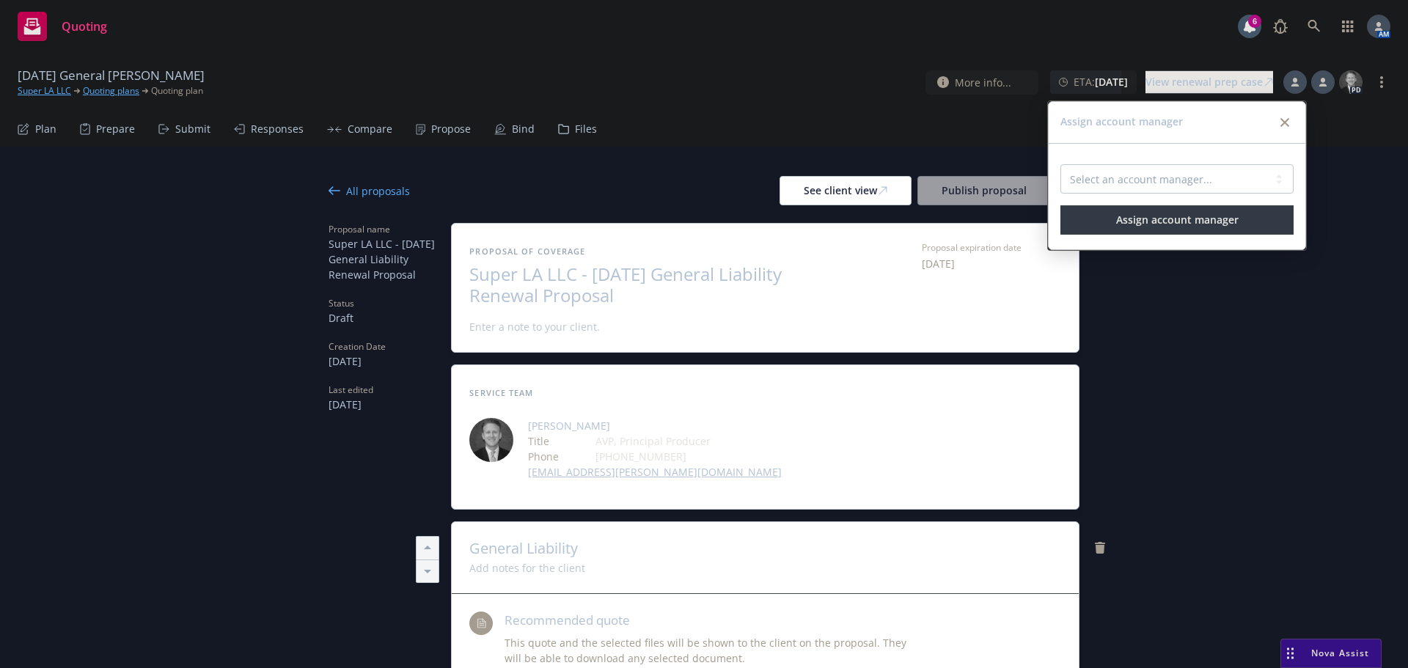
type textarea "x"
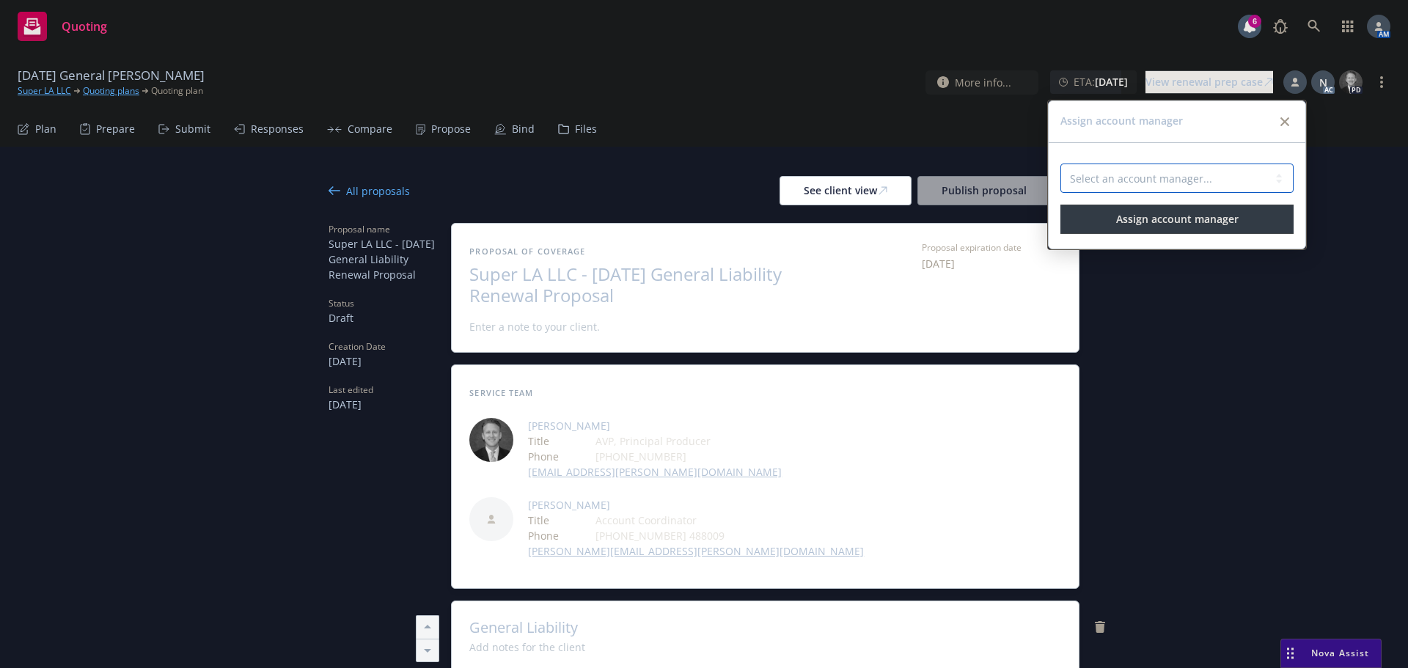
click at [1142, 178] on select "Select an account manager... Adessa Owens" at bounding box center [1176, 178] width 233 height 29
select select "4d29bf10-44c3-4f96-a28d-f4d3b6619ba7"
click at [1060, 164] on select "Select an account manager... Adessa Owens" at bounding box center [1176, 178] width 233 height 29
click at [1145, 219] on span "Assign account manager" at bounding box center [1177, 219] width 122 height 14
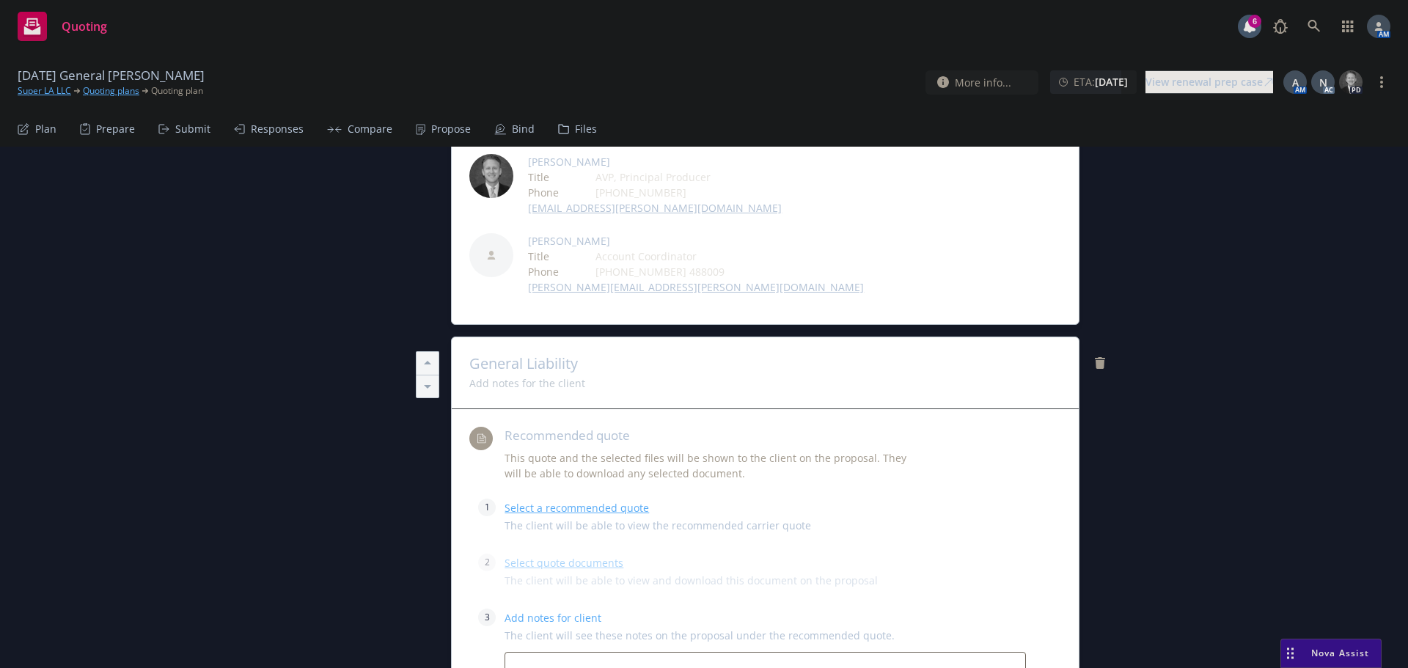
scroll to position [440, 0]
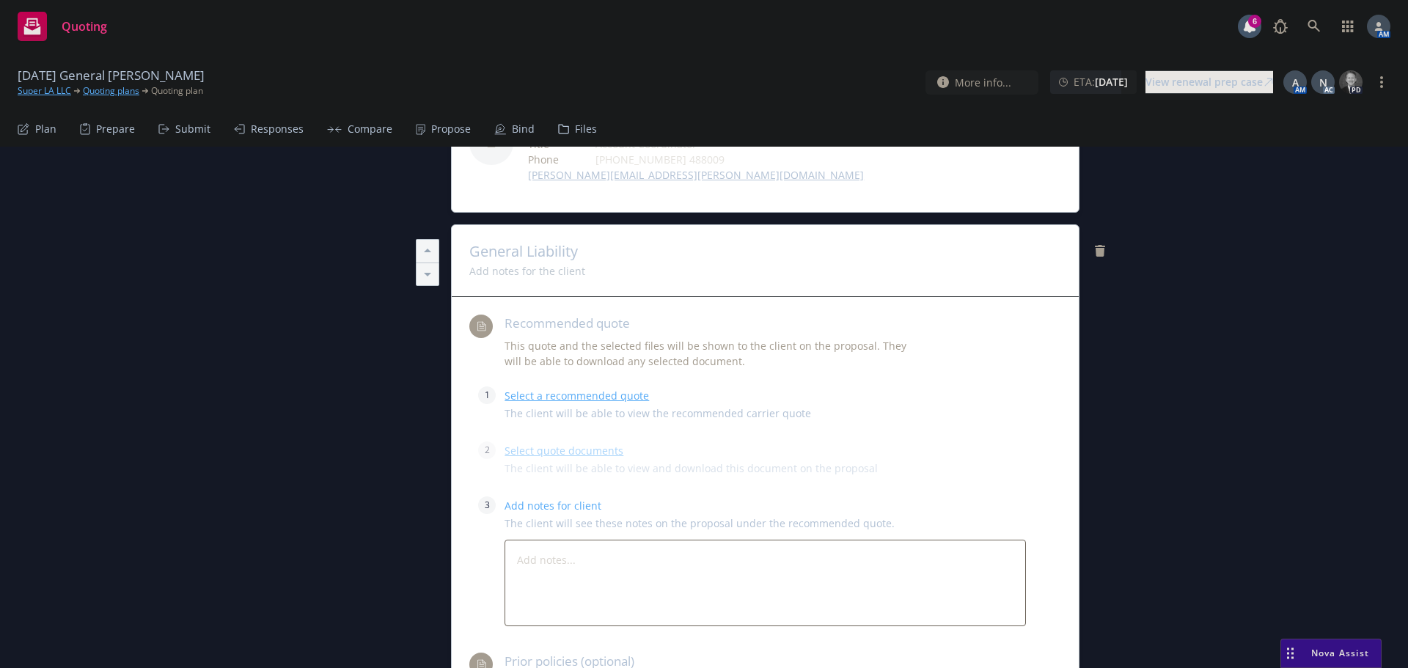
click at [614, 389] on link "Select a recommended quote" at bounding box center [577, 396] width 144 height 14
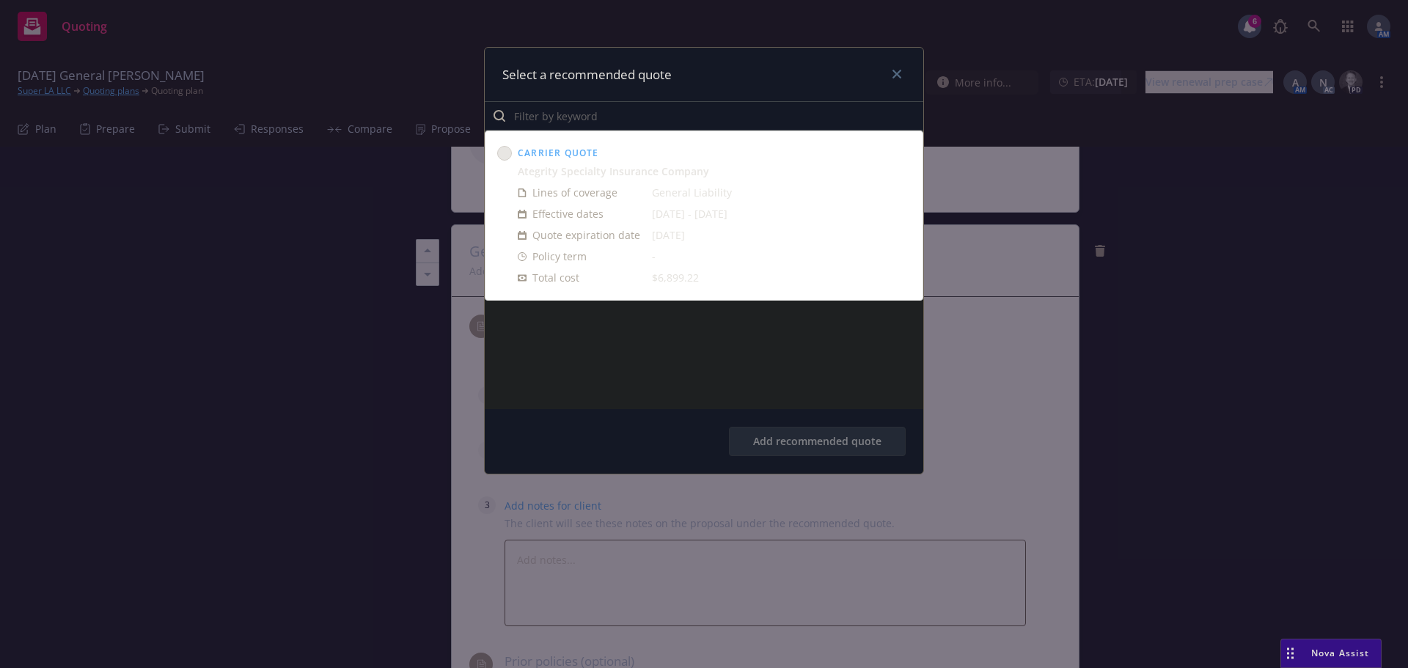
click at [503, 149] on circle at bounding box center [505, 154] width 14 height 14
click at [788, 437] on button "Add recommended quote" at bounding box center [817, 441] width 177 height 29
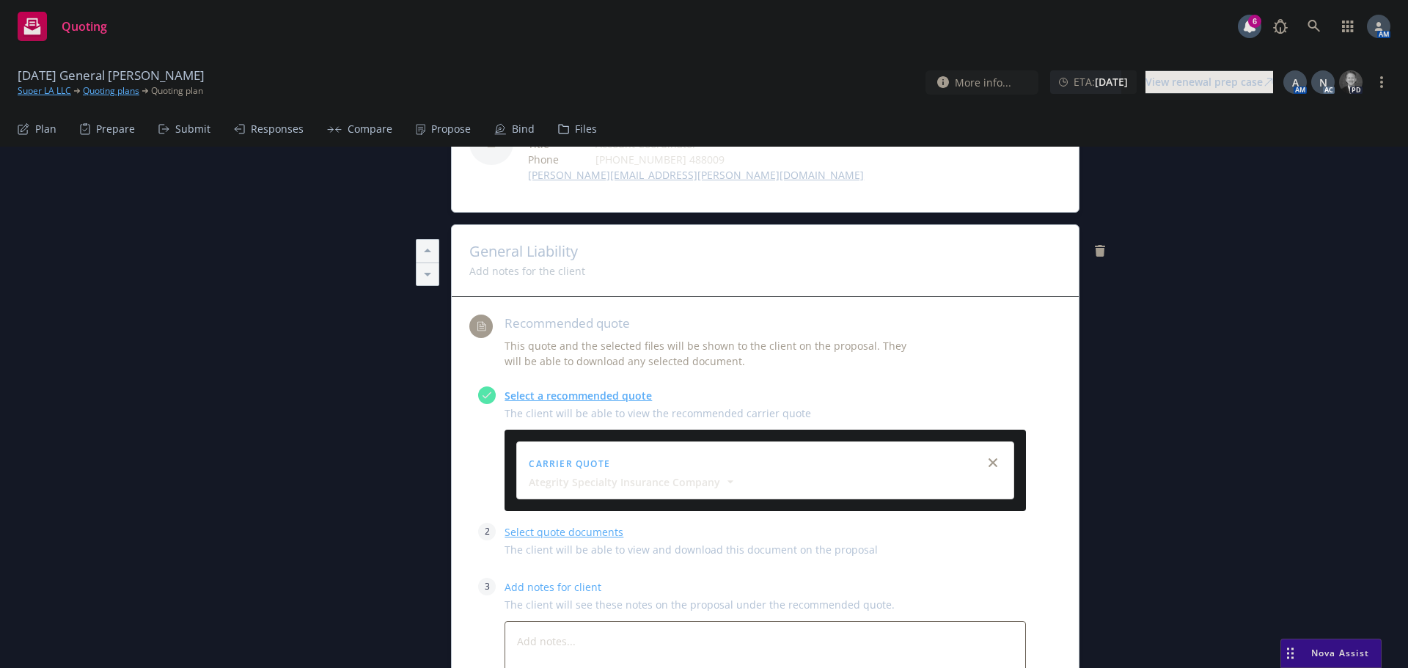
click at [548, 525] on link "Select quote documents" at bounding box center [564, 532] width 119 height 14
type textarea "x"
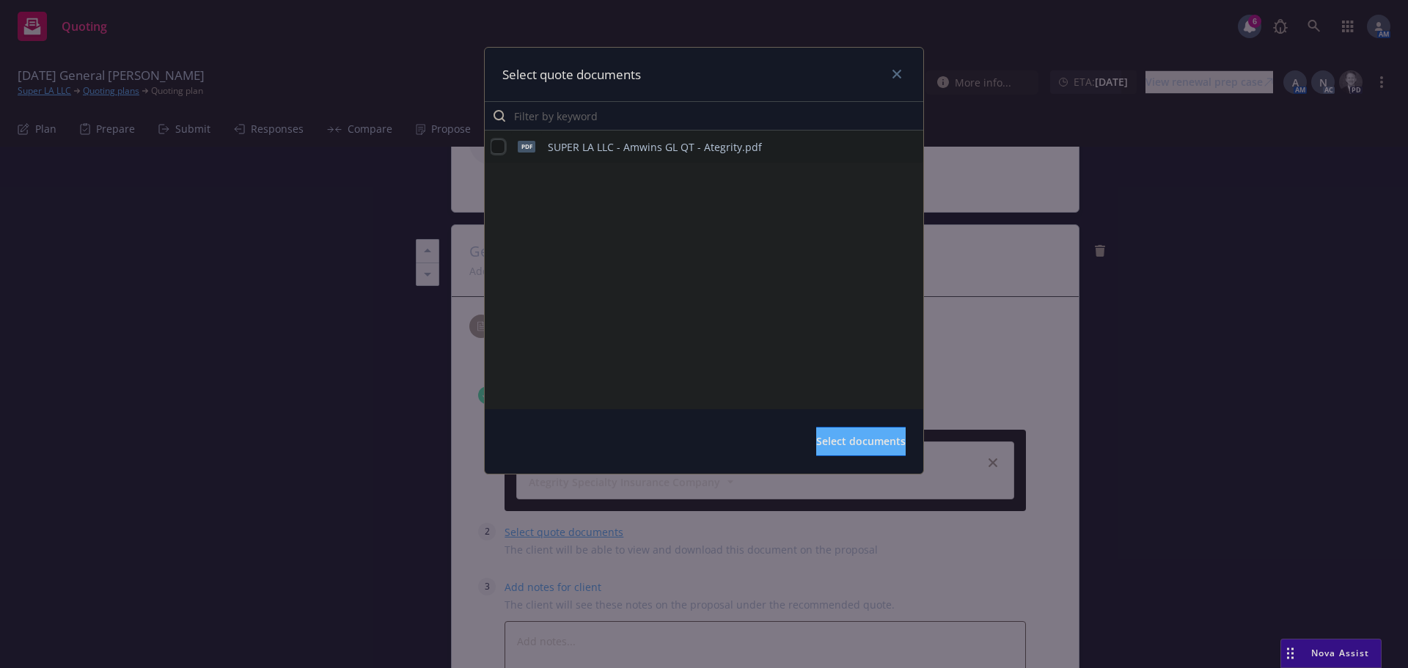
click at [499, 147] on input "checkbox" at bounding box center [498, 146] width 15 height 15
checkbox input "true"
click at [858, 453] on button "Select documents" at bounding box center [860, 441] width 89 height 29
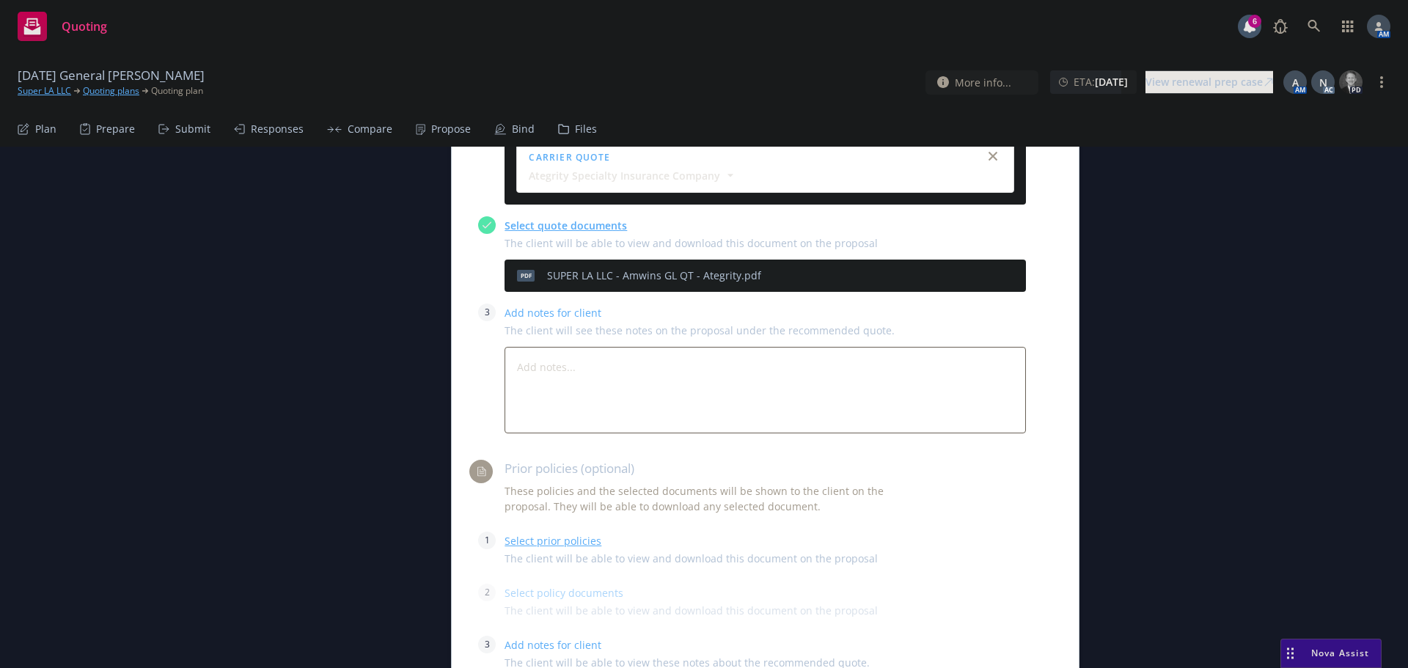
scroll to position [807, 0]
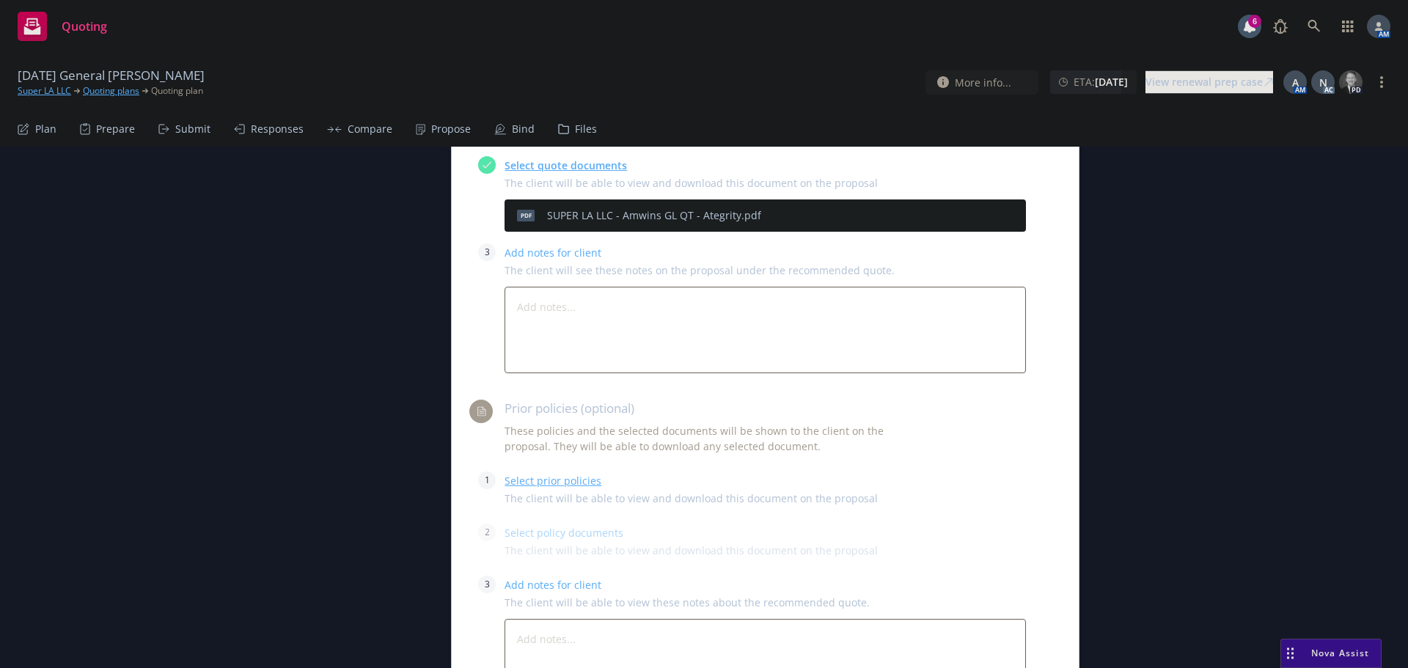
click at [532, 474] on link "Select prior policies" at bounding box center [553, 481] width 97 height 14
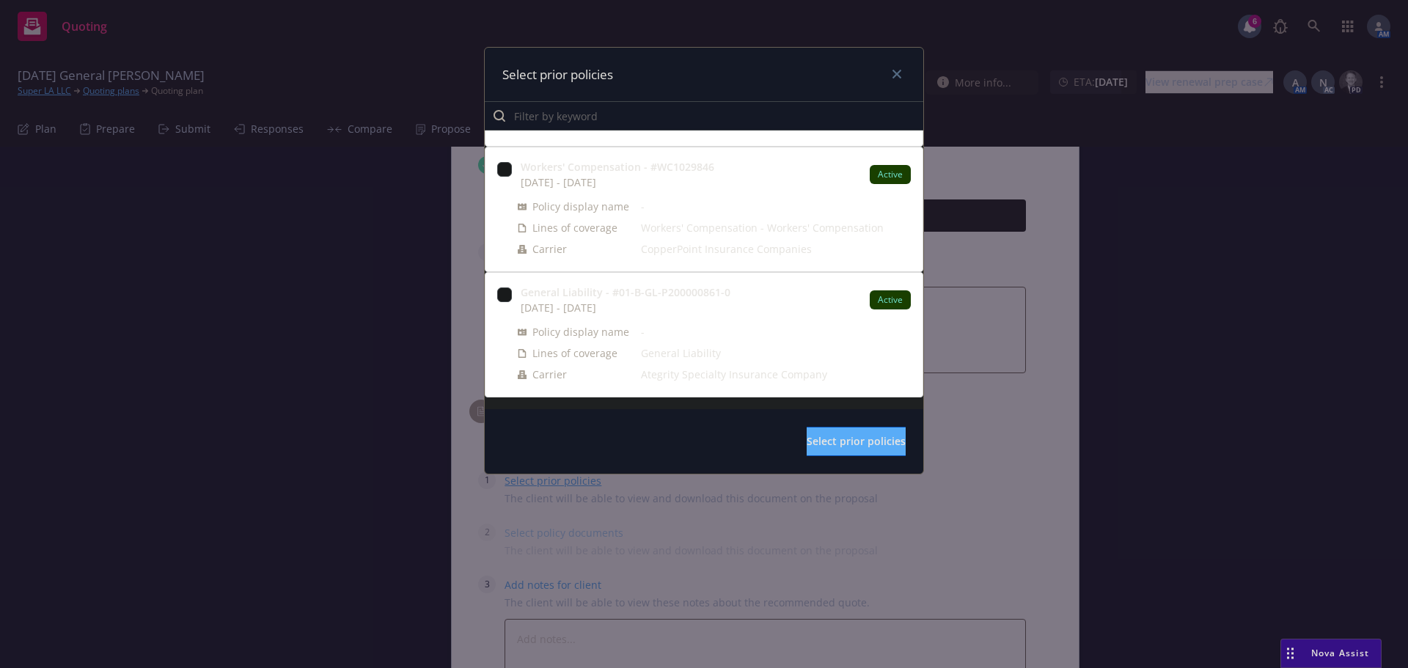
scroll to position [0, 0]
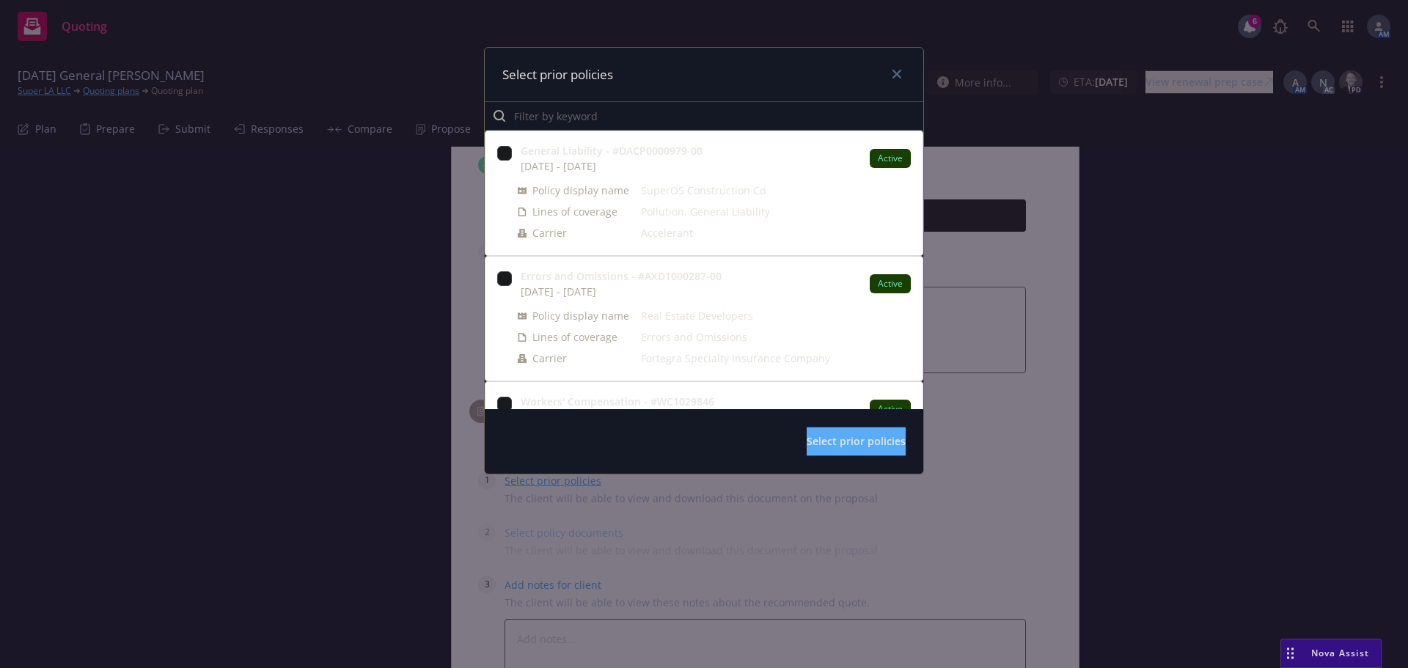
type textarea "x"
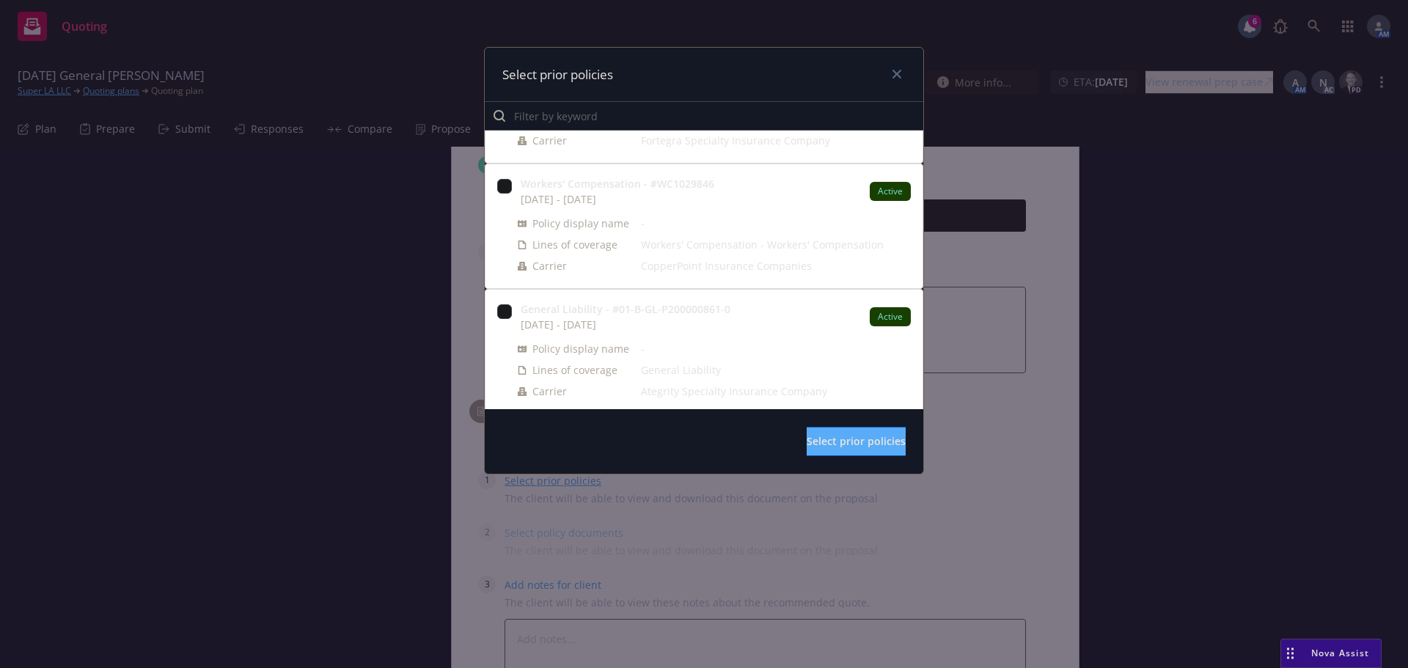
scroll to position [220, 0]
click at [502, 307] on input "checkbox" at bounding box center [504, 309] width 15 height 15
checkbox input "true"
click at [823, 439] on span "Select prior policies" at bounding box center [856, 441] width 99 height 14
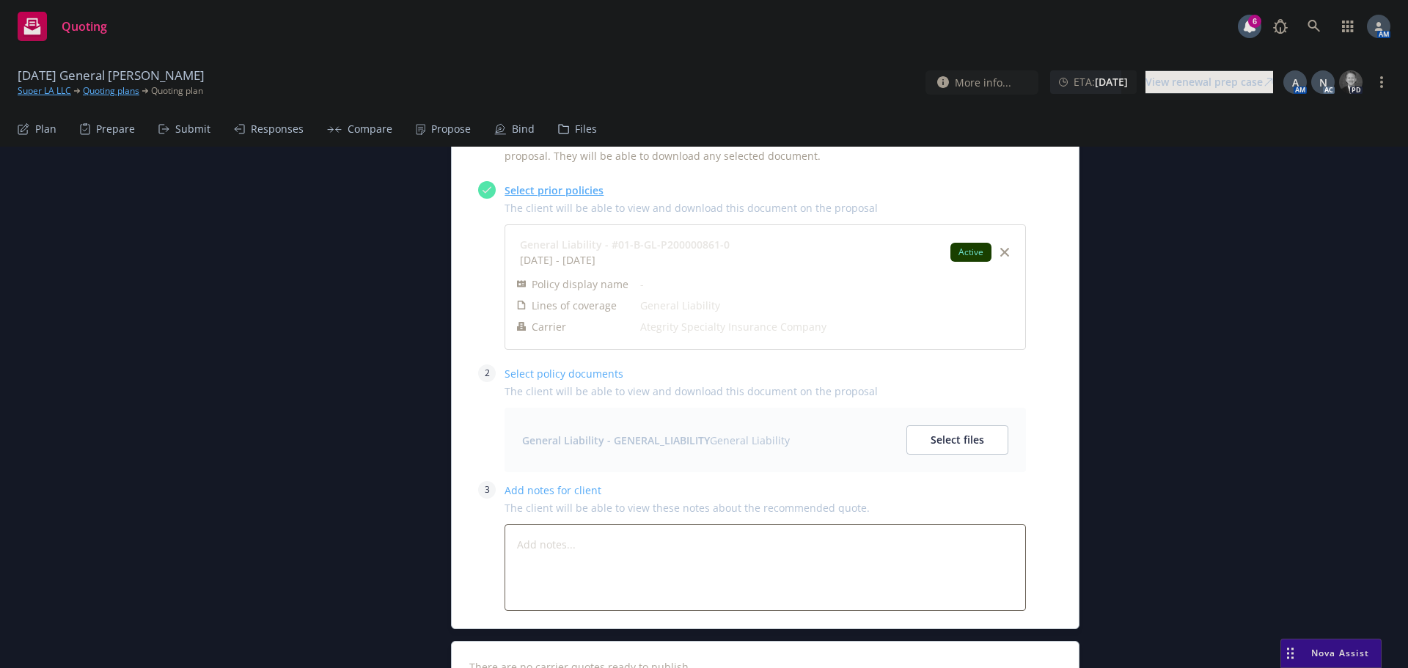
scroll to position [1100, 0]
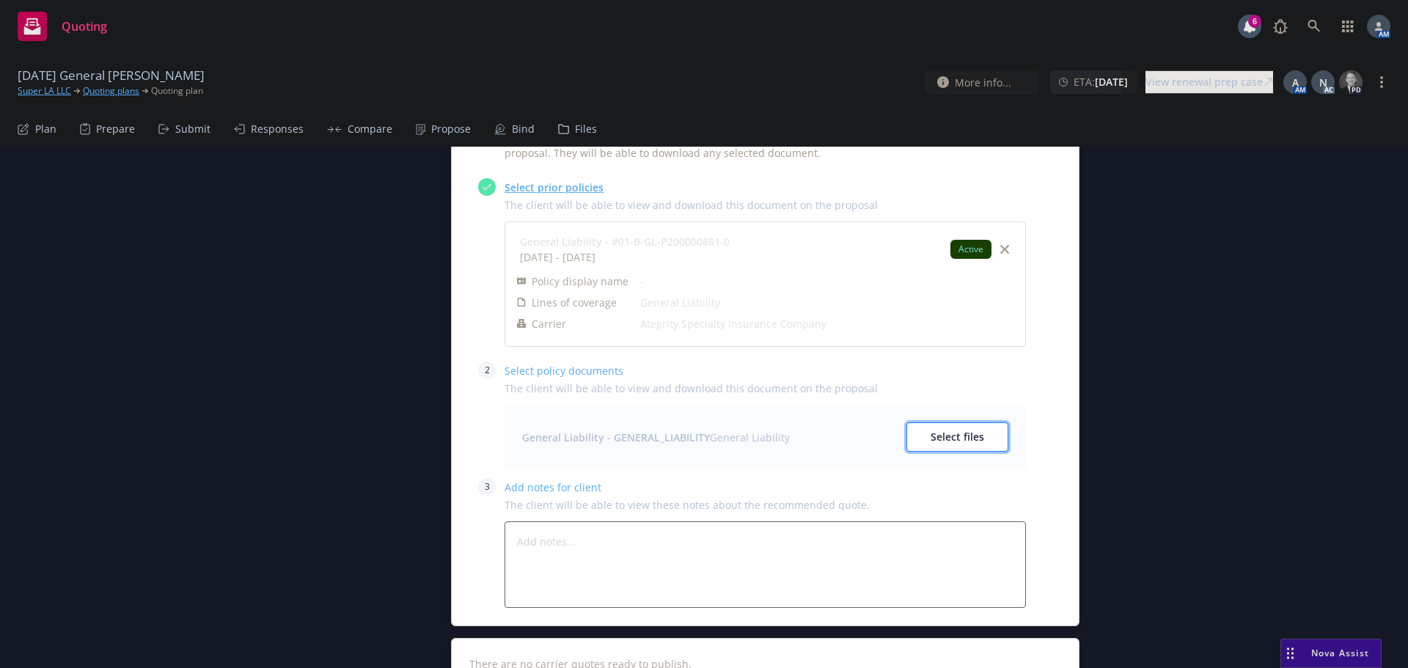
click at [946, 430] on span "Select files" at bounding box center [958, 437] width 54 height 14
type textarea "x"
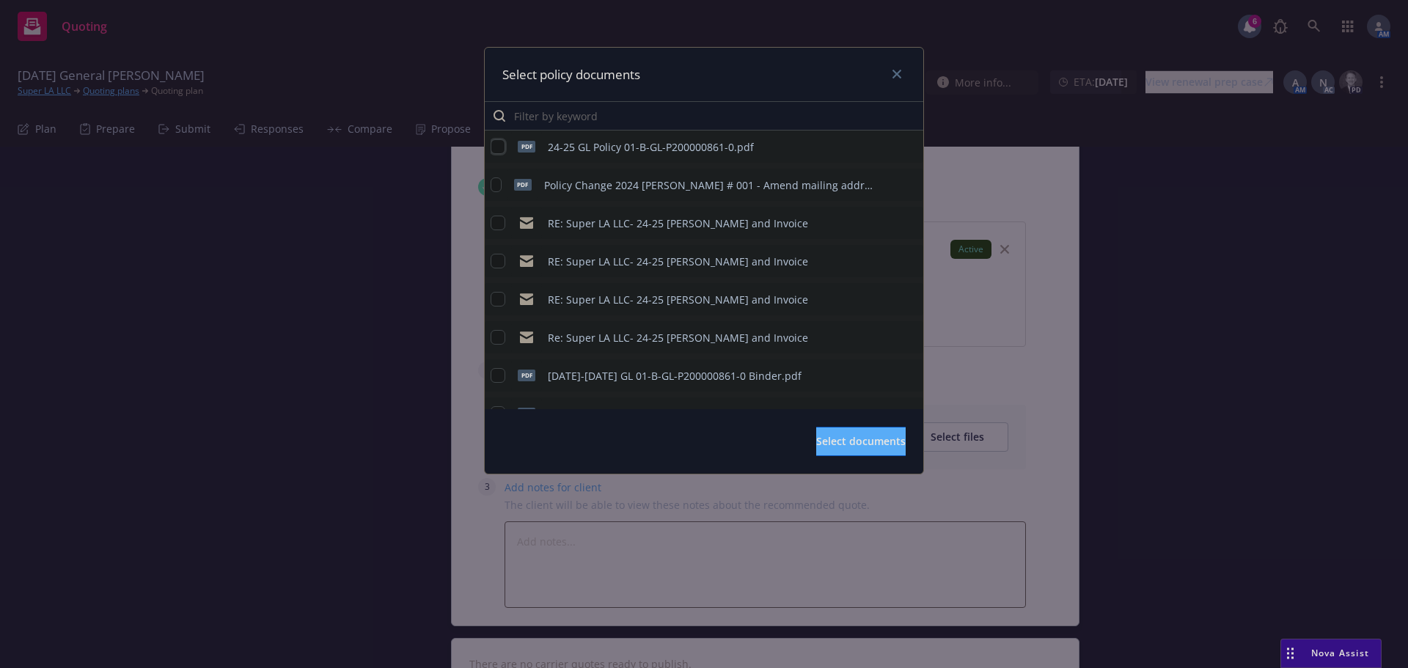
click at [502, 147] on input "checkbox" at bounding box center [498, 146] width 15 height 15
checkbox input "true"
click at [840, 439] on span "Select documents" at bounding box center [860, 441] width 89 height 14
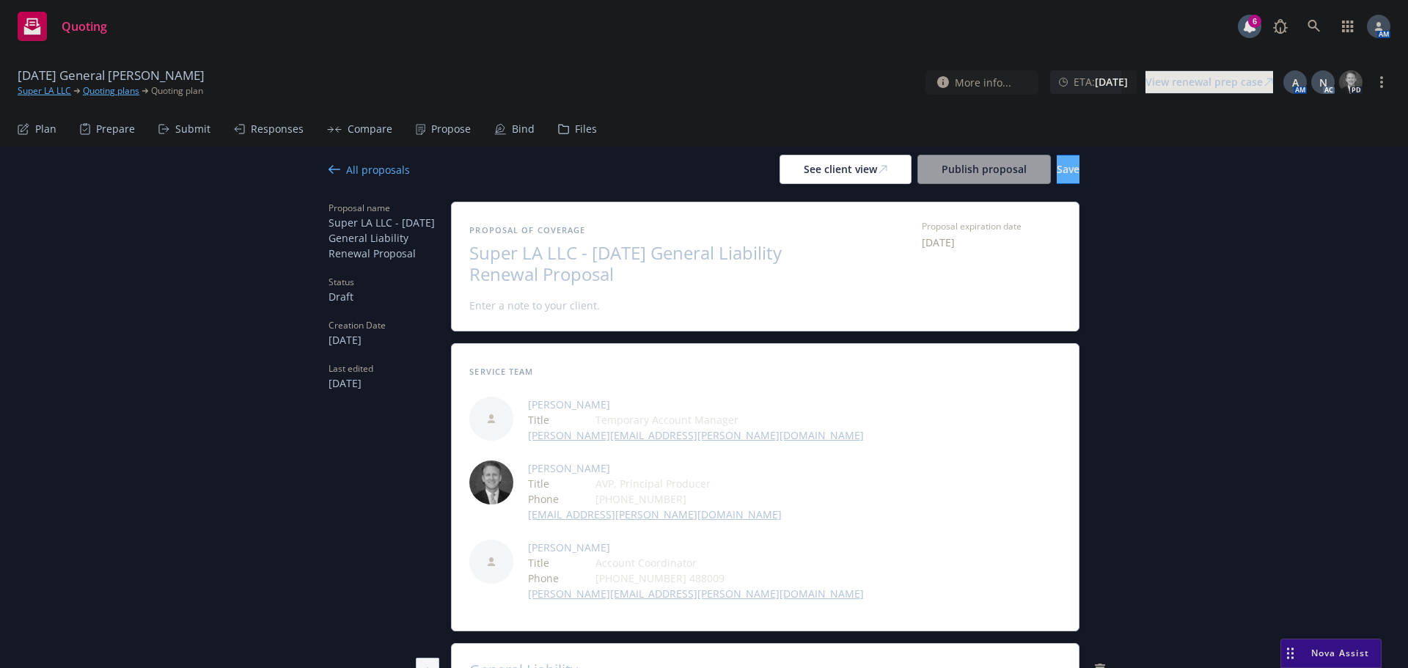
scroll to position [0, 0]
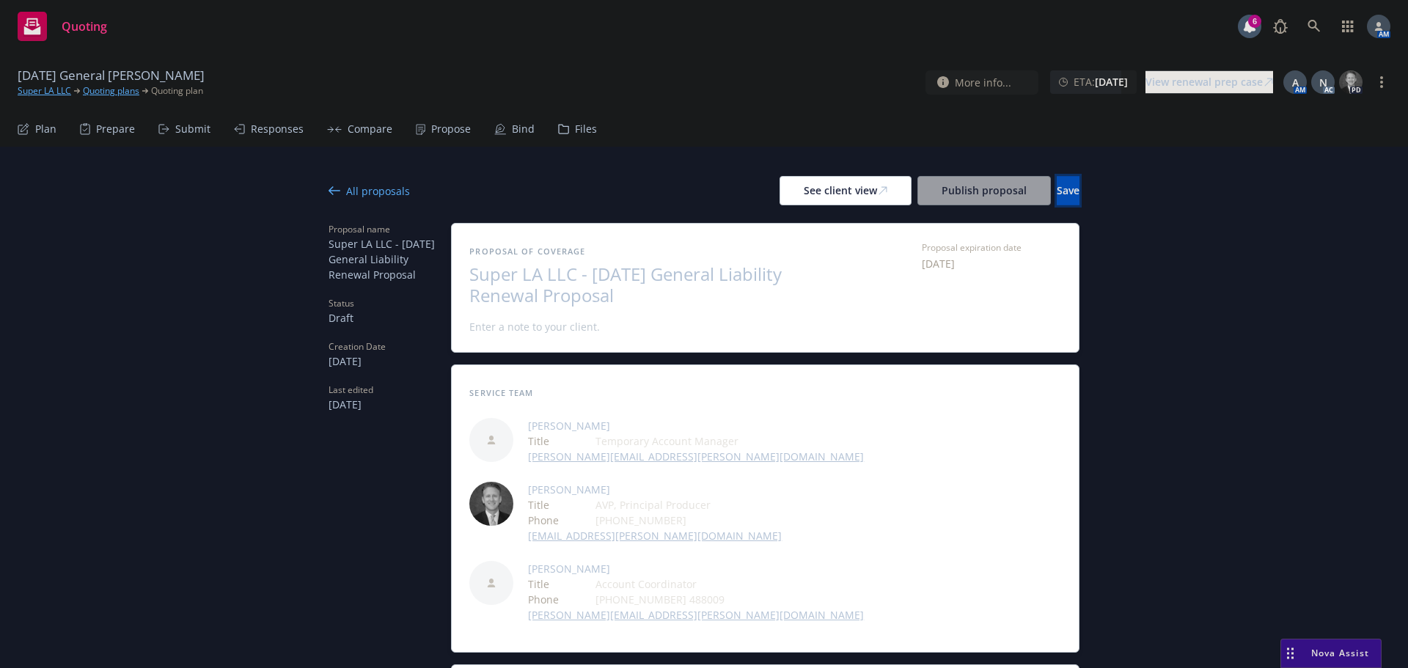
click at [1062, 189] on button "Save" at bounding box center [1068, 190] width 23 height 29
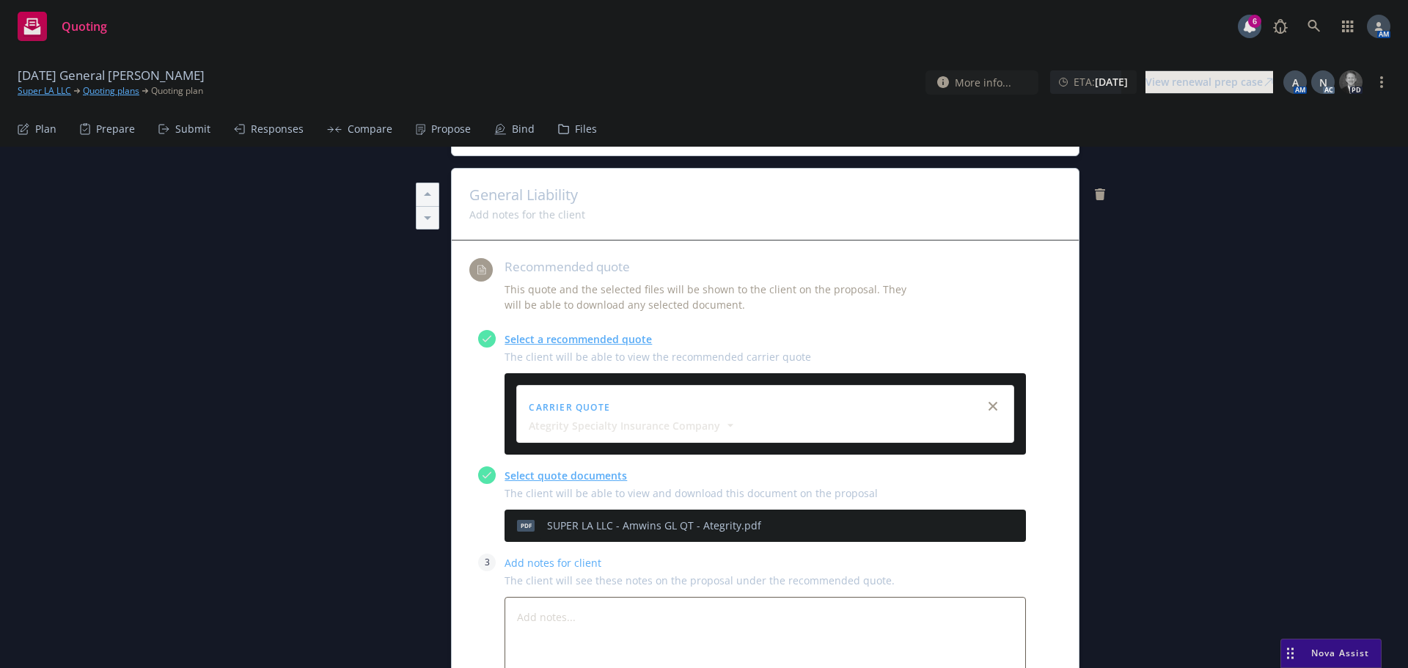
scroll to position [587, 0]
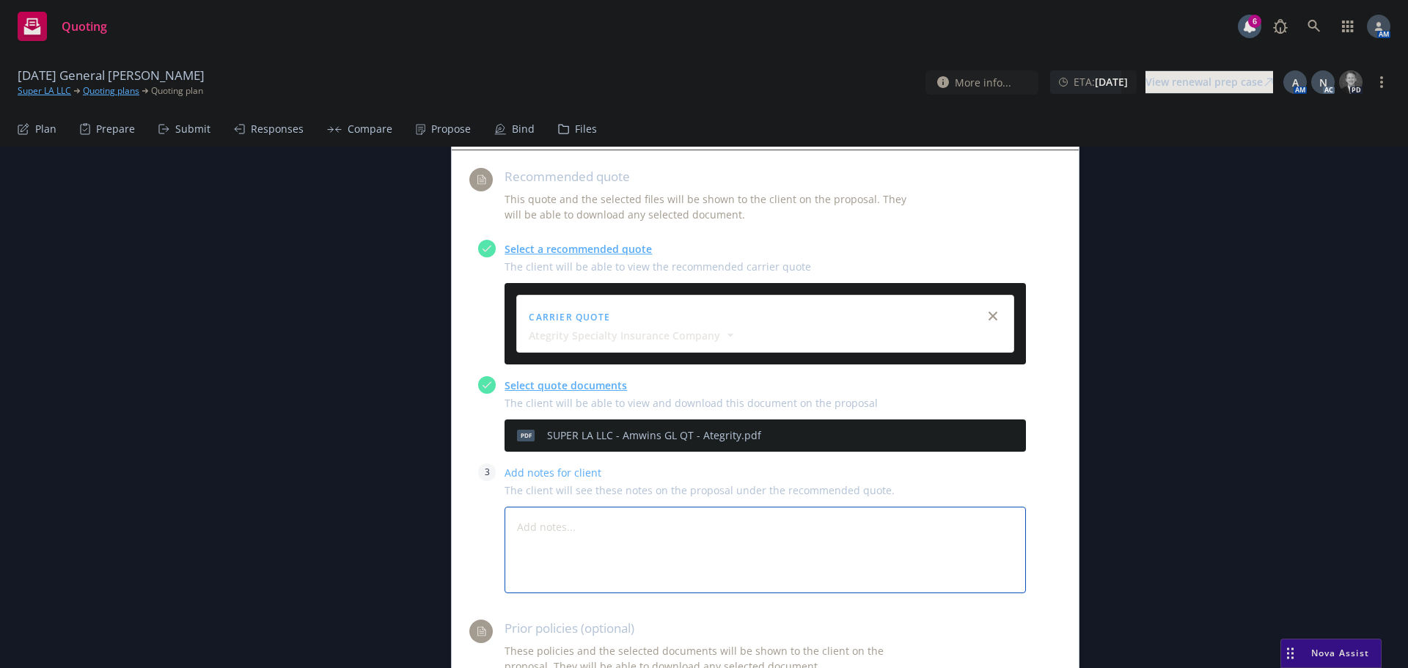
click at [541, 507] on textarea at bounding box center [765, 550] width 521 height 87
click at [563, 507] on textarea at bounding box center [765, 550] width 521 height 87
paste textarea "Quote Summary: see quote PDF for full details"
type textarea "x"
type textarea "Quote Summary: see quote PDF for full details"
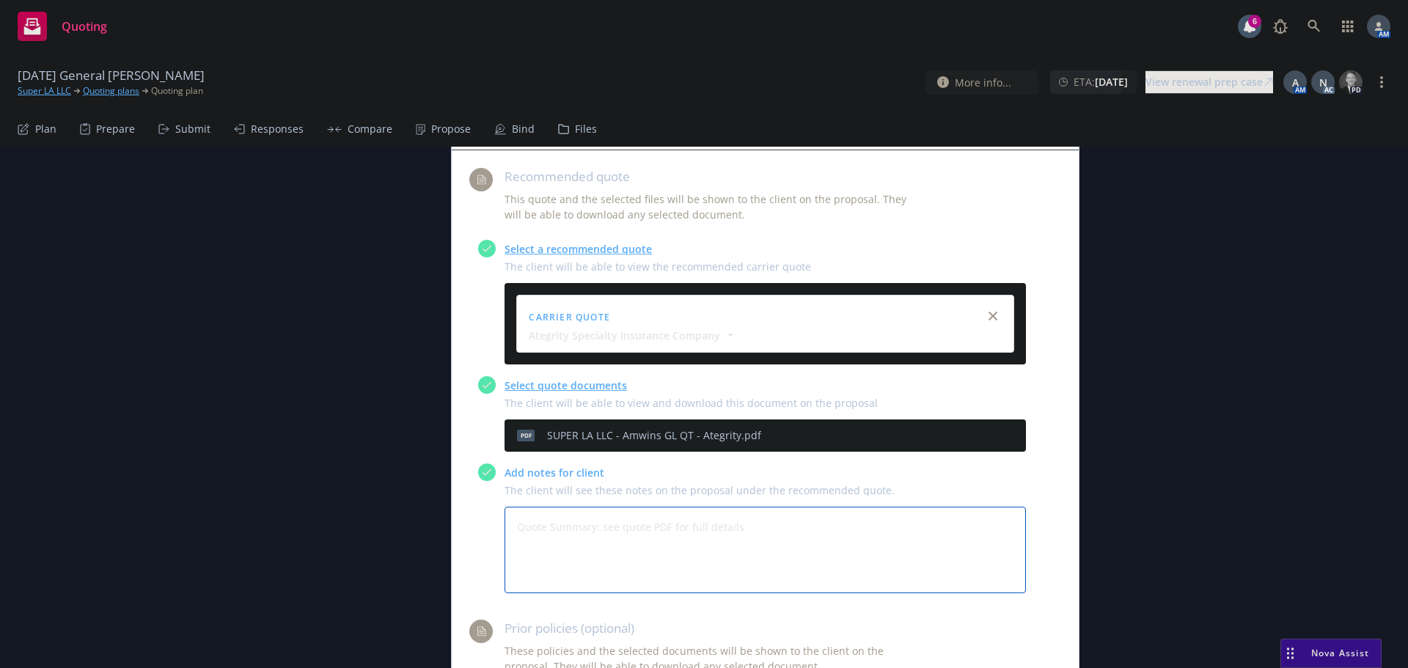
type textarea "x"
type textarea "Quote Summary: see quote PDF for full details"
type textarea "x"
type textarea "Quote Summary: see quote PDF for full details"
click at [722, 507] on textarea "Quote Summary: see quote PDF for full details" at bounding box center [765, 550] width 521 height 87
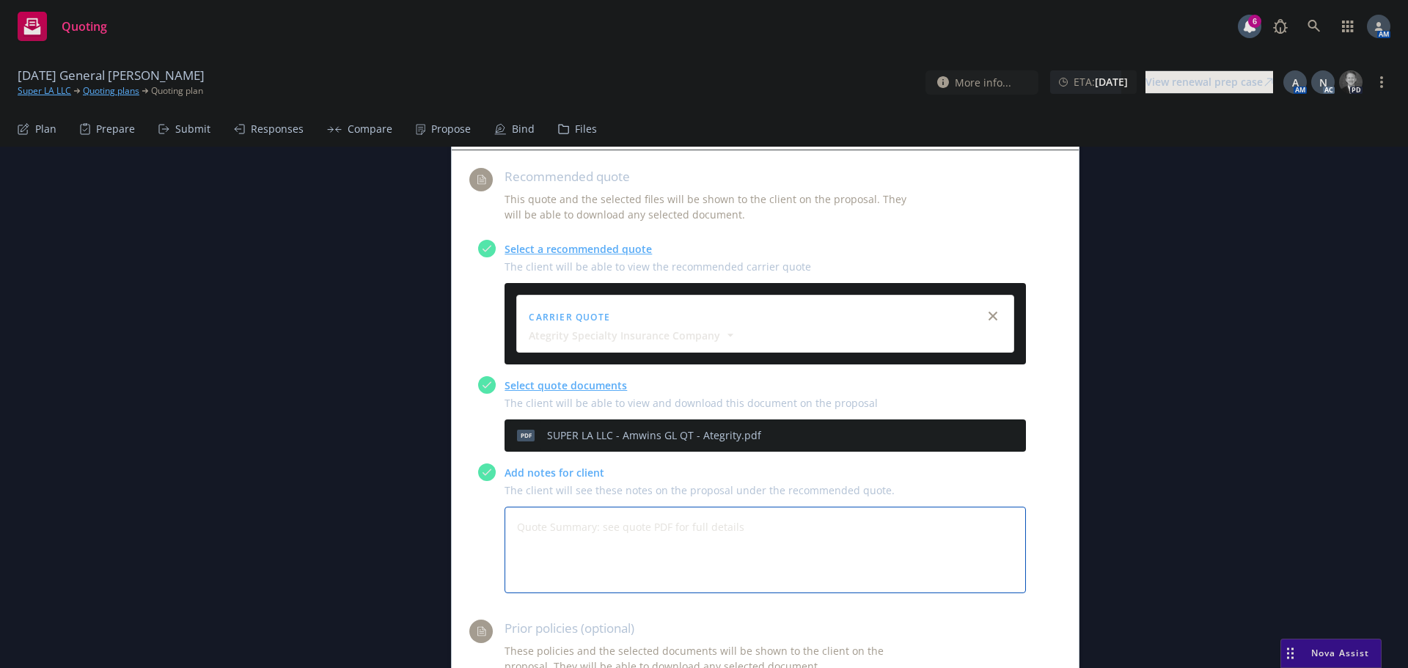
type textarea "x"
type textarea "Quote Summary: see quote PDF for full details B"
type textarea "x"
type textarea "Quote Summary: see quote PDF for full details Bi"
type textarea "x"
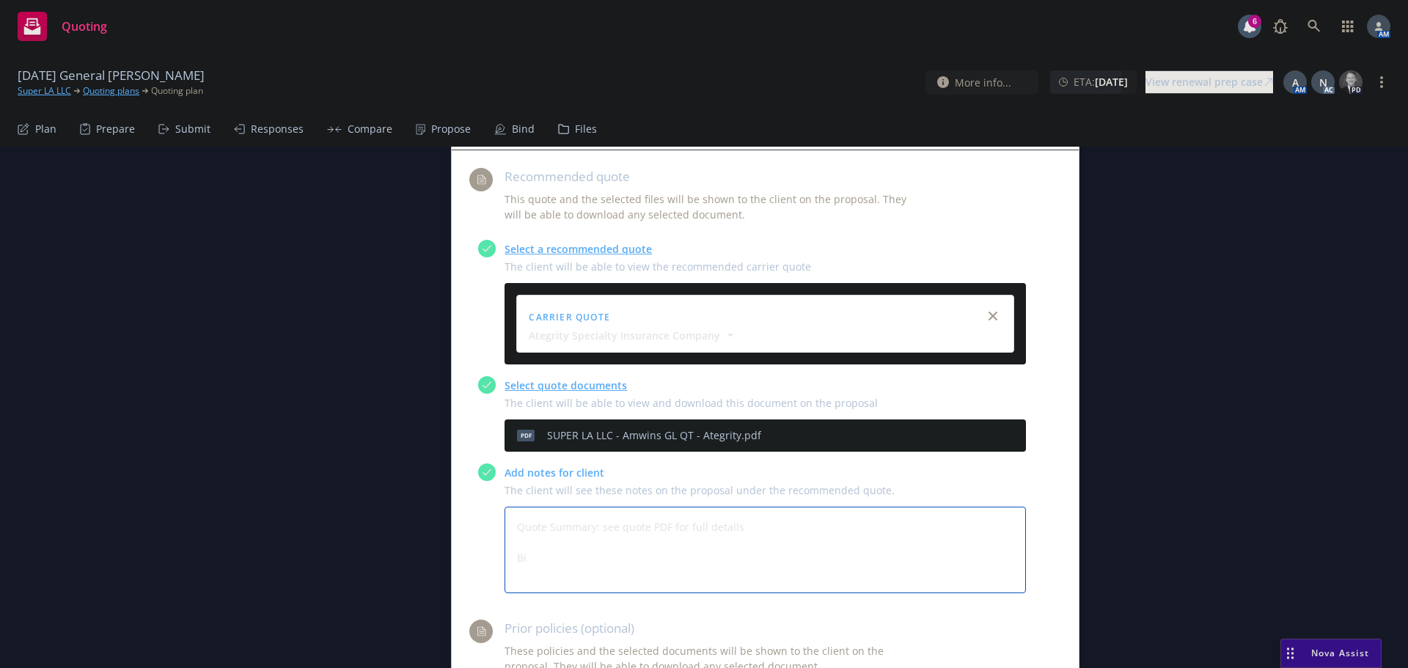
type textarea "Quote Summary: see quote PDF for full details Bin"
type textarea "x"
type textarea "Quote Summary: see quote PDF for full details Bind"
type textarea "x"
type textarea "Quote Summary: see quote PDF for full details Bind"
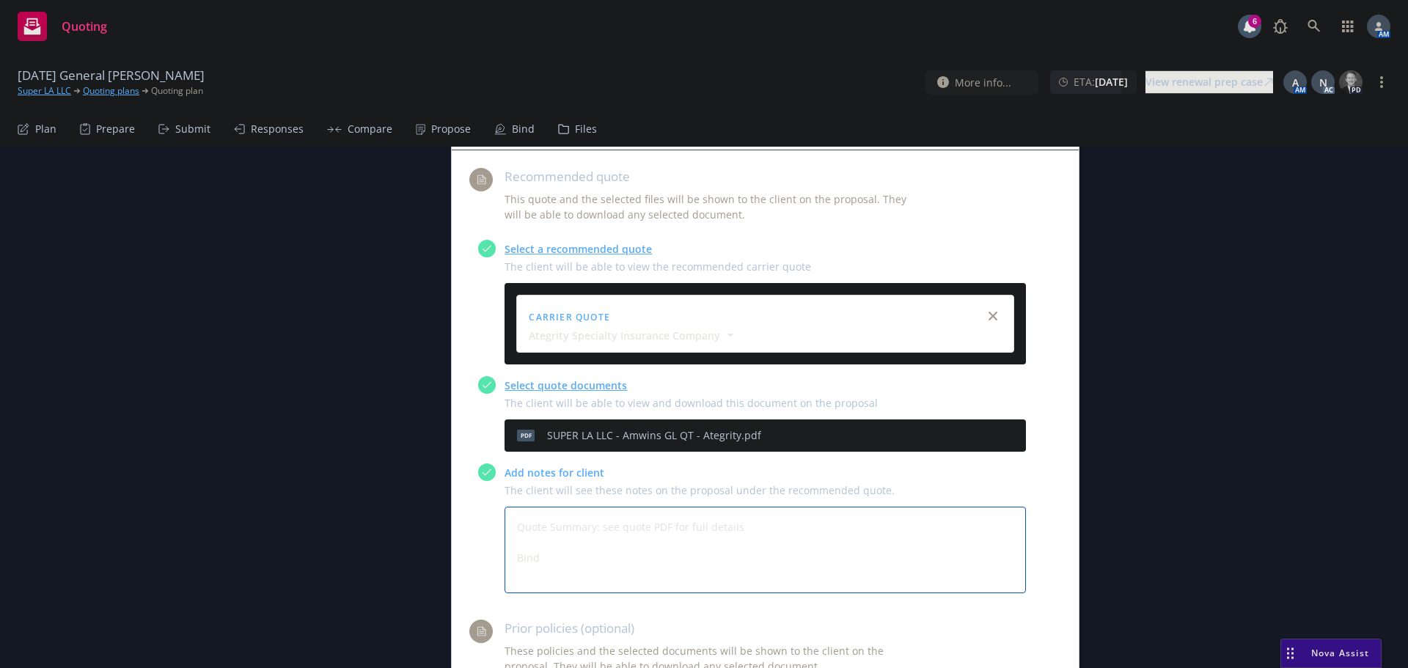
type textarea "x"
type textarea "Quote Summary: see quote PDF for full details Bind S"
type textarea "x"
type textarea "Quote Summary: see quote PDF for full details Bind Su"
type textarea "x"
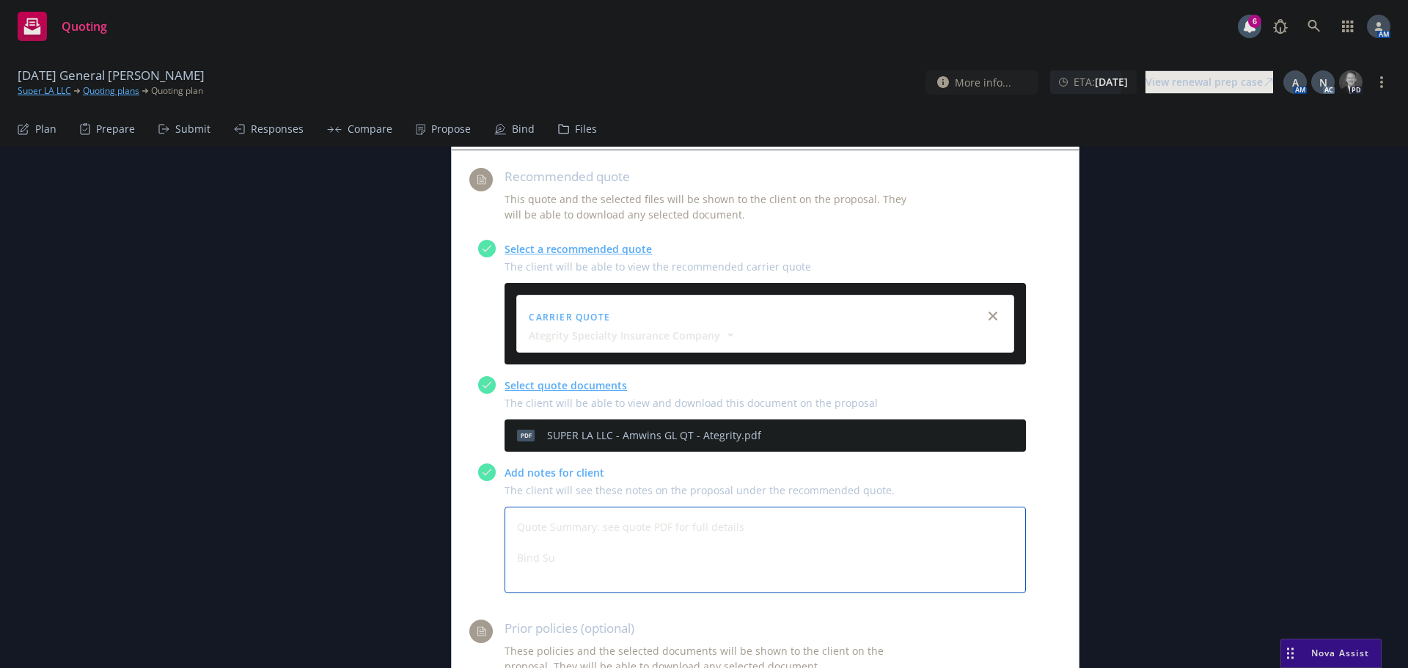
type textarea "Quote Summary: see quote PDF for full details Bind Sub"
type textarea "x"
type textarea "Quote Summary: see quote PDF for full details Bind Subje"
type textarea "x"
type textarea "Quote Summary: see quote PDF for full details Bind Subjec"
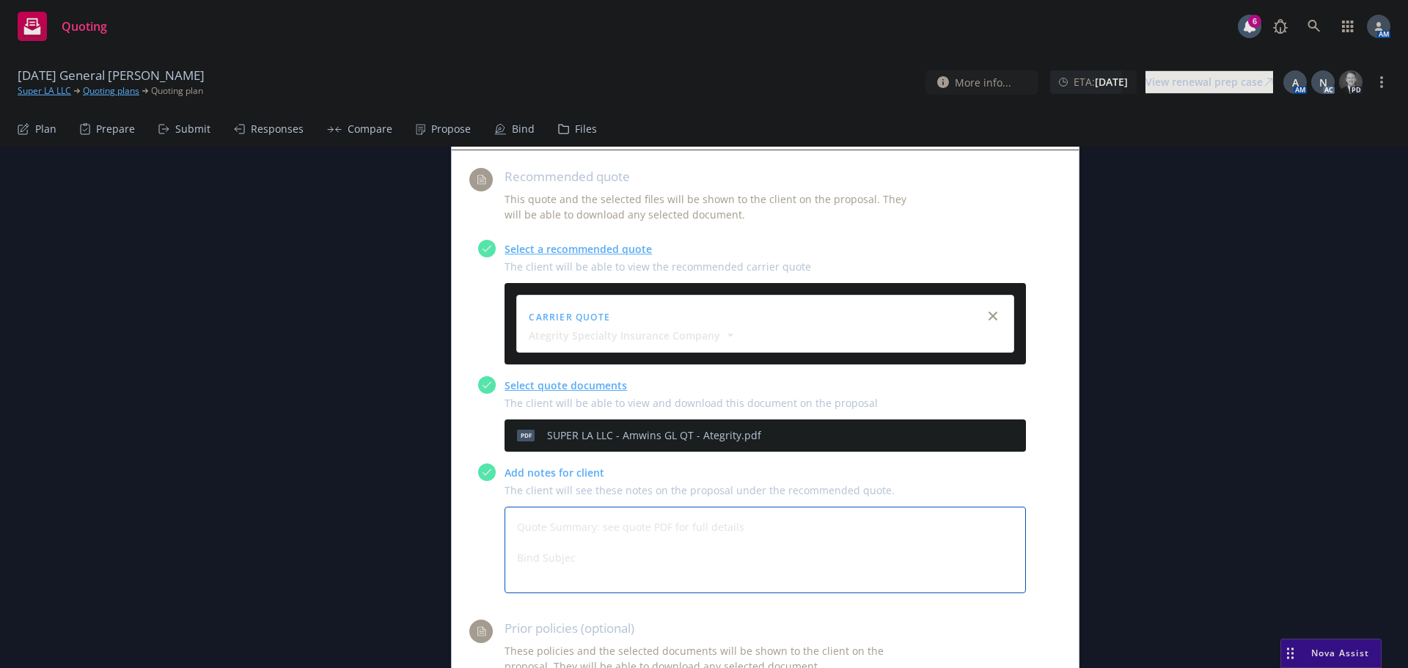
type textarea "x"
type textarea "Quote Summary: see quote PDF for full details Bind Subject"
type textarea "x"
type textarea "Quote Summary: see quote PDF for full details Bind Subjecti"
type textarea "x"
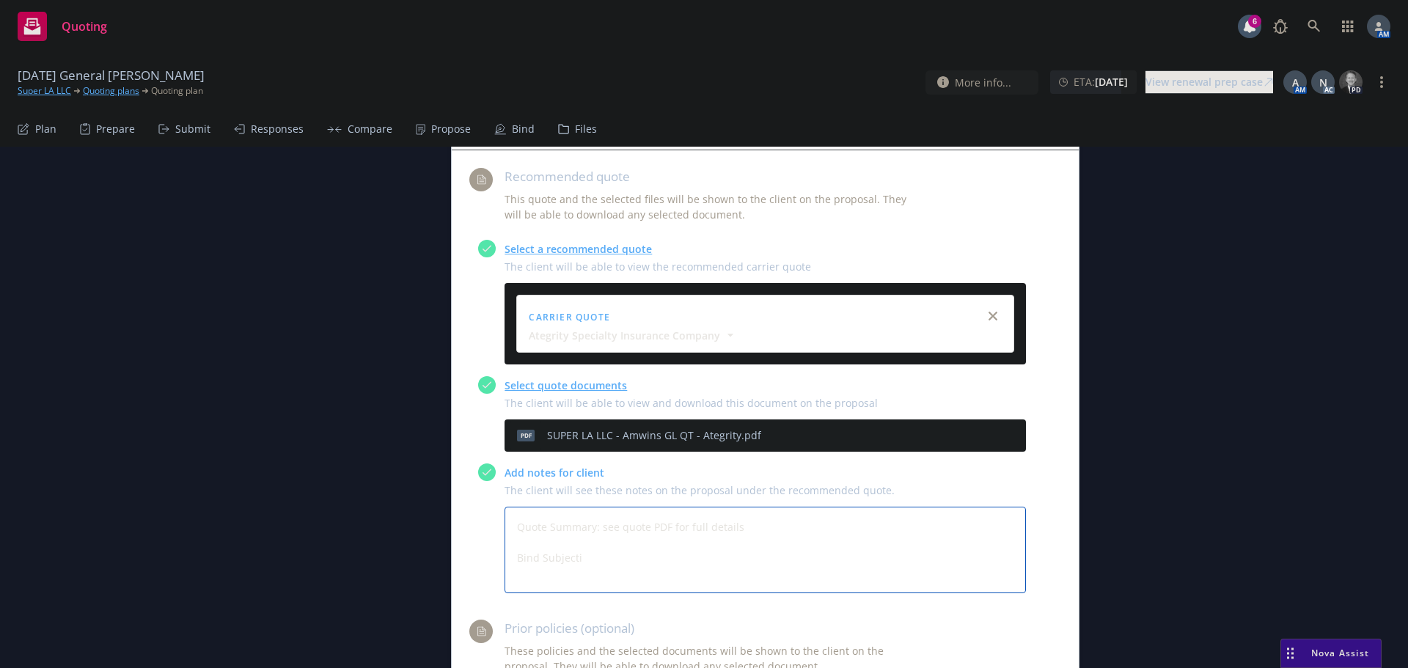
type textarea "Quote Summary: see quote PDF for full details Bind Subjectiv"
type textarea "x"
type textarea "Quote Summary: see quote PDF for full details Bind Subjectivi"
type textarea "x"
type textarea "Quote Summary: see quote PDF for full details Bind Subjectivit"
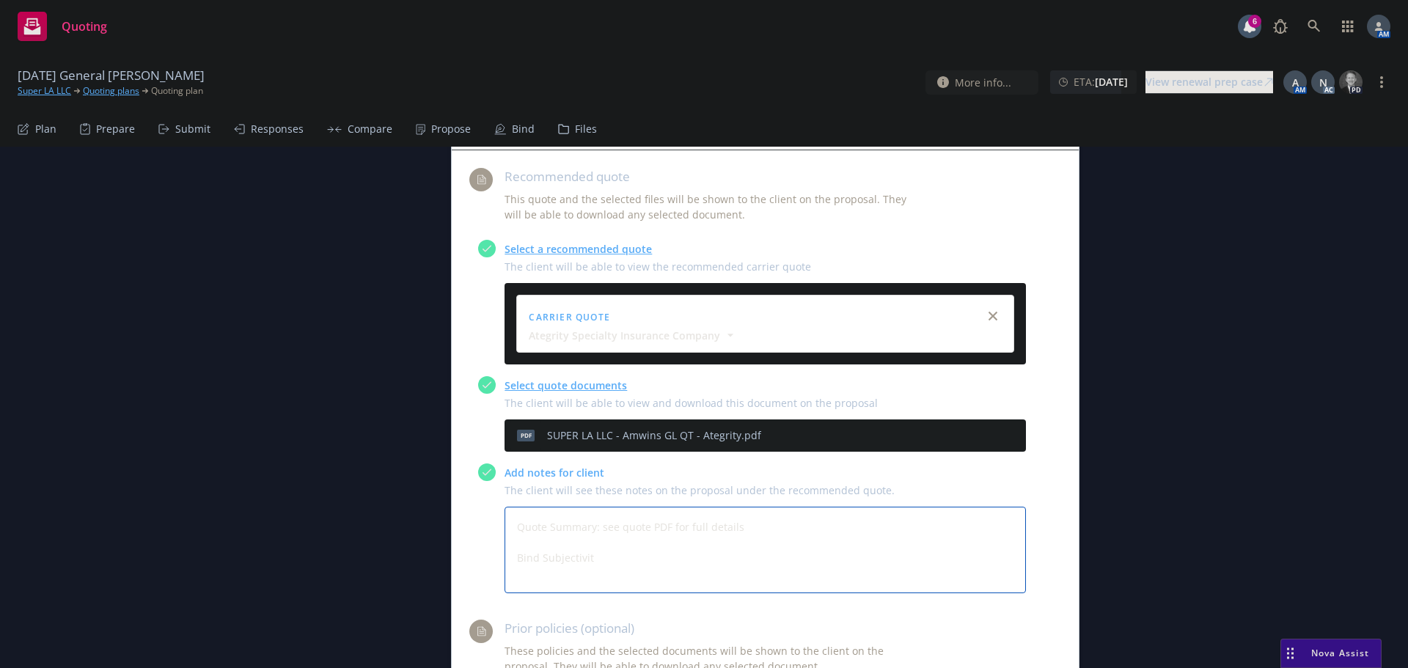
type textarea "x"
type textarea "Quote Summary: see quote PDF for full details Bind Subjectiviti"
type textarea "x"
type textarea "Quote Summary: see quote PDF for full details Bind Subjectivitie"
type textarea "x"
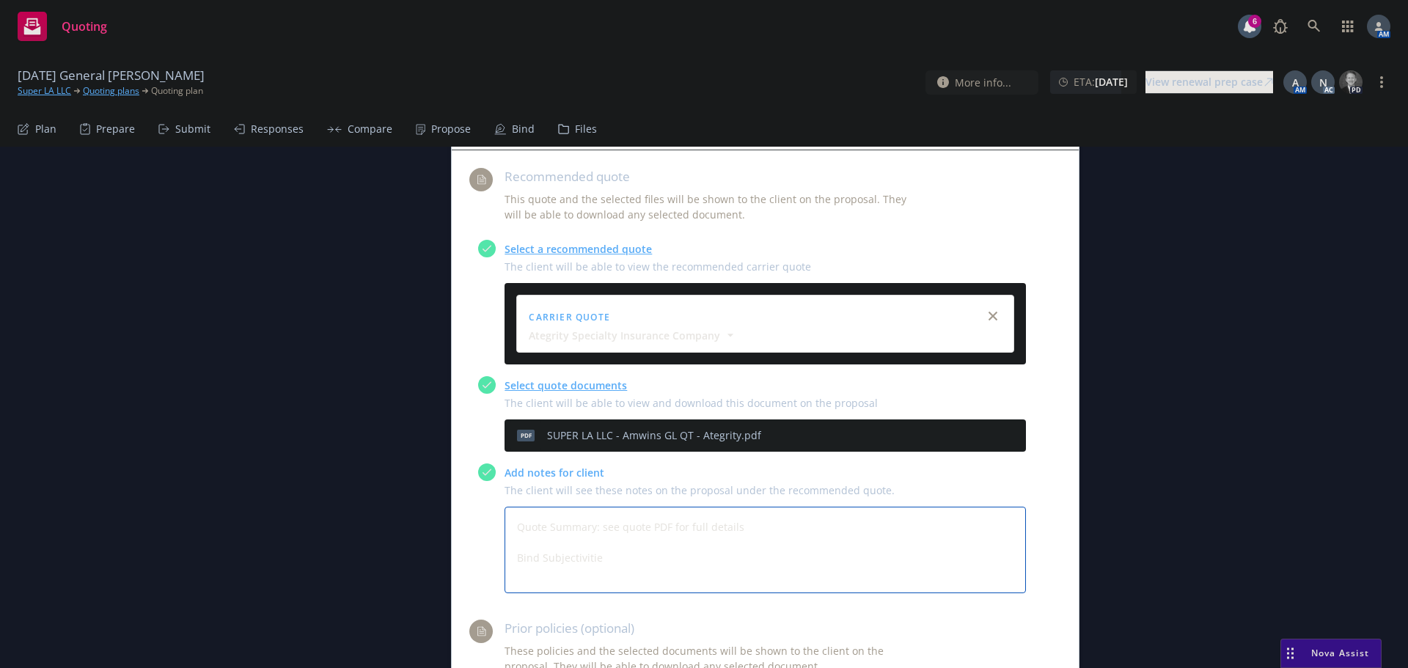
type textarea "Quote Summary: see quote PDF for full details Bind Subjectivities"
type textarea "x"
type textarea "Quote Summary: see quote PDF for full details Bind Subjectivities:"
type textarea "x"
type textarea "Quote Summary: see quote PDF for full details Bind Subjectivities:"
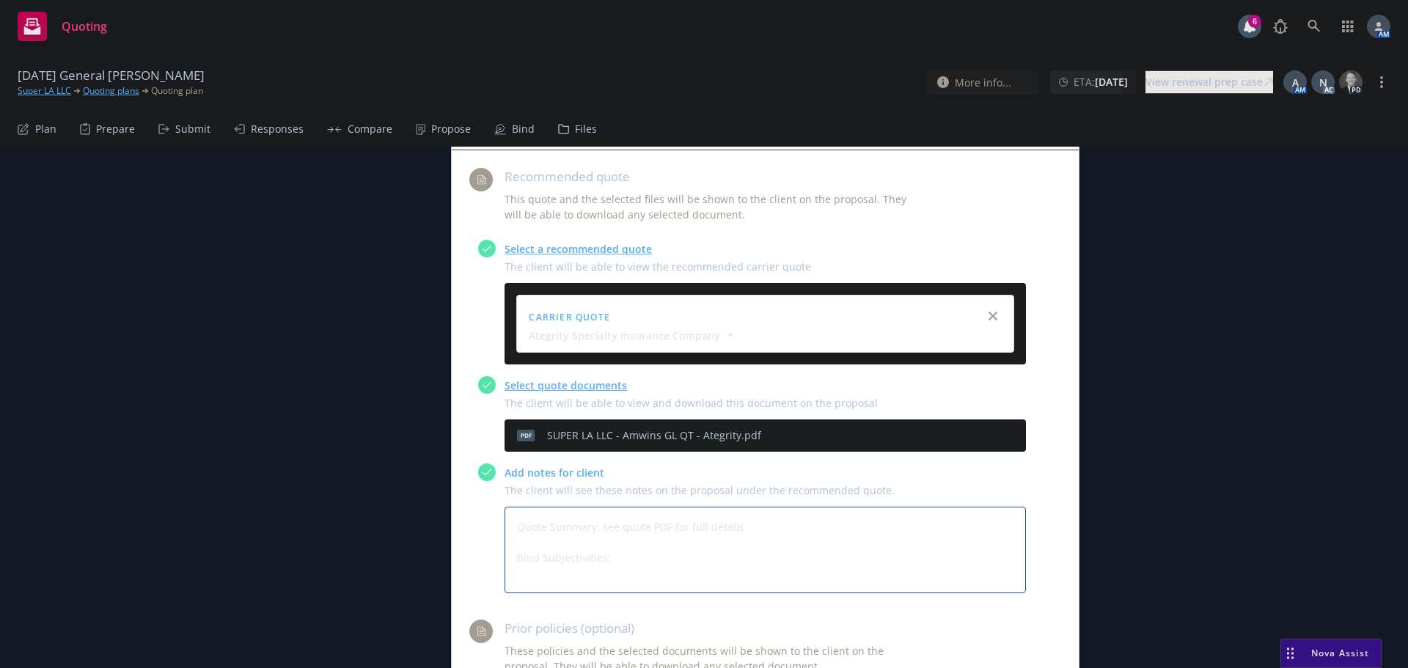
type textarea "x"
type textarea "Quote Summary: see quote PDF for full details Bind Subjectivities: 1"
type textarea "x"
type textarea "Quote Summary: see quote PDF for full details Bind Subjectivities: 1."
type textarea "x"
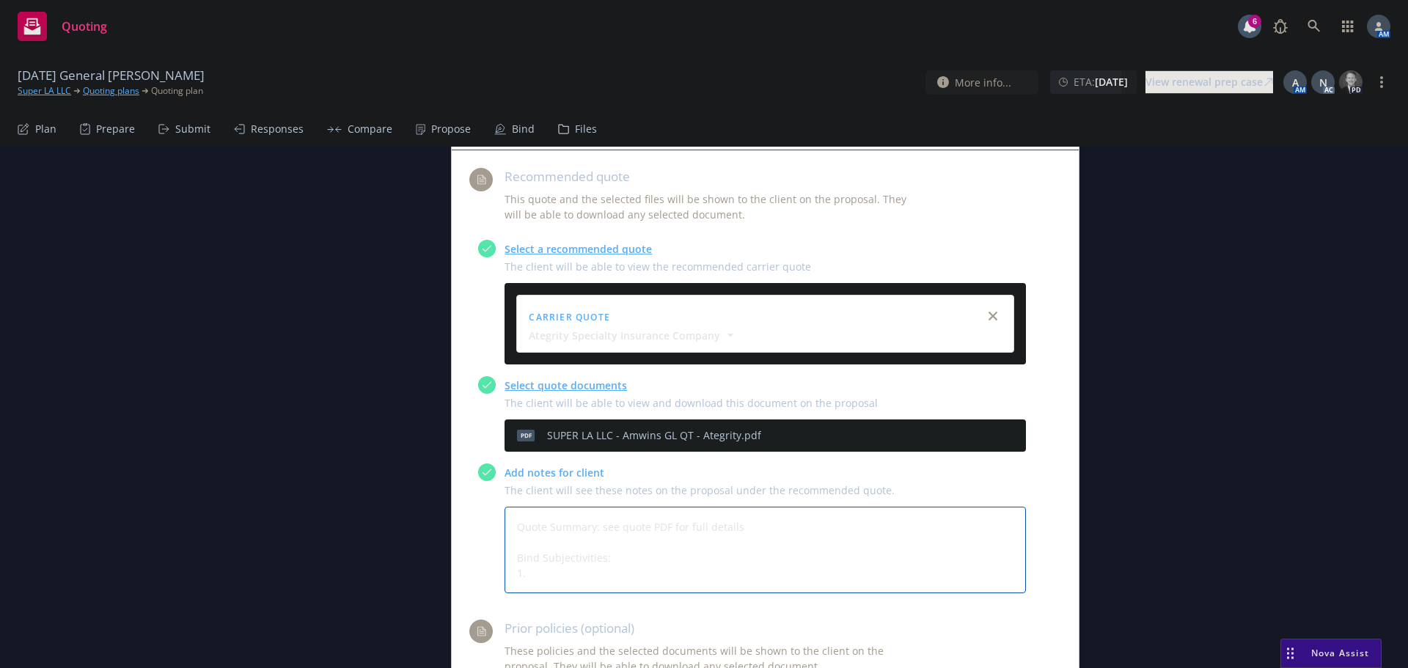
type textarea "Quote Summary: see quote PDF for full details Bind Subjectivities: 1."
type textarea "x"
type textarea "Quote Summary: see quote PDF for full details Bind Subjectivities: 1. S"
type textarea "x"
type textarea "Quote Summary: see quote PDF for full details Bind Subjectivities: 1. Si"
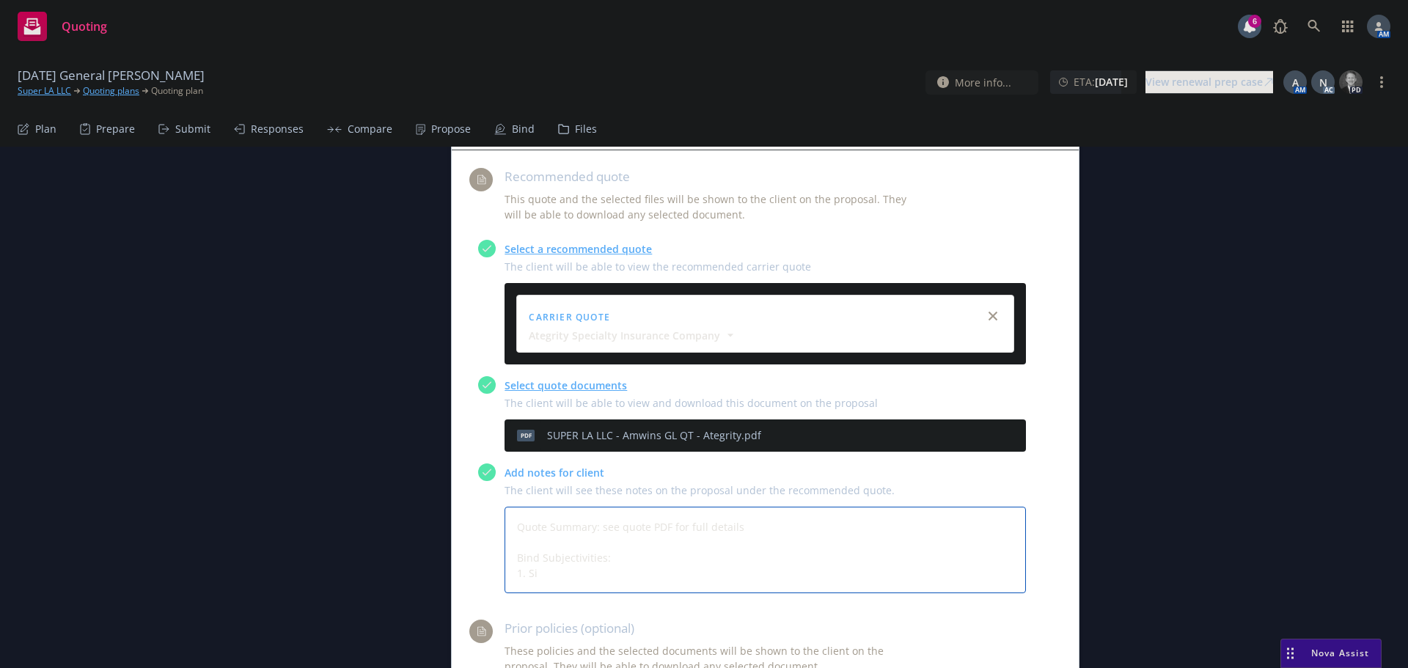
type textarea "x"
type textarea "Quote Summary: see quote PDF for full details Bind Subjectivities: 1. Sig"
type textarea "x"
type textarea "Quote Summary: see quote PDF for full details Bind Subjectivities: 1. Sign"
type textarea "x"
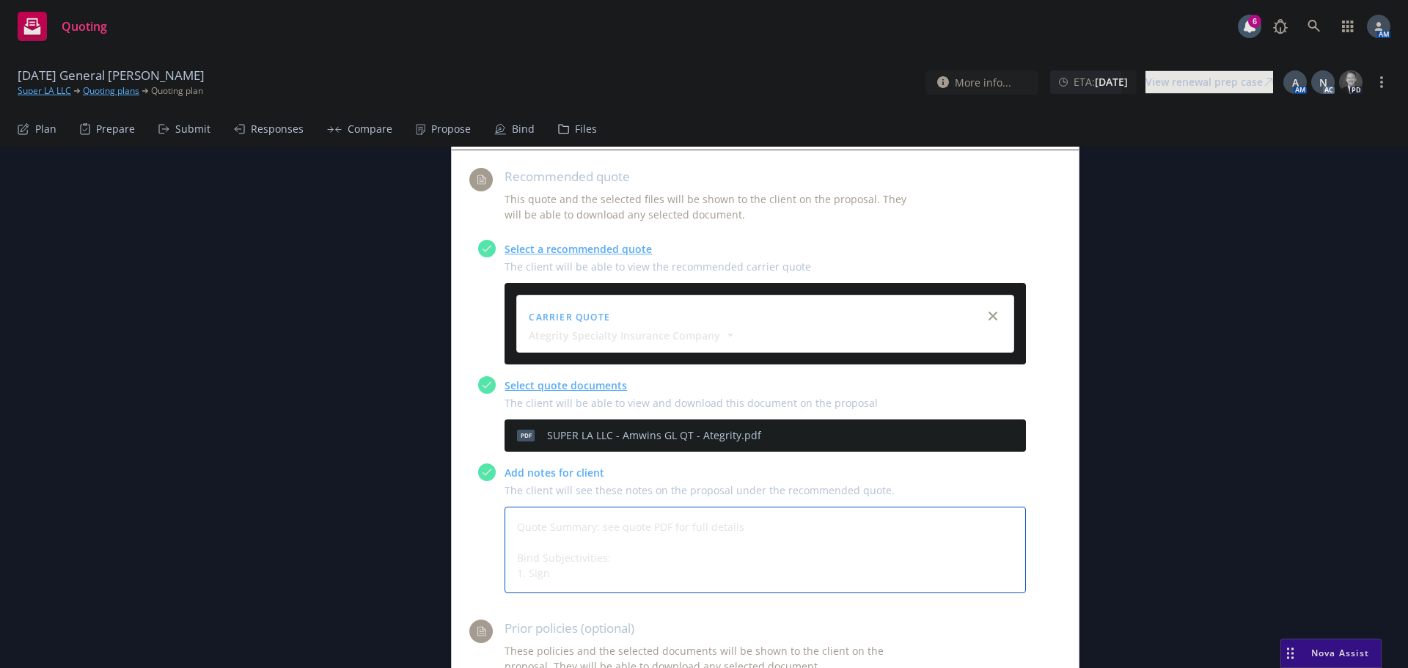
type textarea "Quote Summary: see quote PDF for full details Bind Subjectivities: 1. Signe"
type textarea "x"
type textarea "Quote Summary: see quote PDF for full details Bind Subjectivities: 1. Signed"
type textarea "x"
type textarea "Quote Summary: see quote PDF for full details Bind Subjectivities: 1. Signed"
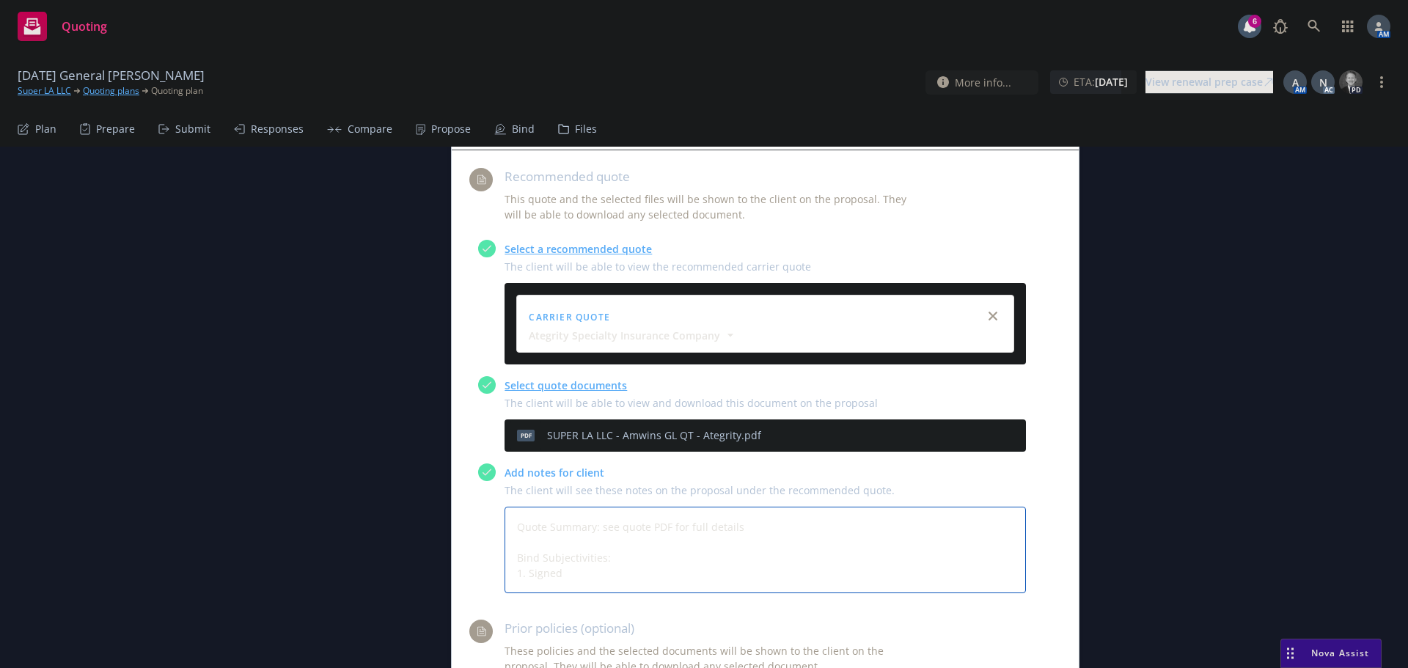
type textarea "x"
type textarea "Quote Summary: see quote PDF for full details Bind Subjectivities: 1. Signed a"
type textarea "x"
type textarea "Quote Summary: see quote PDF for full details Bind Subjectivities: 1. Signed ap"
type textarea "x"
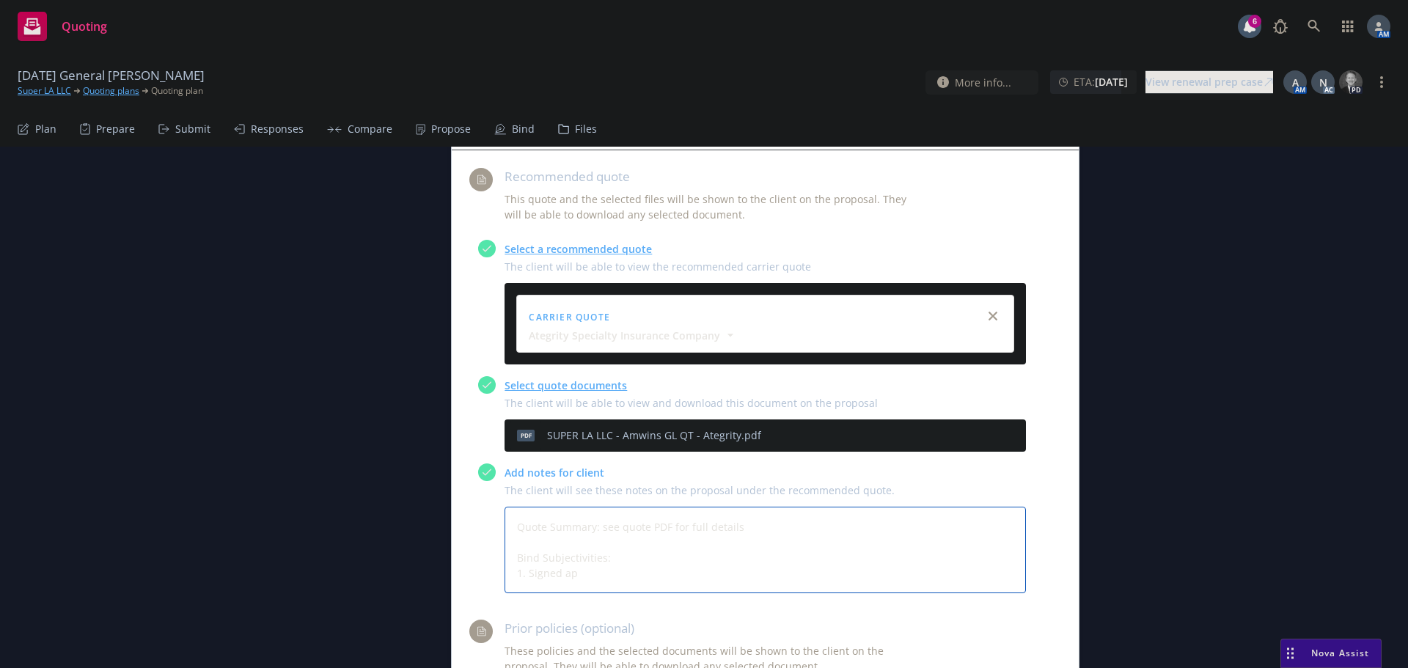
type textarea "Quote Summary: see quote PDF for full details Bind Subjectivities: 1. Signed app"
type textarea "x"
type textarea "Quote Summary: see quote PDF for full details Bind Subjectivities: 1. Signed ap"
type textarea "x"
type textarea "Quote Summary: see quote PDF for full details Bind Subjectivities: 1. Signed a"
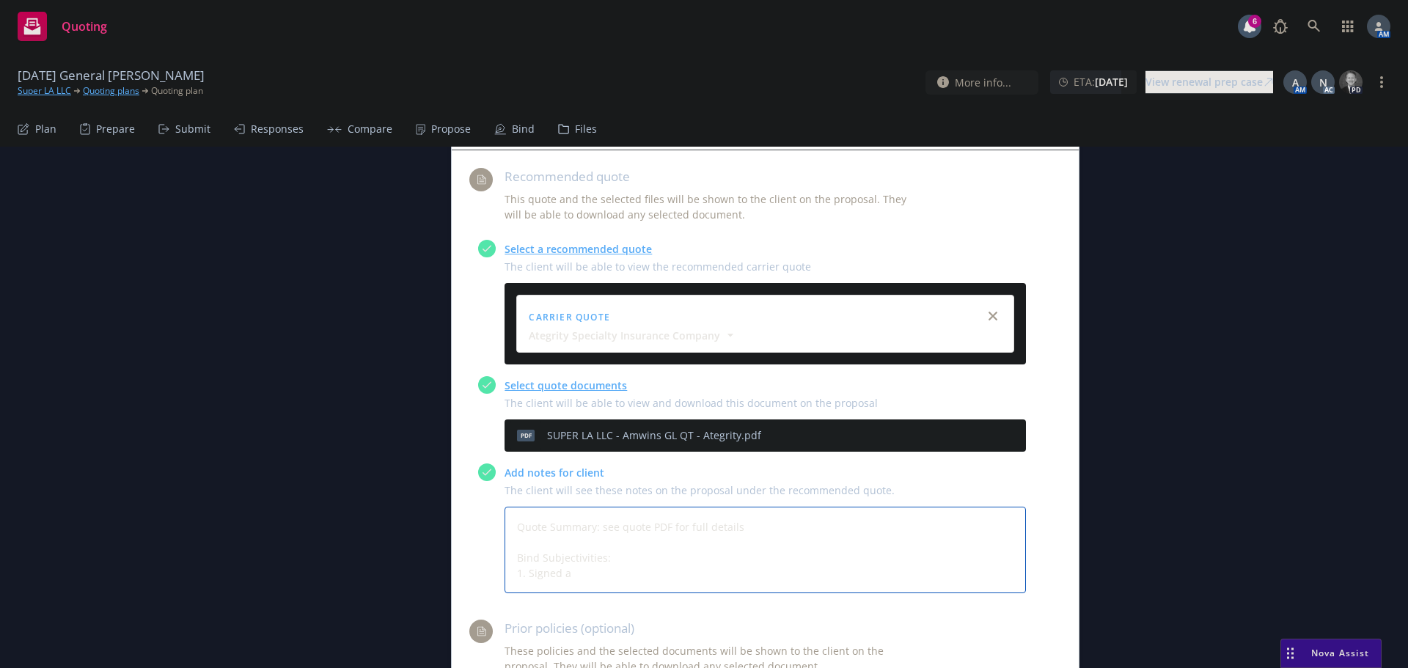
type textarea "x"
type textarea "Quote Summary: see quote PDF for full details Bind Subjectivities: 1. Signed"
type textarea "x"
type textarea "Quote Summary: see quote PDF for full details Bind Subjectivities: 1. Signed A"
type textarea "x"
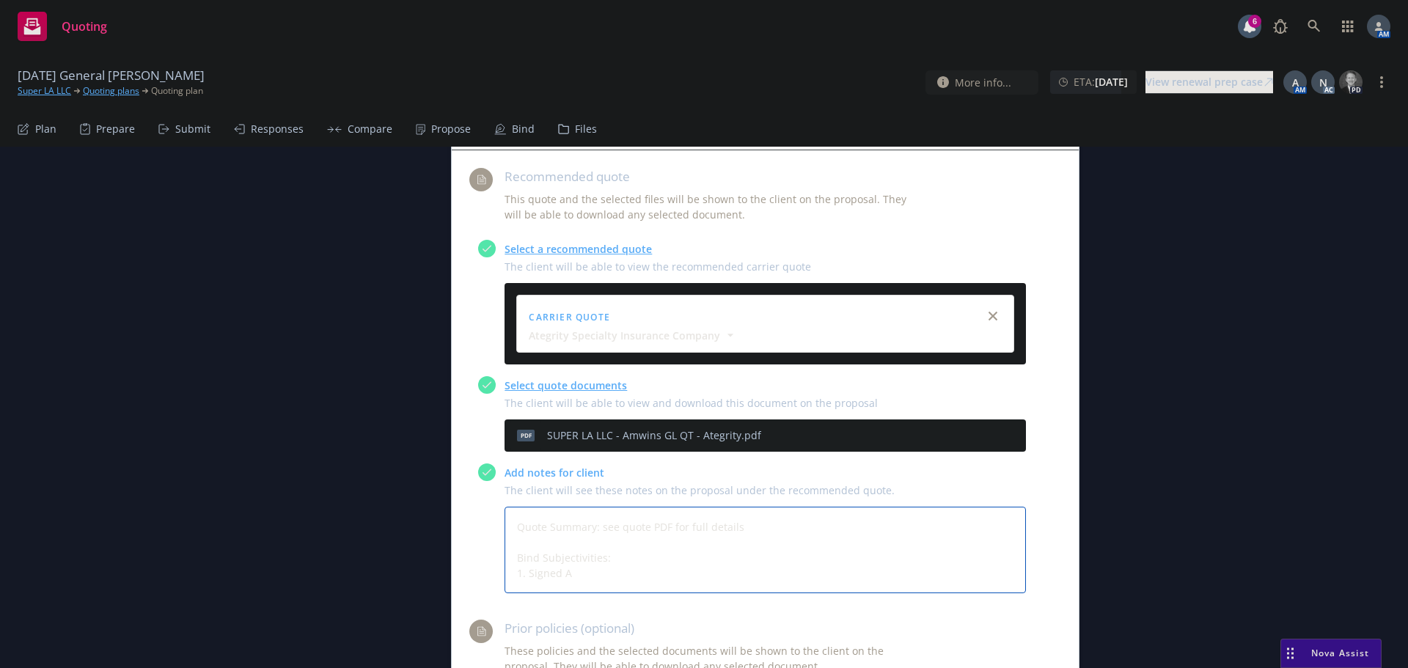
type textarea "Quote Summary: see quote PDF for full details Bind Subjectivities: 1. Signed Ap"
type textarea "x"
type textarea "Quote Summary: see quote PDF for full details Bind Subjectivities: 1. Signed App"
type textarea "x"
type textarea "Quote Summary: see quote PDF for full details Bind Subjectivities: 1. Signed Ap…"
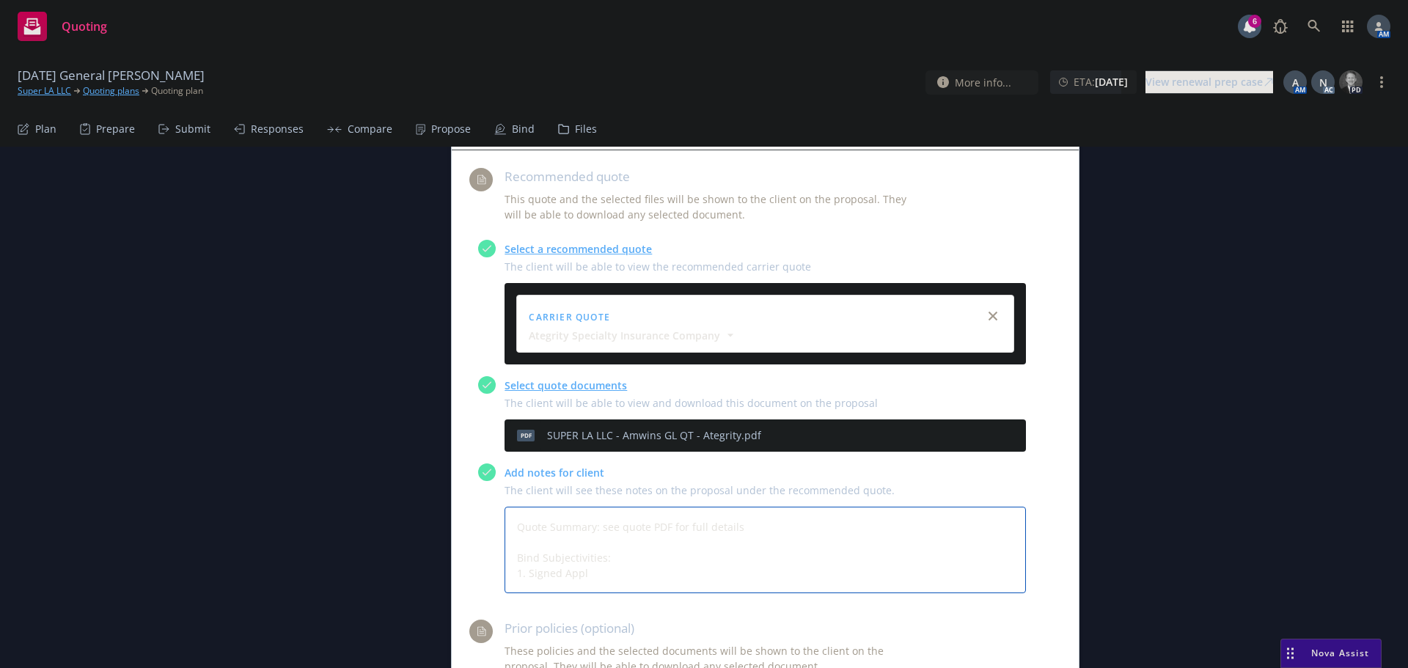
type textarea "x"
type textarea "Quote Summary: see quote PDF for full details Bind Subjectivities: 1. Signed Ap…"
type textarea "x"
type textarea "Quote Summary: see quote PDF for full details Bind Subjectivities: 1. Signed Ap…"
type textarea "x"
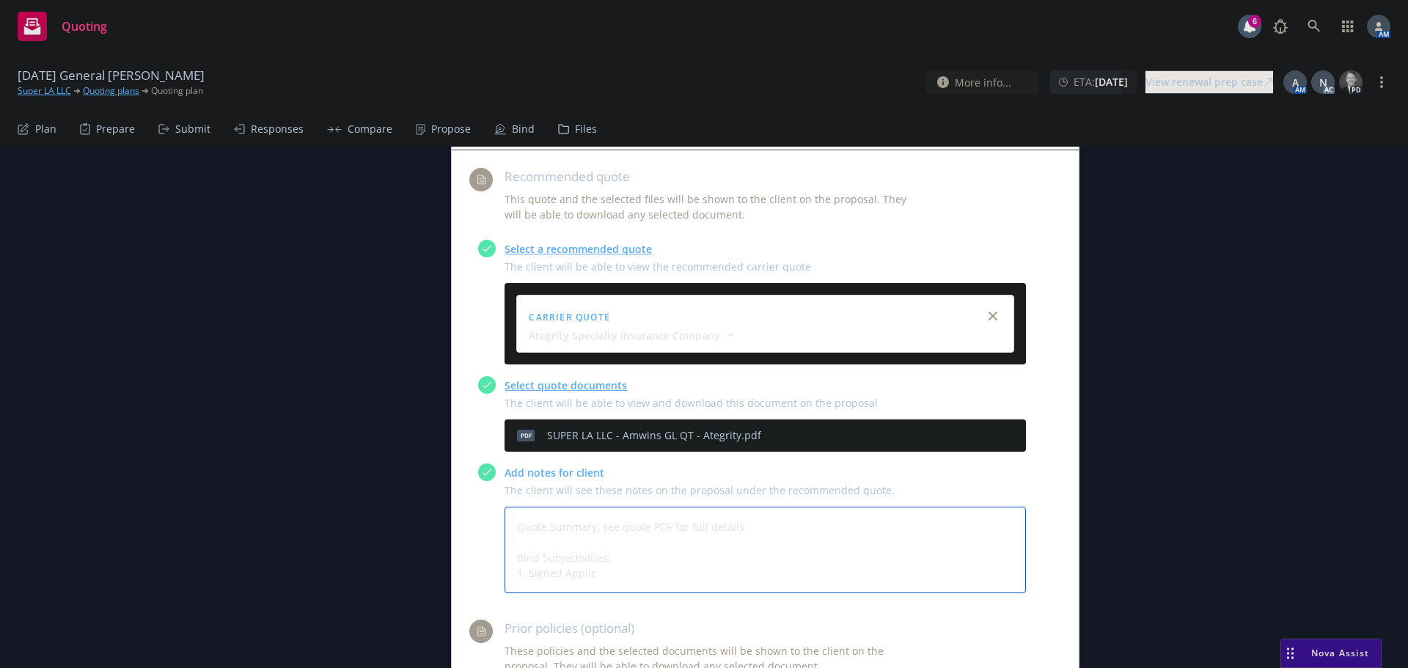
type textarea "Quote Summary: see quote PDF for full details Bind Subjectivities: 1. Signed Ap…"
type textarea "x"
type textarea "Quote Summary: see quote PDF for full details Bind Subjectivities: 1. Signed Ap…"
type textarea "x"
type textarea "Quote Summary: see quote PDF for full details Bind Subjectivities: 1. Signed Ap…"
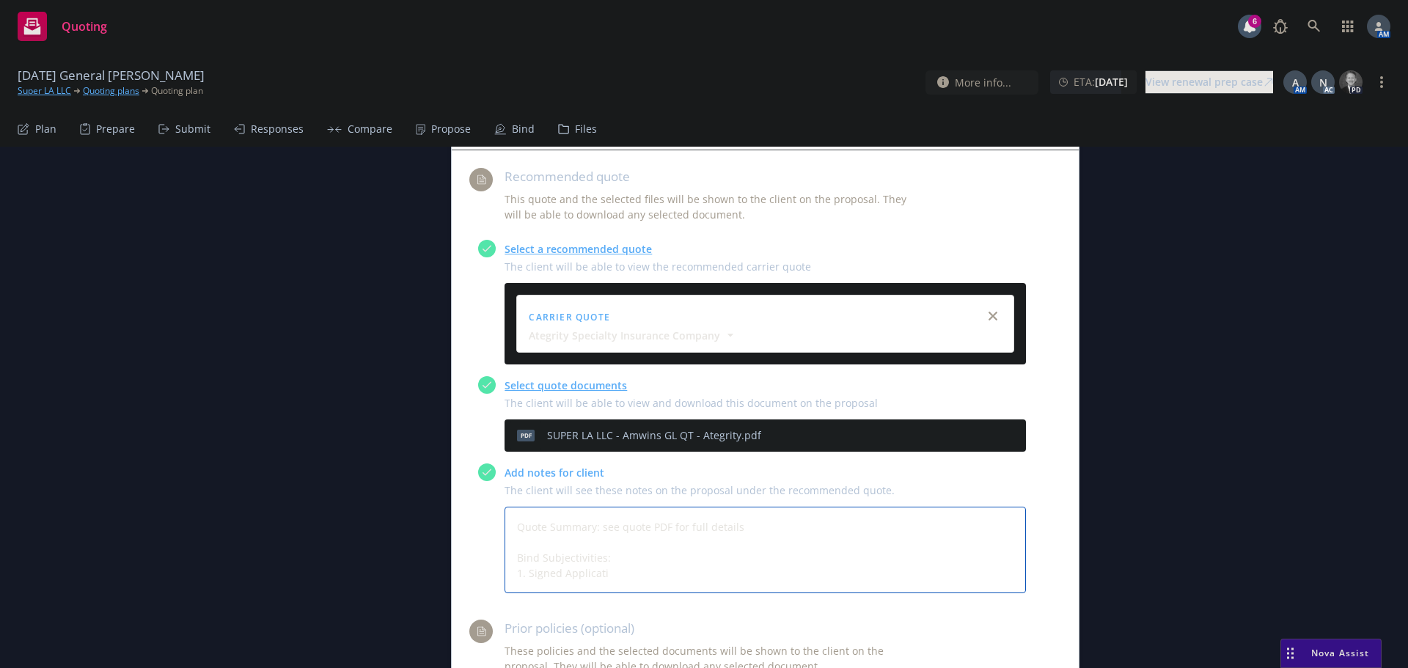
type textarea "x"
type textarea "Quote Summary: see quote PDF for full details Bind Subjectivities: 1. Signed Ap…"
type textarea "x"
type textarea "Quote Summary: see quote PDF for full details Bind Subjectivities: 1. Signed Ap…"
type textarea "x"
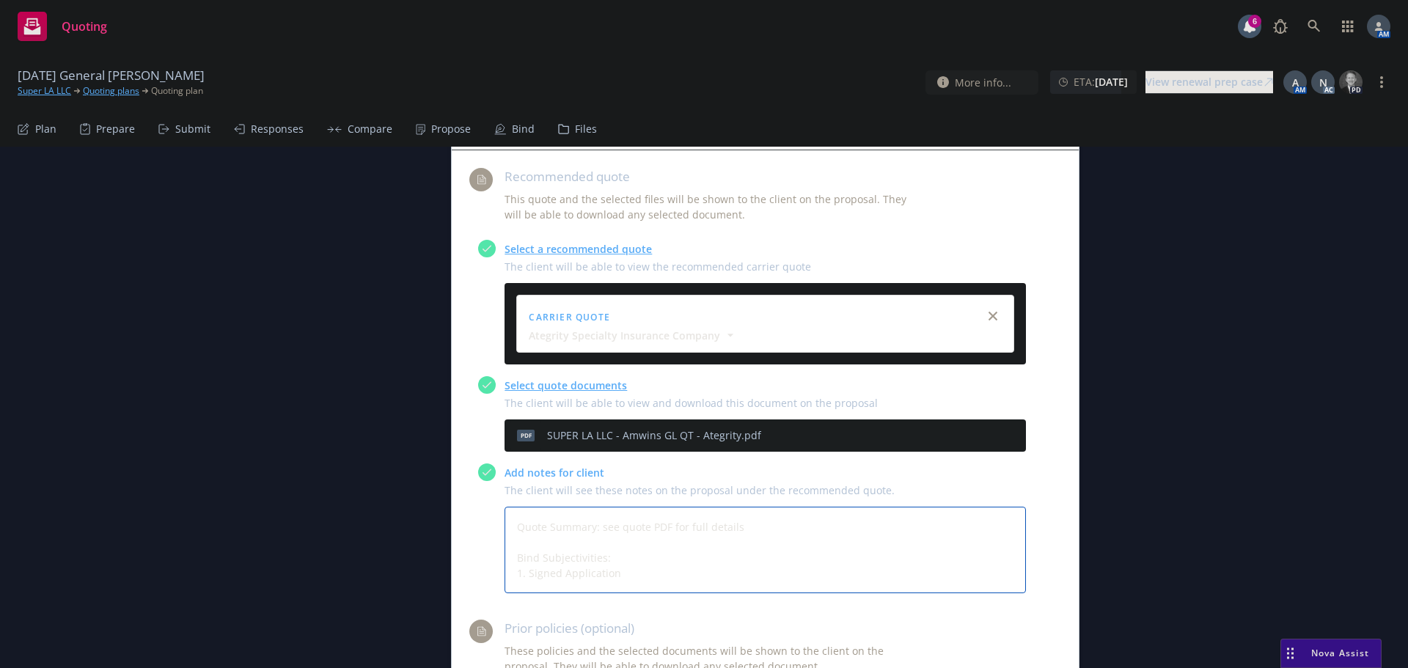
type textarea "Quote Summary: see quote PDF for full details Bind Subjectivities: 1. Signed Ap…"
type textarea "x"
type textarea "Quote Summary: see quote PDF for full details Bind Subjectivities: 1. Signed Ap…"
type textarea "x"
type textarea "Quote Summary: see quote PDF for full details Bind Subjectivities: 1. Signed Ap…"
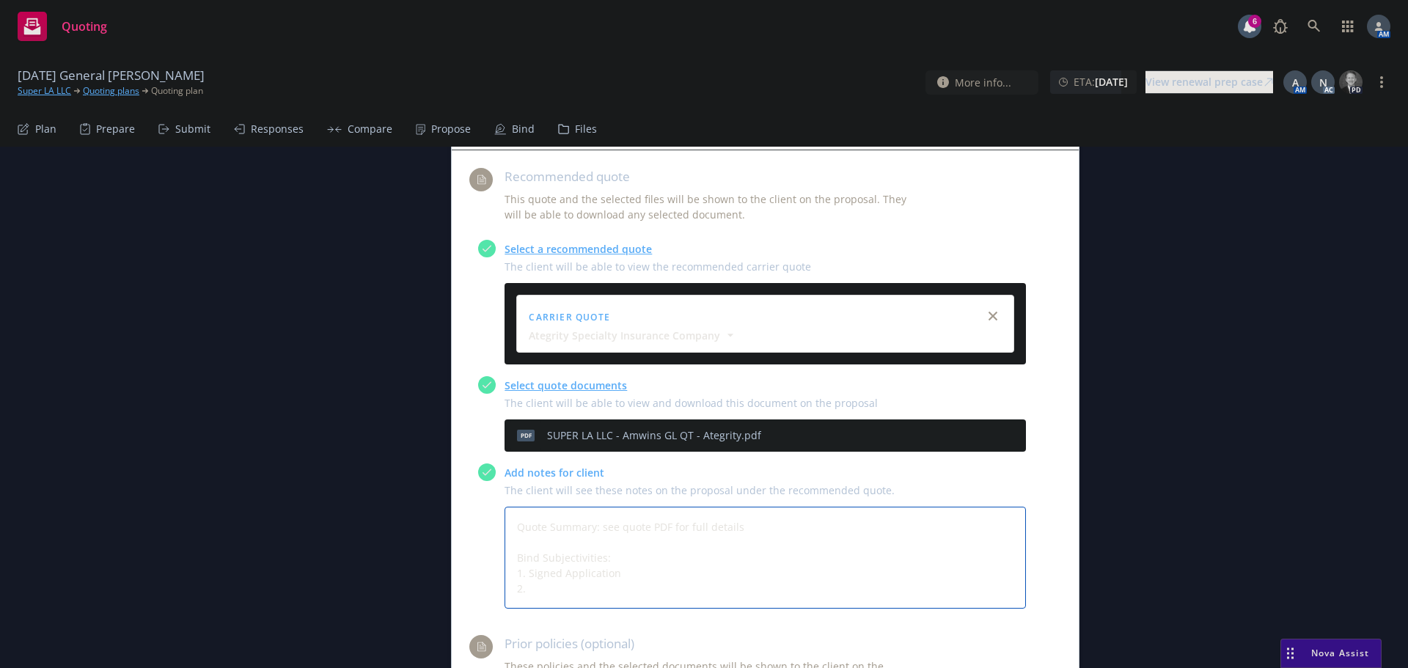
type textarea "x"
type textarea "Quote Summary: see quote PDF for full details Bind Subjectivities: 1. Signed Ap…"
type textarea "x"
type textarea "Quote Summary: see quote PDF for full details Bind Subjectivities: 1. Signed Ap…"
type textarea "x"
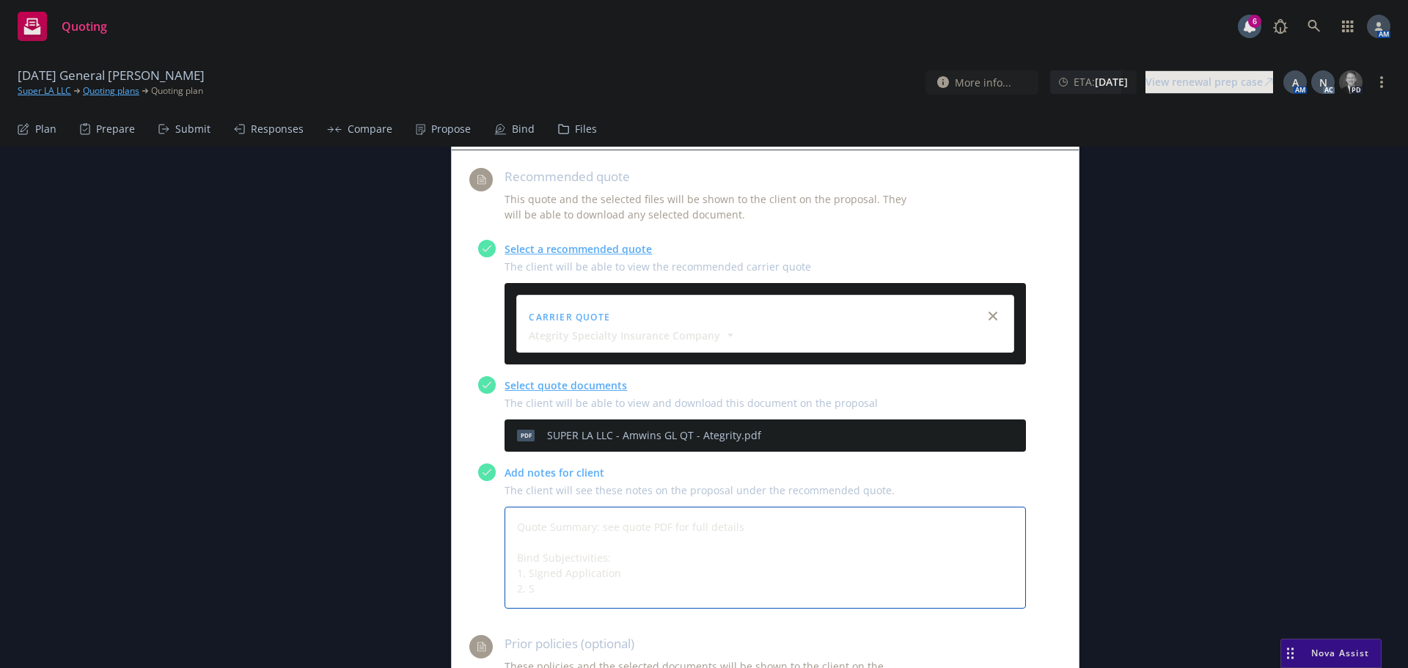
type textarea "Quote Summary: see quote PDF for full details Bind Subjectivities: 1. Signed Ap…"
type textarea "x"
type textarea "Quote Summary: see quote PDF for full details Bind Subjectivities: 1. Signed Ap…"
type textarea "x"
type textarea "Quote Summary: see quote PDF for full details Bind Subjectivities: 1. Signed Ap…"
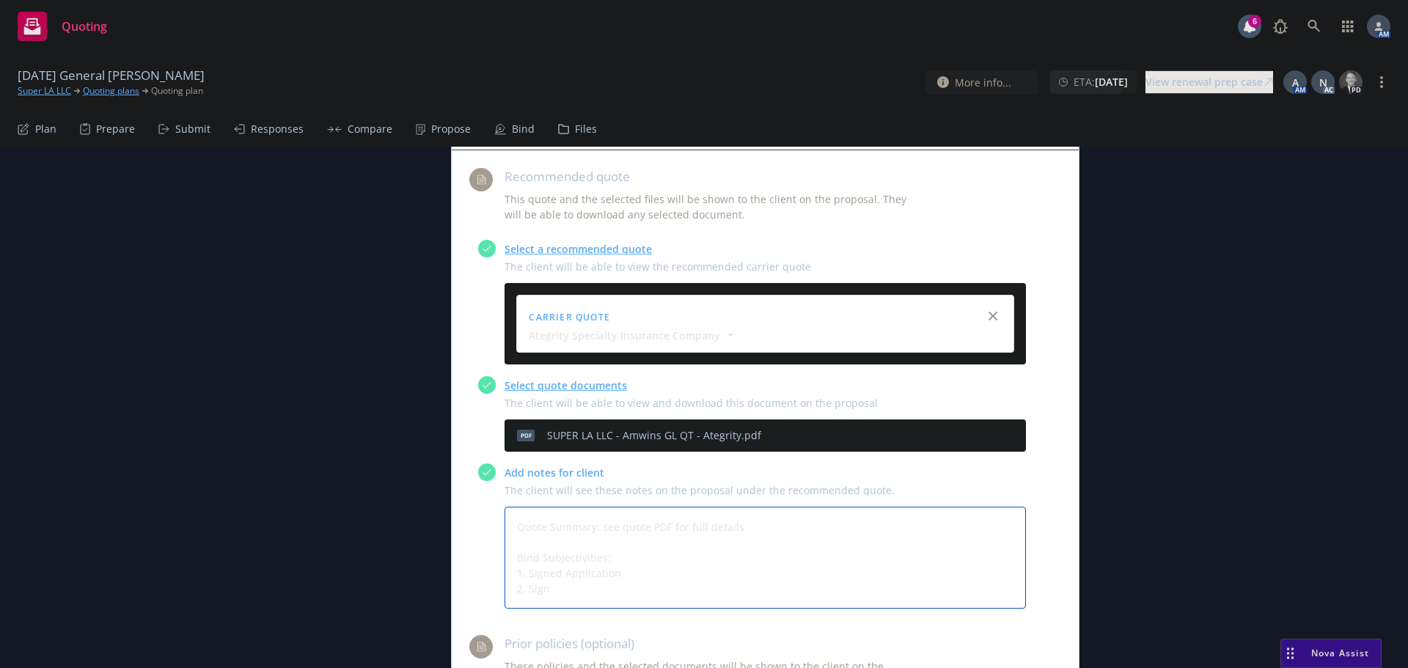
type textarea "x"
type textarea "Quote Summary: see quote PDF for full details Bind Subjectivities: 1. Signed Ap…"
type textarea "x"
type textarea "Quote Summary: see quote PDF for full details Bind Subjectivities: 1. Signed Ap…"
type textarea "x"
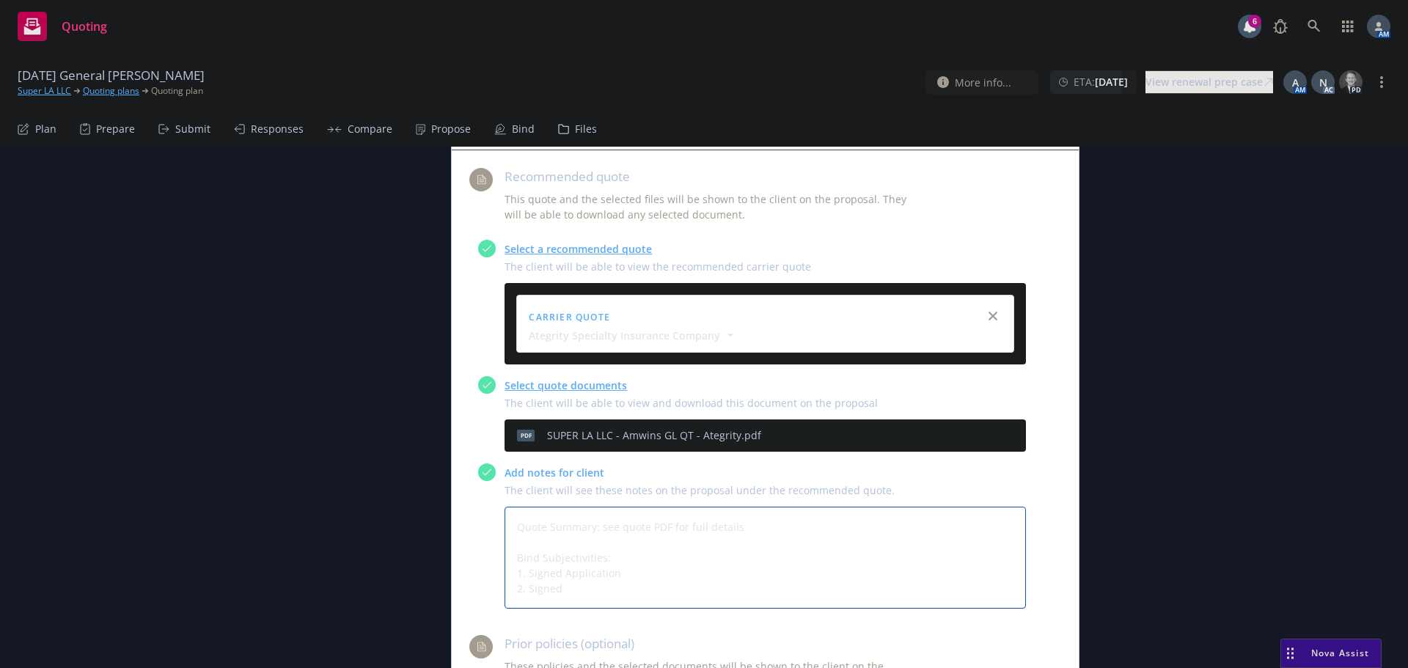
type textarea "Quote Summary: see quote PDF for full details Bind Subjectivities: 1. Signed Ap…"
type textarea "x"
type textarea "Quote Summary: see quote PDF for full details Bind Subjectivities: 1. Signed Ap…"
type textarea "x"
type textarea "Quote Summary: see quote PDF for full details Bind Subjectivities: 1. Signed Ap…"
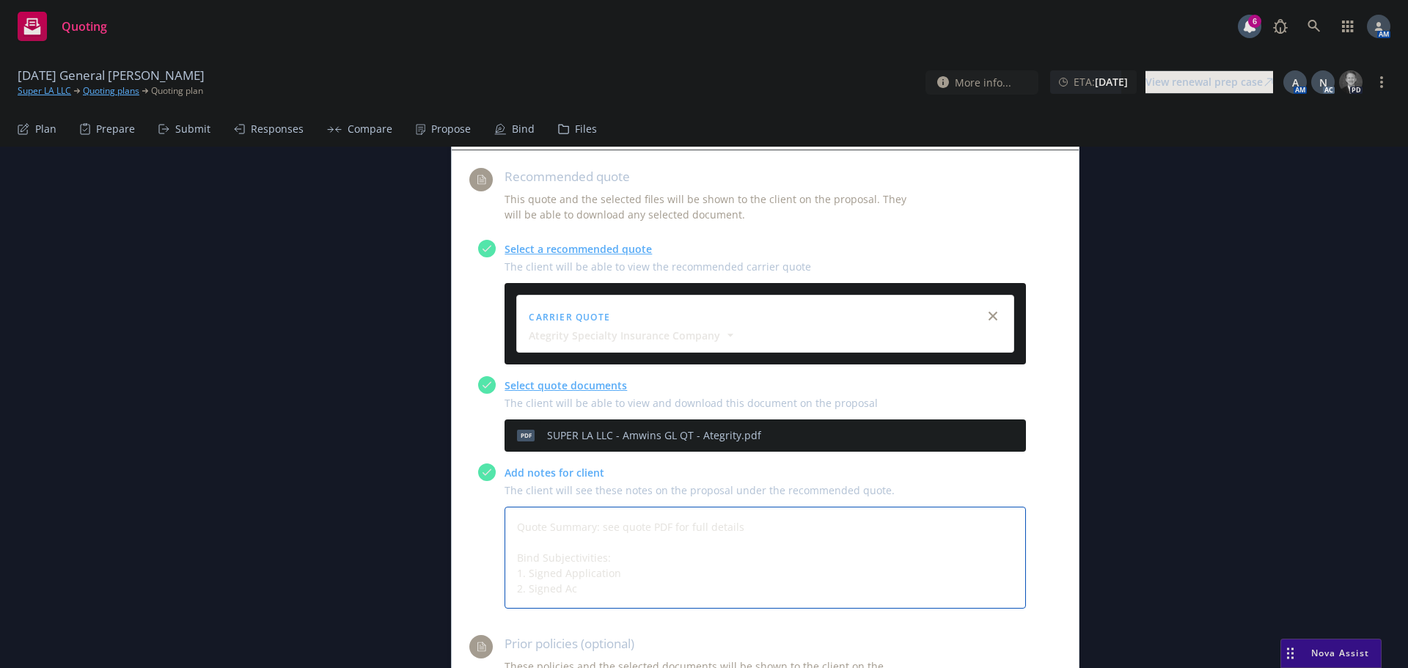
type textarea "x"
type textarea "Quote Summary: see quote PDF for full details Bind Subjectivities: 1. Signed Ap…"
type textarea "x"
type textarea "Quote Summary: see quote PDF for full details Bind Subjectivities: 1. Signed Ap…"
type textarea "x"
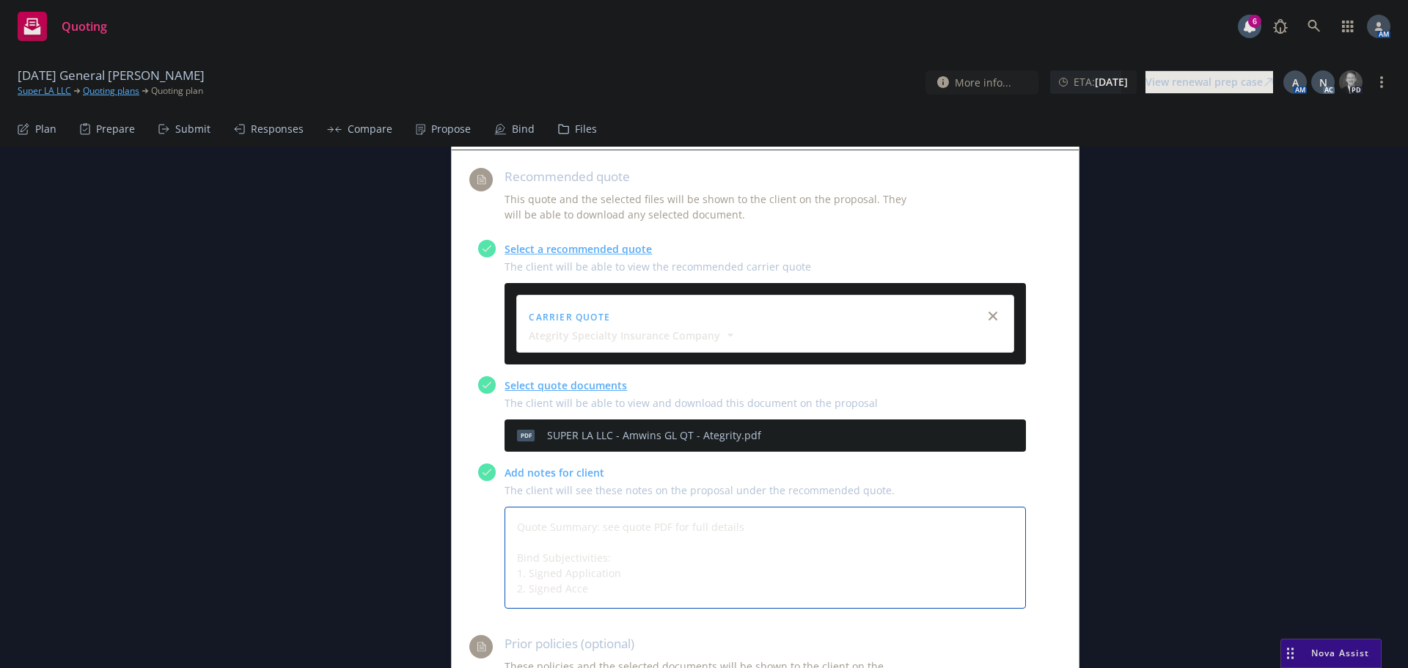
type textarea "Quote Summary: see quote PDF for full details Bind Subjectivities: 1. Signed Ap…"
type textarea "x"
type textarea "Quote Summary: see quote PDF for full details Bind Subjectivities: 1. Signed Ap…"
type textarea "x"
type textarea "Quote Summary: see quote PDF for full details Bind Subjectivities: 1. Signed Ap…"
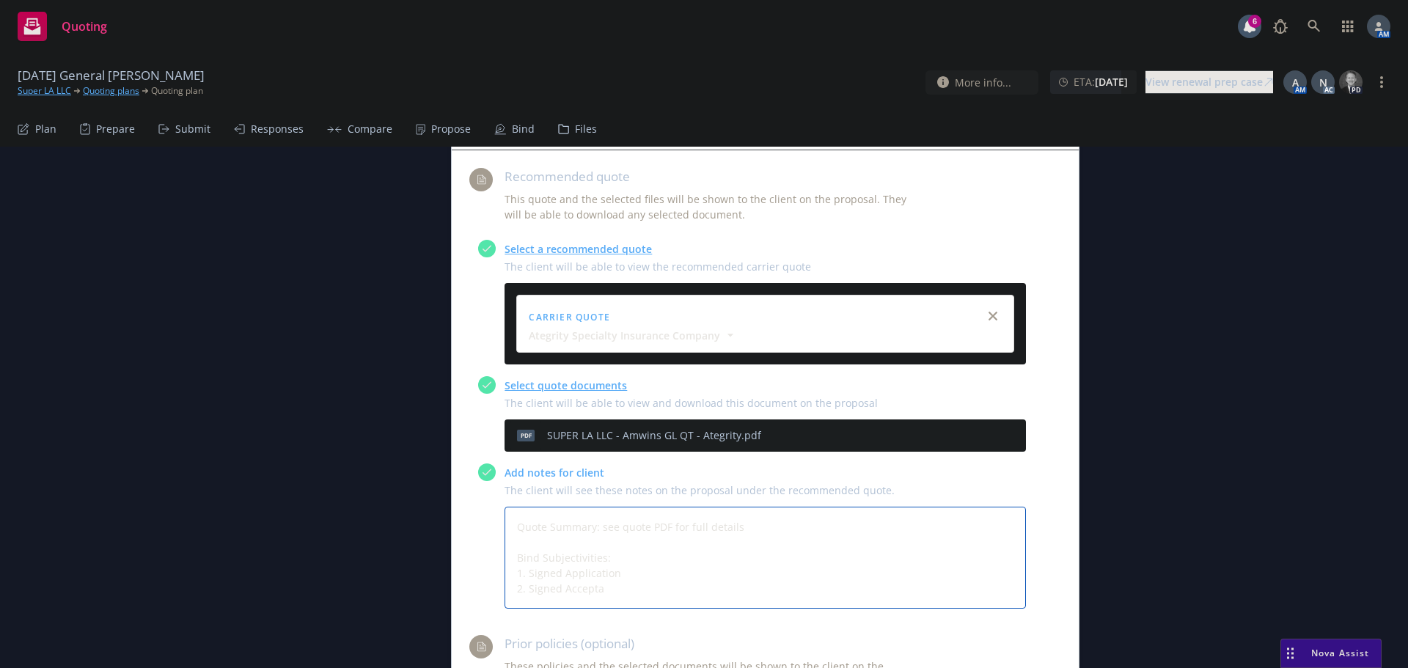
type textarea "x"
type textarea "Quote Summary: see quote PDF for full details Bind Subjectivities: 1. Signed Ap…"
type textarea "x"
type textarea "Quote Summary: see quote PDF for full details Bind Subjectivities: 1. Signed Ap…"
type textarea "x"
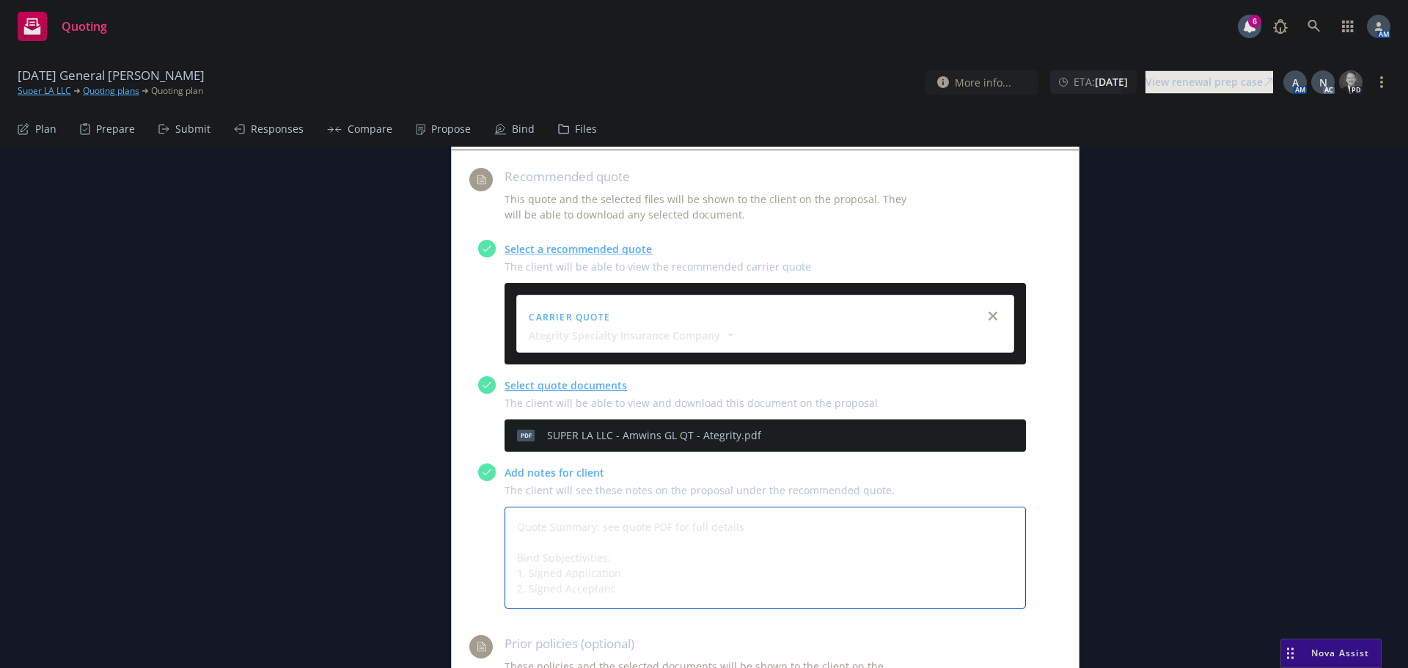
type textarea "Quote Summary: see quote PDF for full details Bind Subjectivities: 1. Signed Ap…"
type textarea "x"
type textarea "Quote Summary: see quote PDF for full details Bind Subjectivities: 1. Signed Ap…"
type textarea "x"
type textarea "Quote Summary: see quote PDF for full details Bind Subjectivities: 1. Signed Ap…"
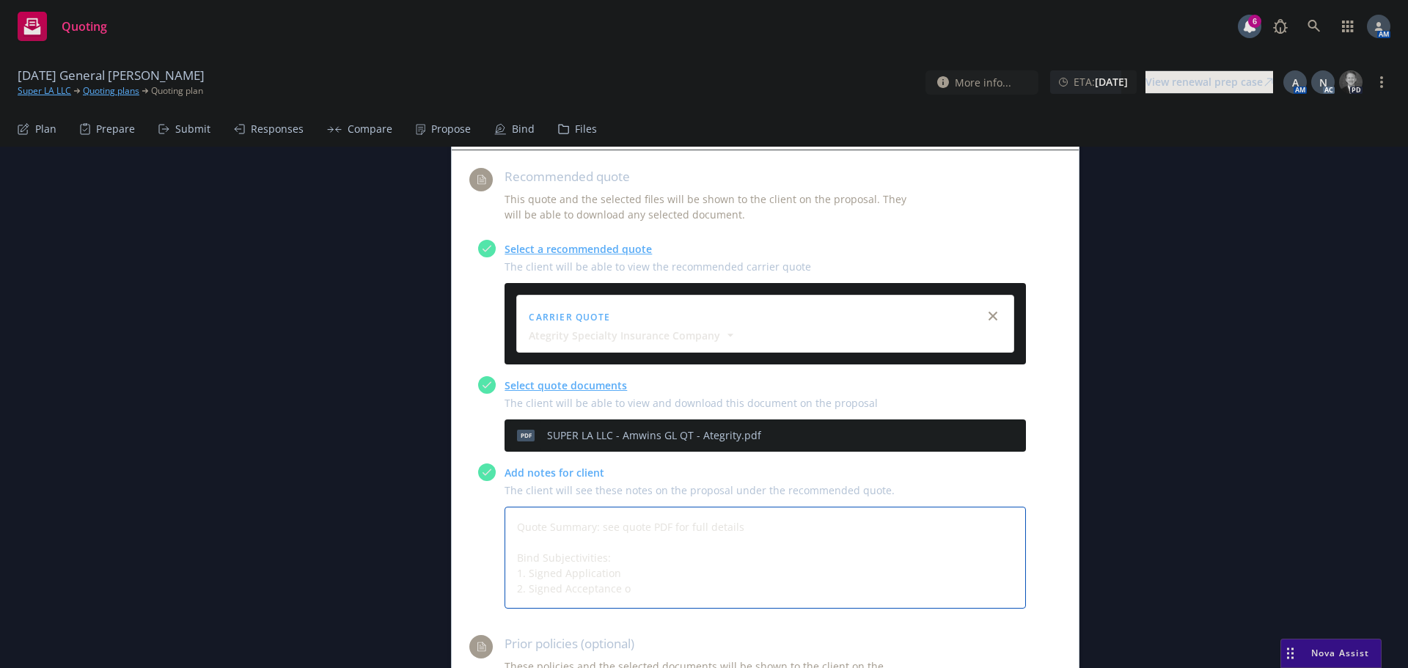
type textarea "x"
type textarea "Quote Summary: see quote PDF for full details Bind Subjectivities: 1. Signed Ap…"
type textarea "x"
type textarea "Quote Summary: see quote PDF for full details Bind Subjectivities: 1. Signed Ap…"
type textarea "x"
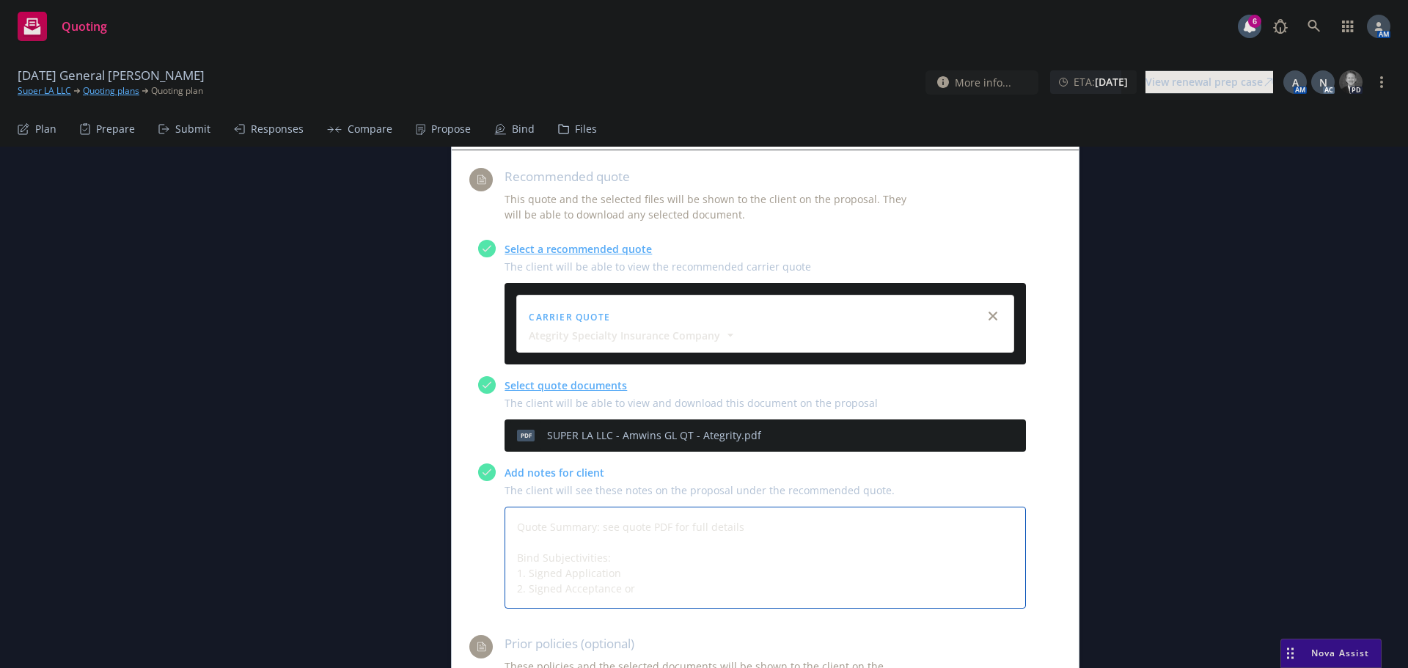
type textarea "Quote Summary: see quote PDF for full details Bind Subjectivities: 1. Signed Ap…"
type textarea "x"
type textarea "Quote Summary: see quote PDF for full details Bind Subjectivities: 1. Signed Ap…"
type textarea "x"
type textarea "Quote Summary: see quote PDF for full details Bind Subjectivities: 1. Signed Ap…"
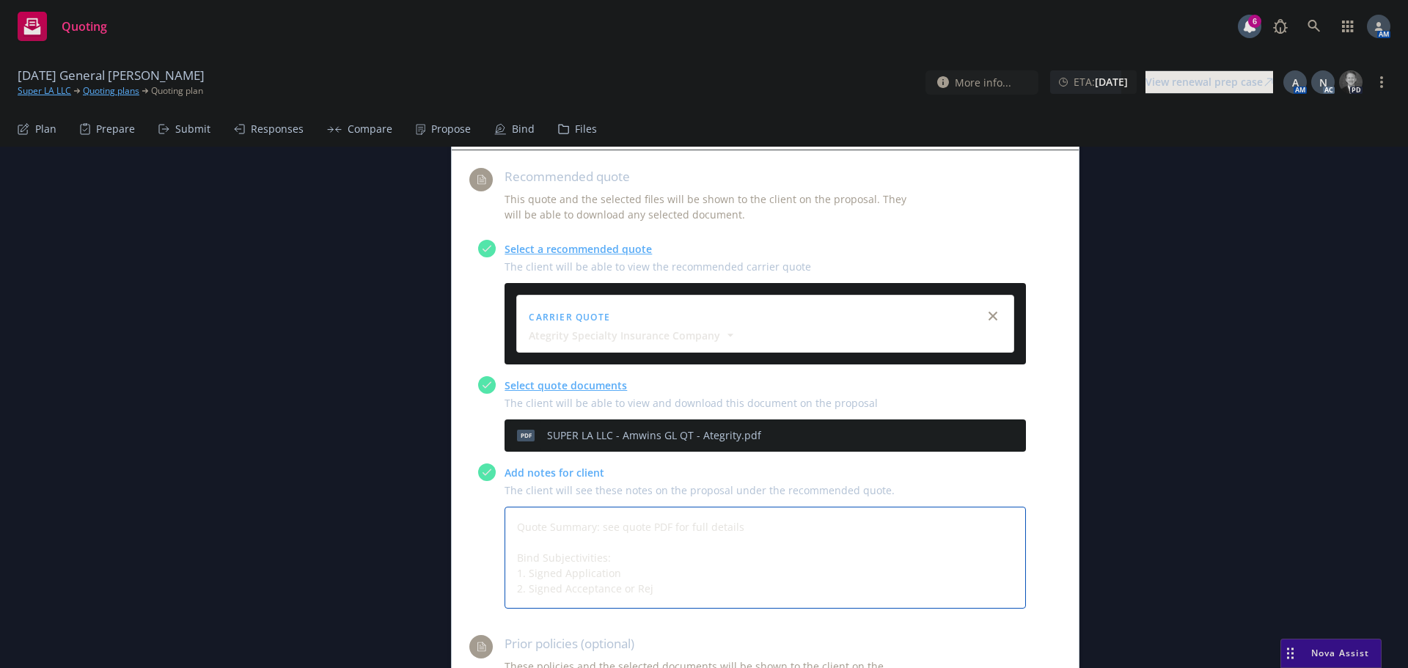
type textarea "x"
type textarea "Quote Summary: see quote PDF for full details Bind Subjectivities: 1. Signed Ap…"
type textarea "x"
type textarea "Quote Summary: see quote PDF for full details Bind Subjectivities: 1. Signed Ap…"
type textarea "x"
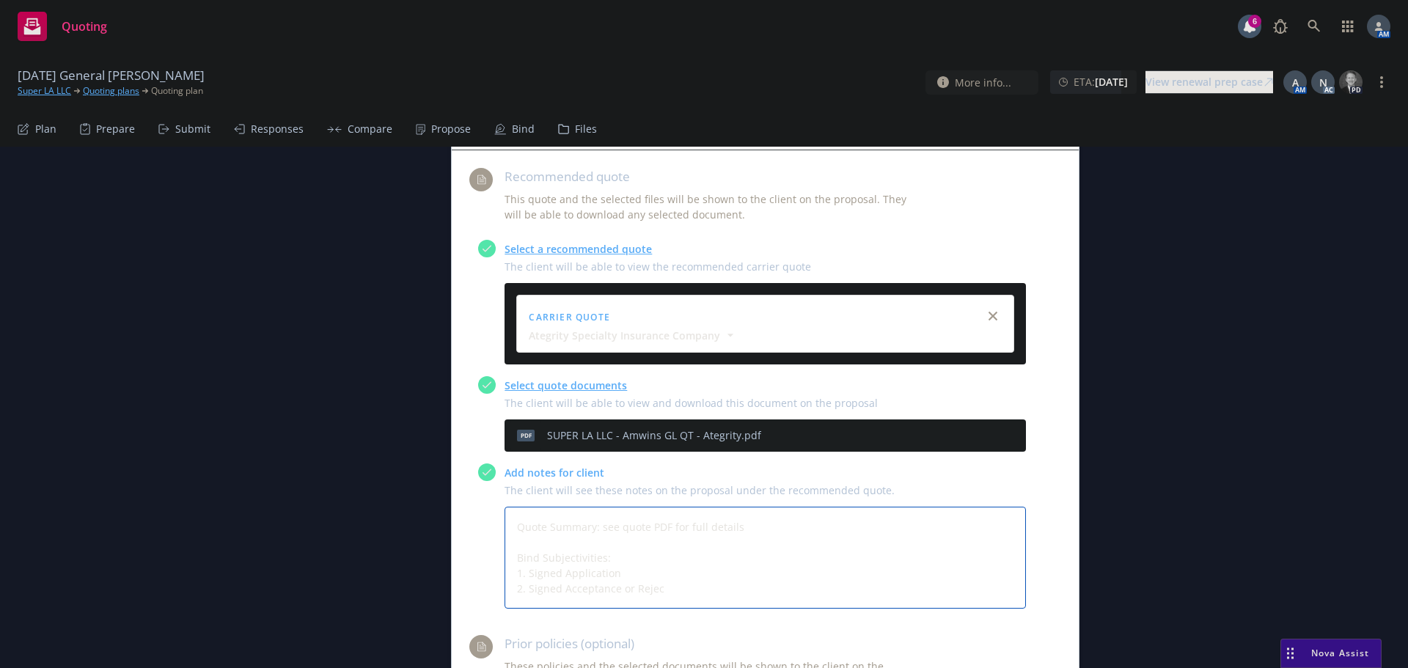
type textarea "Quote Summary: see quote PDF for full details Bind Subjectivities: 1. Signed Ap…"
type textarea "x"
type textarea "Quote Summary: see quote PDF for full details Bind Subjectivities: 1. Signed Ap…"
type textarea "x"
type textarea "Quote Summary: see quote PDF for full details Bind Subjectivities: 1. Signed Ap…"
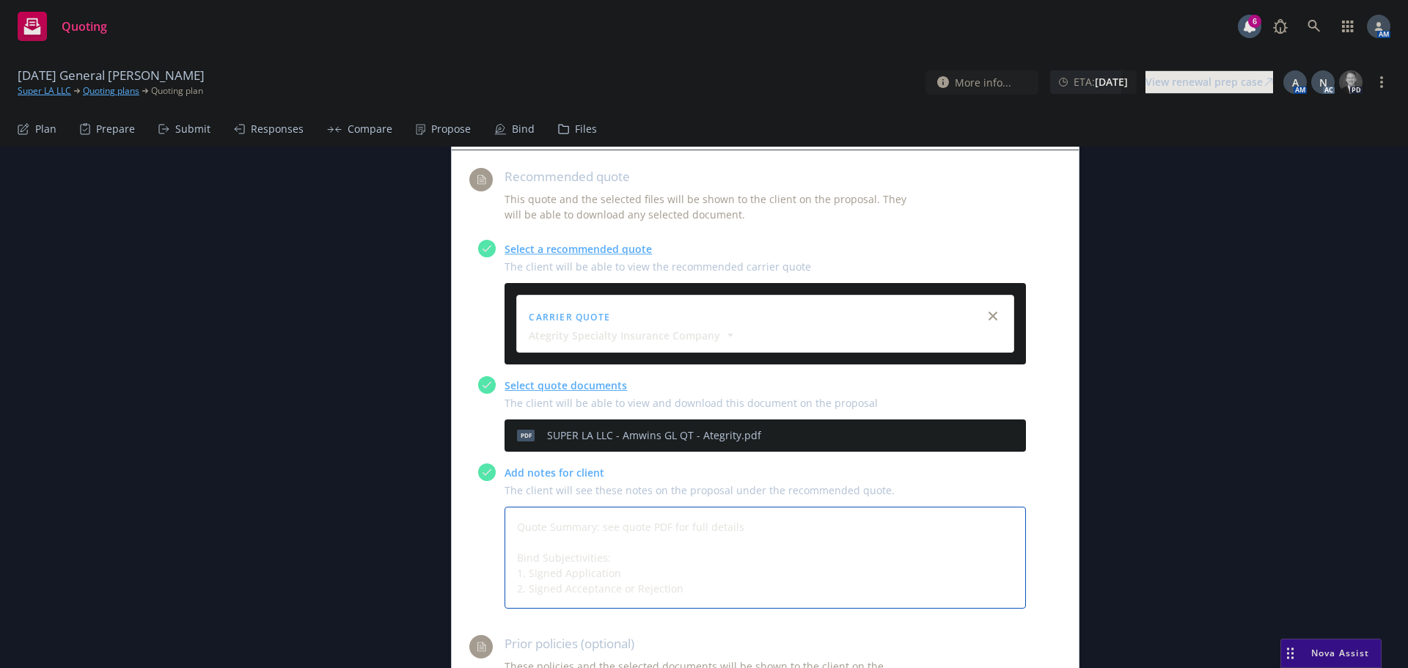
type textarea "x"
type textarea "Quote Summary: see quote PDF for full details Bind Subjectivities: 1. Signed Ap…"
type textarea "x"
type textarea "Quote Summary: see quote PDF for full details Bind Subjectivities: 1. Signed Ap…"
click at [617, 507] on textarea "Quote Summary: see quote PDF for full details Bind Subjectivities: 1. Signed Ap…" at bounding box center [765, 558] width 521 height 102
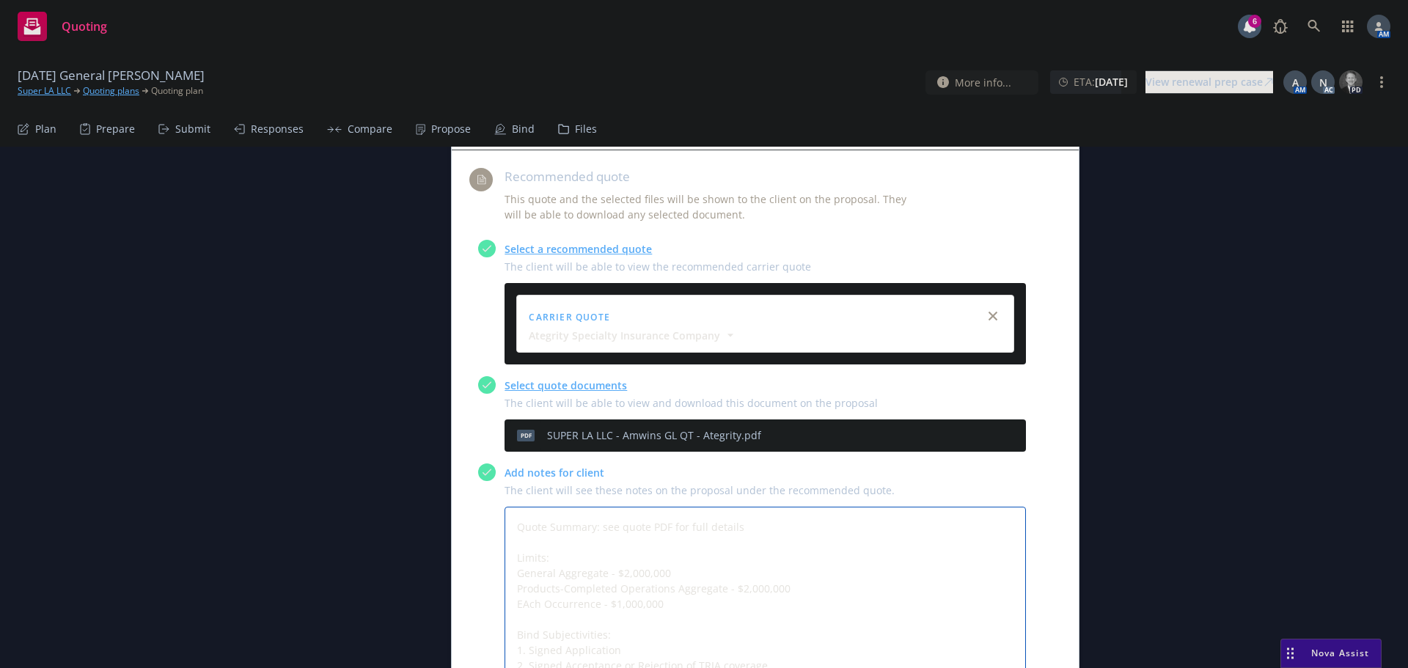
click at [522, 540] on textarea "Quote Summary: see quote PDF for full details Limits: General Aggregate - $2,00…" at bounding box center [765, 596] width 521 height 179
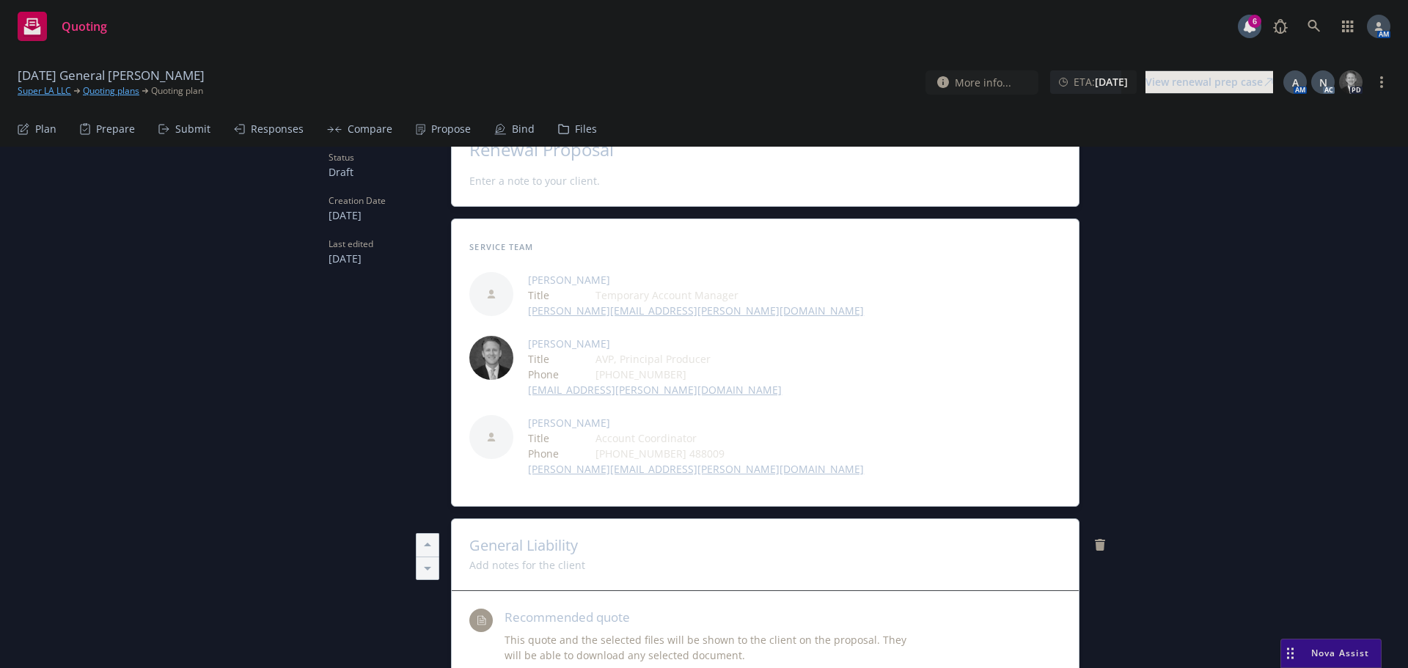
scroll to position [0, 0]
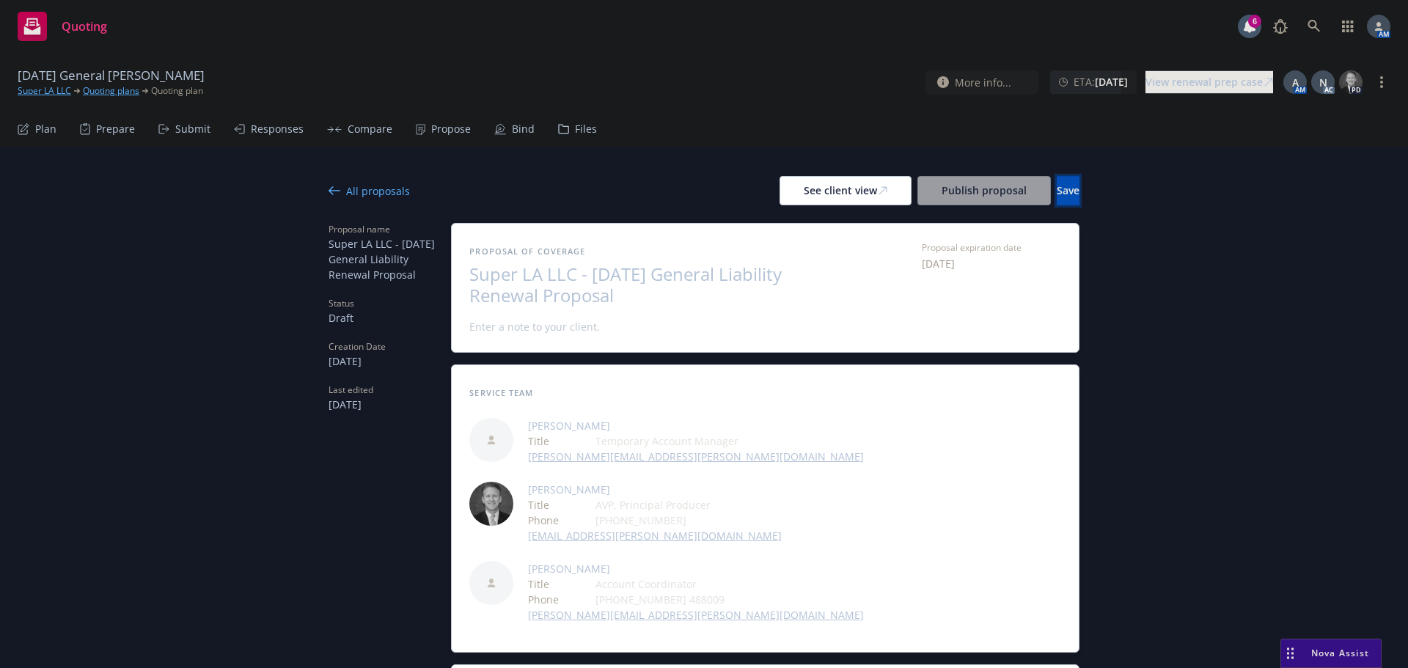
click at [1057, 199] on button "Save" at bounding box center [1068, 190] width 23 height 29
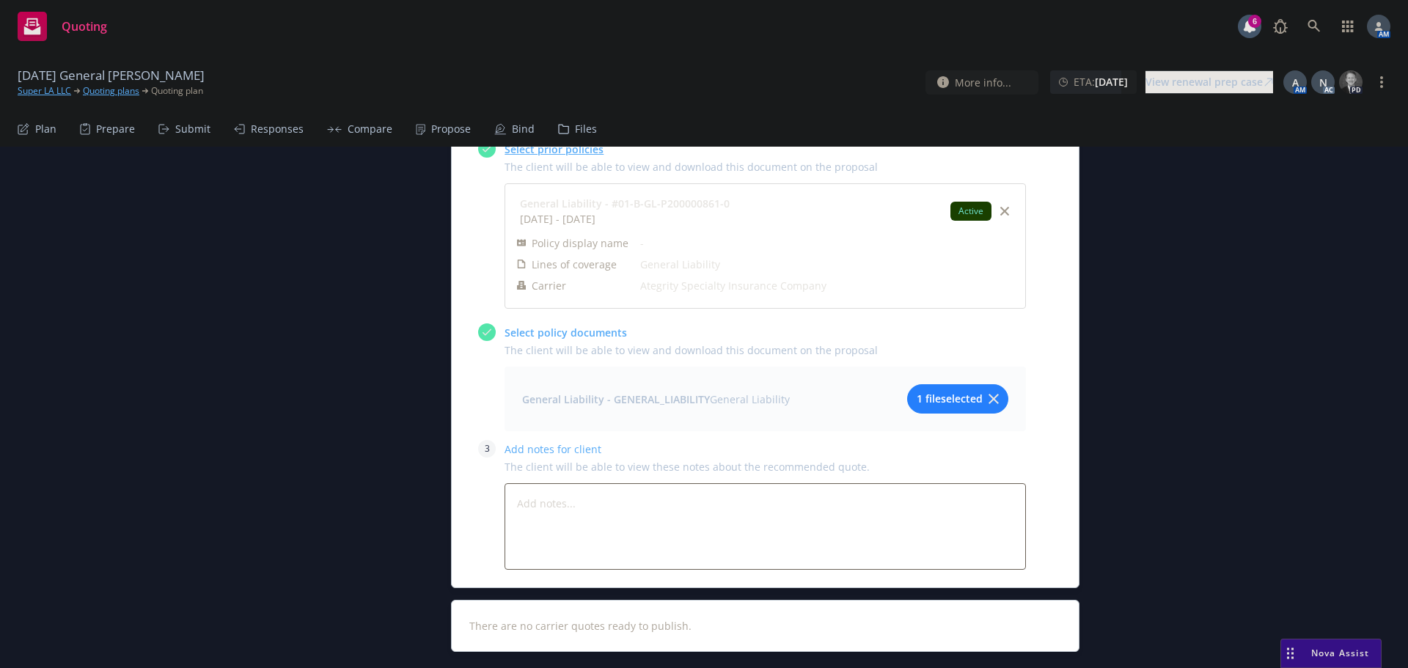
scroll to position [1300, 0]
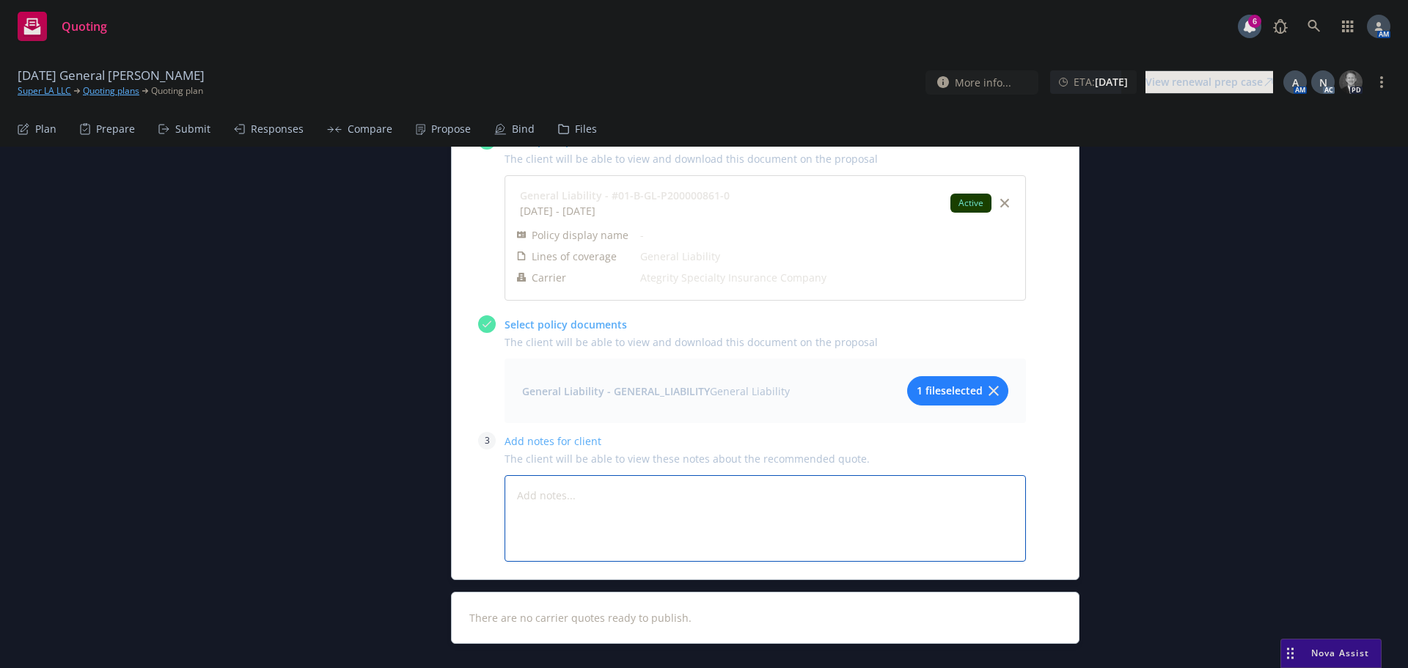
click at [602, 475] on textarea at bounding box center [765, 518] width 521 height 87
click at [947, 383] on span "1 file selected" at bounding box center [950, 390] width 66 height 15
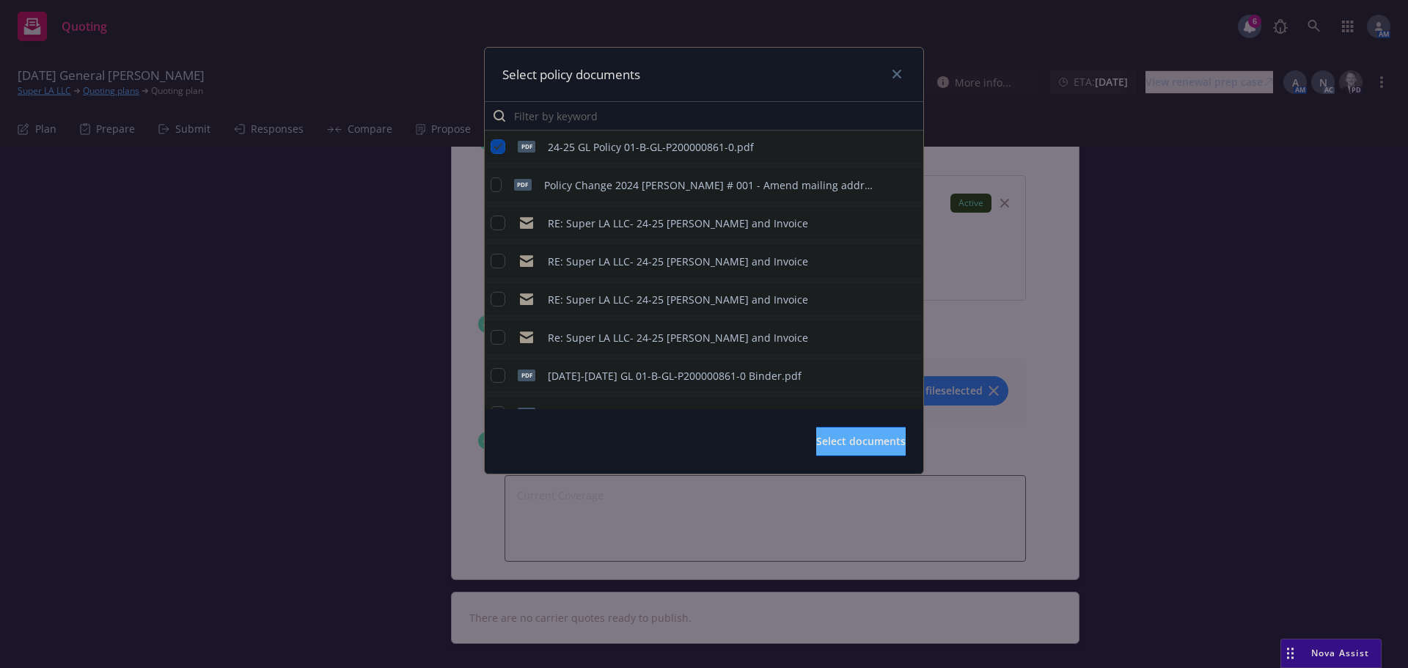
click at [903, 147] on icon "preview file" at bounding box center [909, 146] width 13 height 10
drag, startPoint x: 896, startPoint y: 73, endPoint x: 878, endPoint y: 102, distance: 34.2
click at [896, 73] on icon "close" at bounding box center [896, 74] width 9 height 9
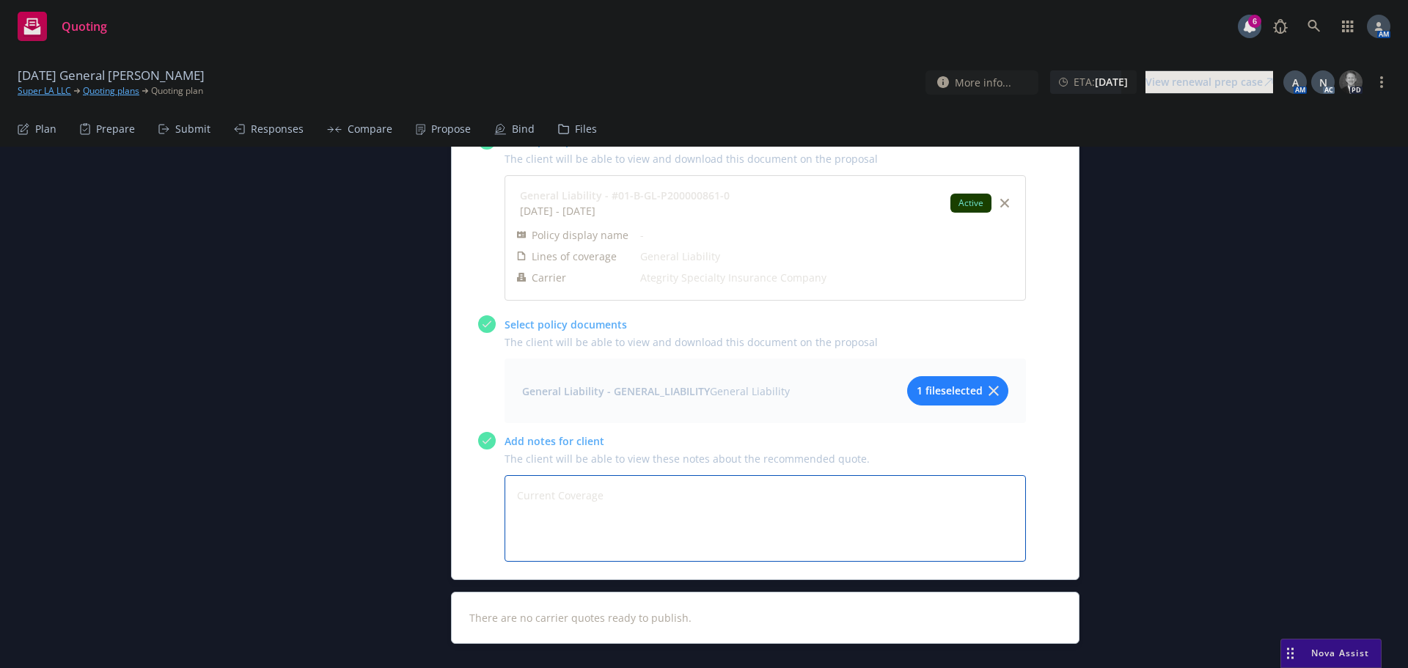
click at [601, 475] on textarea "Current Coverage" at bounding box center [765, 518] width 521 height 87
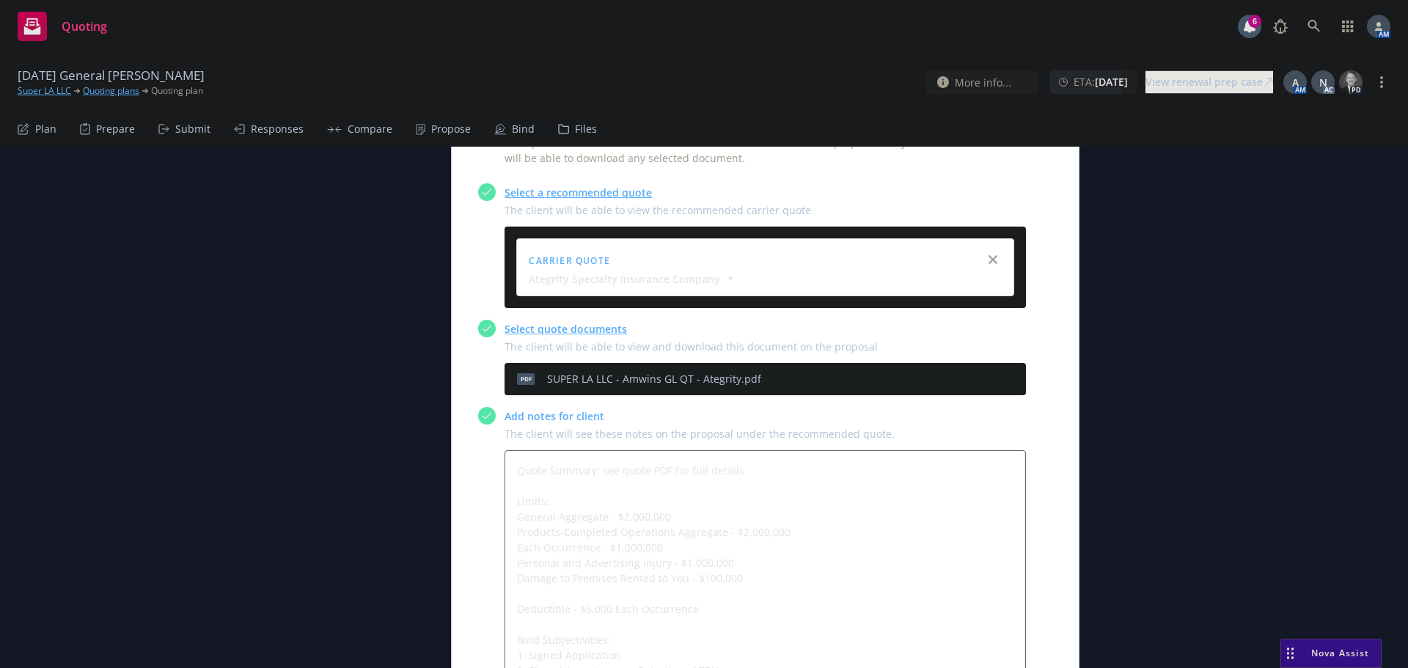
scroll to position [640, 0]
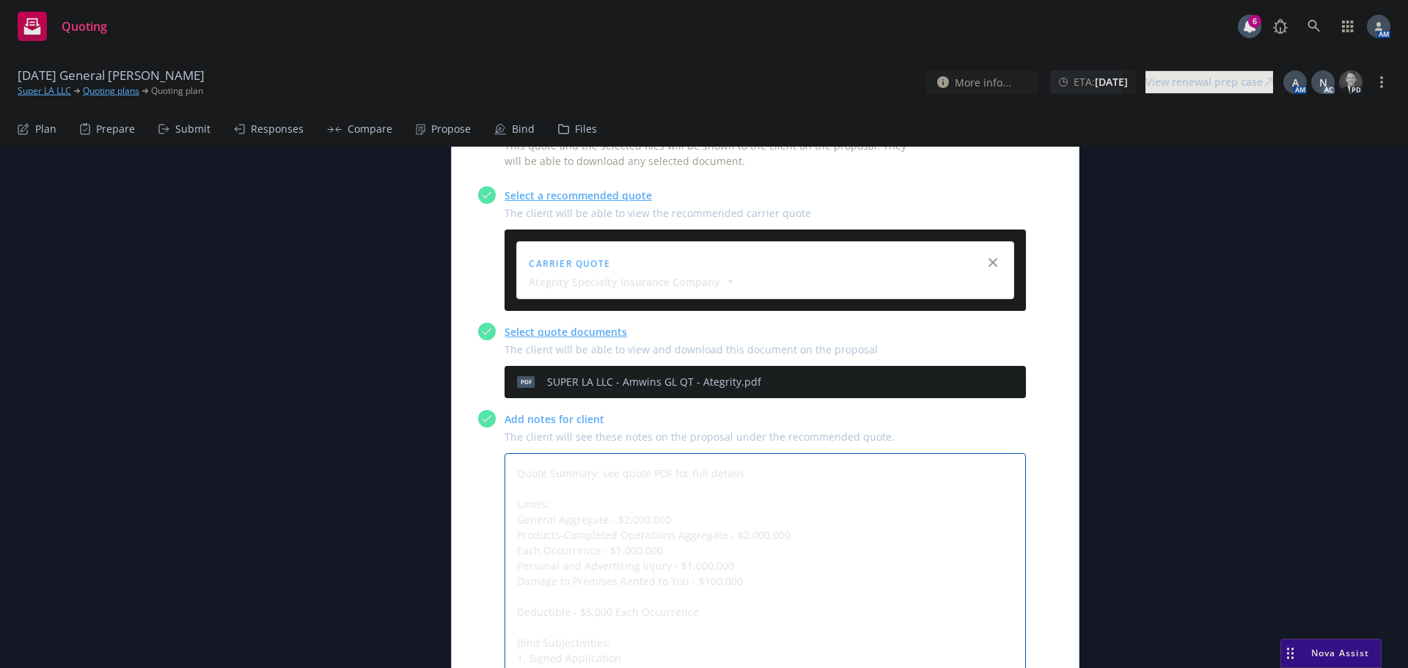
drag, startPoint x: 757, startPoint y: 521, endPoint x: 504, endPoint y: 443, distance: 265.4
click at [505, 453] on textarea "Quote Summary: see quote PDF for full details Limits: General Aggregate - $2,00…" at bounding box center [765, 573] width 521 height 241
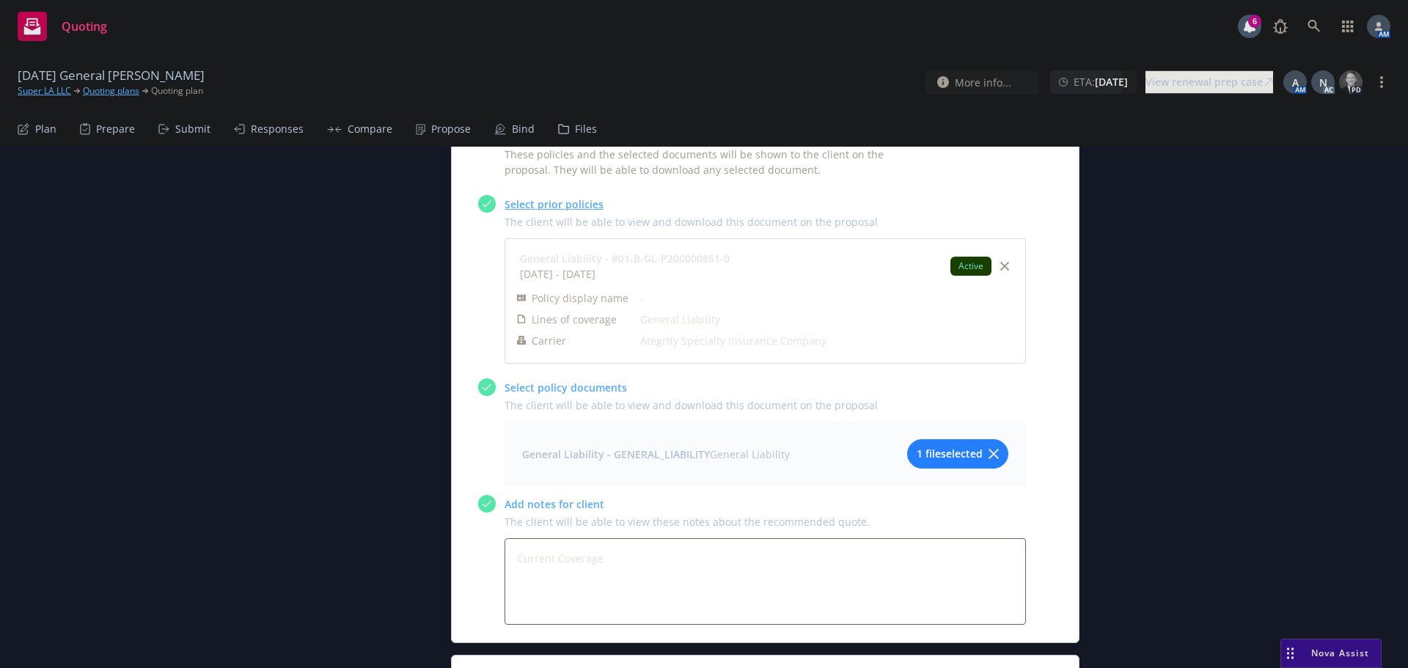
scroll to position [1300, 0]
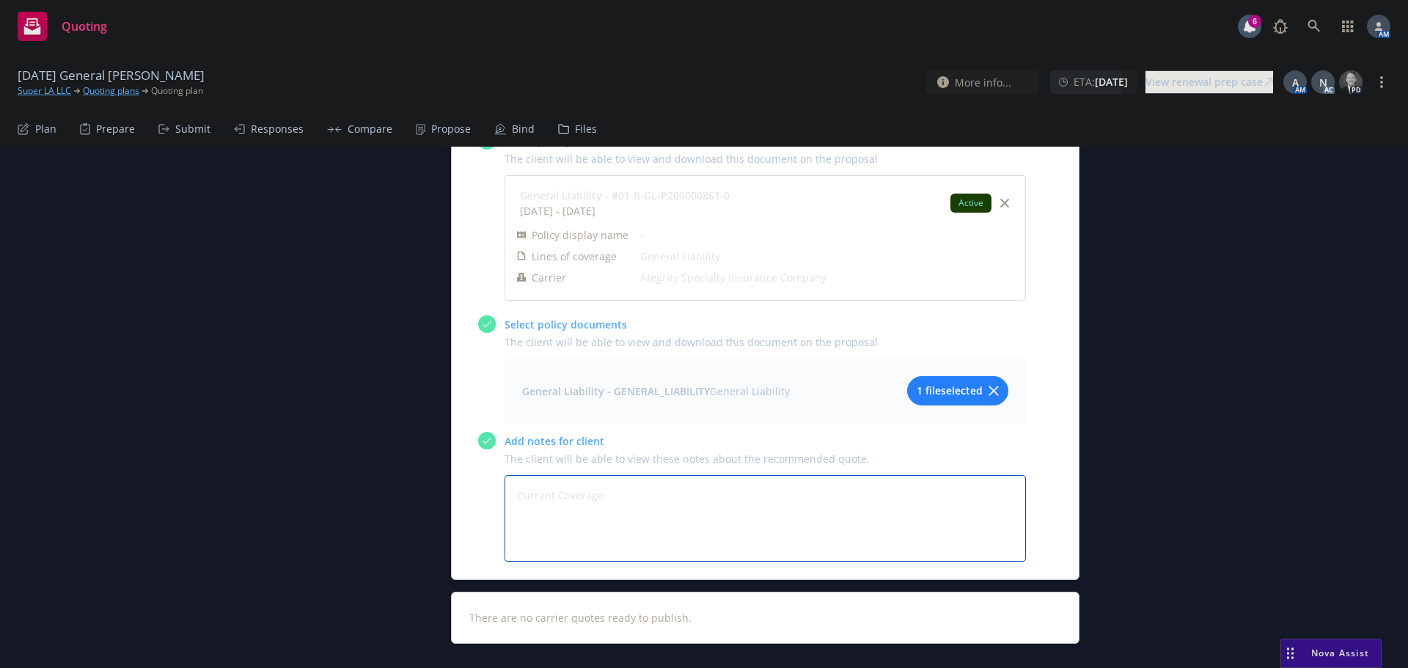
click at [556, 477] on textarea "Current Coverage" at bounding box center [765, 518] width 521 height 87
paste textarea "Limits: General Aggregate - $2,000,000 Products-Completed Operations Aggregate …"
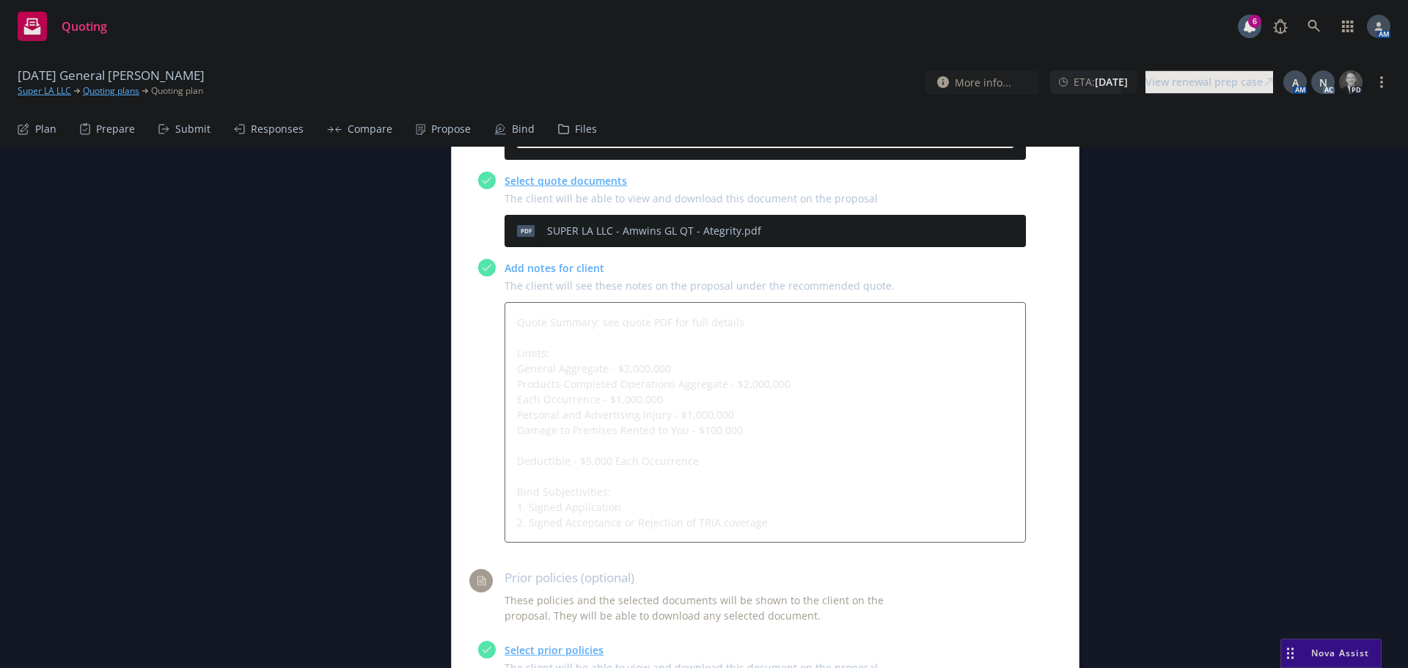
scroll to position [787, 0]
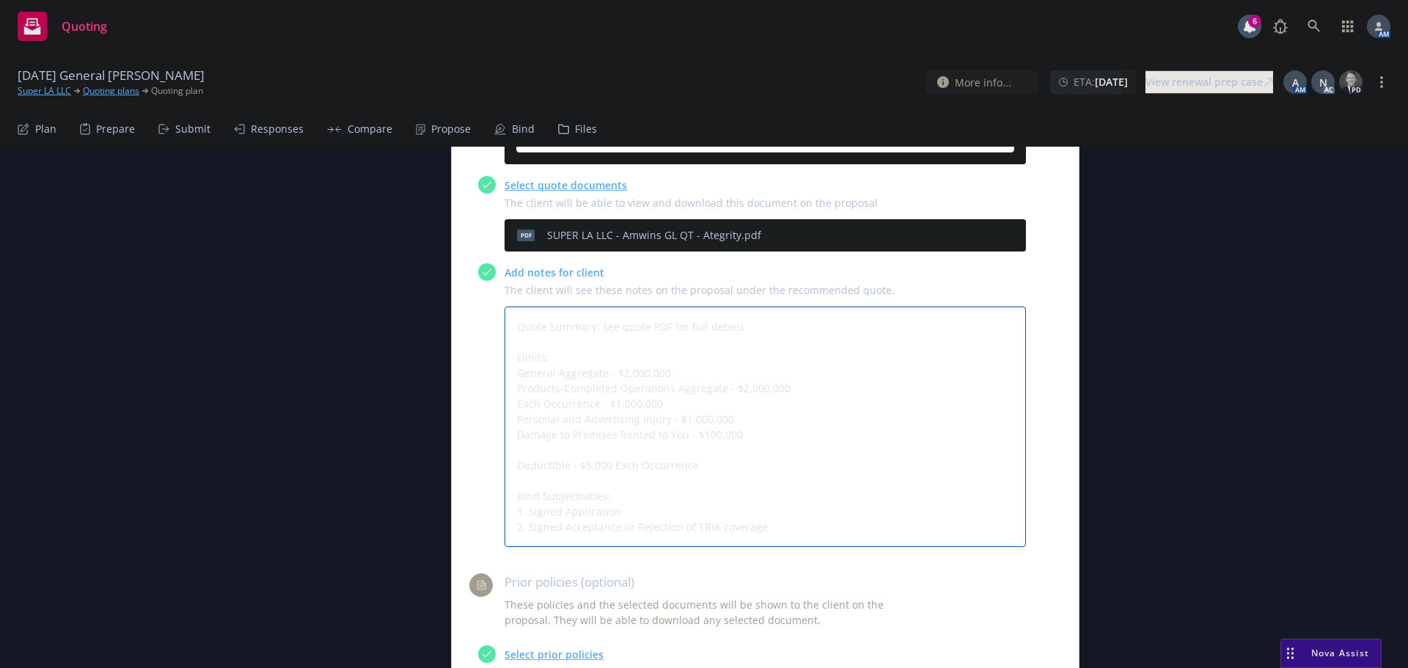
drag, startPoint x: 609, startPoint y: 401, endPoint x: 524, endPoint y: 404, distance: 85.8
click at [511, 406] on textarea "Quote Summary: see quote PDF for full details Limits: General Aggregate - $2,00…" at bounding box center [765, 427] width 521 height 241
click at [297, 401] on div "All proposals See client view Publish proposal Save Proposal name Super LA LLC …" at bounding box center [704, 349] width 1408 height 1978
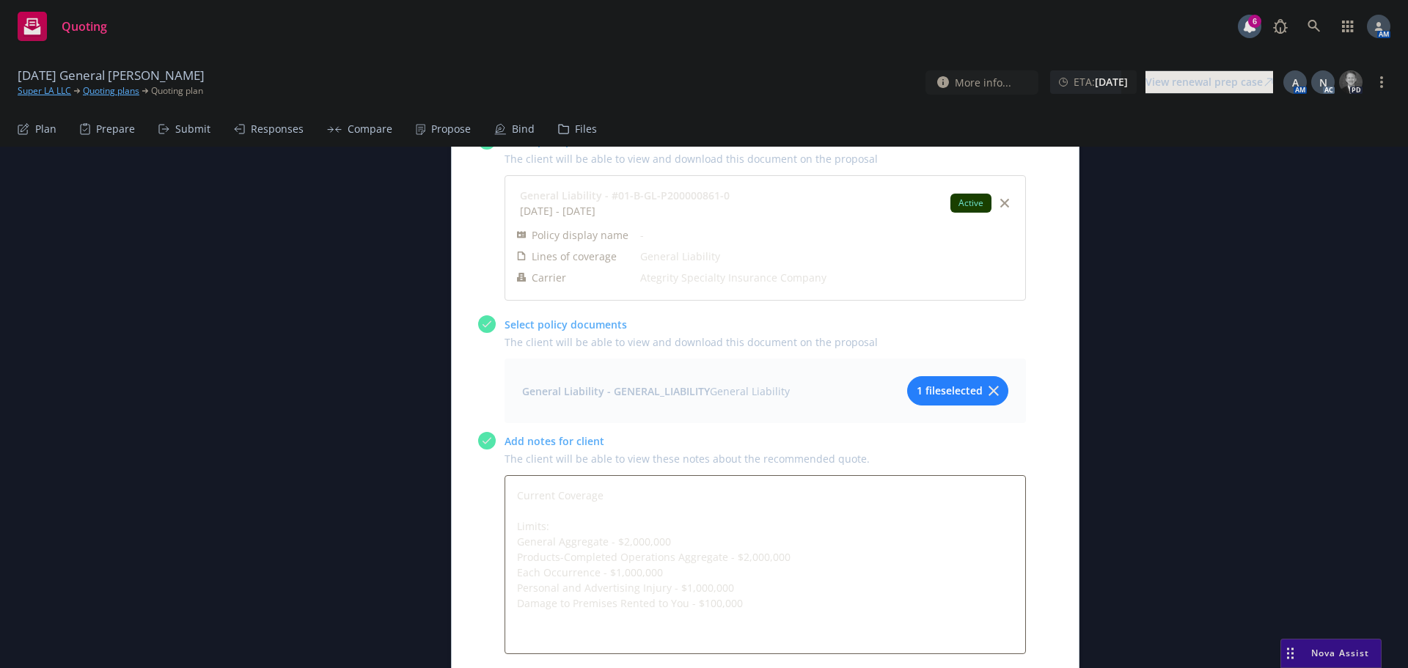
scroll to position [1393, 0]
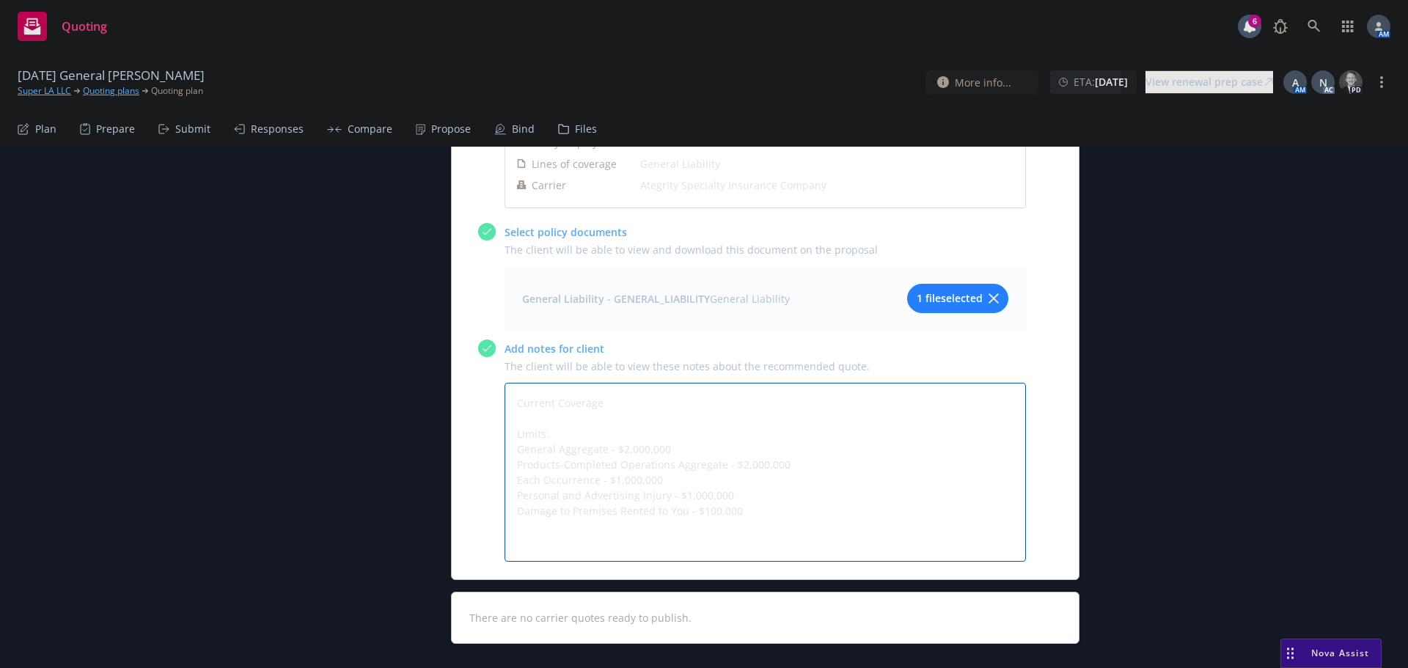
click at [555, 483] on textarea "Current Coverage Limits: General Aggregate - $2,000,000 Products-Completed Oper…" at bounding box center [765, 472] width 521 height 179
paste textarea "Deductible - $5,000 Each Occurrence"
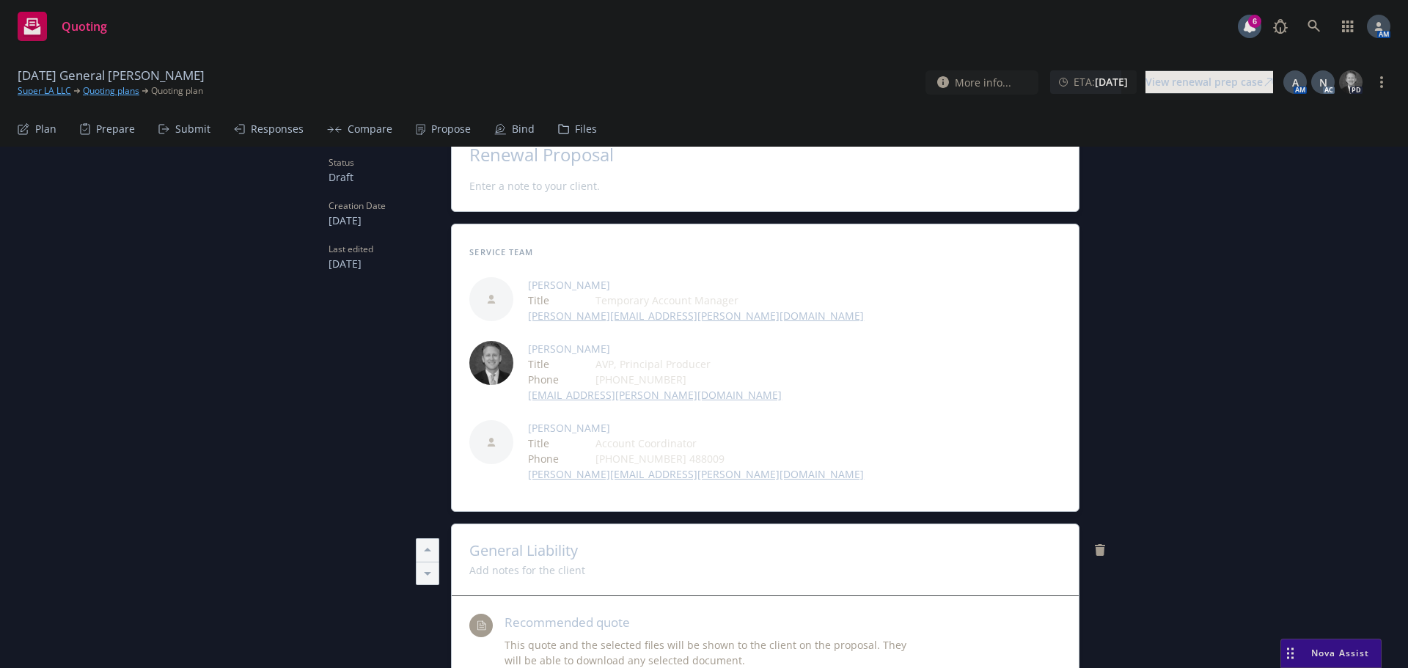
scroll to position [0, 0]
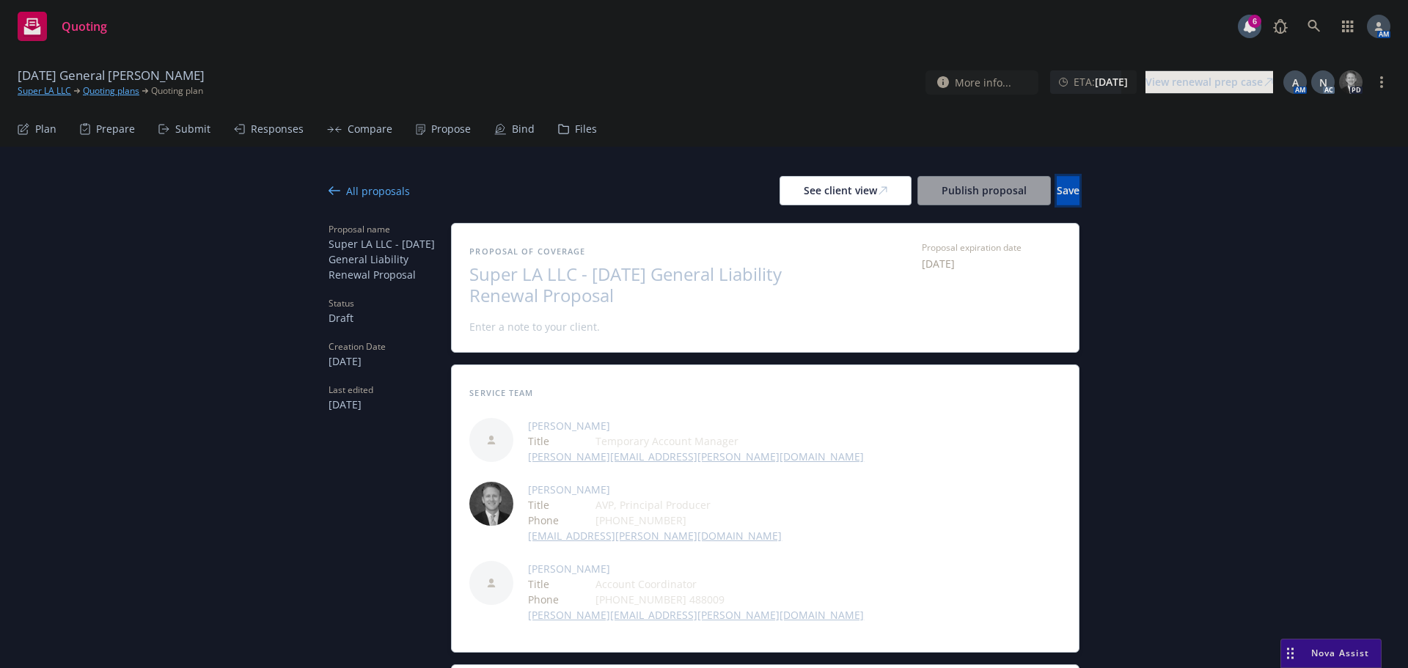
click at [1057, 180] on button "Save" at bounding box center [1068, 190] width 23 height 29
click at [804, 190] on div "See client view" at bounding box center [846, 191] width 84 height 28
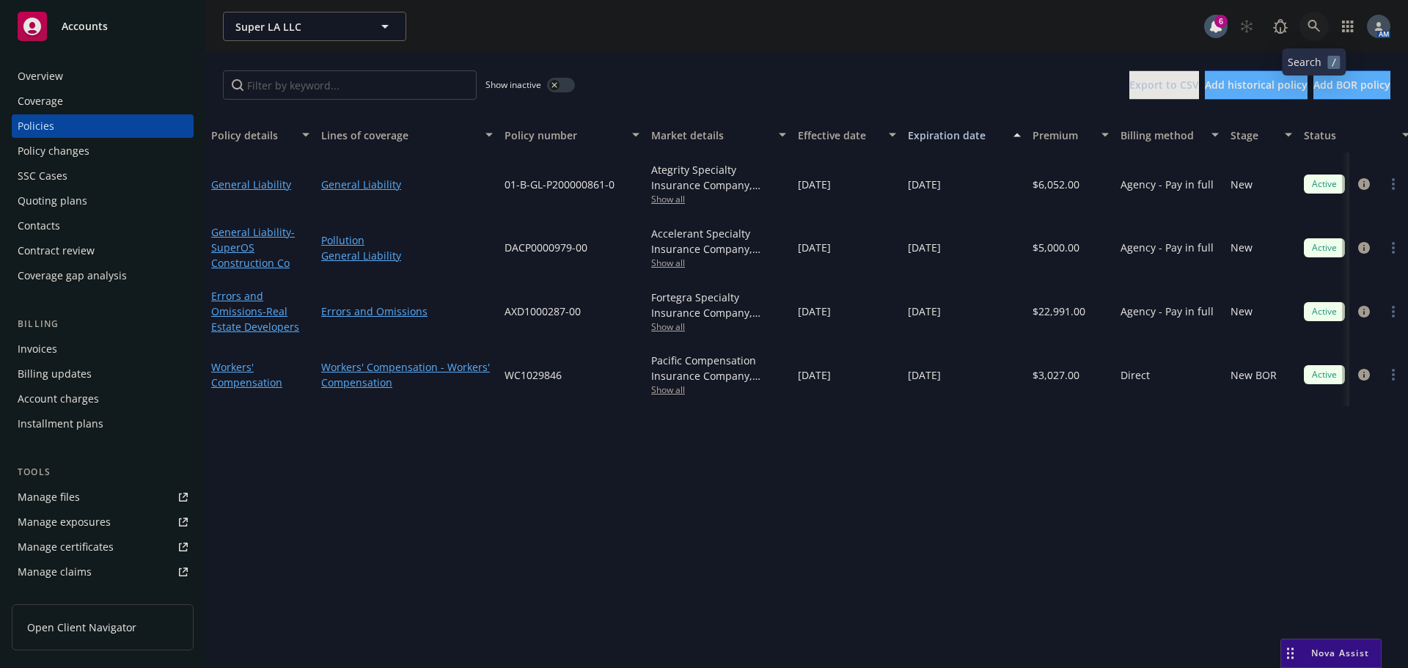
click at [1304, 19] on link at bounding box center [1313, 26] width 29 height 29
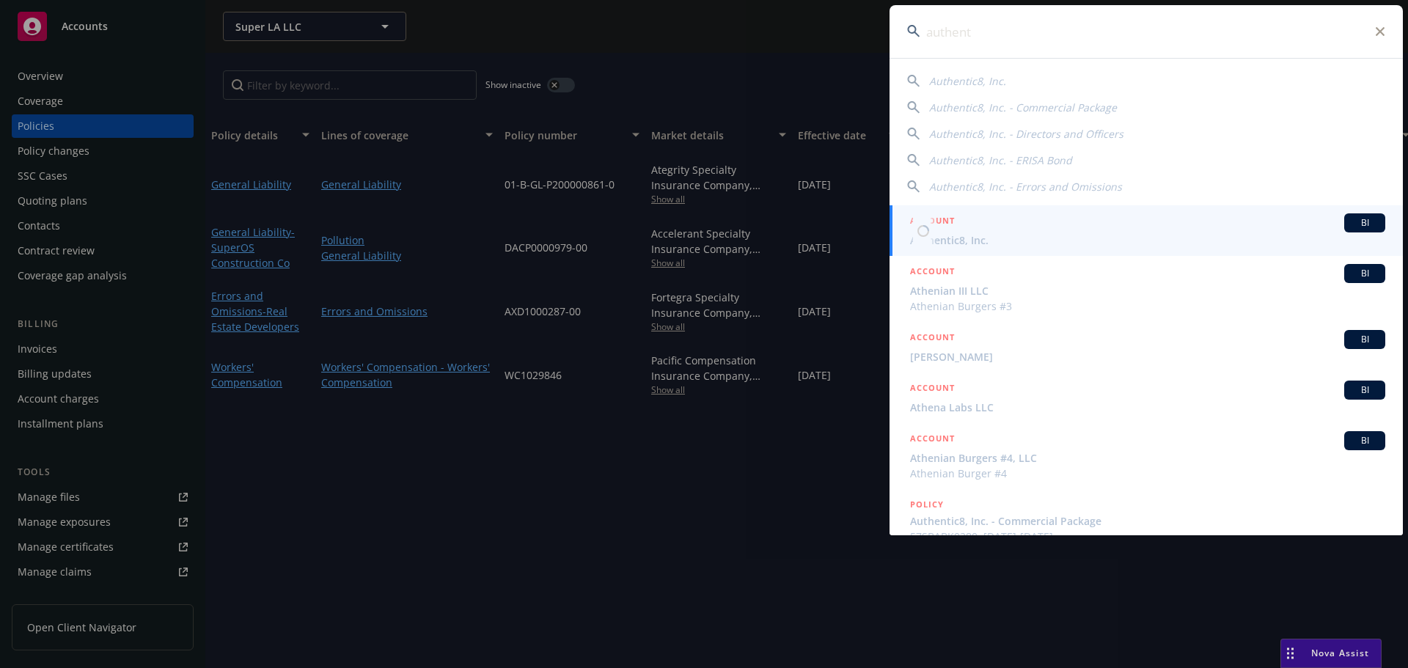
type input "authent"
click at [953, 243] on span "Authentic8, Inc." at bounding box center [1147, 239] width 475 height 15
